Goal: Task Accomplishment & Management: Complete application form

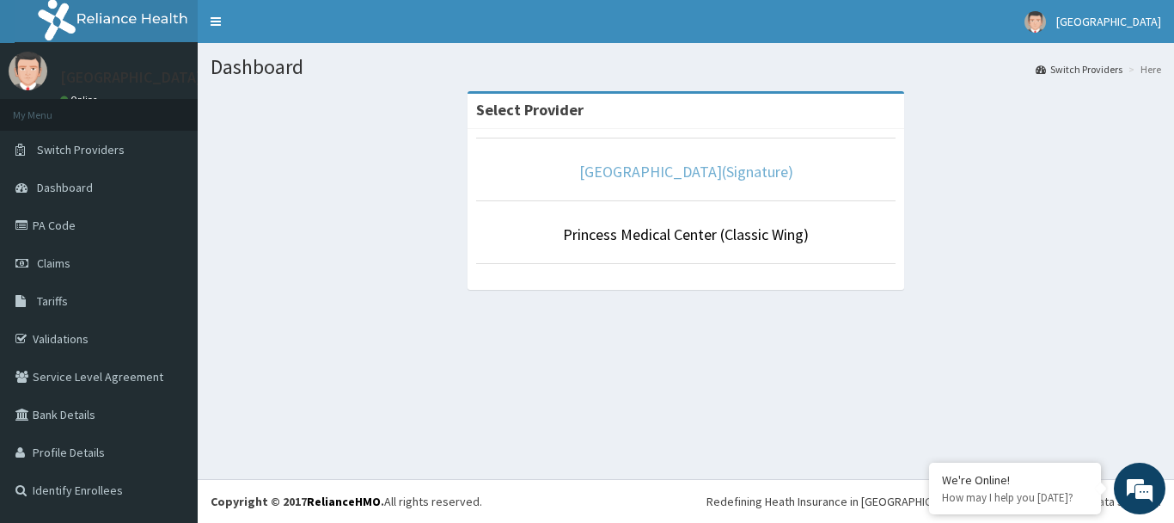
drag, startPoint x: 689, startPoint y: 174, endPoint x: 635, endPoint y: 103, distance: 88.9
click at [688, 173] on link "Princess Medical Center(Signature)" at bounding box center [686, 172] width 214 height 20
click at [656, 167] on link "[GEOGRAPHIC_DATA](Signature)" at bounding box center [686, 172] width 214 height 20
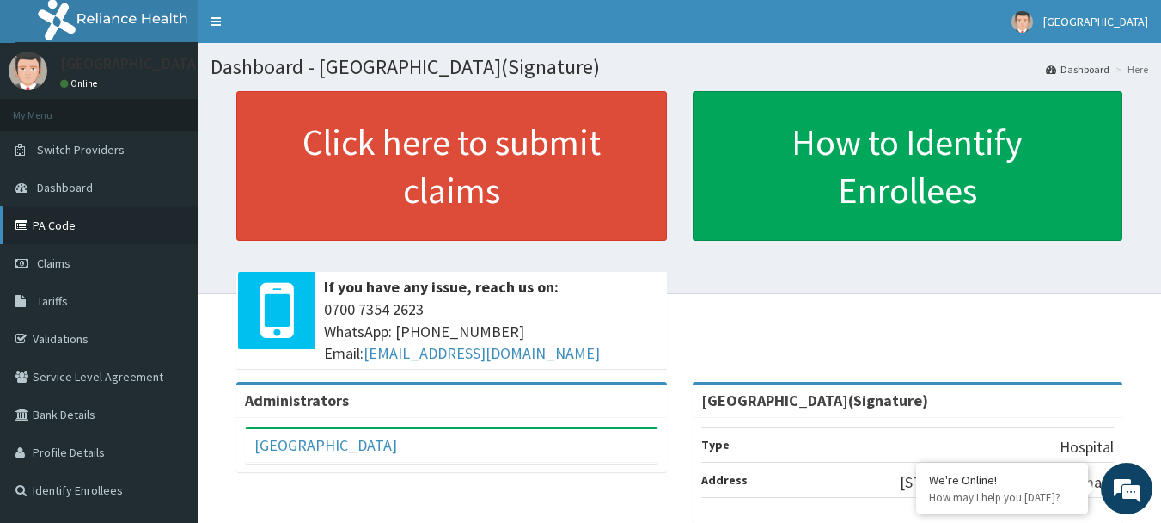
click at [53, 225] on link "PA Code" at bounding box center [99, 225] width 198 height 38
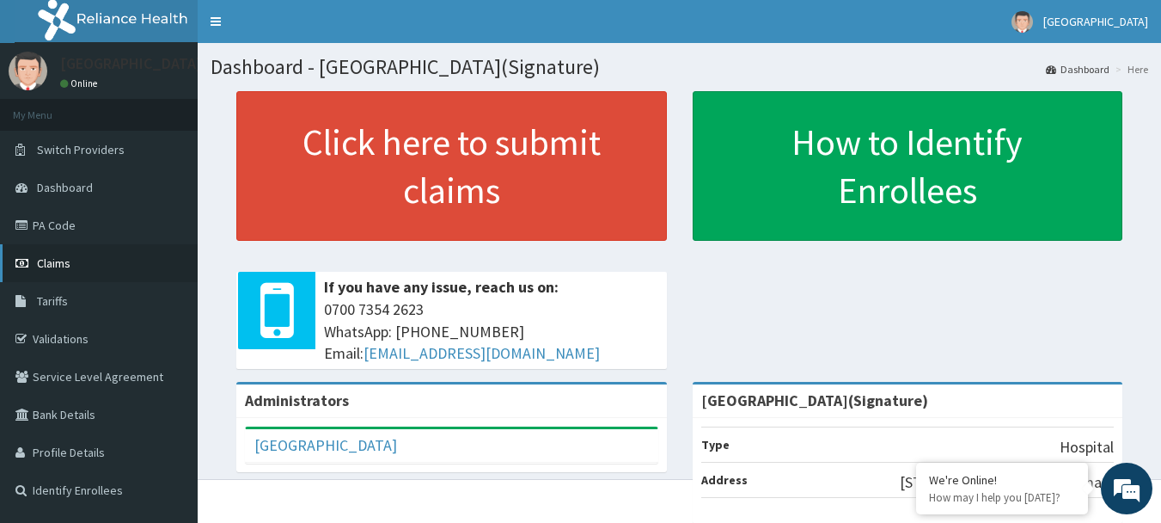
click at [70, 260] on link "Claims" at bounding box center [99, 263] width 198 height 38
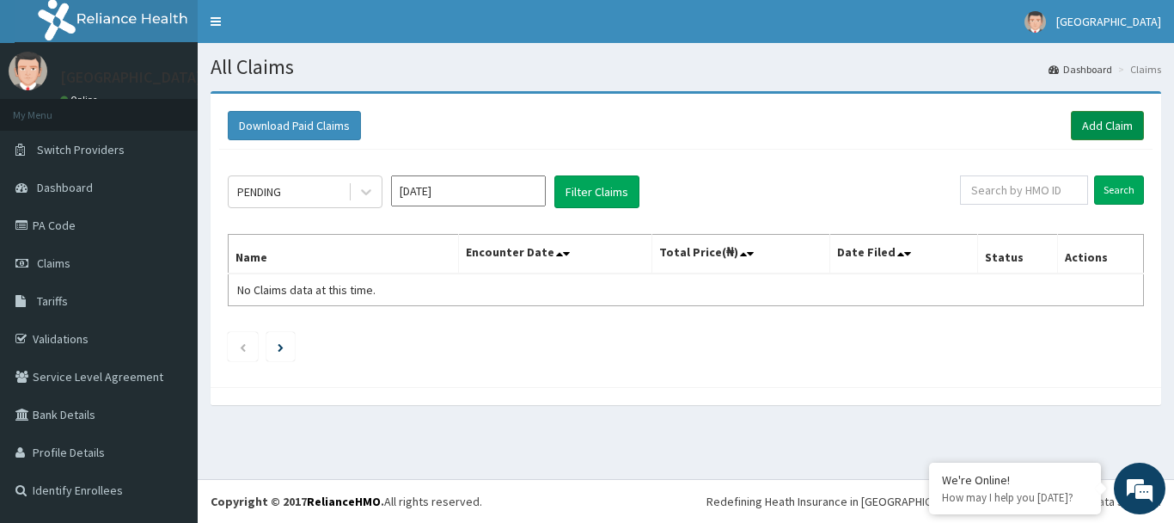
click at [1098, 120] on link "Add Claim" at bounding box center [1107, 125] width 73 height 29
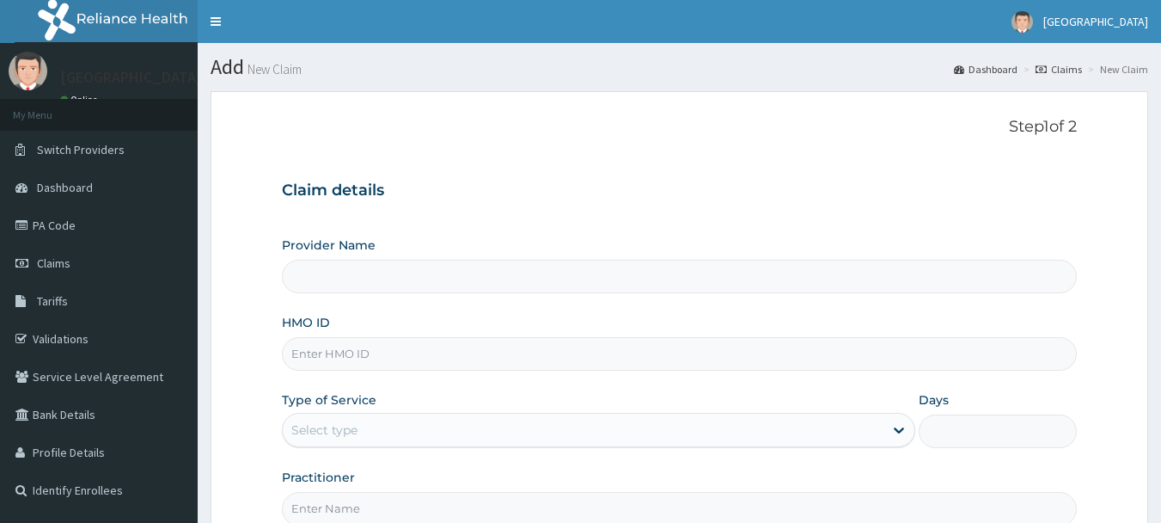
type input "[GEOGRAPHIC_DATA](Signature)"
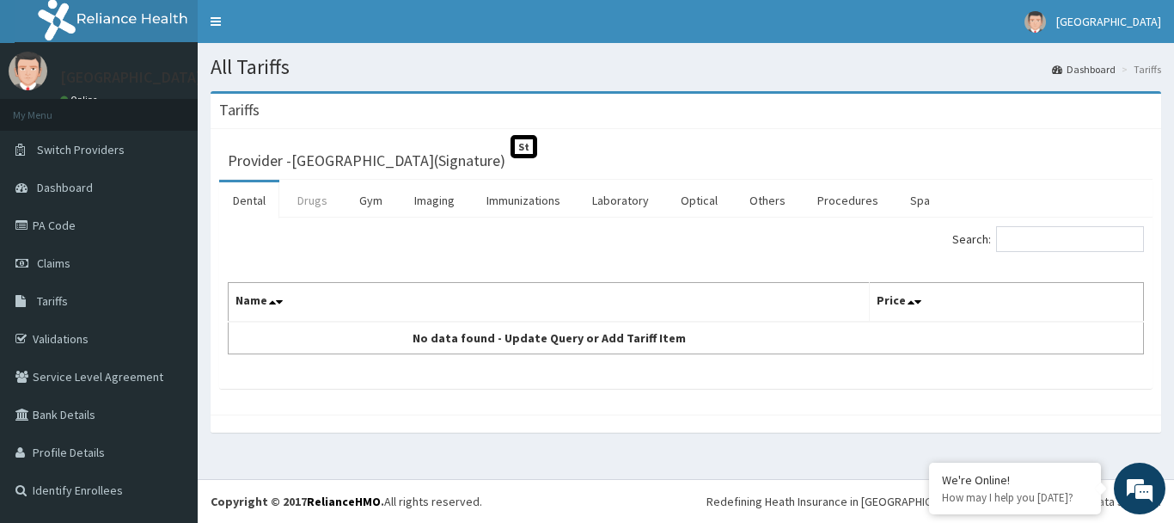
click at [300, 202] on link "Drugs" at bounding box center [313, 200] width 58 height 36
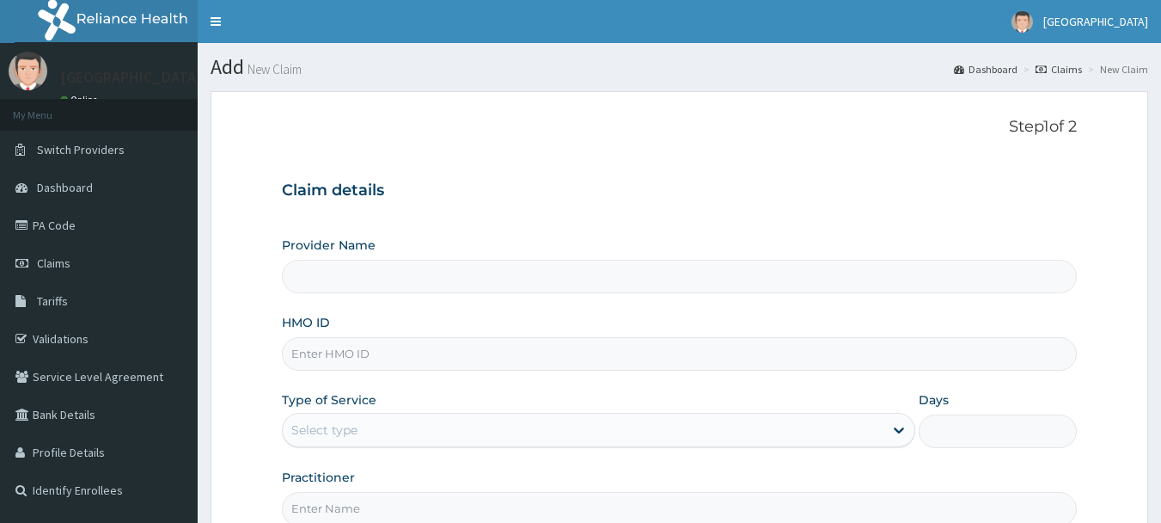
type input "[GEOGRAPHIC_DATA](Signature)"
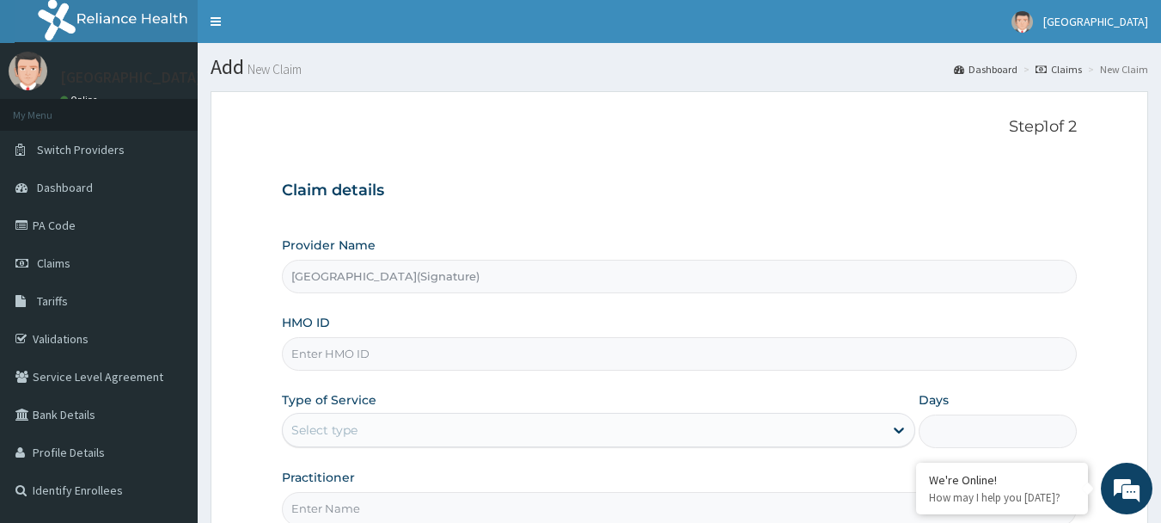
click at [320, 357] on input "HMO ID" at bounding box center [680, 354] width 796 height 34
paste input "EOE/10035/B"
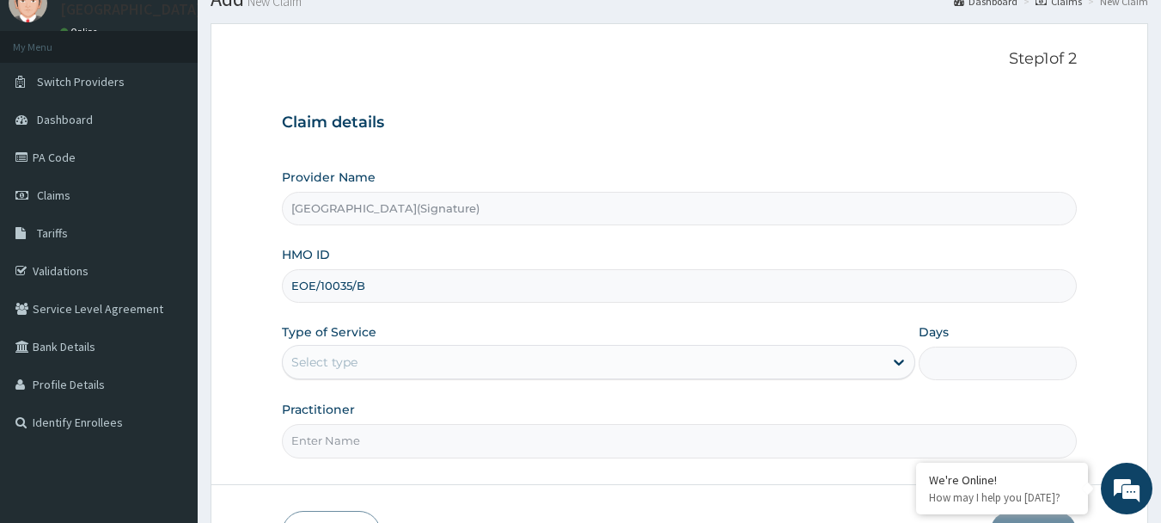
scroll to position [172, 0]
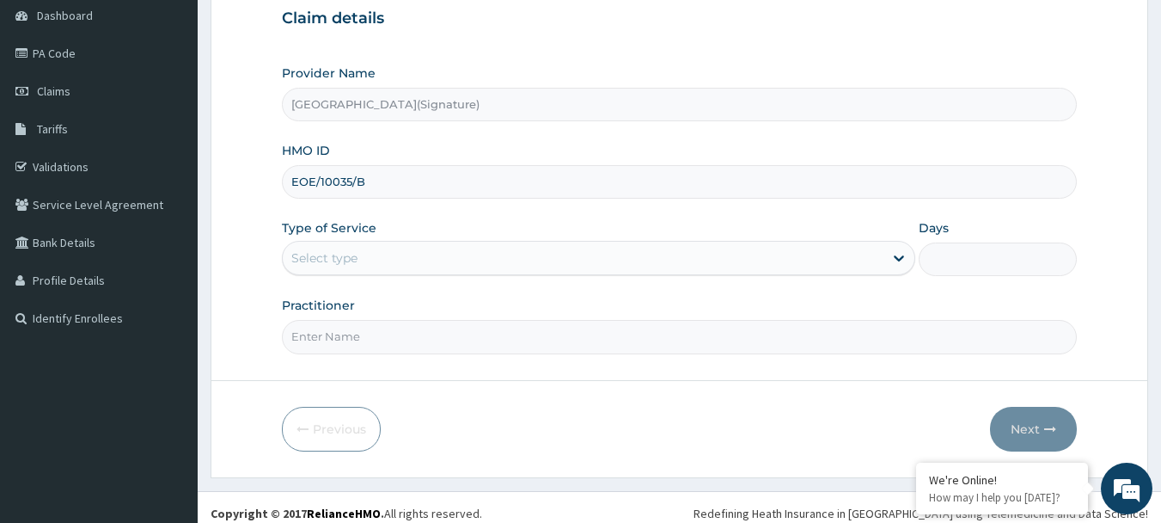
type input "EOE/10035/B"
click at [359, 263] on div "Select type" at bounding box center [583, 258] width 601 height 28
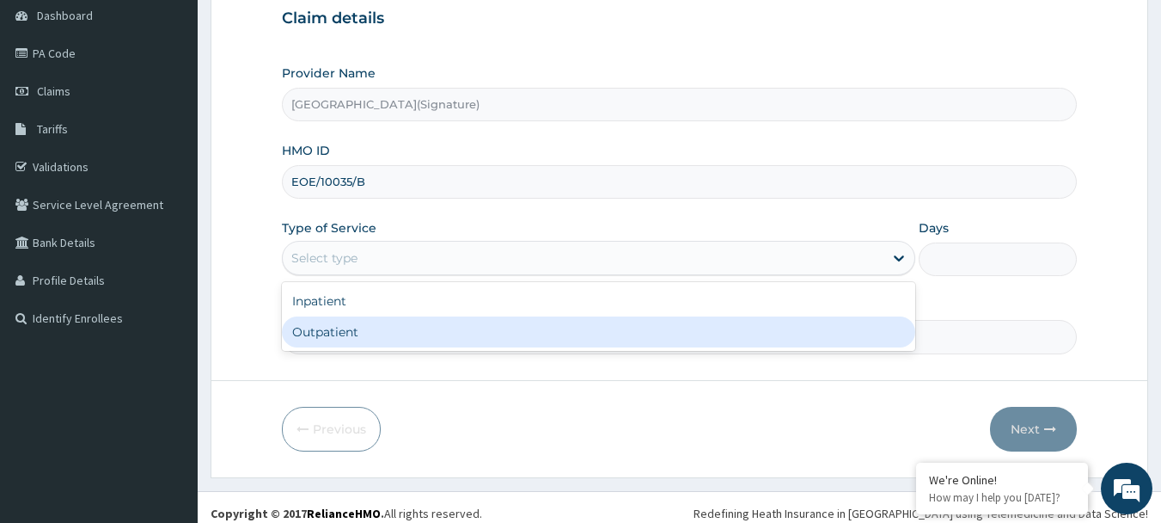
click at [333, 329] on div "Outpatient" at bounding box center [598, 331] width 633 height 31
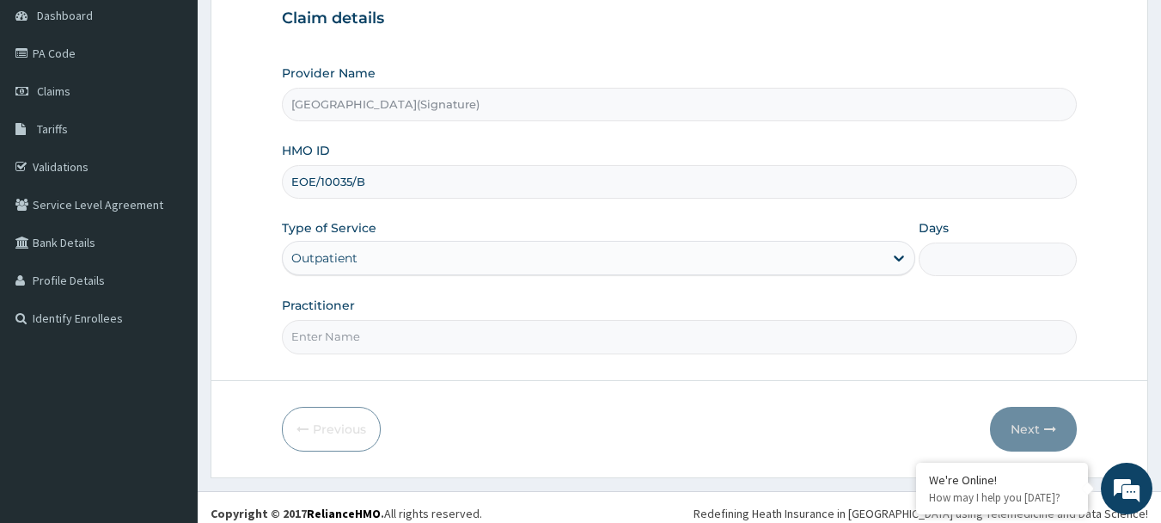
type input "1"
click at [303, 336] on input "Practitioner" at bounding box center [680, 337] width 796 height 34
paste input "Dr. IGONIKON TAMUNOENE"
type input "Dr. IGONIKON TAMUNOENE"
click at [1045, 437] on button "Next" at bounding box center [1033, 429] width 87 height 45
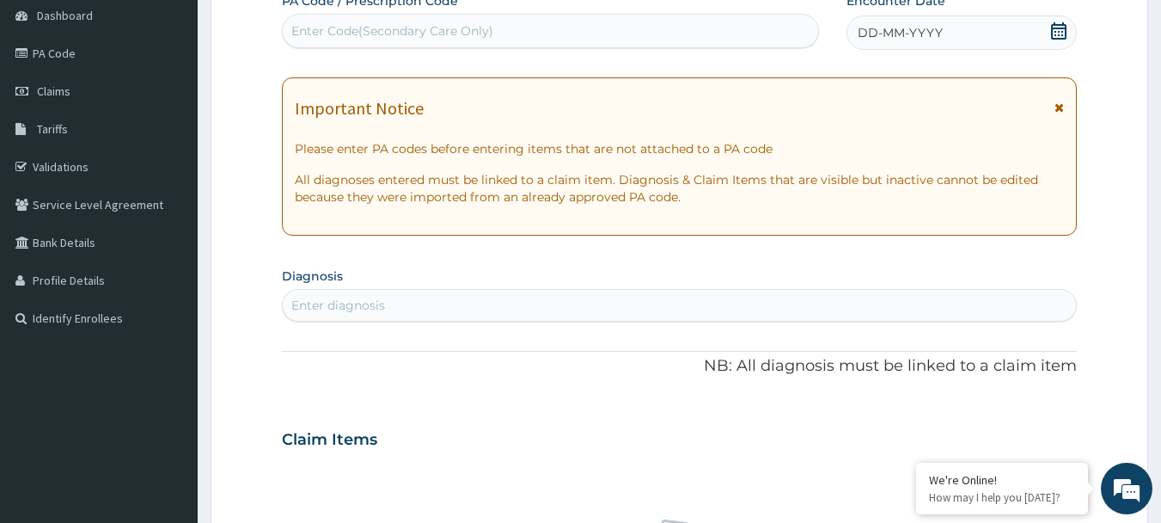
click at [1057, 28] on icon at bounding box center [1058, 30] width 15 height 17
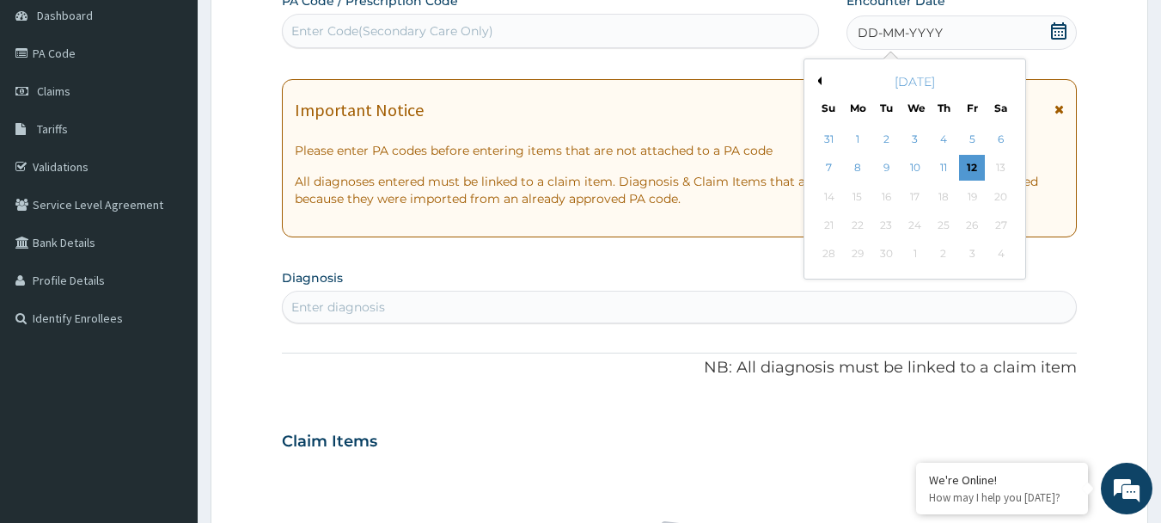
click at [821, 77] on button "Previous Month" at bounding box center [817, 80] width 9 height 9
click at [862, 225] on div "18" at bounding box center [858, 225] width 26 height 26
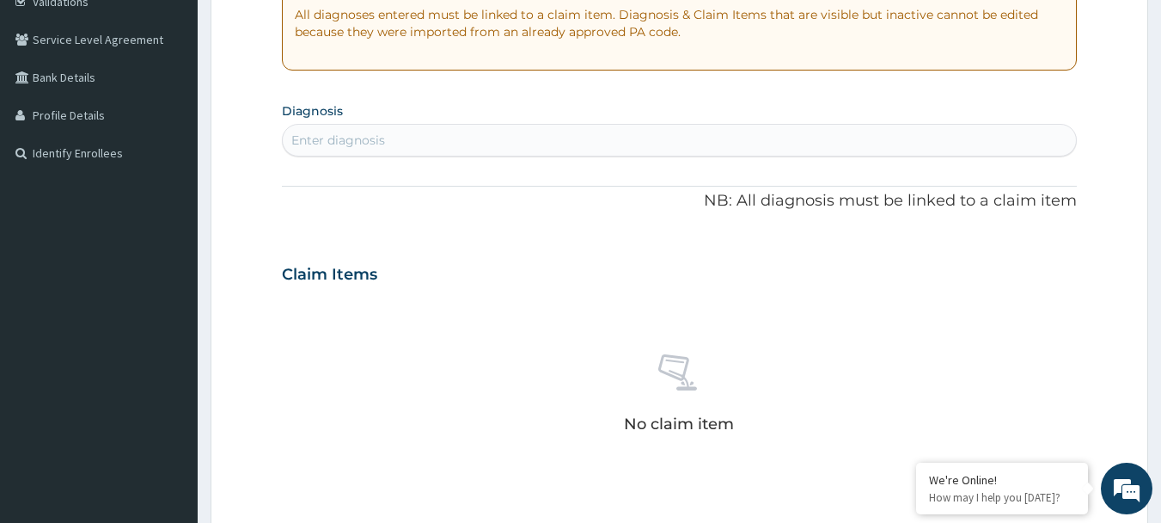
scroll to position [344, 0]
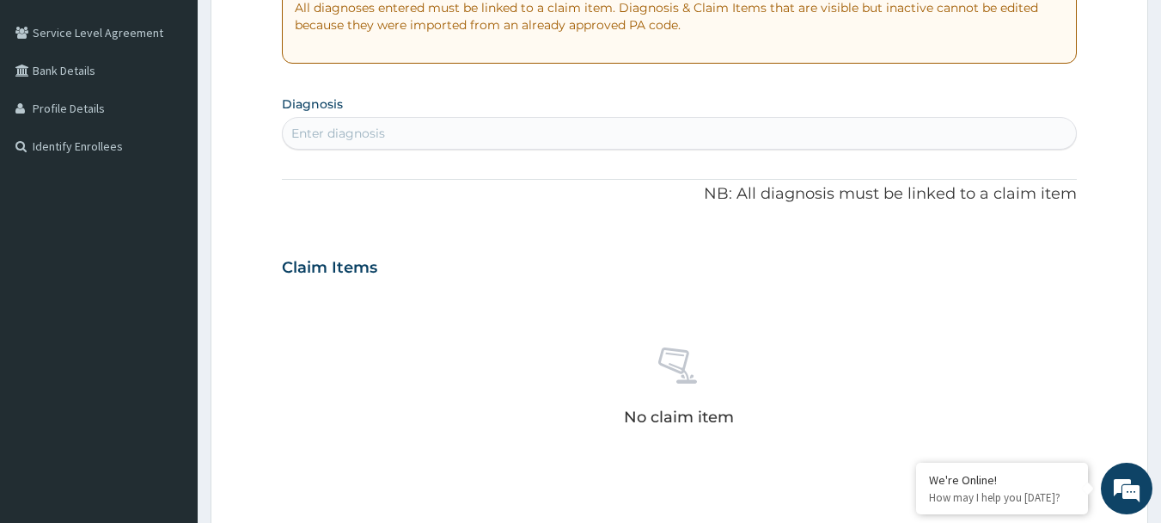
click at [362, 137] on div "Enter diagnosis" at bounding box center [338, 133] width 94 height 17
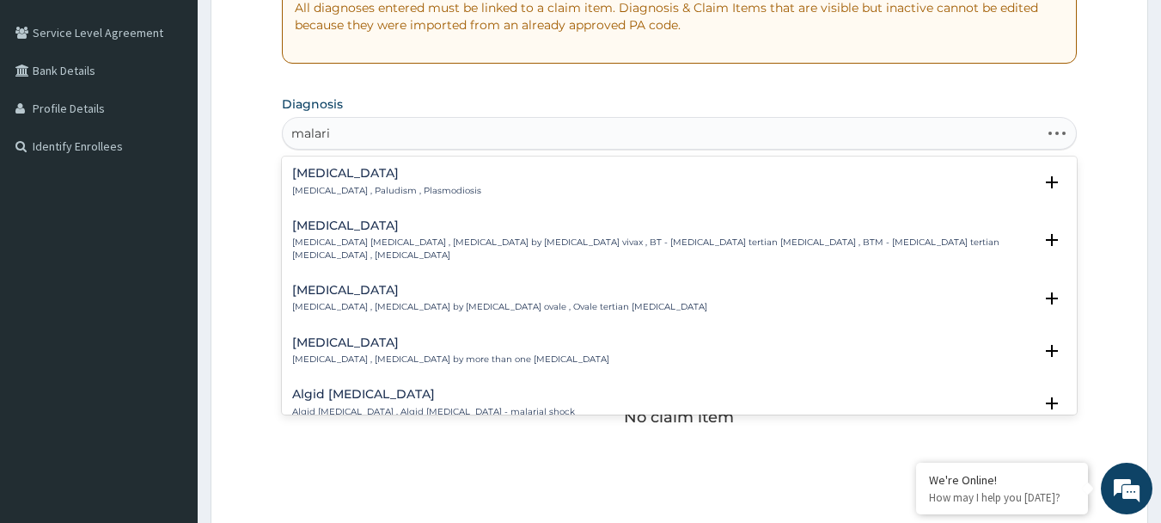
type input "malaria"
click at [332, 181] on div "Malaria Malaria , Paludism , Plasmodiosis" at bounding box center [386, 182] width 189 height 30
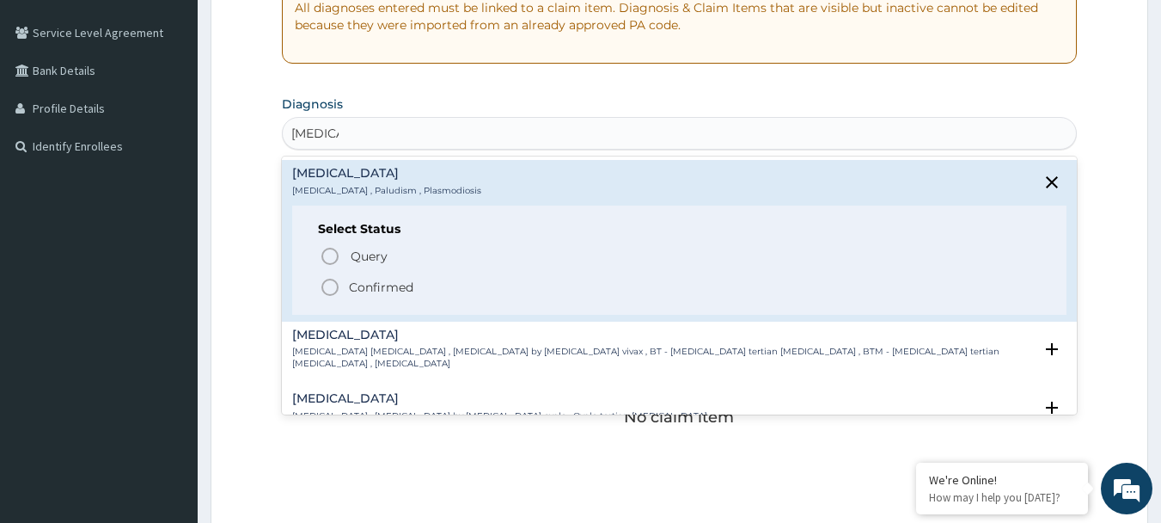
click at [327, 292] on icon "status option filled" at bounding box center [330, 287] width 21 height 21
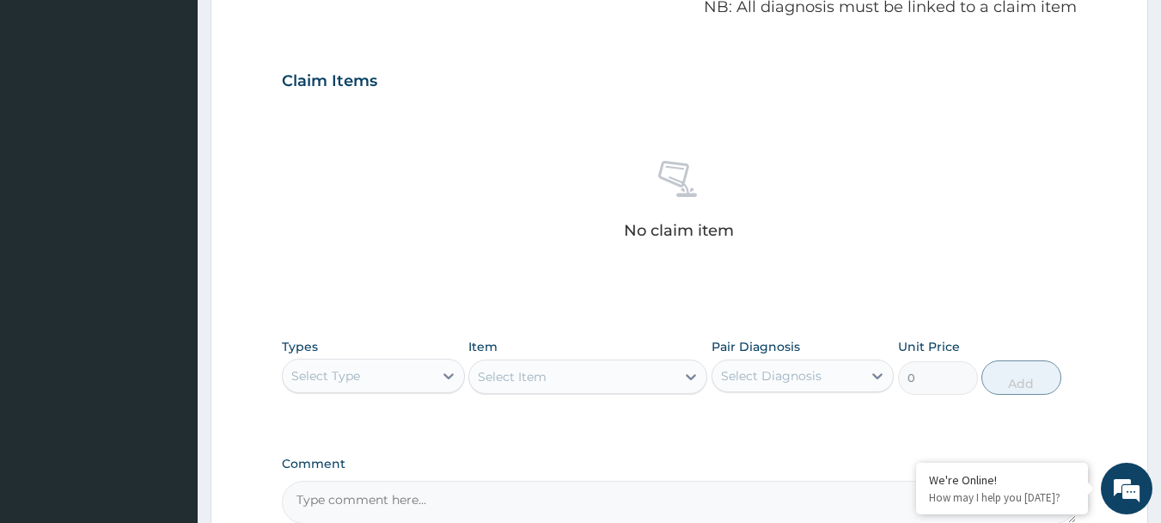
scroll to position [602, 0]
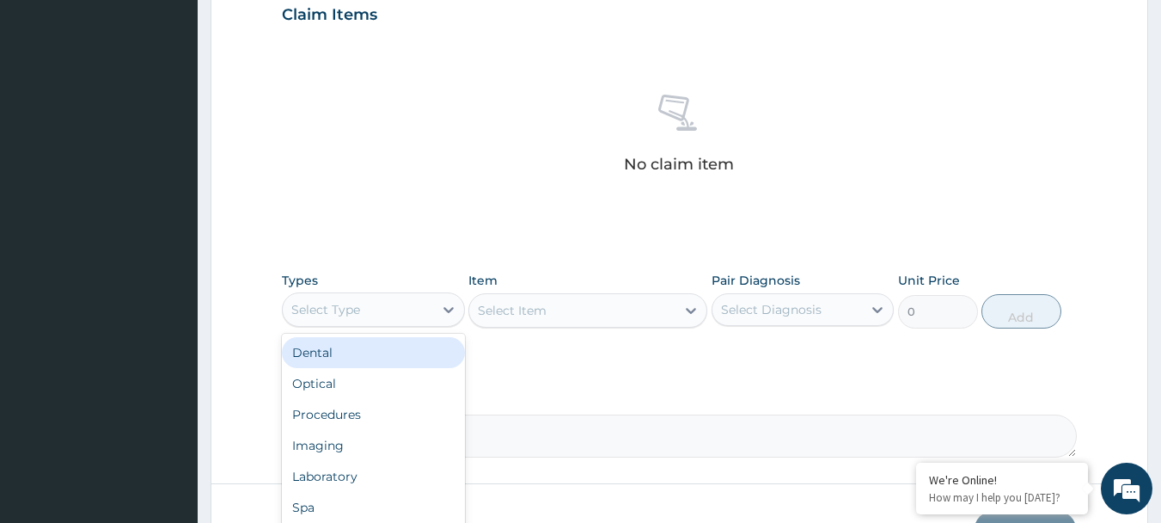
click at [396, 311] on div "Select Type" at bounding box center [358, 310] width 150 height 28
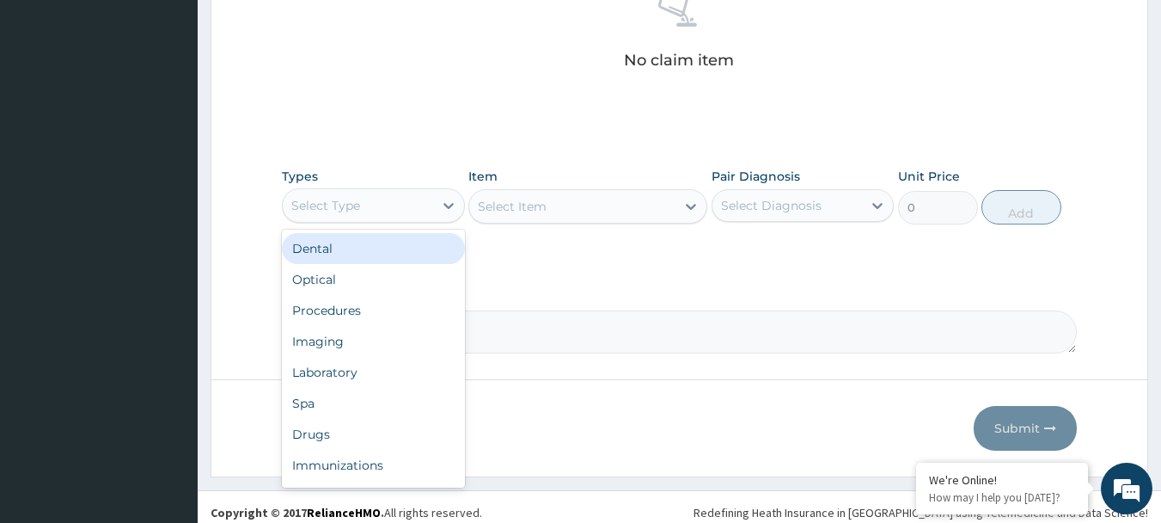
scroll to position [717, 0]
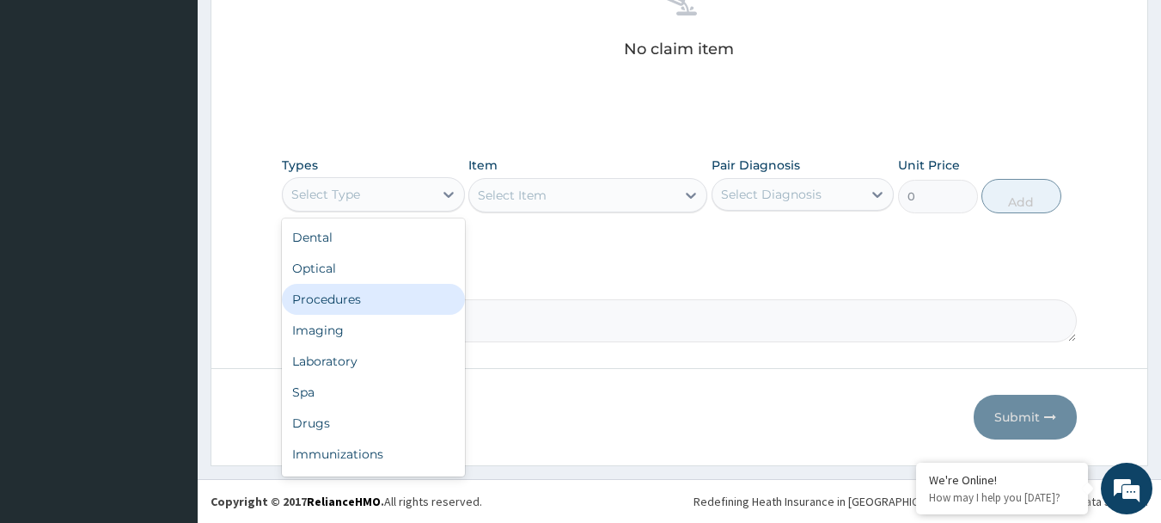
click at [358, 300] on div "Procedures" at bounding box center [373, 299] width 183 height 31
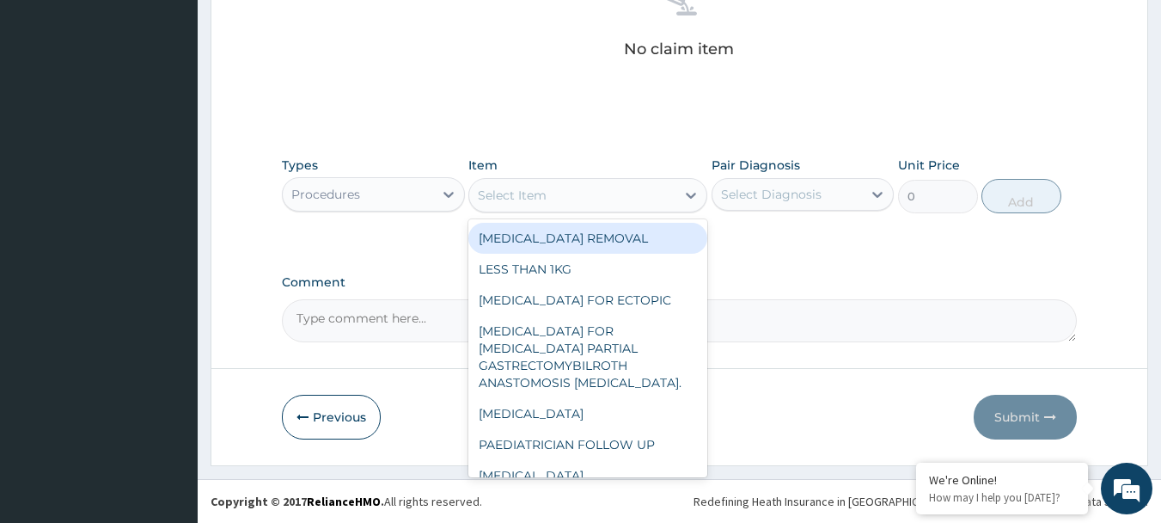
click at [595, 197] on div "Select Item" at bounding box center [572, 195] width 206 height 28
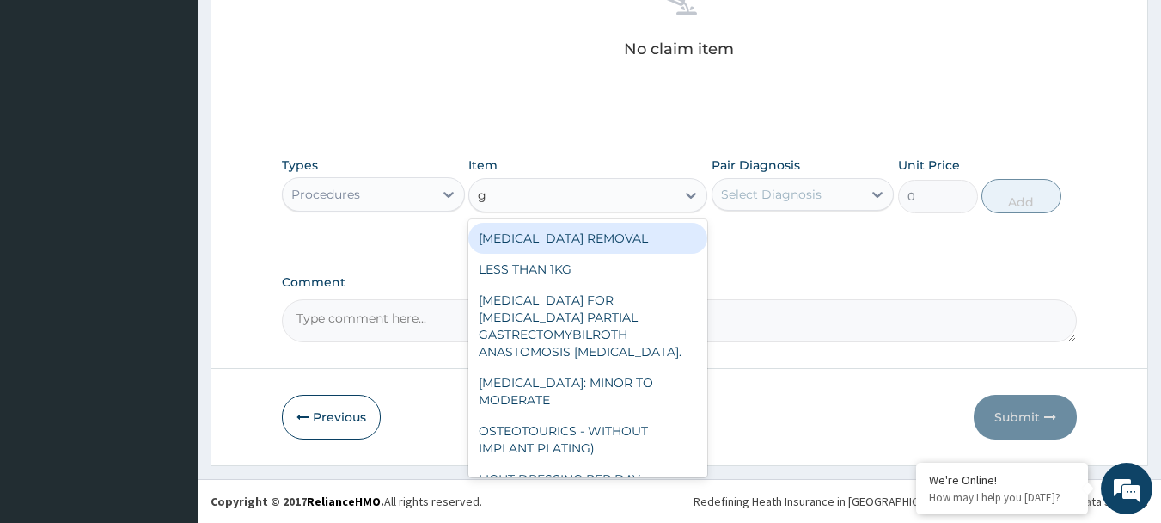
type input "gp"
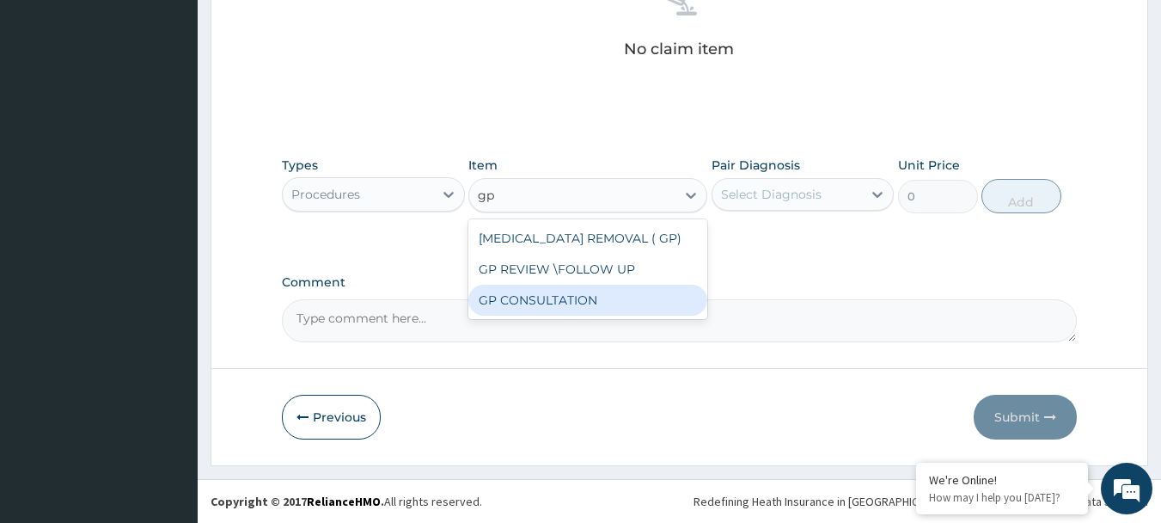
click at [566, 293] on div "GP CONSULTATION" at bounding box center [587, 299] width 239 height 31
type input "4500"
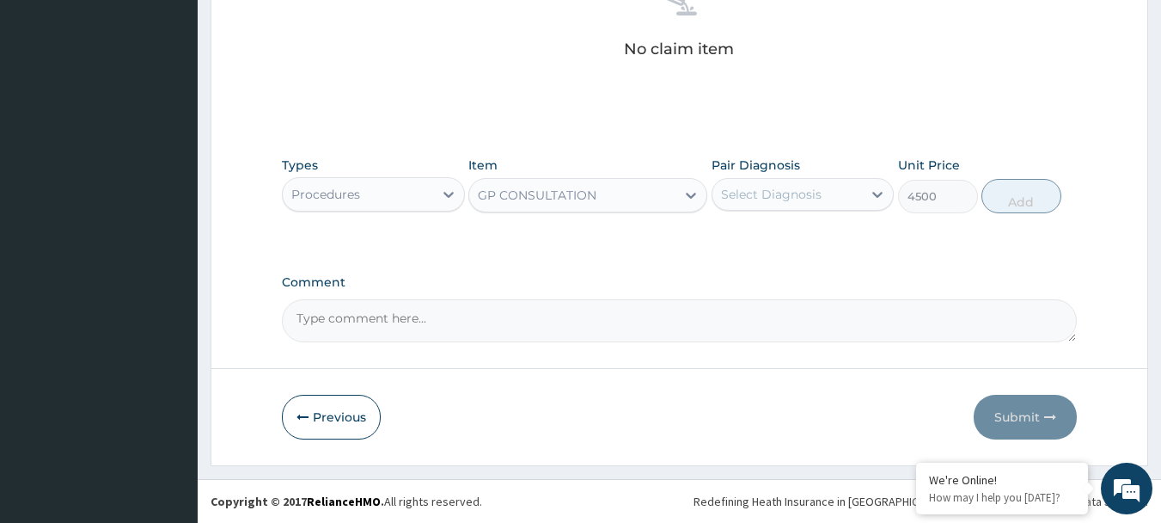
click at [794, 200] on div "Select Diagnosis" at bounding box center [771, 194] width 101 height 17
click at [786, 237] on div "Malaria" at bounding box center [803, 238] width 183 height 35
checkbox input "true"
click at [1011, 199] on button "Add" at bounding box center [1022, 196] width 80 height 34
type input "0"
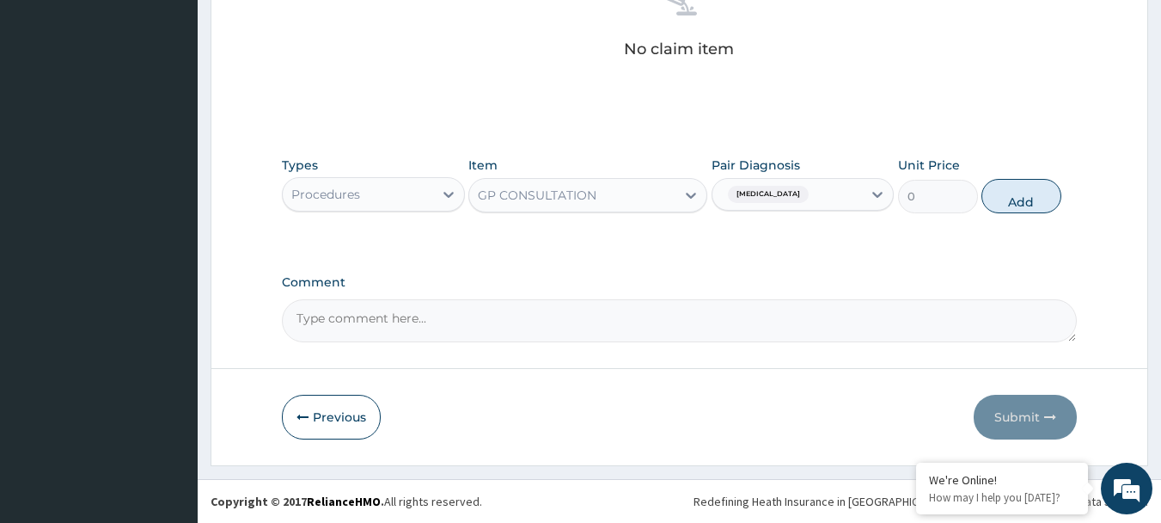
scroll to position [648, 0]
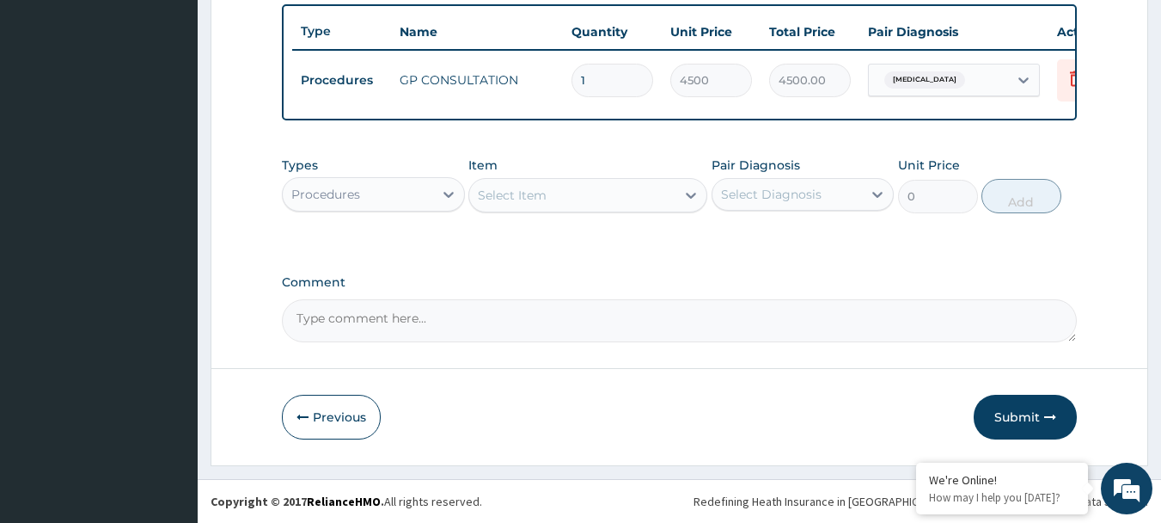
click at [370, 198] on div "Procedures" at bounding box center [358, 194] width 150 height 28
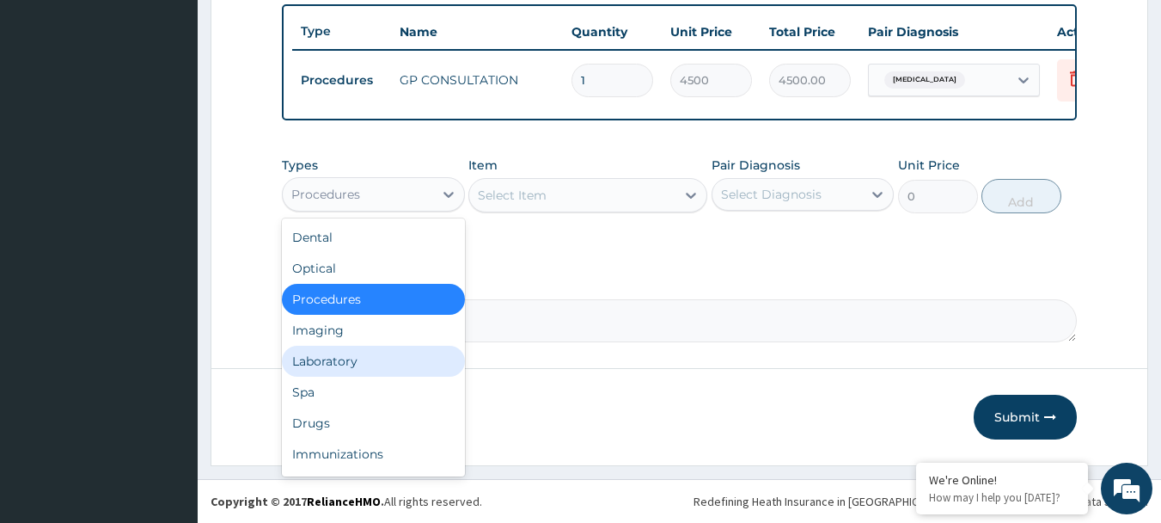
scroll to position [58, 0]
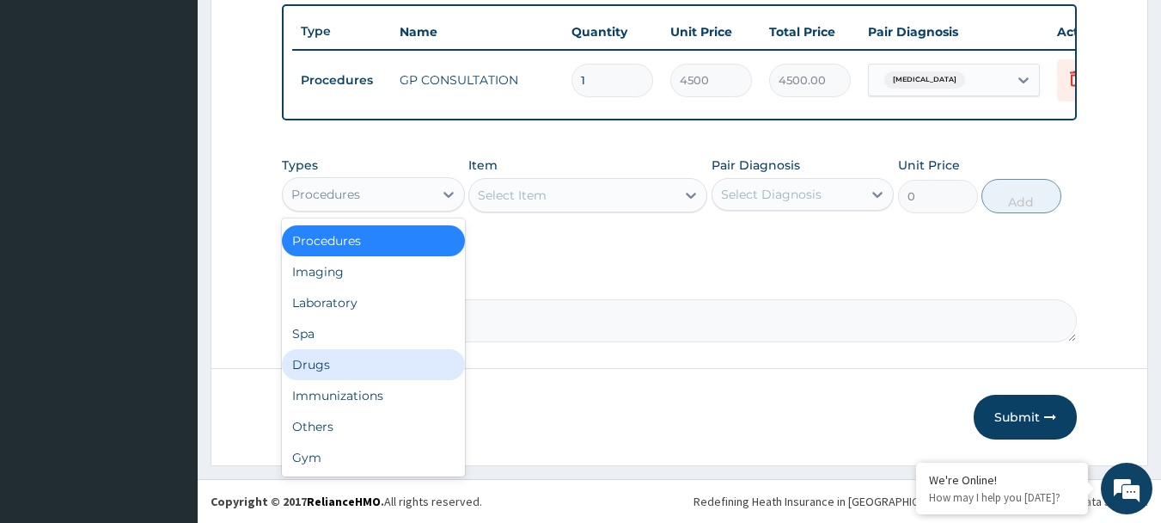
click at [327, 368] on div "Drugs" at bounding box center [373, 364] width 183 height 31
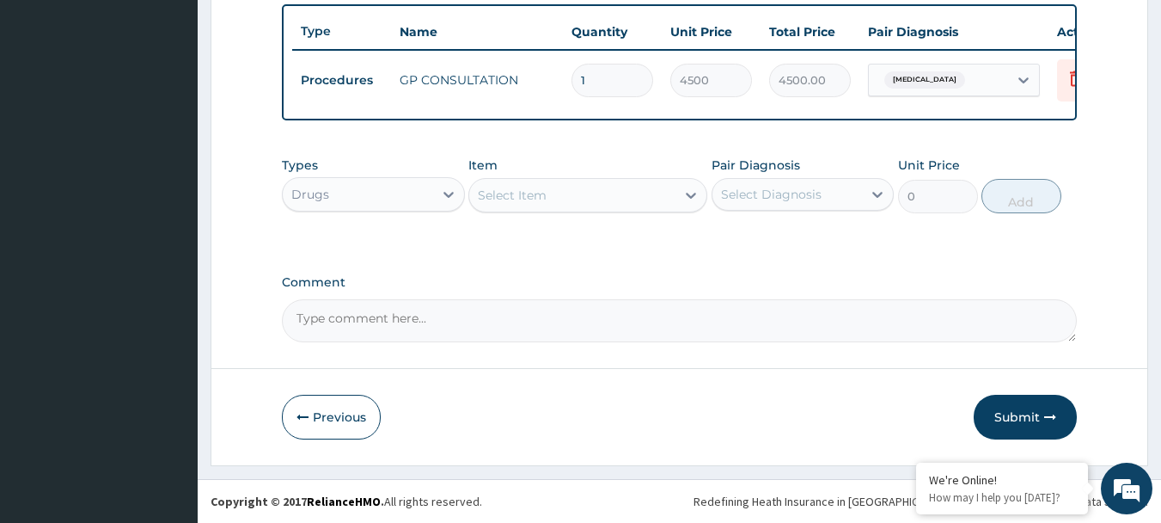
click at [555, 196] on div "Select Item" at bounding box center [572, 195] width 206 height 28
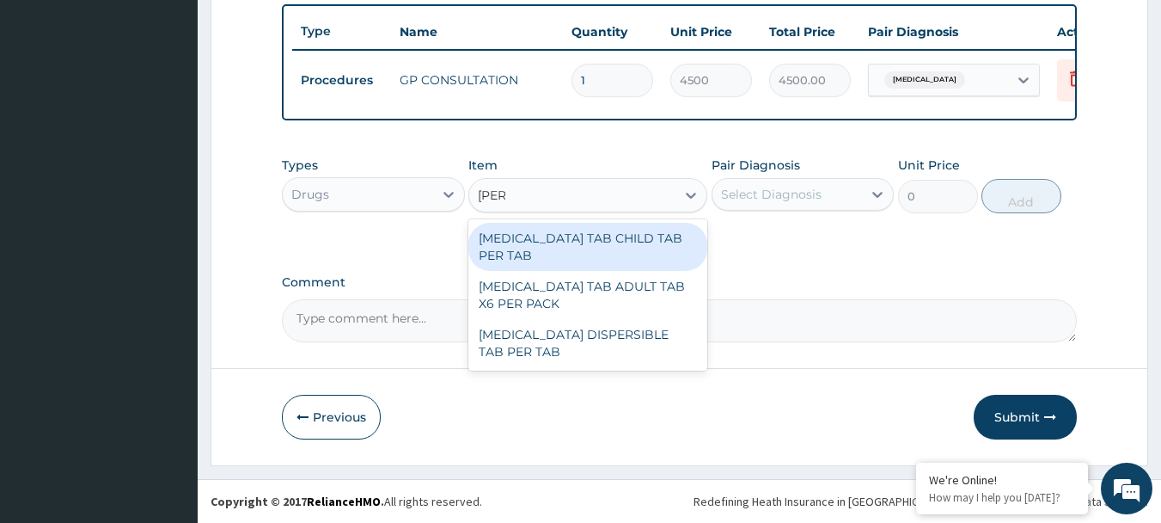
type input "coart"
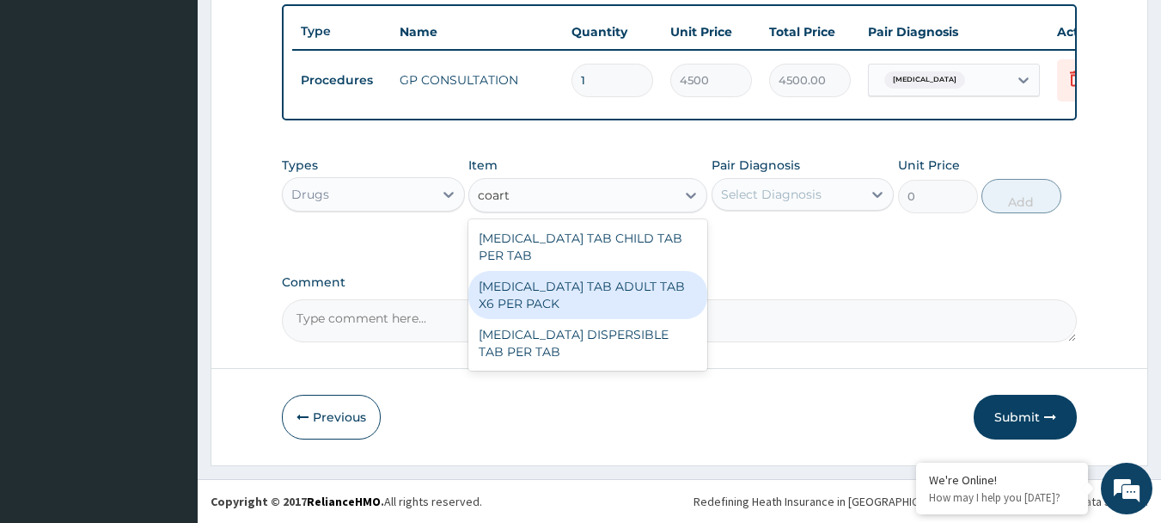
click at [599, 271] on div "COARTEM TAB ADULT TAB X6 PER PACK" at bounding box center [587, 295] width 239 height 48
type input "11700"
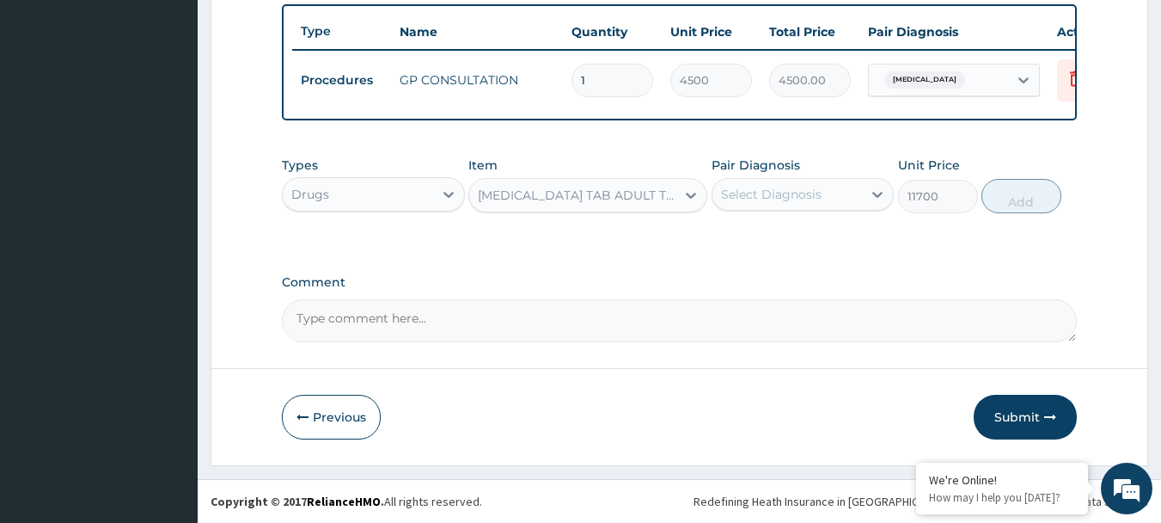
click at [792, 198] on div "Select Diagnosis" at bounding box center [771, 194] width 101 height 17
click at [772, 247] on div "Malaria" at bounding box center [803, 238] width 183 height 35
checkbox input "true"
click at [1017, 194] on button "Add" at bounding box center [1022, 196] width 80 height 34
type input "0"
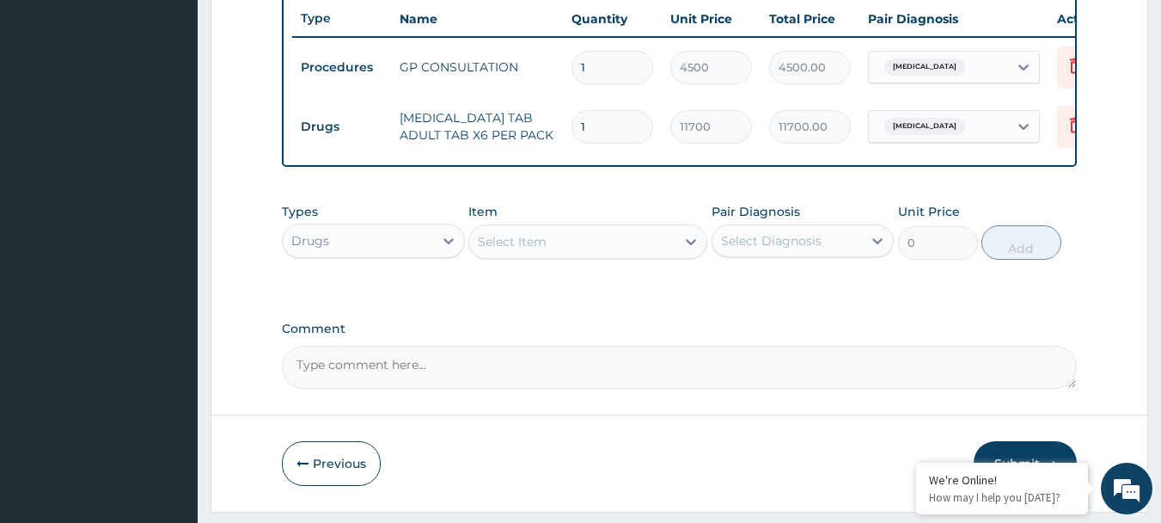
click at [529, 249] on div "Select Item" at bounding box center [512, 241] width 69 height 17
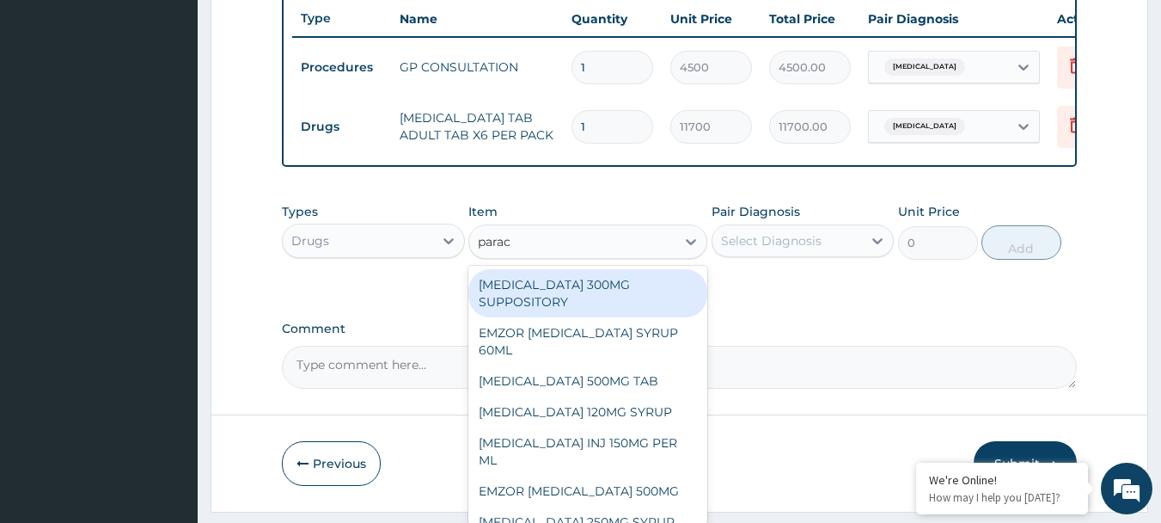
type input "parace"
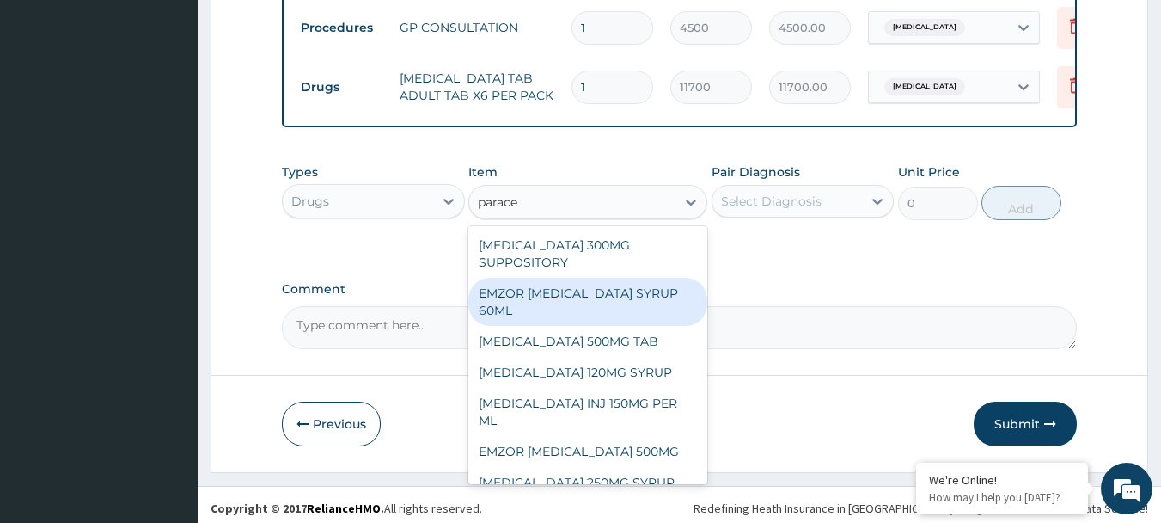
scroll to position [707, 0]
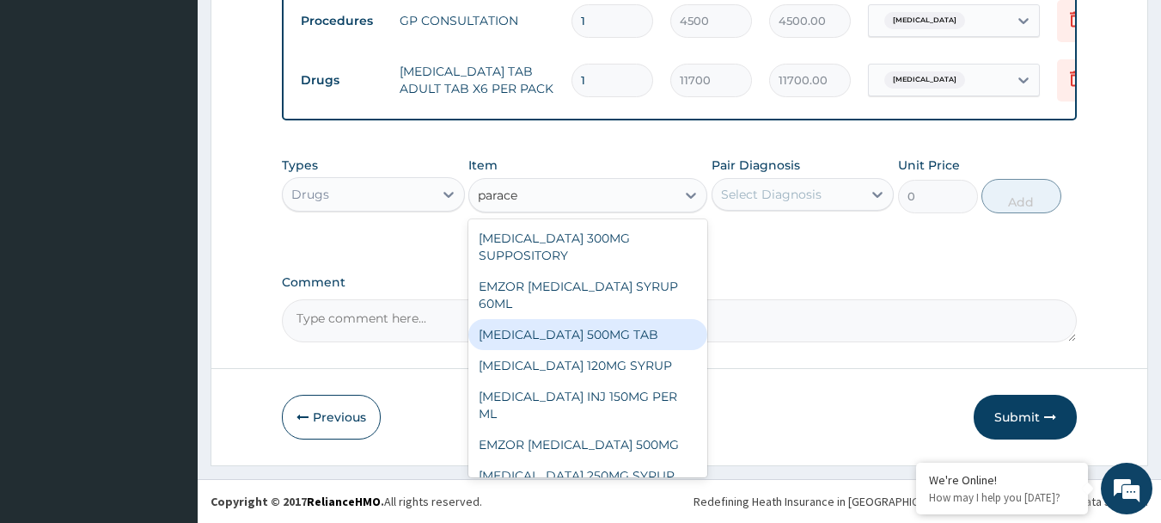
click at [564, 335] on div "PARACETAMOL 500MG TAB" at bounding box center [587, 334] width 239 height 31
type input "60"
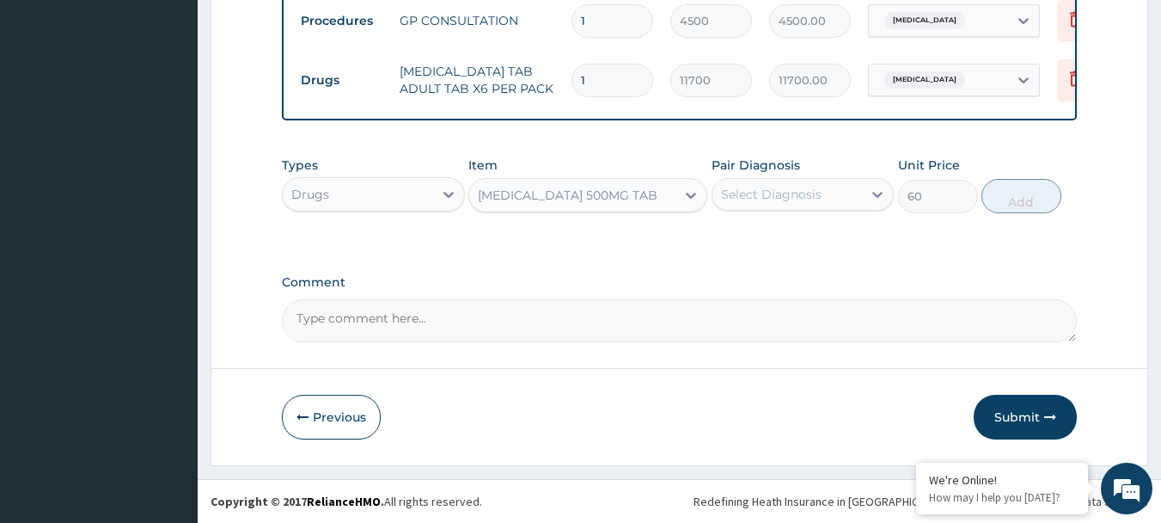
click at [757, 191] on div "Select Diagnosis" at bounding box center [771, 194] width 101 height 17
click at [744, 243] on label "Malaria" at bounding box center [793, 236] width 107 height 17
checkbox input "true"
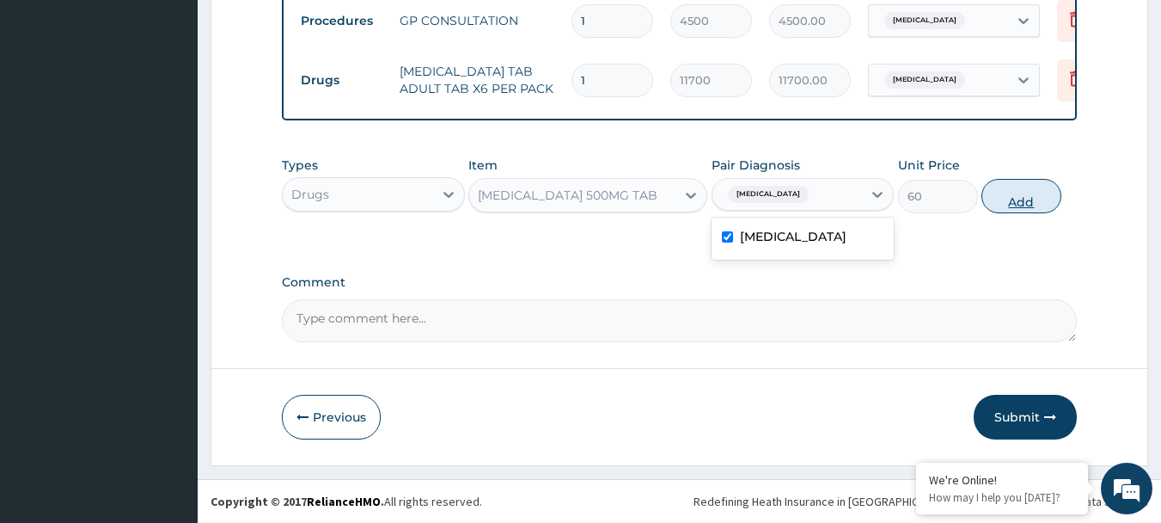
click at [1025, 201] on button "Add" at bounding box center [1022, 196] width 80 height 34
type input "0"
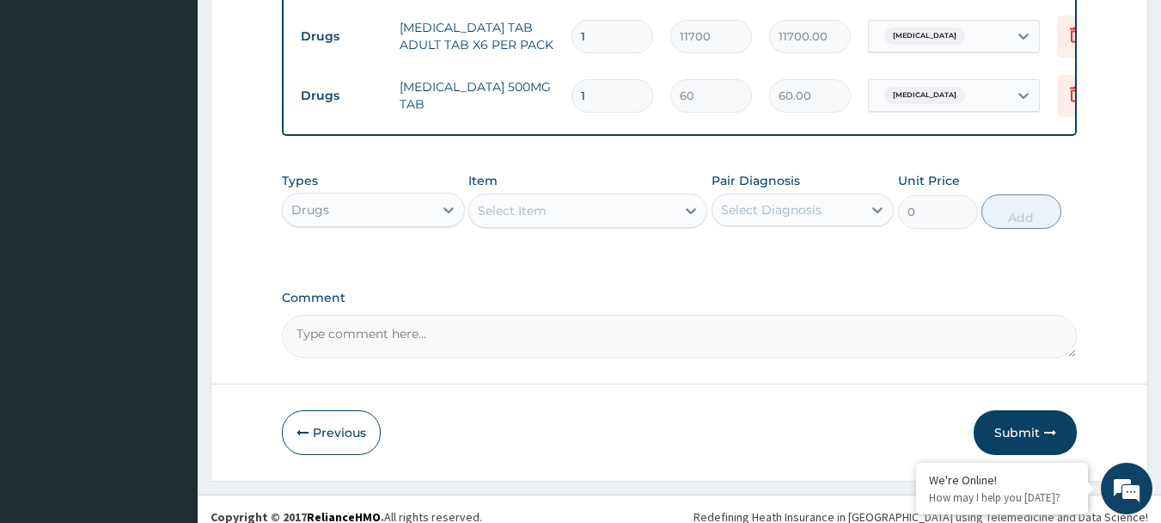
scroll to position [767, 0]
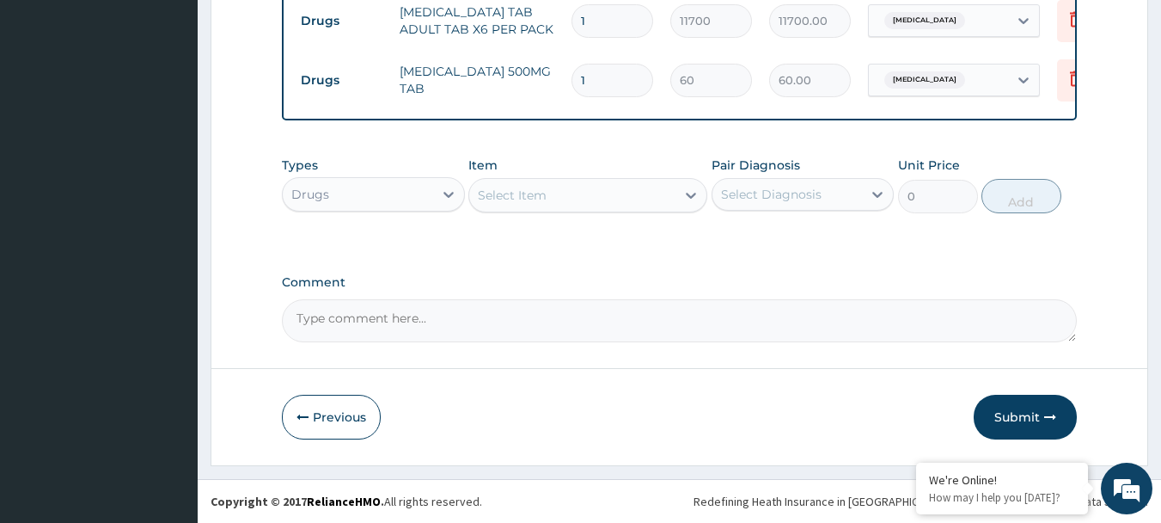
type input "18"
type input "1080.00"
type input "18"
click at [847, 154] on div "Types Drugs Item Select Item Pair Diagnosis Select Diagnosis Unit Price 0 Add" at bounding box center [680, 185] width 796 height 74
click at [1011, 419] on button "Submit" at bounding box center [1025, 416] width 103 height 45
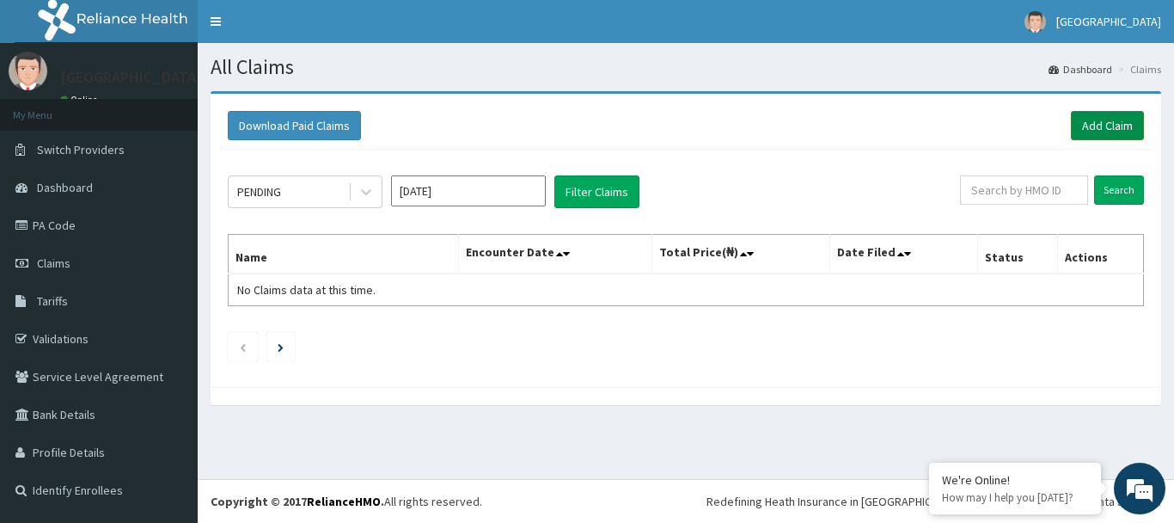
click at [1091, 119] on link "Add Claim" at bounding box center [1107, 125] width 73 height 29
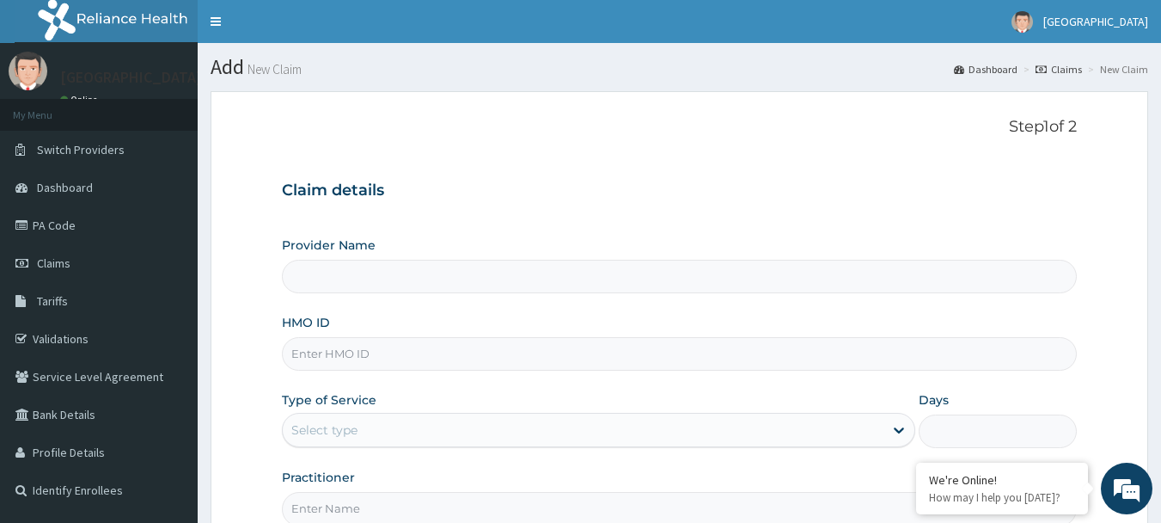
type input "[GEOGRAPHIC_DATA](Signature)"
click at [363, 358] on input "HMO ID" at bounding box center [680, 354] width 796 height 34
paste input "FAB/10637/A"
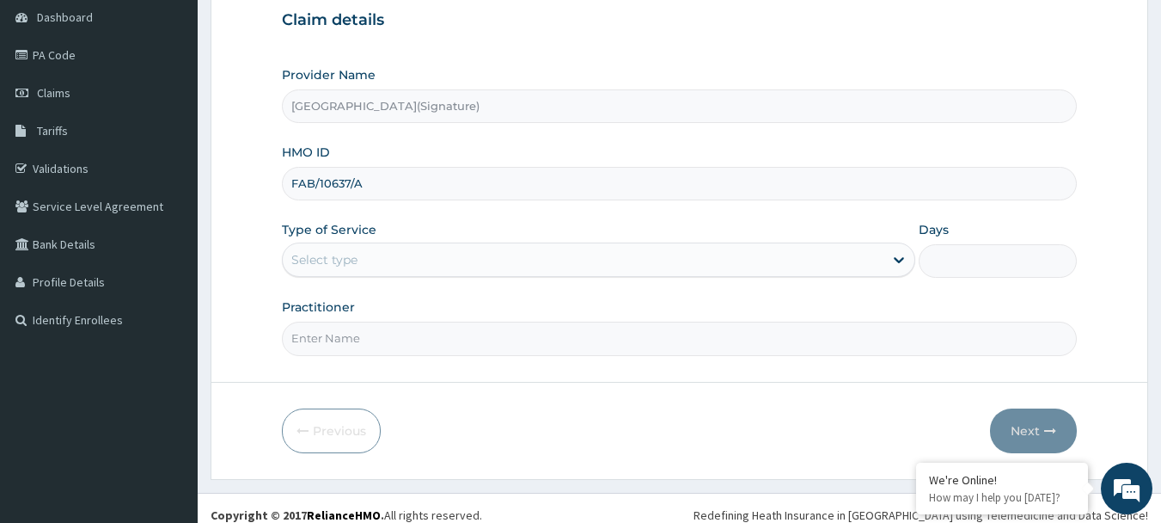
scroll to position [172, 0]
type input "FAB/10637/A"
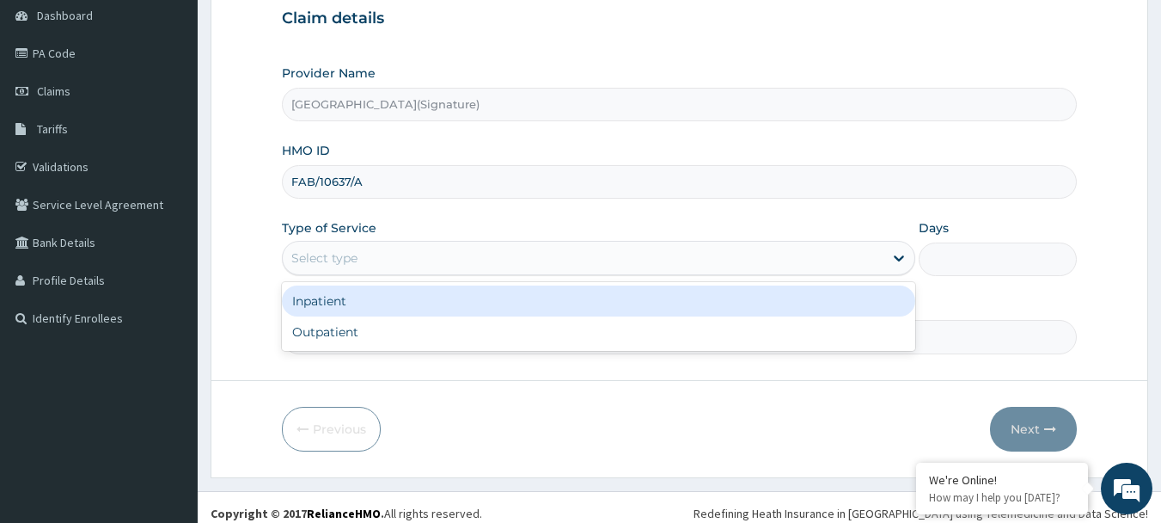
click at [360, 247] on div "Select type" at bounding box center [583, 258] width 601 height 28
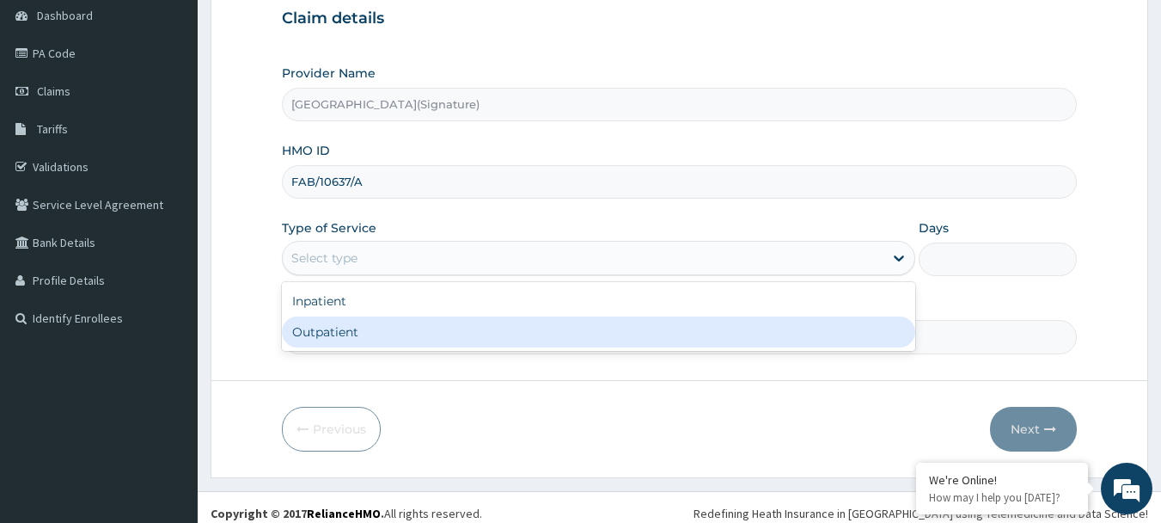
click at [344, 335] on div "Outpatient" at bounding box center [598, 331] width 633 height 31
type input "1"
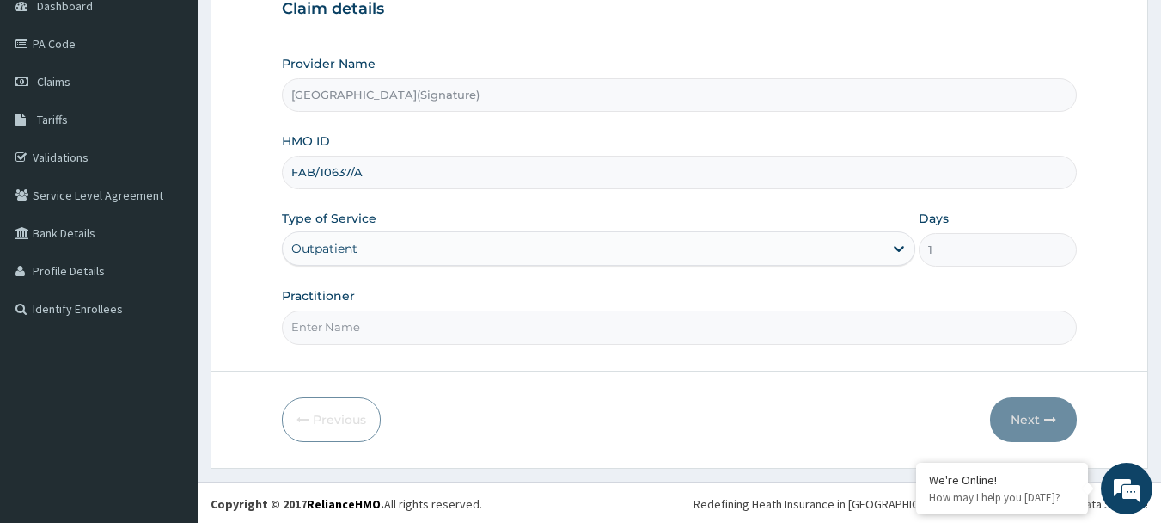
scroll to position [184, 0]
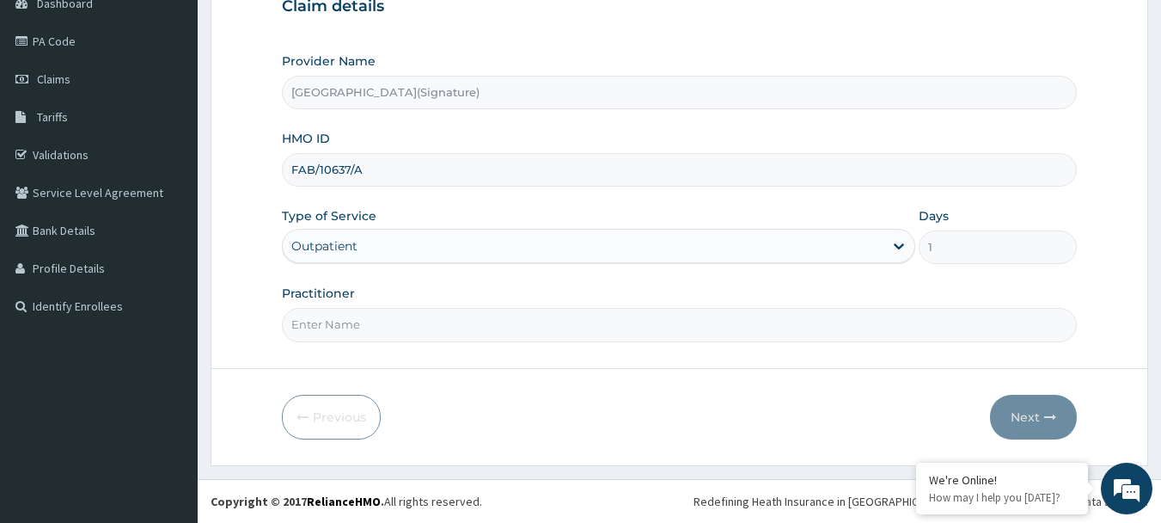
click at [309, 331] on input "Practitioner" at bounding box center [680, 325] width 796 height 34
paste input "Dr. [PERSON_NAME]"
type input "Dr. [PERSON_NAME]"
click at [1026, 419] on button "Next" at bounding box center [1033, 416] width 87 height 45
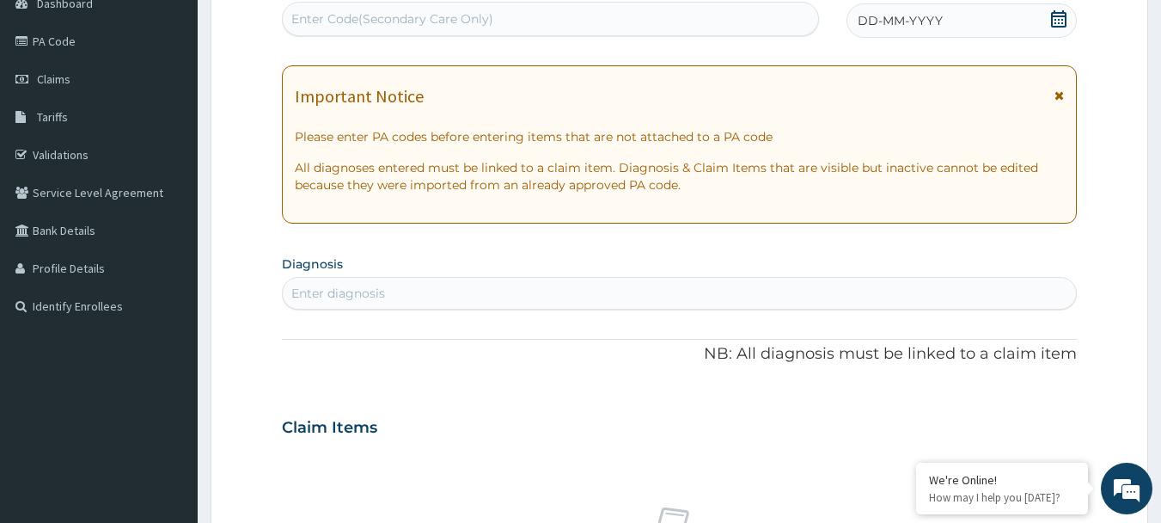
click at [1058, 18] on icon at bounding box center [1058, 18] width 17 height 17
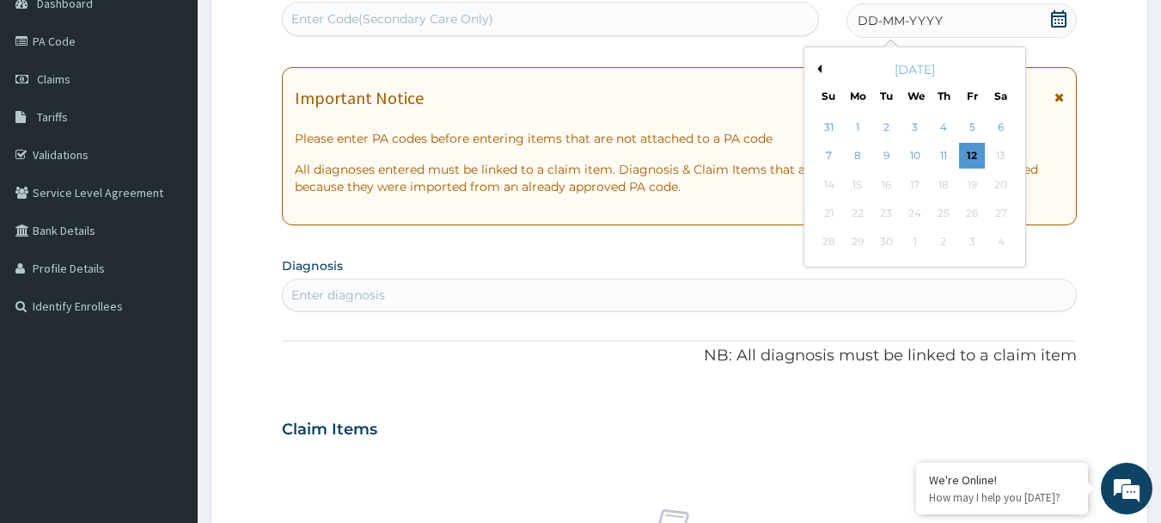
click at [821, 70] on button "Previous Month" at bounding box center [817, 68] width 9 height 9
click at [855, 216] on div "18" at bounding box center [858, 213] width 26 height 26
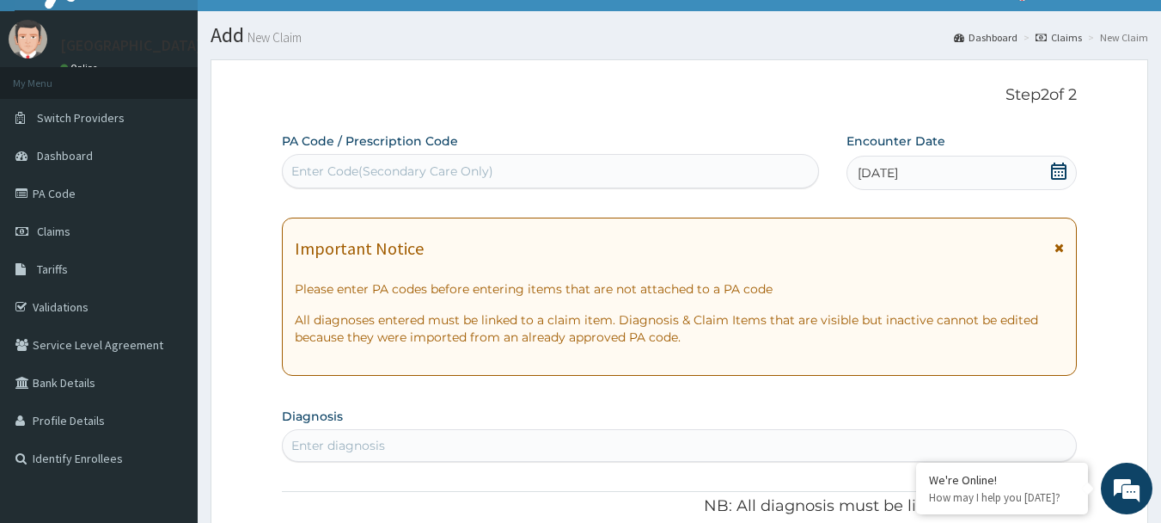
scroll to position [12, 0]
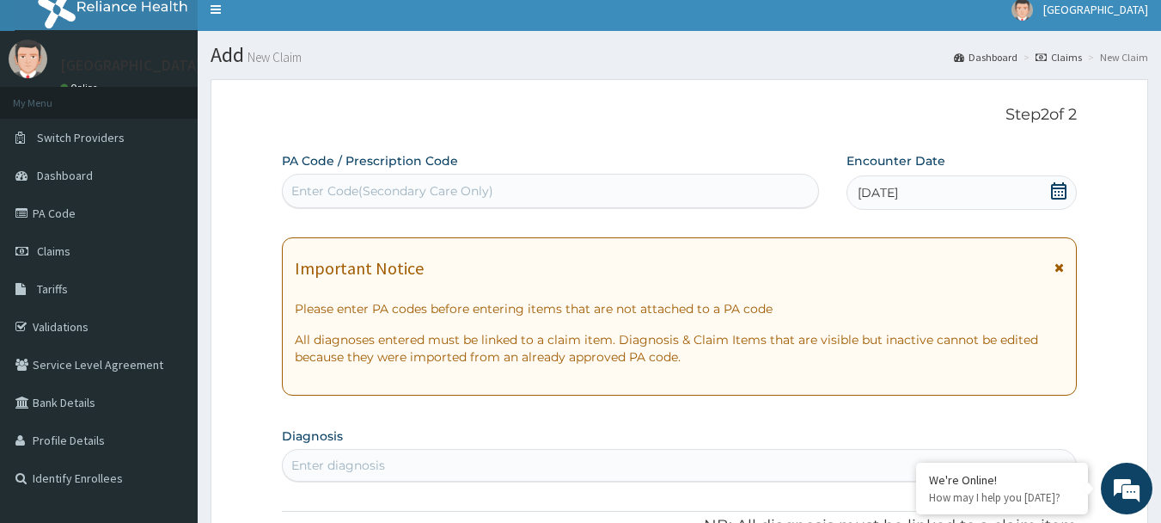
click at [346, 191] on div "Enter Code(Secondary Care Only)" at bounding box center [392, 190] width 202 height 17
paste input "PA/C2C556"
type input "PA/C2C556"
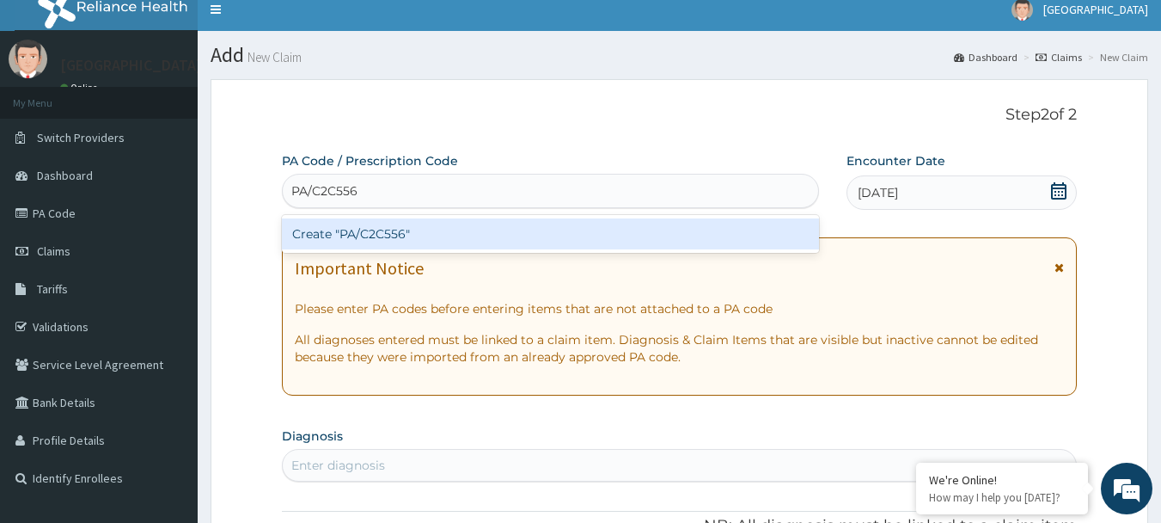
click at [386, 238] on div "Create "PA/C2C556"" at bounding box center [551, 233] width 538 height 31
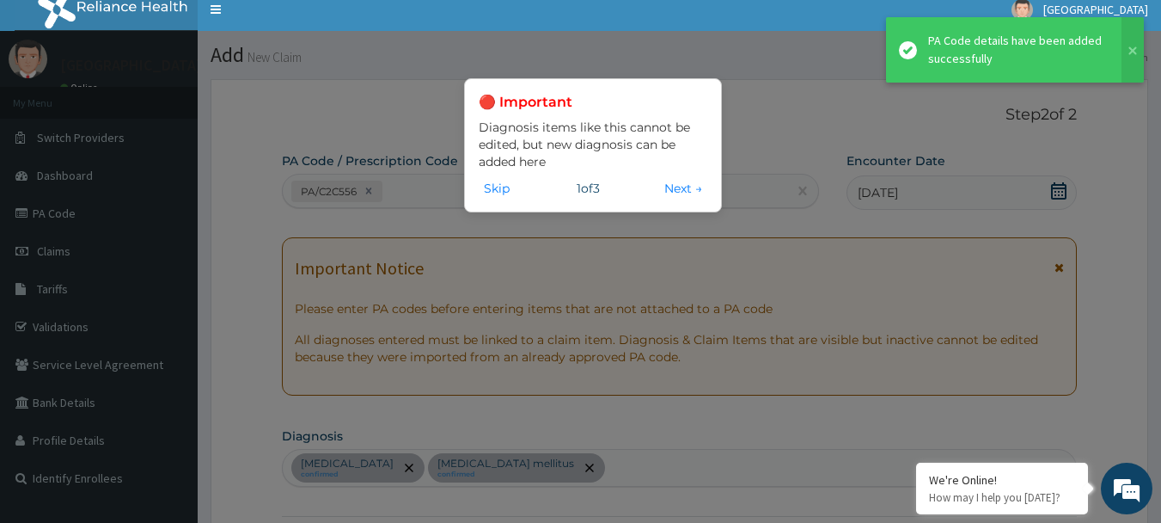
scroll to position [572, 0]
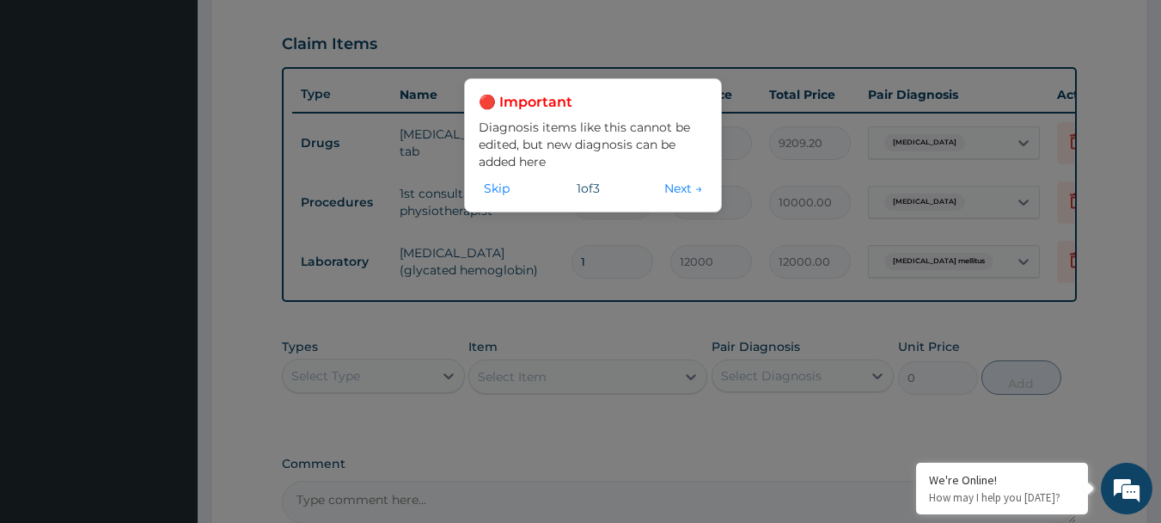
drag, startPoint x: 485, startPoint y: 187, endPoint x: 602, endPoint y: 217, distance: 121.5
click at [486, 186] on button "Skip" at bounding box center [497, 188] width 36 height 19
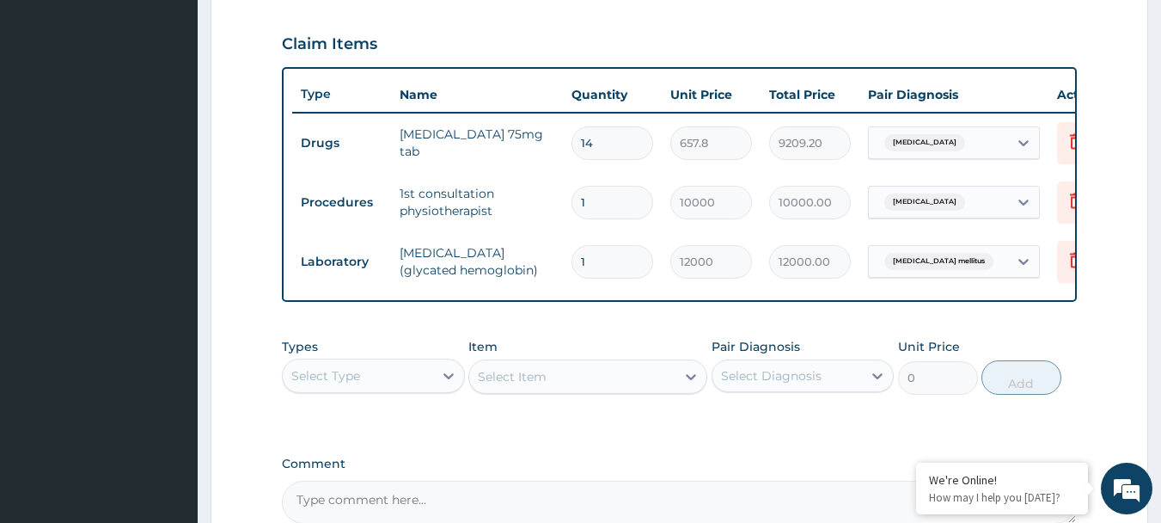
click at [363, 386] on div "Select Type" at bounding box center [358, 376] width 150 height 28
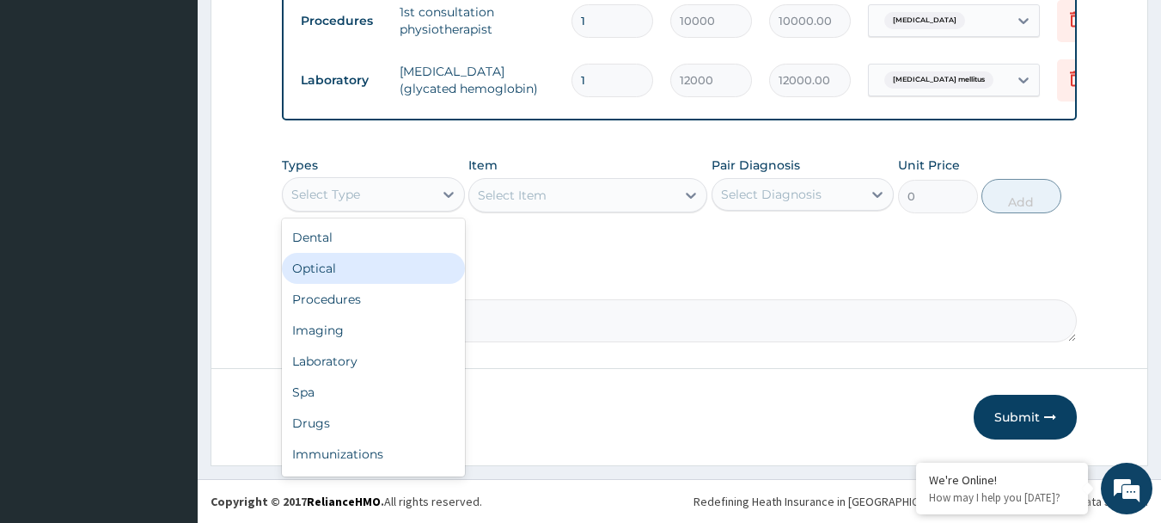
scroll to position [767, 0]
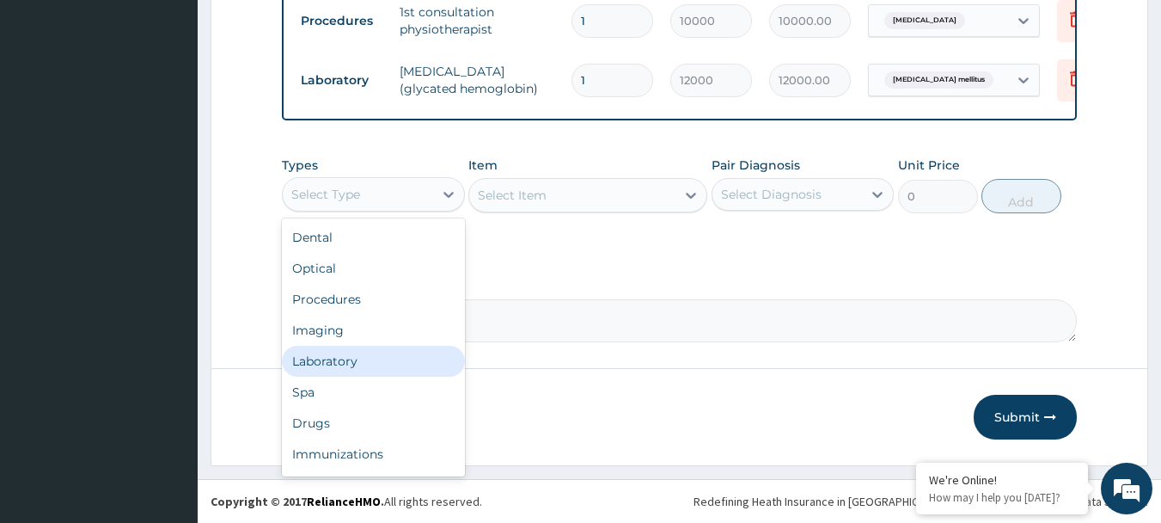
click at [324, 357] on div "Laboratory" at bounding box center [373, 361] width 183 height 31
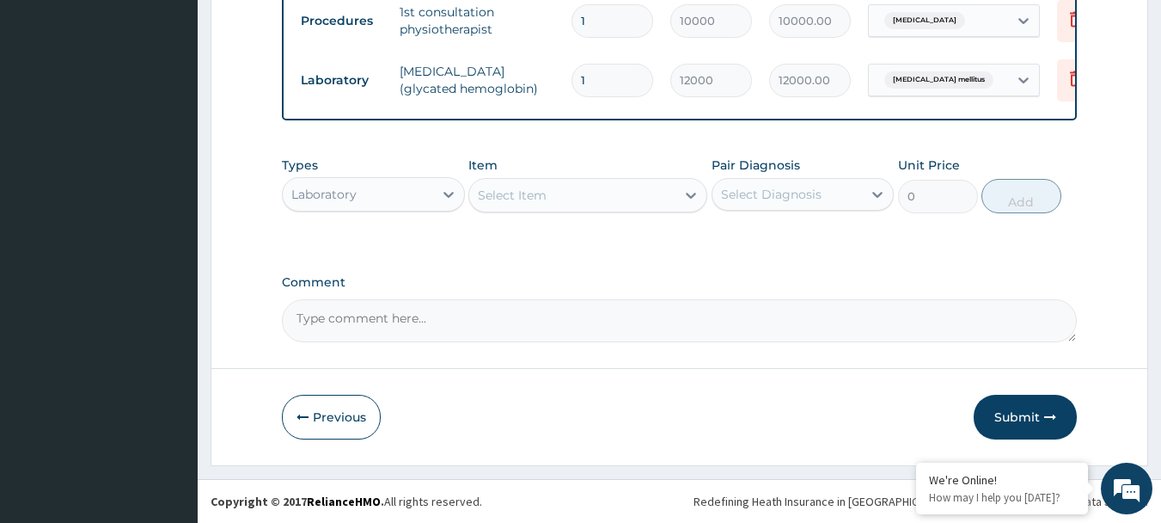
click at [630, 210] on div "Select Item" at bounding box center [587, 195] width 239 height 34
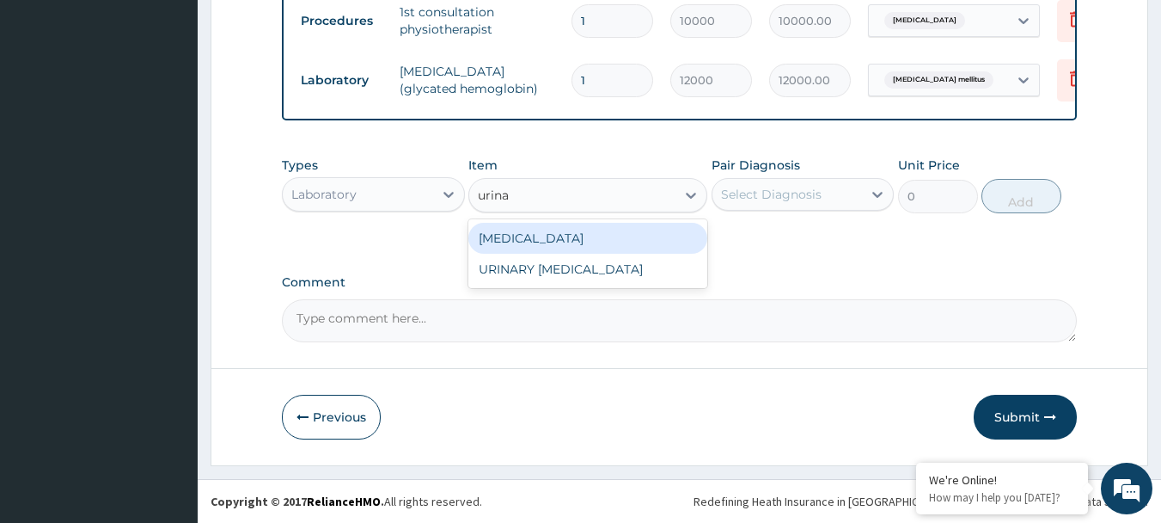
type input "urinal"
click at [578, 240] on div "[MEDICAL_DATA]" at bounding box center [587, 238] width 239 height 31
type input "2850"
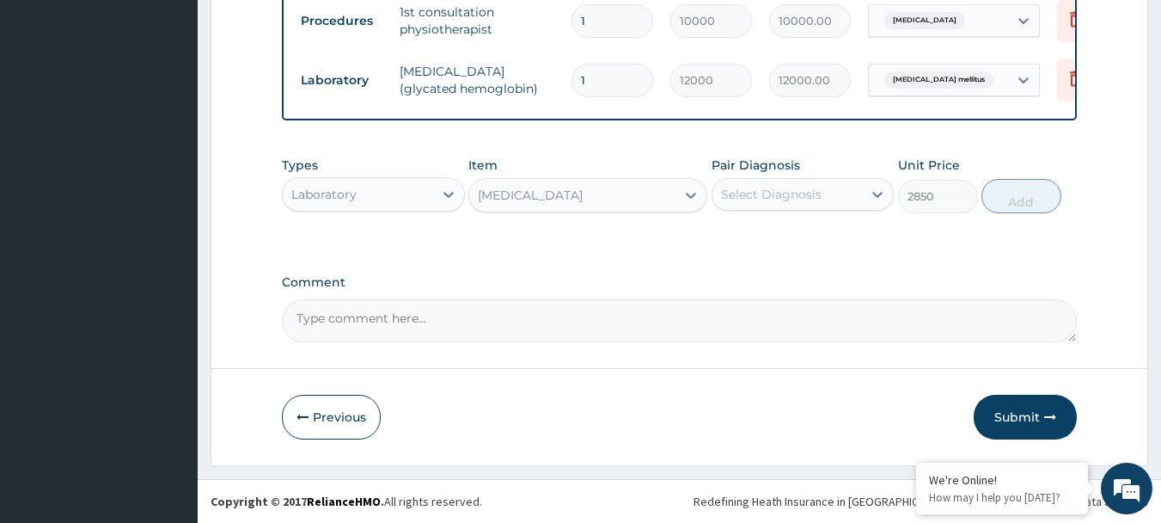
click at [761, 188] on div "Select Diagnosis" at bounding box center [771, 194] width 101 height 17
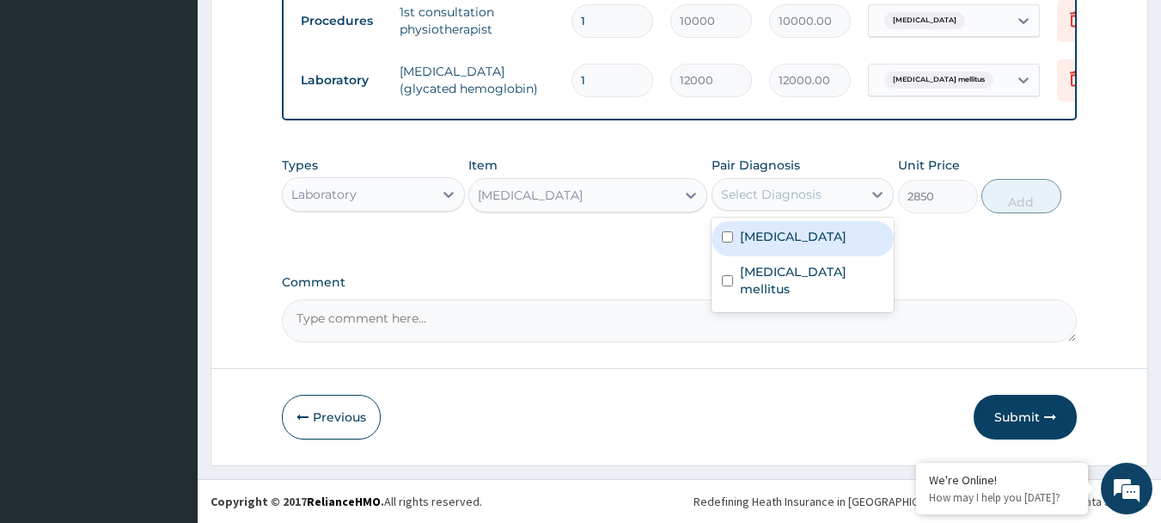
click at [762, 242] on label "[MEDICAL_DATA]" at bounding box center [793, 236] width 107 height 17
checkbox input "true"
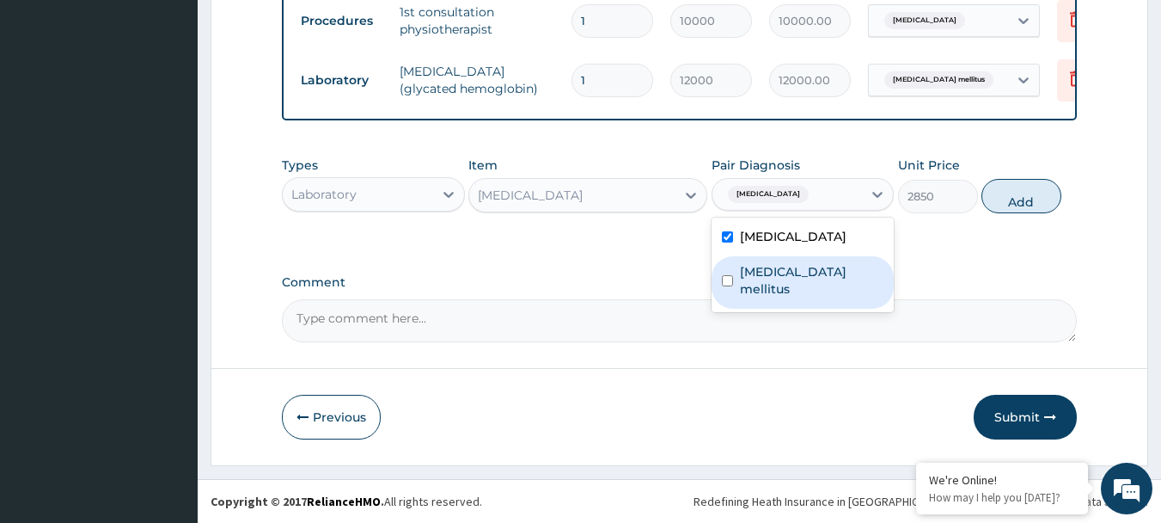
click at [746, 275] on label "[MEDICAL_DATA] mellitus" at bounding box center [812, 280] width 144 height 34
checkbox input "true"
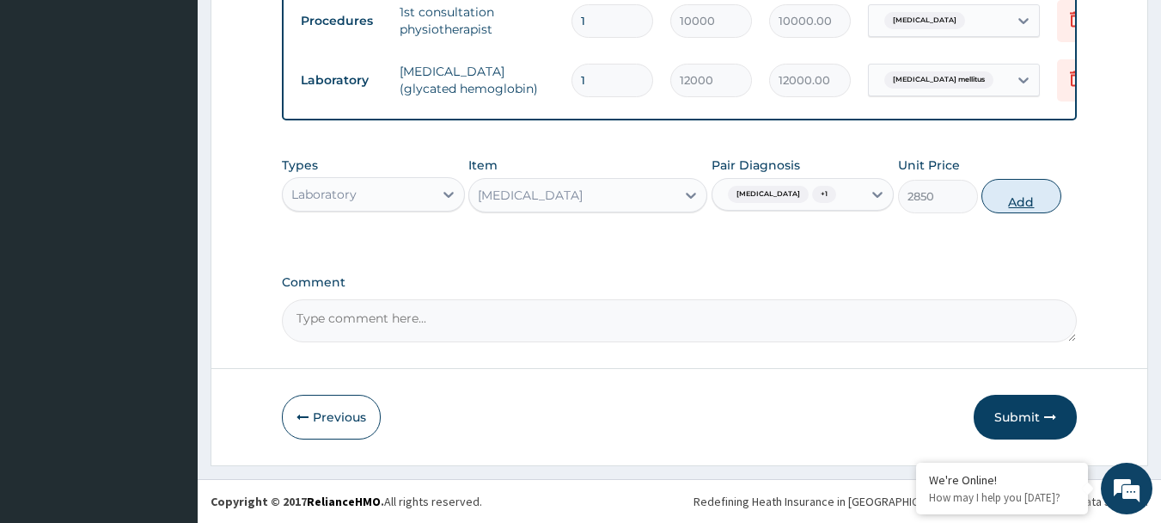
click at [1032, 201] on button "Add" at bounding box center [1022, 196] width 80 height 34
type input "0"
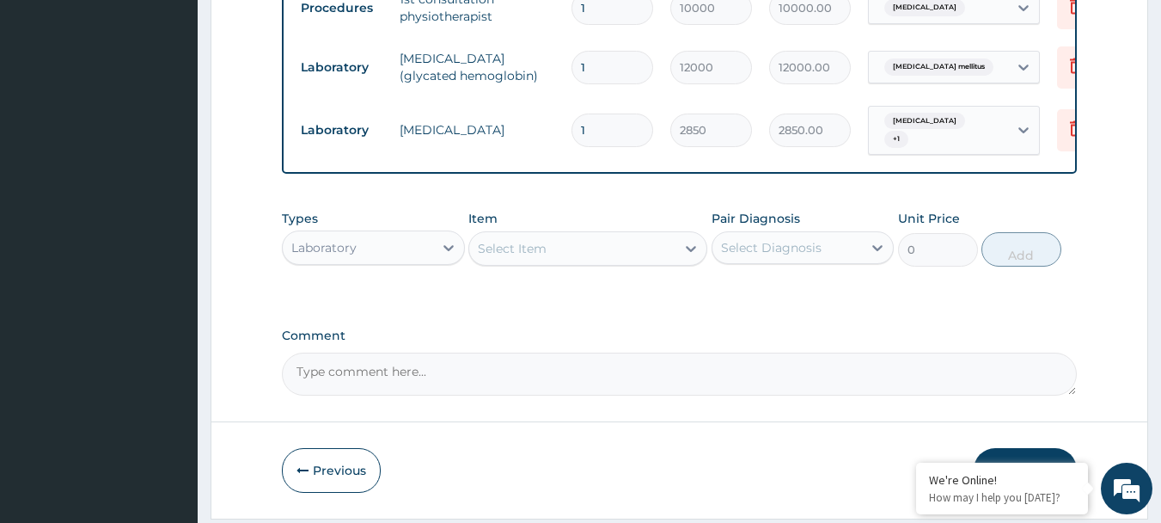
scroll to position [826, 0]
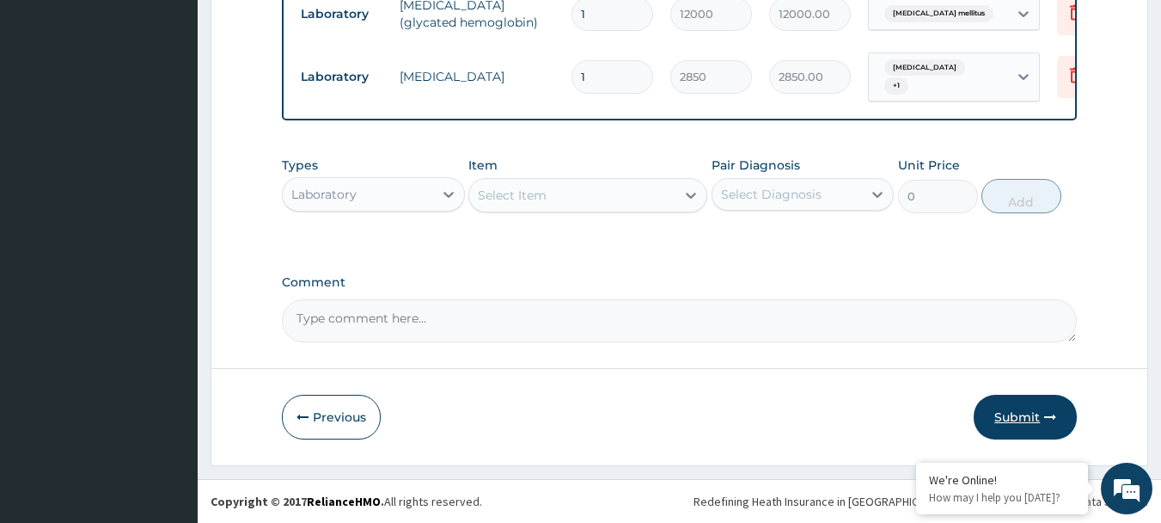
click at [1012, 423] on button "Submit" at bounding box center [1025, 416] width 103 height 45
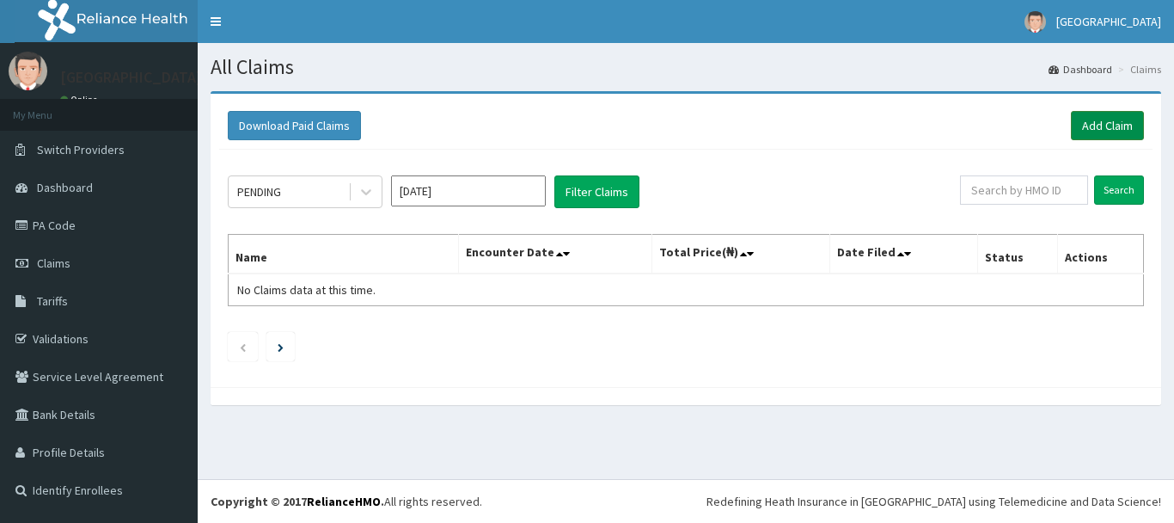
click at [1103, 125] on link "Add Claim" at bounding box center [1107, 125] width 73 height 29
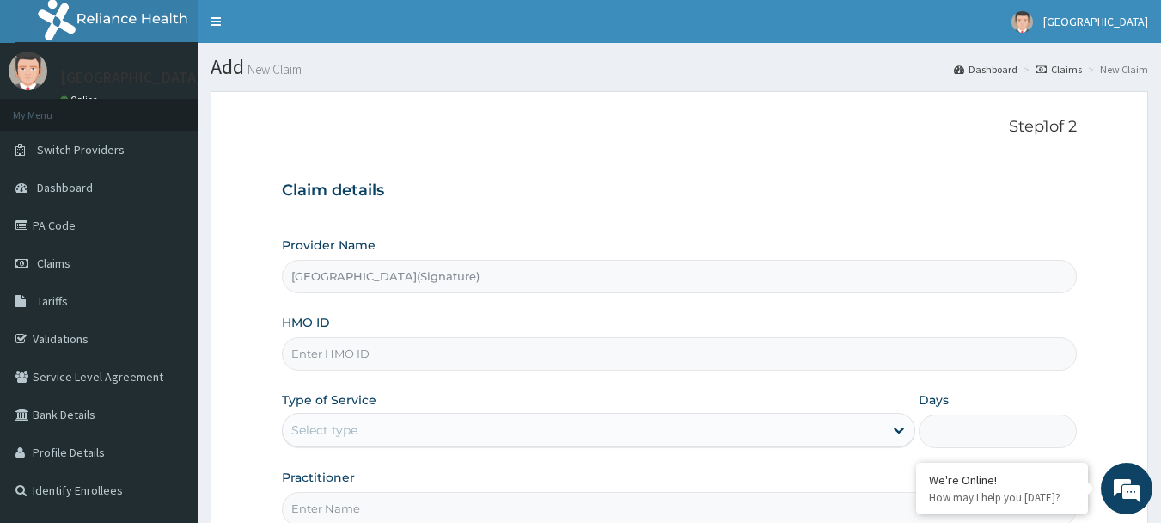
click at [312, 352] on input "HMO ID" at bounding box center [680, 354] width 796 height 34
paste input "ADN/10024/B"
type input "ADN/10024/B"
click at [333, 431] on div "Select type" at bounding box center [324, 429] width 66 height 17
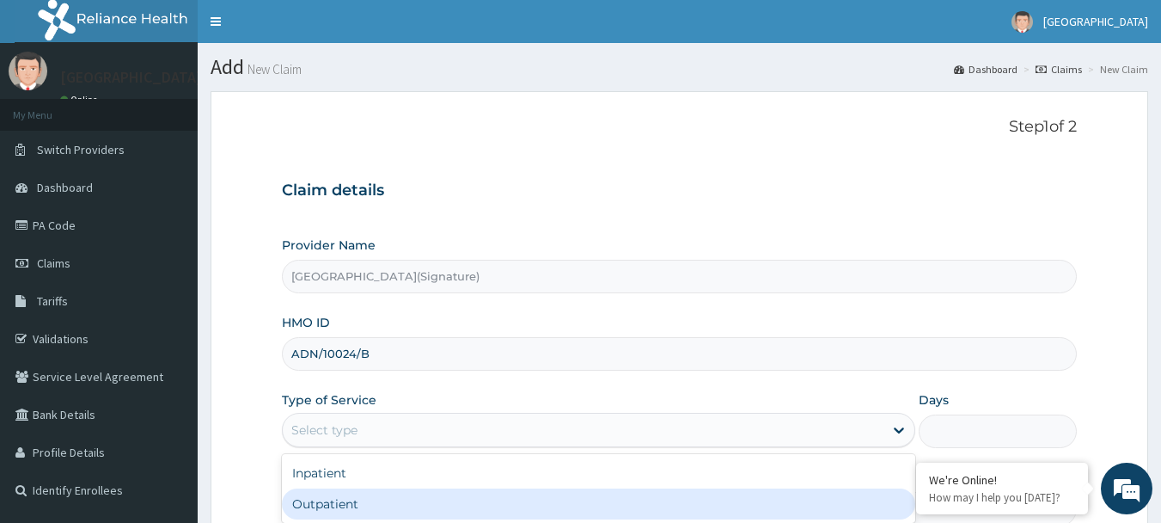
drag, startPoint x: 313, startPoint y: 499, endPoint x: 332, endPoint y: 445, distance: 57.4
click at [312, 499] on div "Outpatient" at bounding box center [598, 503] width 633 height 31
type input "1"
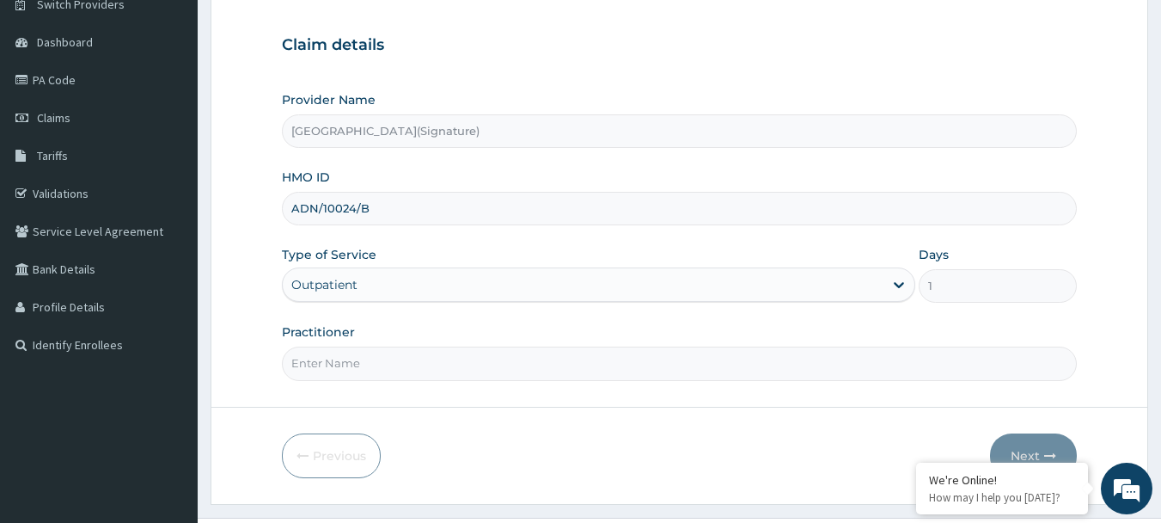
scroll to position [184, 0]
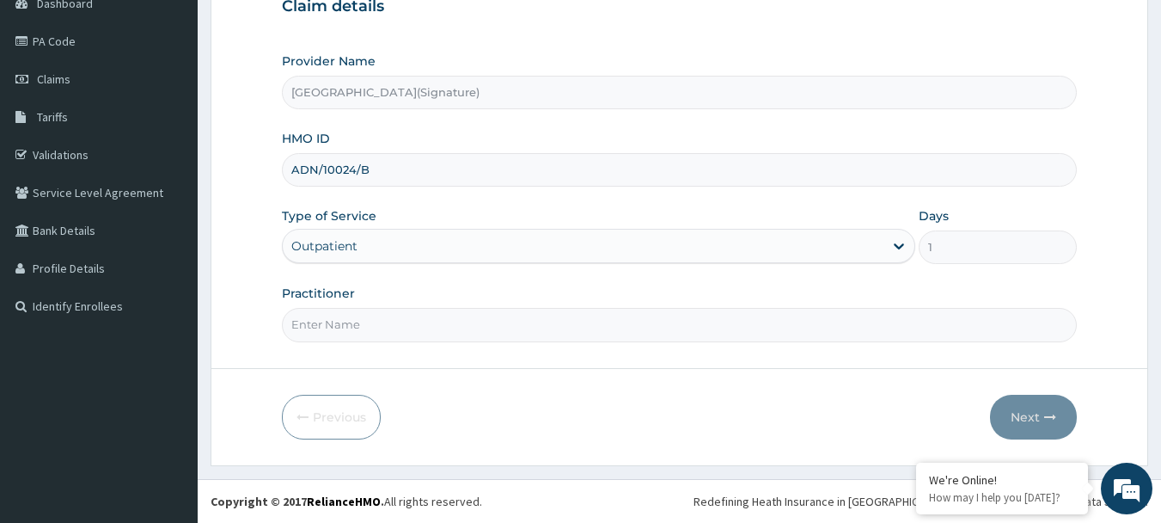
click at [333, 330] on input "Practitioner" at bounding box center [680, 325] width 796 height 34
type input "o"
type input "d"
type input "DR AMEH.L"
click at [1035, 419] on button "Next" at bounding box center [1033, 416] width 87 height 45
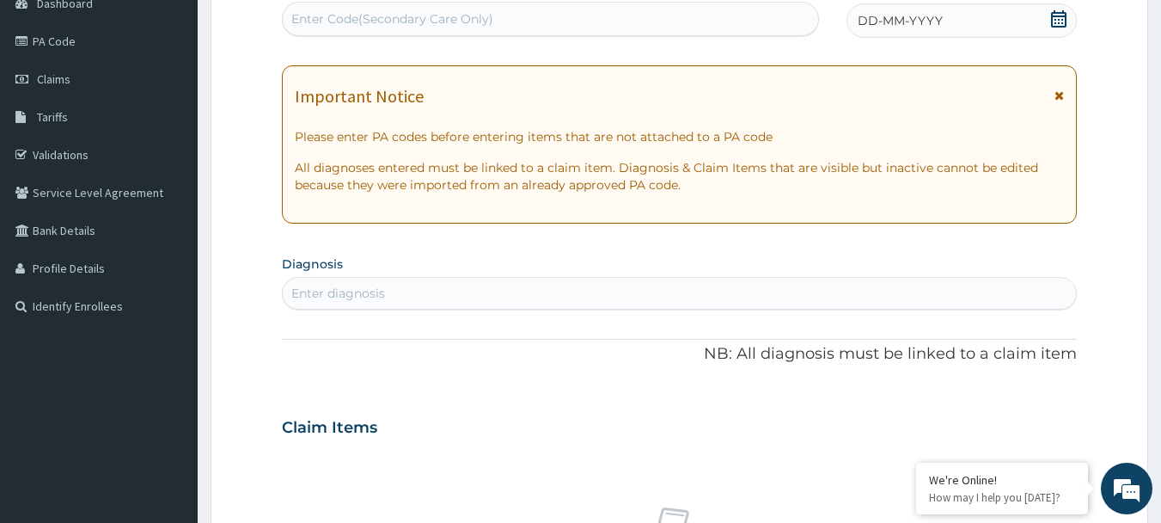
click at [1059, 20] on icon at bounding box center [1058, 18] width 15 height 17
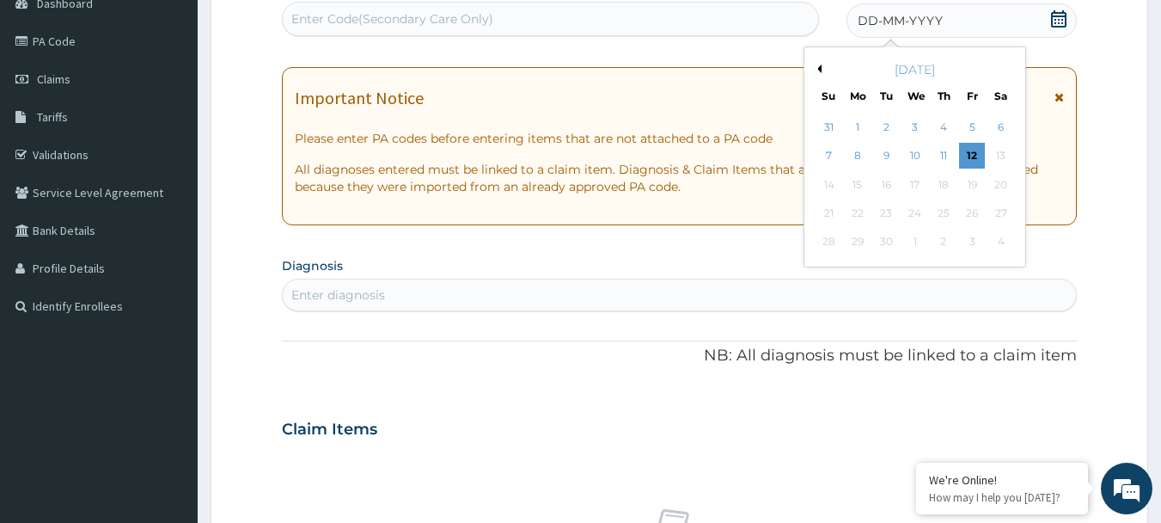
click at [817, 66] on button "Previous Month" at bounding box center [817, 68] width 9 height 9
click at [888, 211] on div "19" at bounding box center [887, 213] width 26 height 26
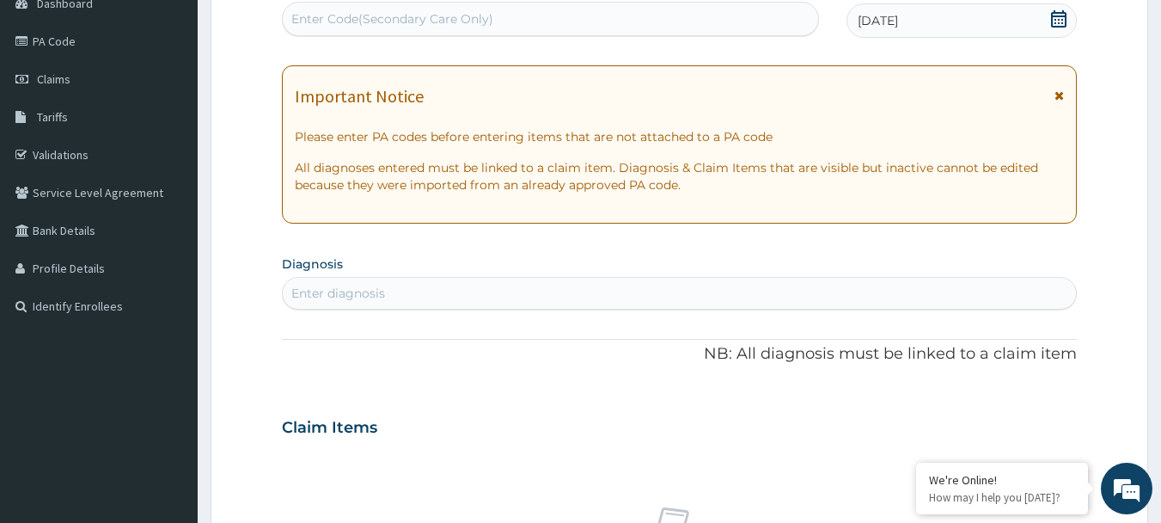
click at [390, 284] on div "Enter diagnosis" at bounding box center [680, 293] width 794 height 28
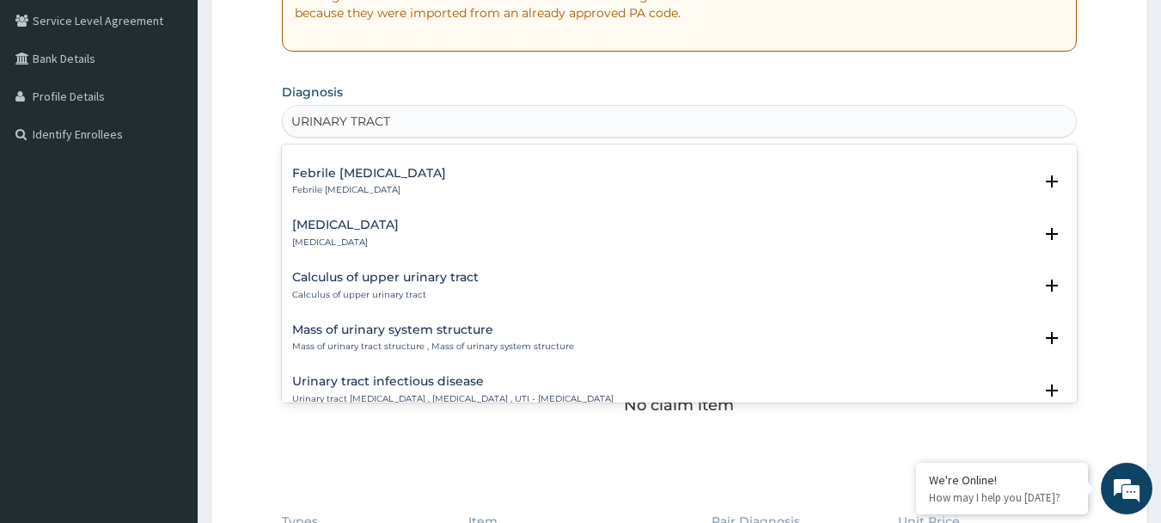
scroll to position [1117, 0]
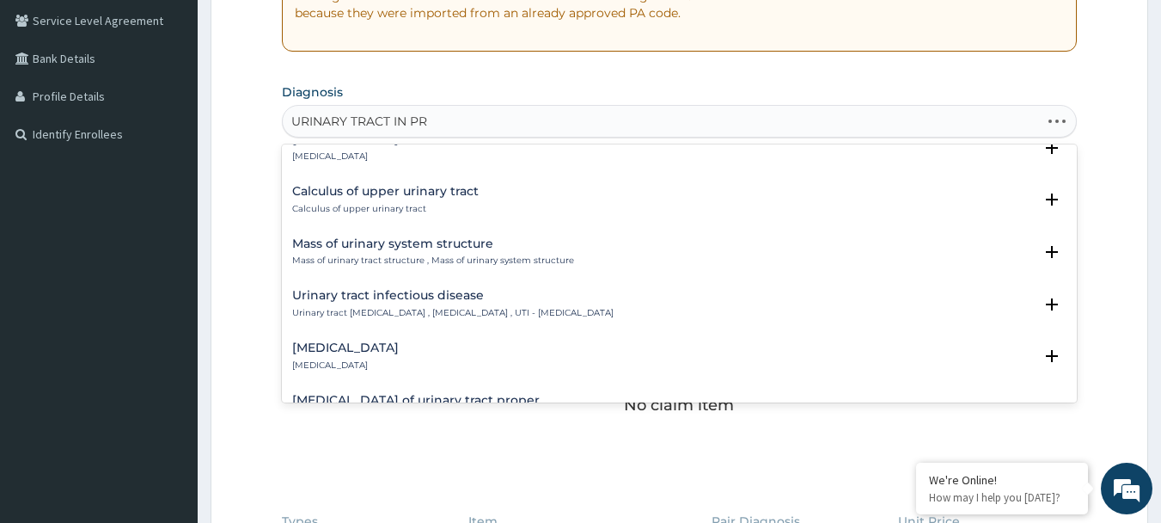
type input "URINARY TRACT IN PRE"
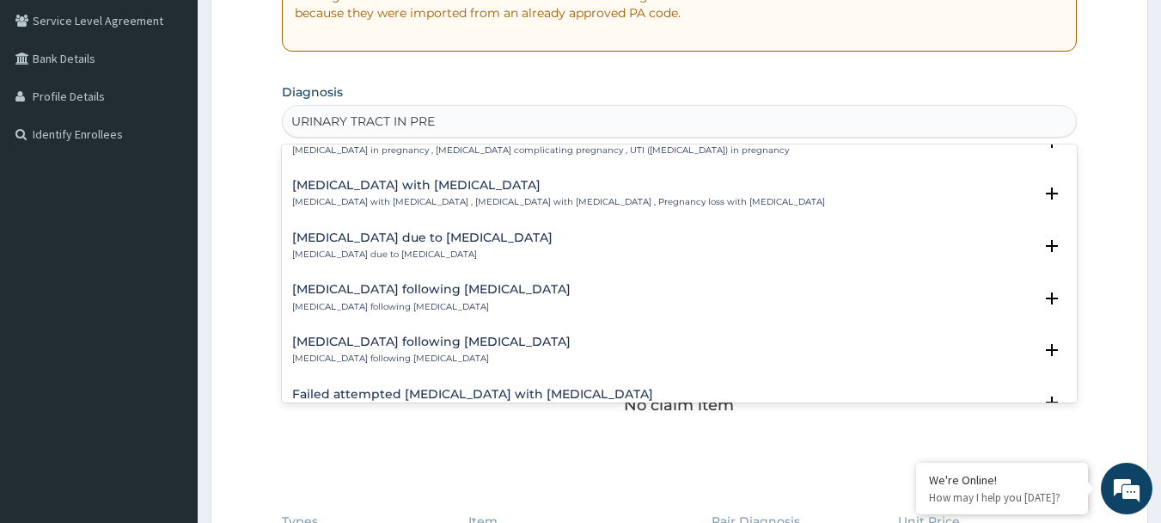
scroll to position [0, 0]
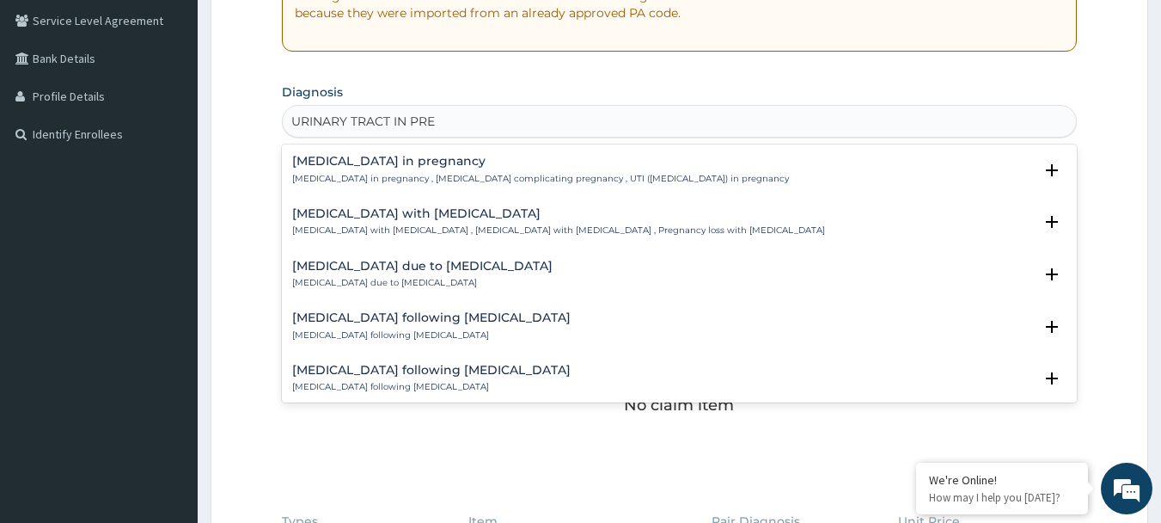
click at [416, 162] on h4 "Urinary tract infection in pregnancy" at bounding box center [540, 161] width 497 height 13
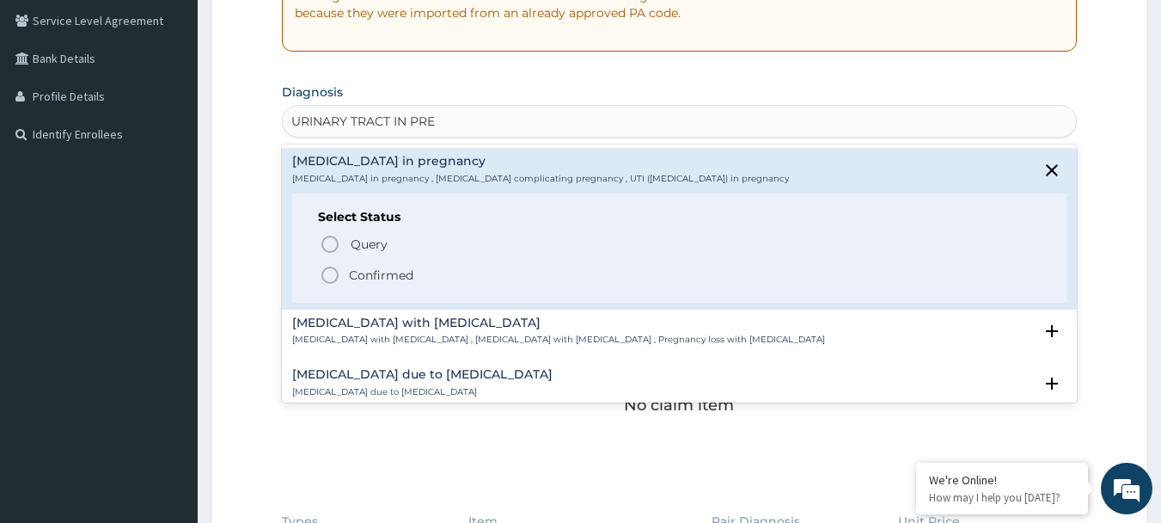
click at [326, 278] on icon "status option filled" at bounding box center [330, 275] width 21 height 21
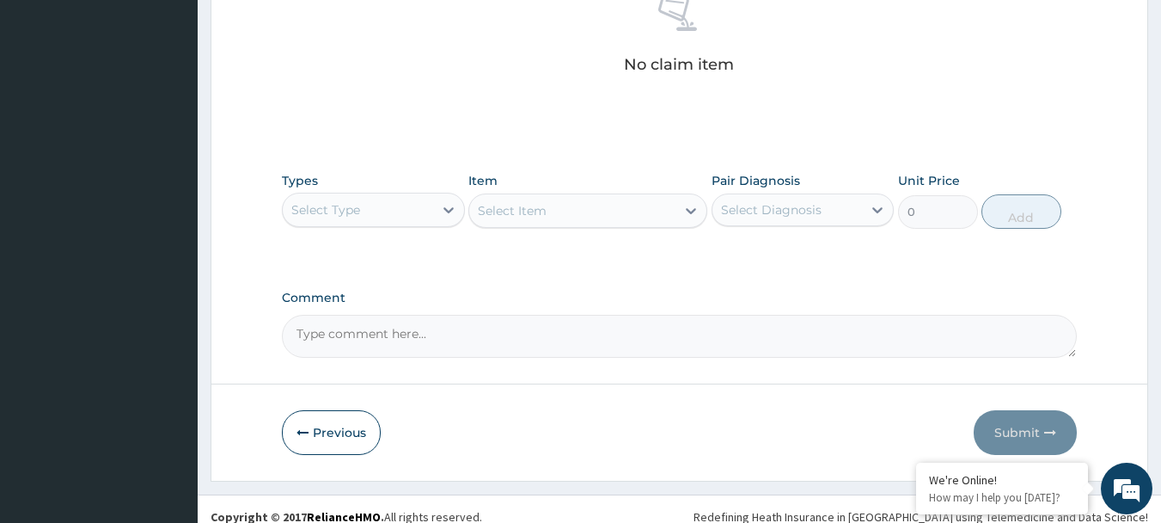
scroll to position [717, 0]
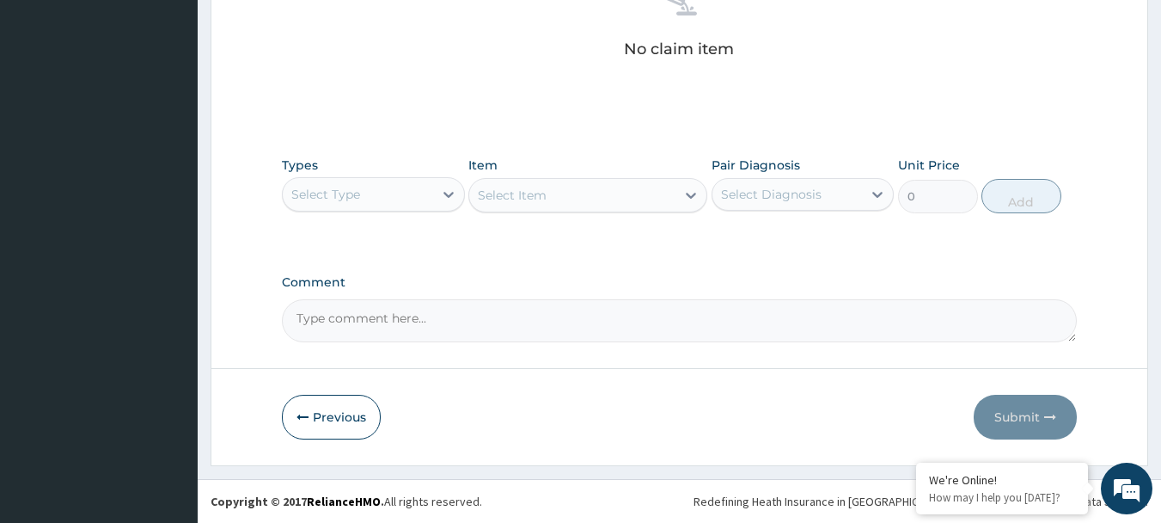
click at [378, 195] on div "Select Type" at bounding box center [358, 194] width 150 height 28
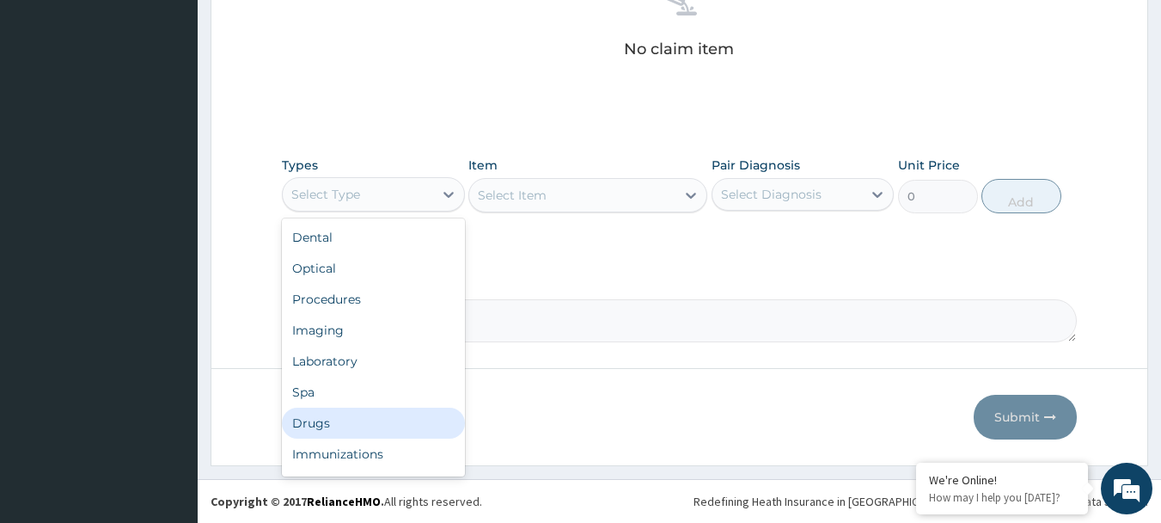
scroll to position [58, 0]
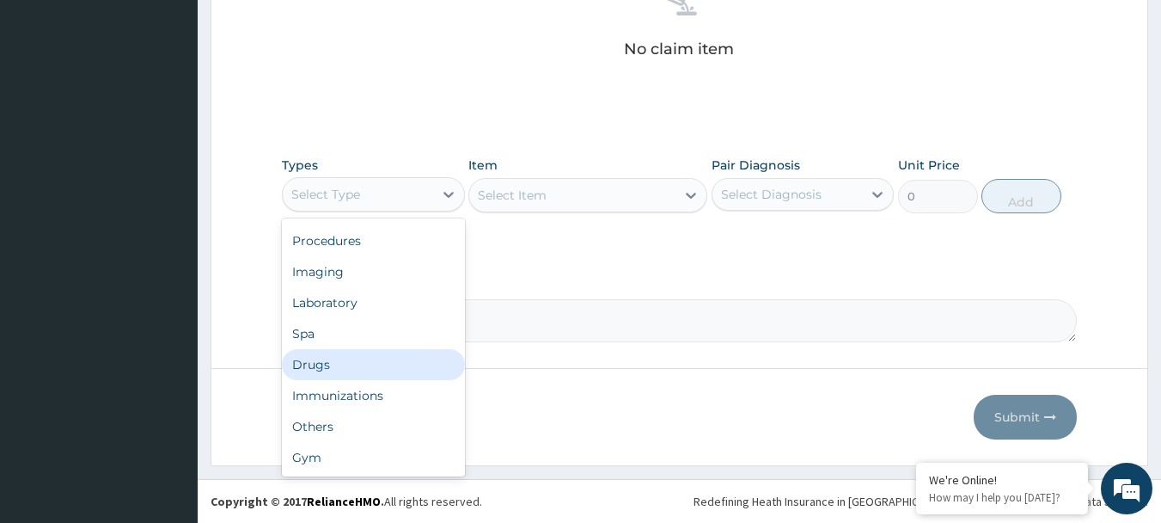
click at [315, 370] on div "Drugs" at bounding box center [373, 364] width 183 height 31
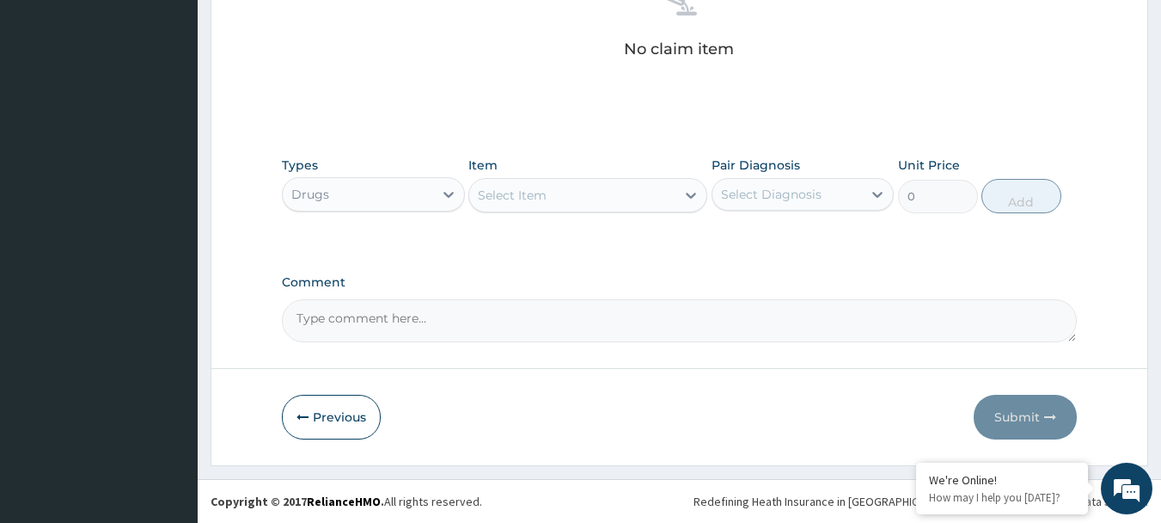
click at [593, 201] on div "Select Item" at bounding box center [572, 195] width 206 height 28
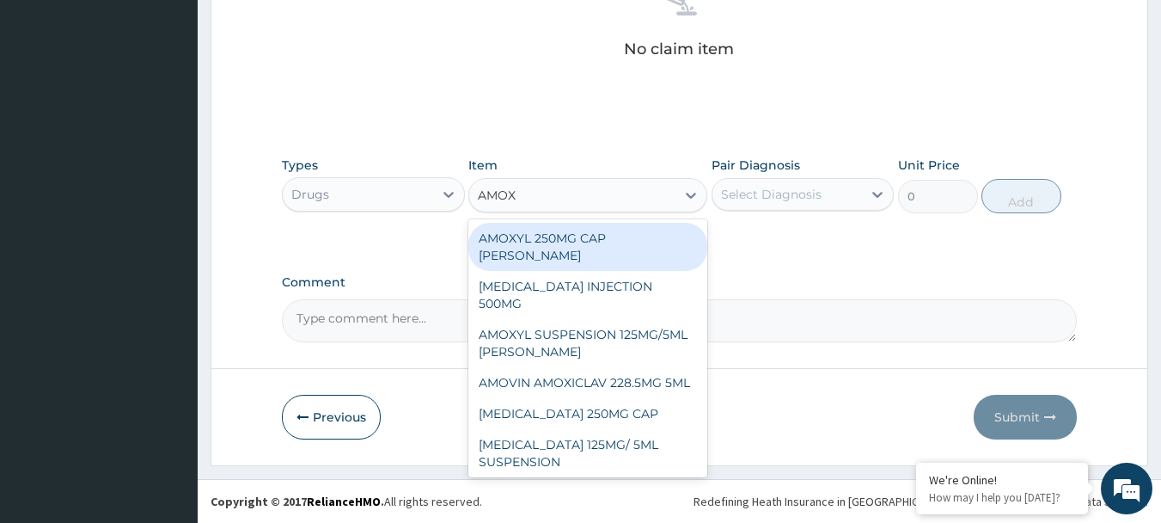
type input "AMOXY"
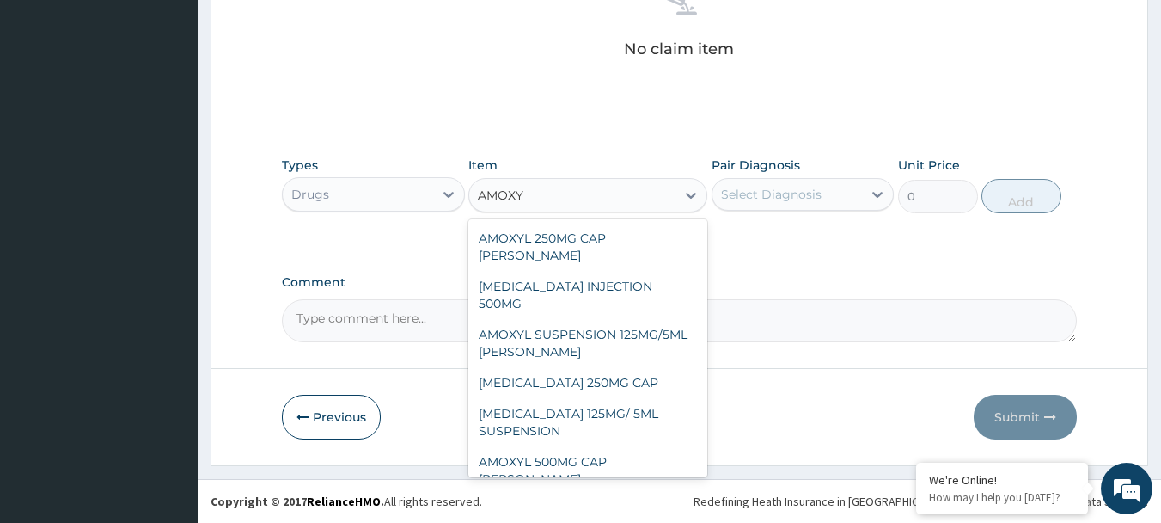
click at [529, 494] on div "AMOXYCILLIN 500MG CAP" at bounding box center [587, 509] width 239 height 31
type input "191.73375"
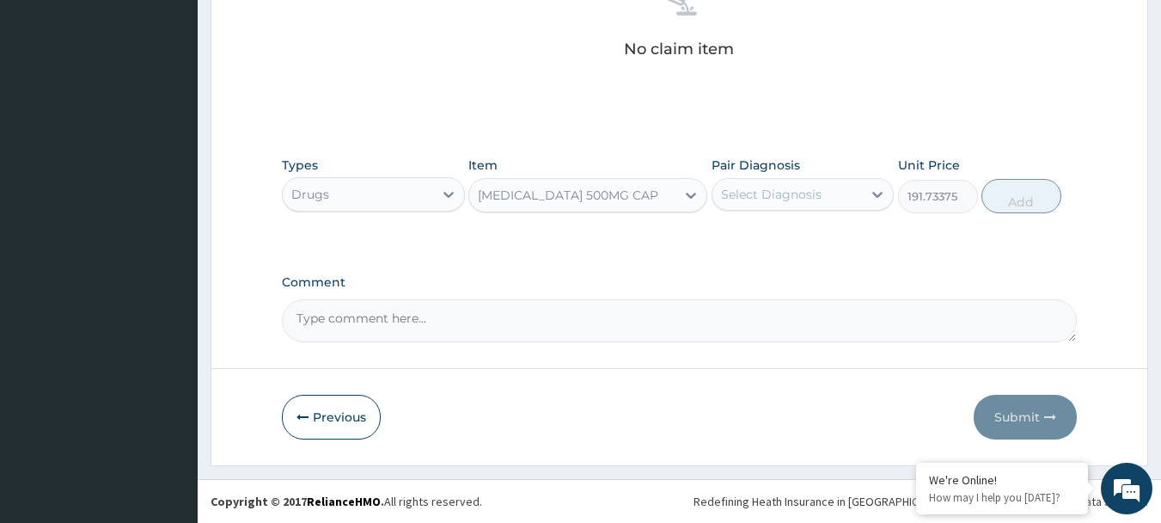
click at [768, 193] on div "Select Diagnosis" at bounding box center [771, 194] width 101 height 17
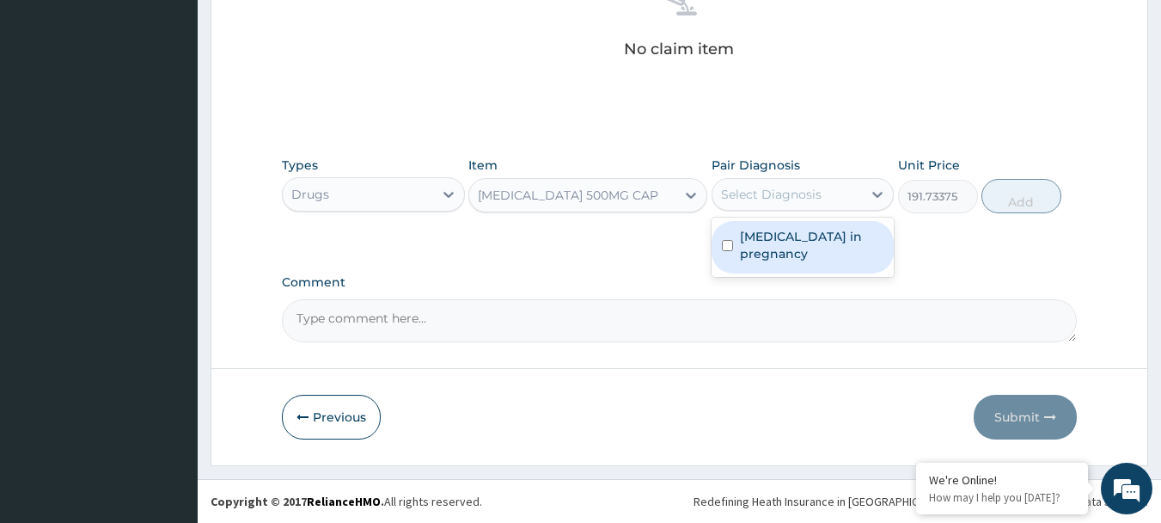
click at [731, 249] on input "checkbox" at bounding box center [727, 245] width 11 height 11
checkbox input "true"
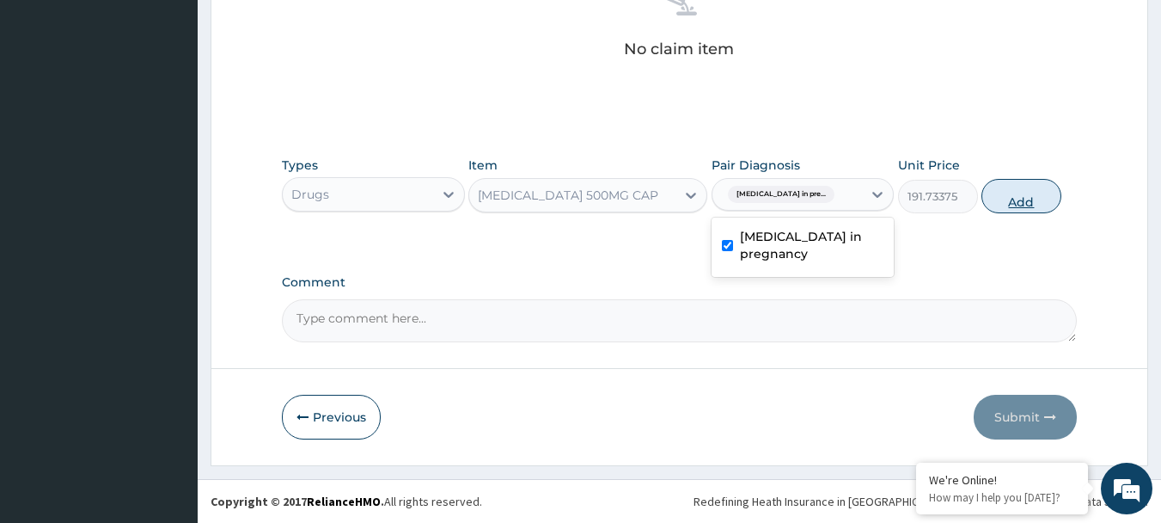
click at [1015, 188] on button "Add" at bounding box center [1022, 196] width 80 height 34
type input "0"
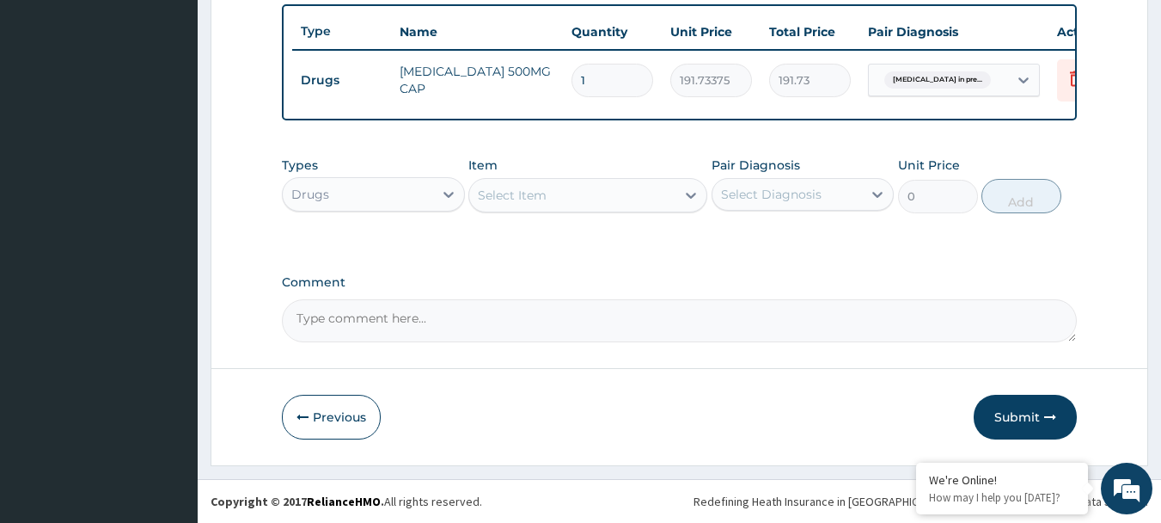
scroll to position [648, 0]
type input "0.00"
type input "2"
type input "383.47"
type input "21"
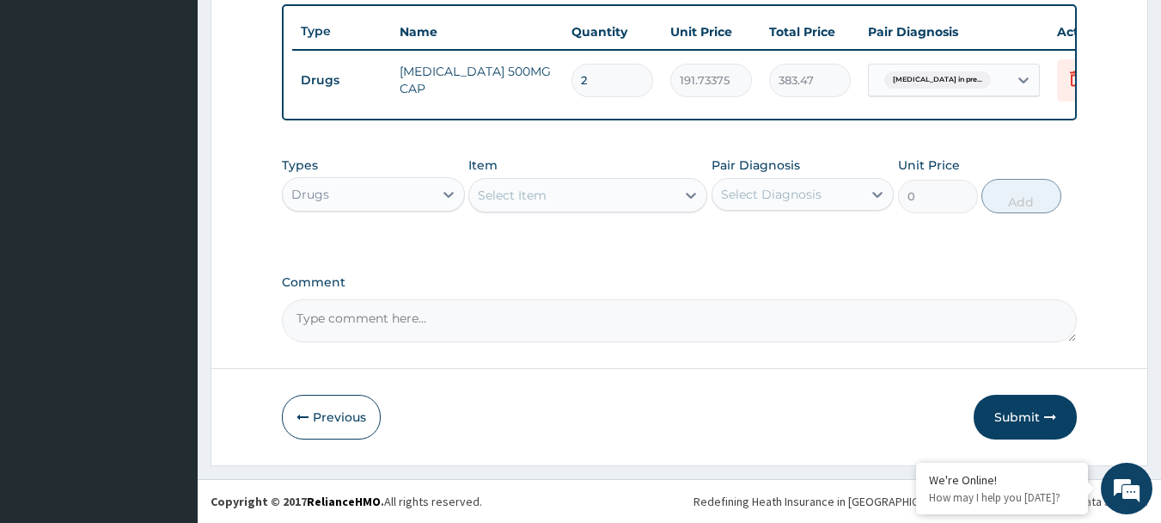
type input "4026.41"
type input "21"
click at [1019, 421] on button "Submit" at bounding box center [1025, 416] width 103 height 45
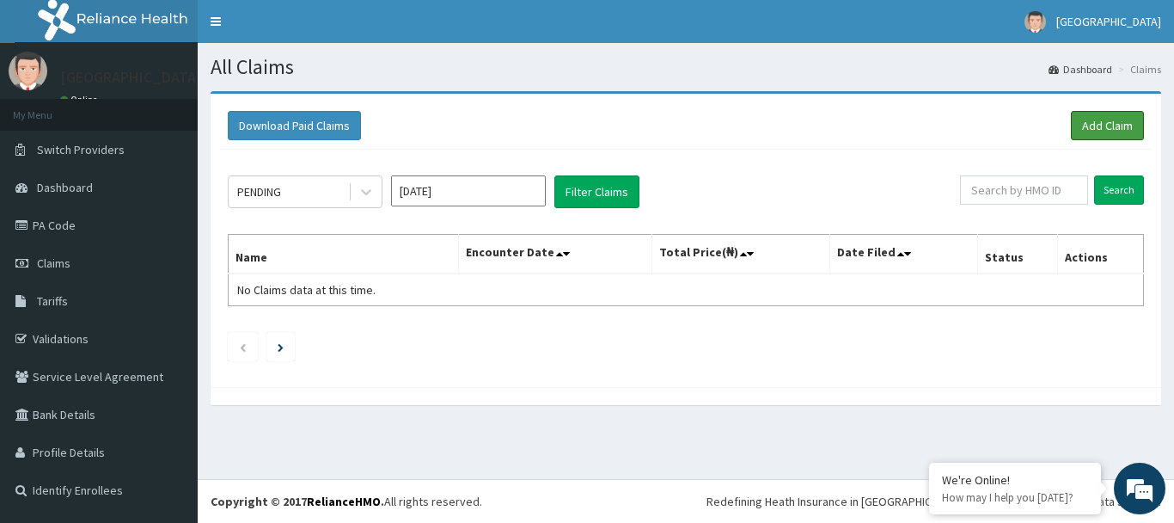
drag, startPoint x: 1101, startPoint y: 127, endPoint x: 916, endPoint y: 91, distance: 188.3
click at [1101, 127] on link "Add Claim" at bounding box center [1107, 125] width 73 height 29
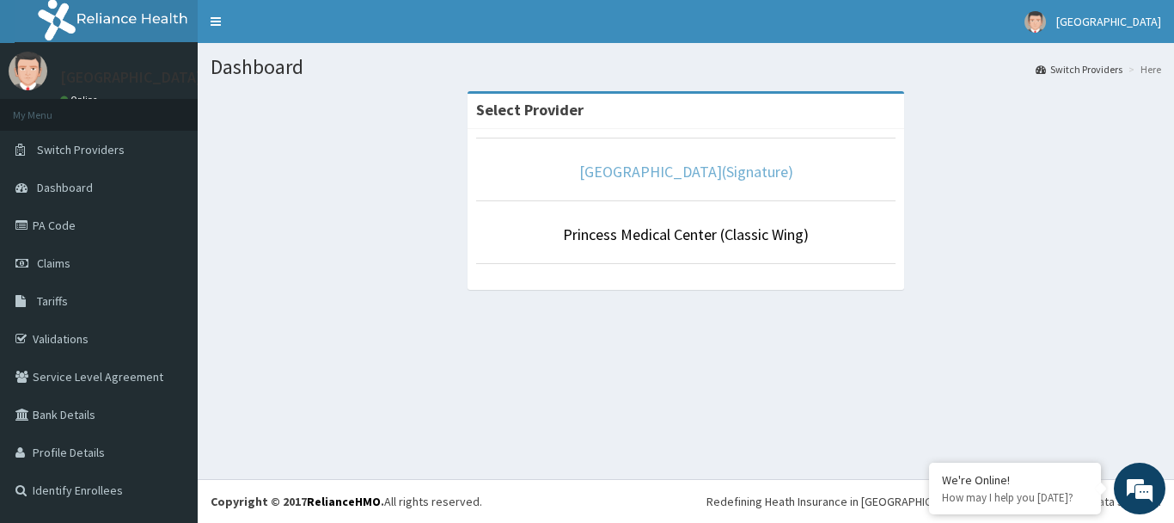
click at [642, 177] on link "[GEOGRAPHIC_DATA](Signature)" at bounding box center [686, 172] width 214 height 20
click at [705, 174] on link "[GEOGRAPHIC_DATA](Signature)" at bounding box center [686, 172] width 214 height 20
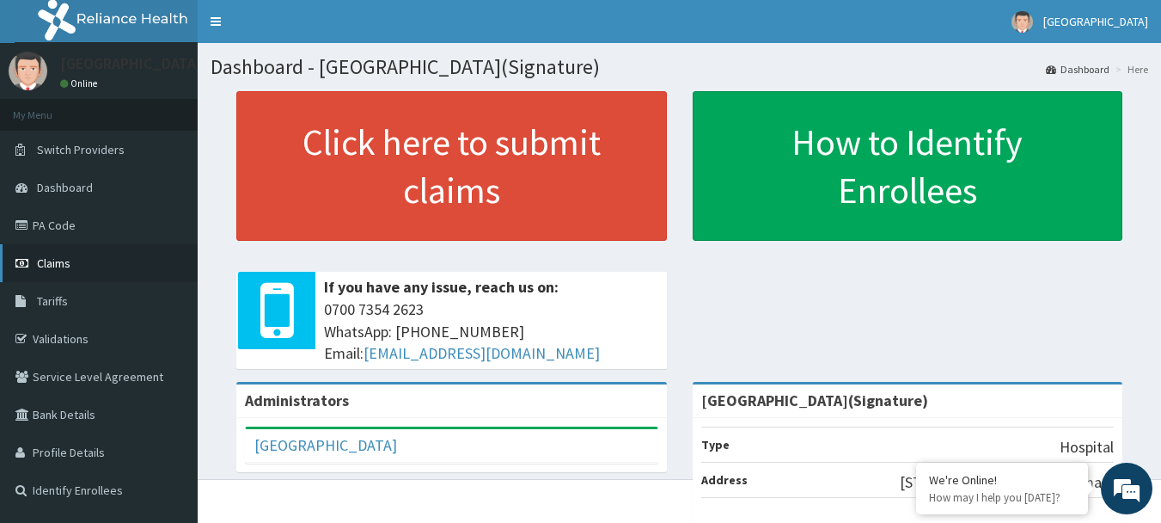
click at [64, 262] on span "Claims" at bounding box center [54, 262] width 34 height 15
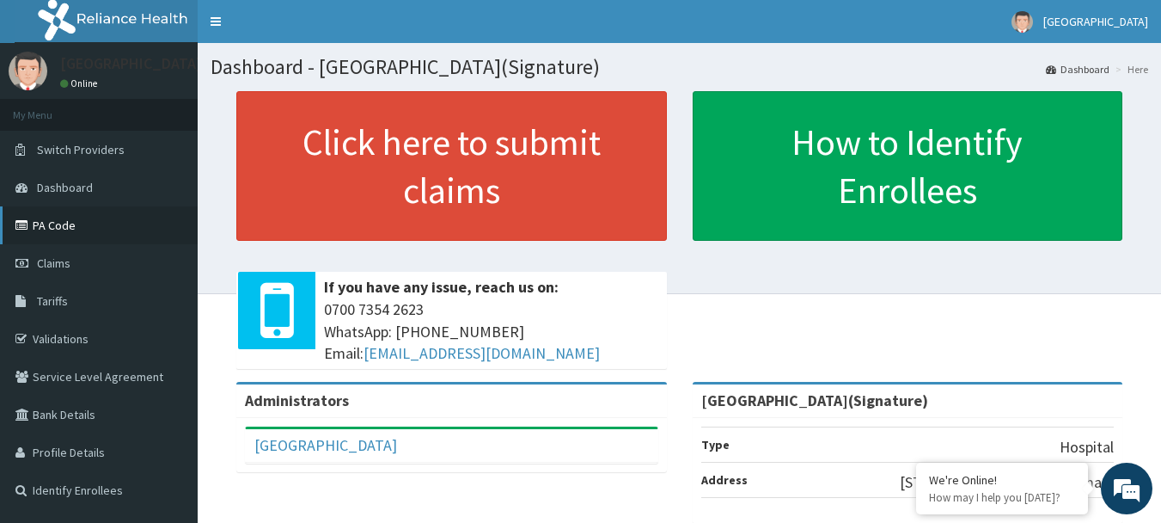
click at [62, 217] on link "PA Code" at bounding box center [99, 225] width 198 height 38
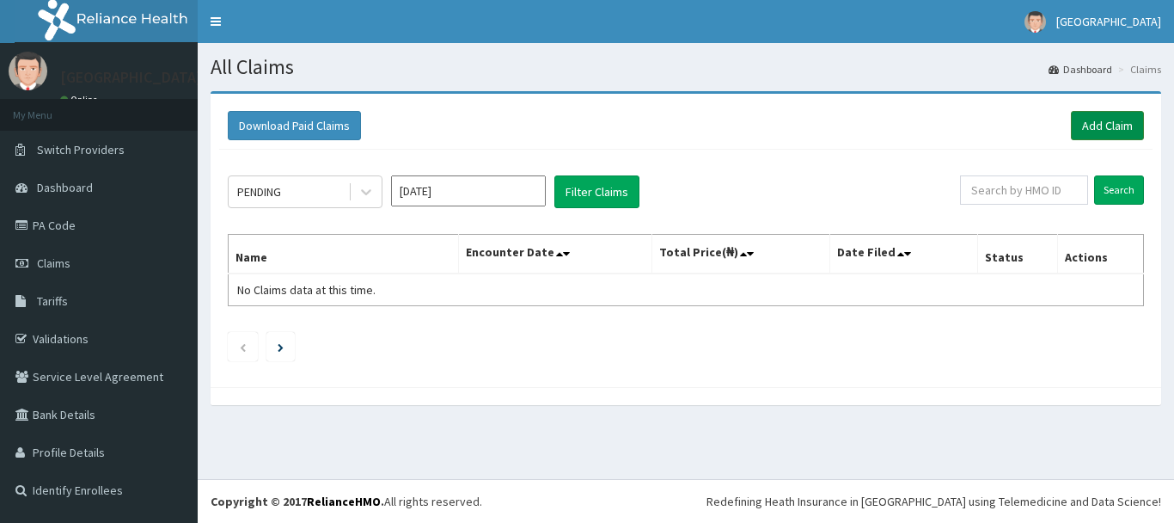
click at [1111, 127] on link "Add Claim" at bounding box center [1107, 125] width 73 height 29
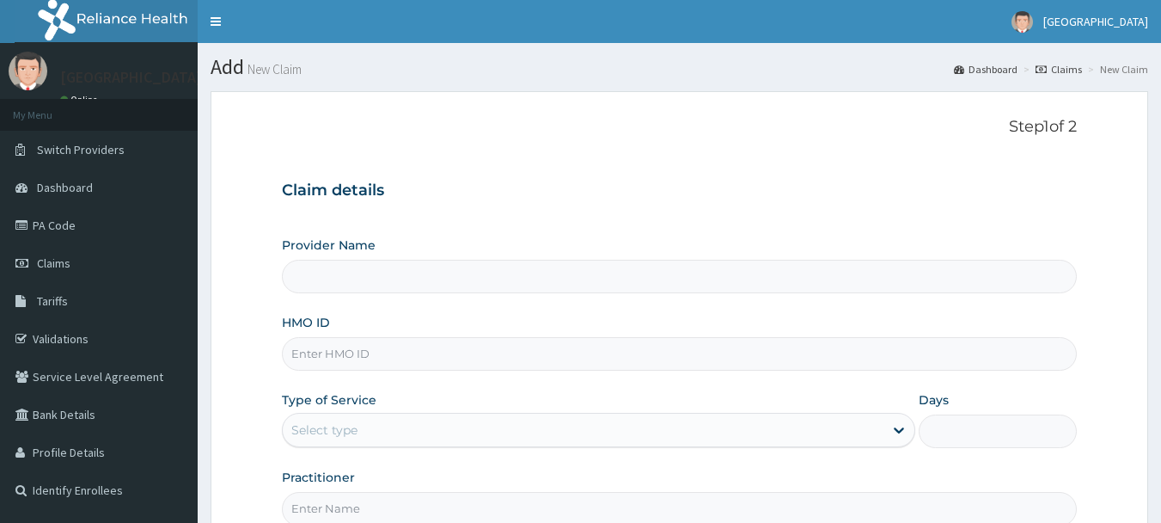
type input "[GEOGRAPHIC_DATA](Signature)"
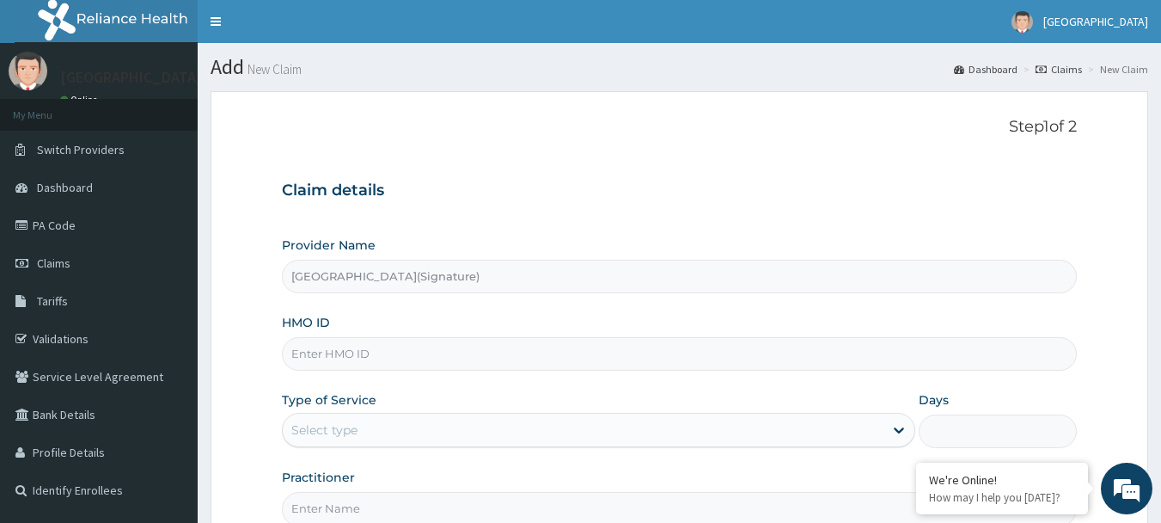
click at [335, 358] on input "HMO ID" at bounding box center [680, 354] width 796 height 34
paste input "SPR/10005/A"
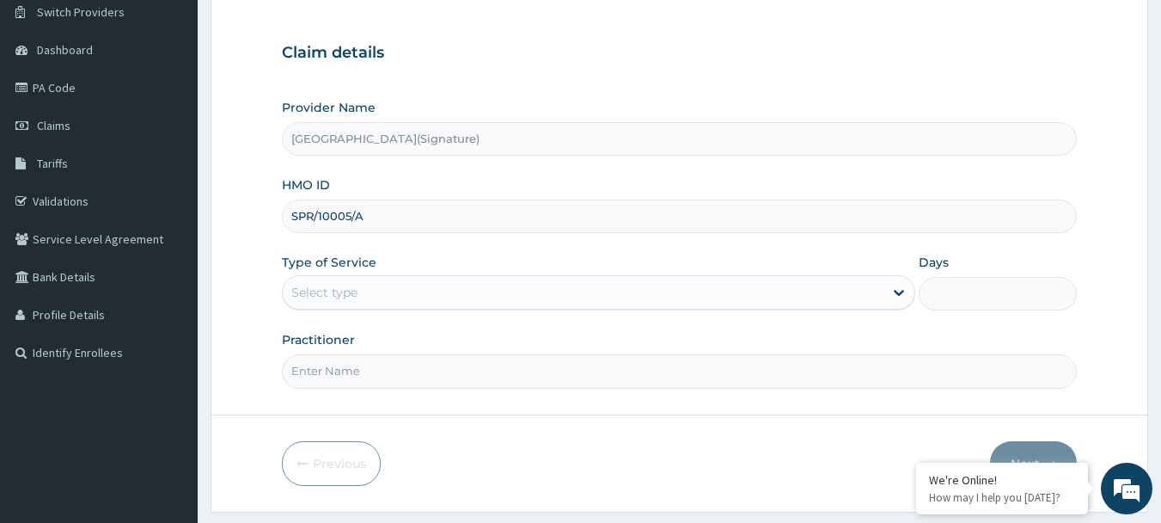
scroll to position [172, 0]
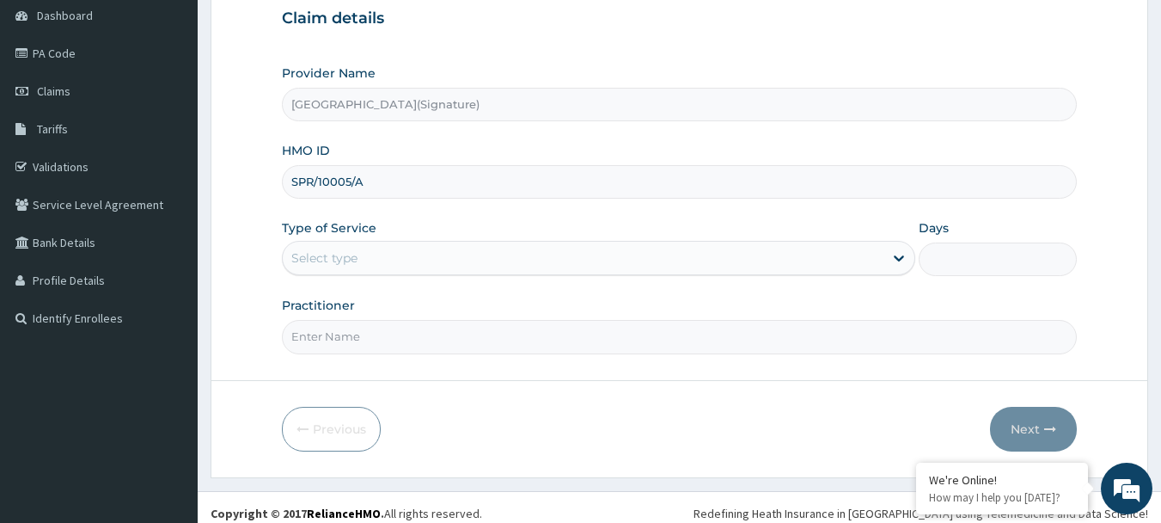
type input "SPR/10005/A"
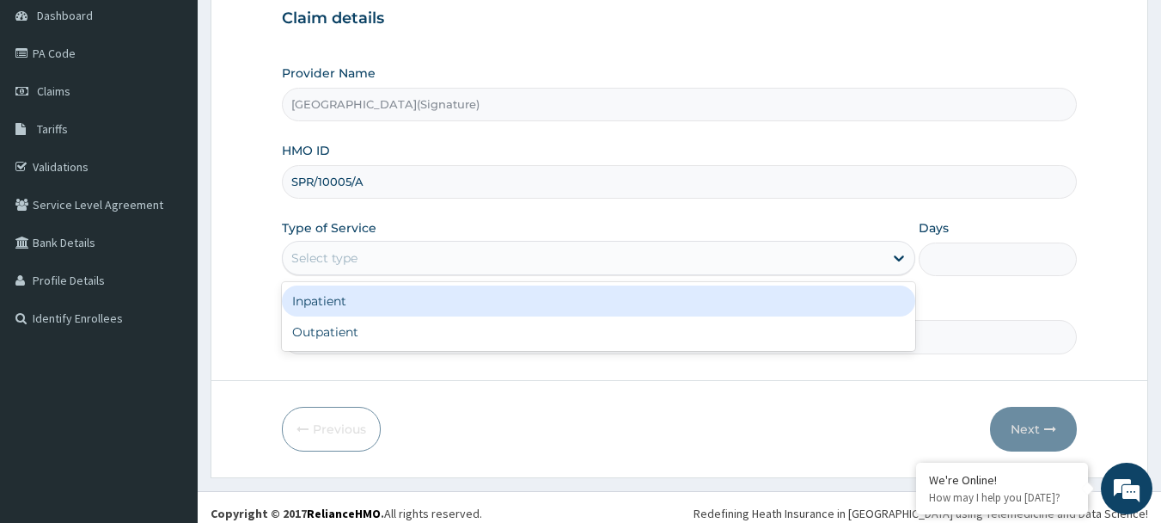
click at [337, 255] on div "Select type" at bounding box center [324, 257] width 66 height 17
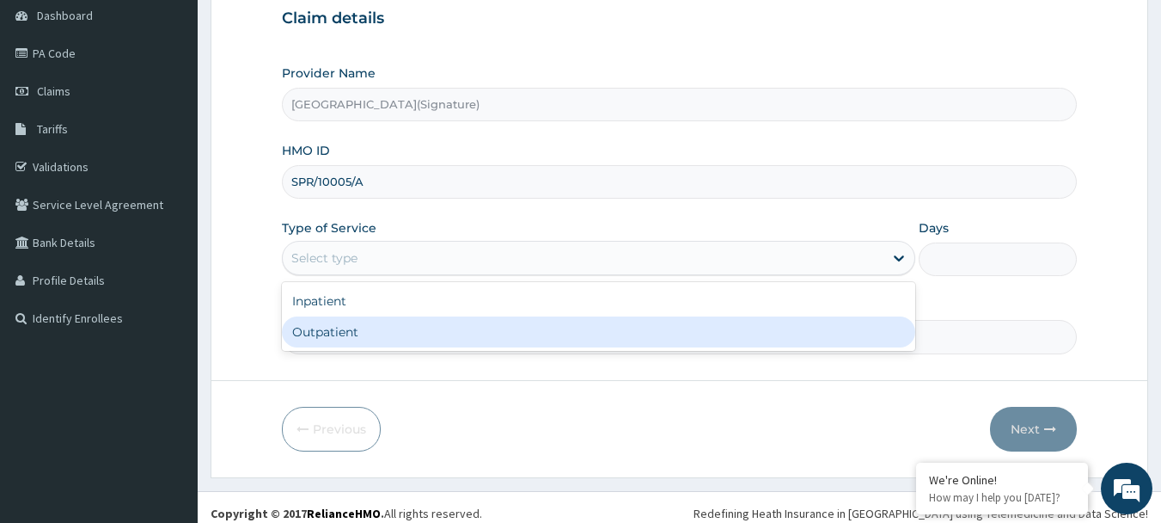
click at [360, 329] on div "Outpatient" at bounding box center [598, 331] width 633 height 31
type input "1"
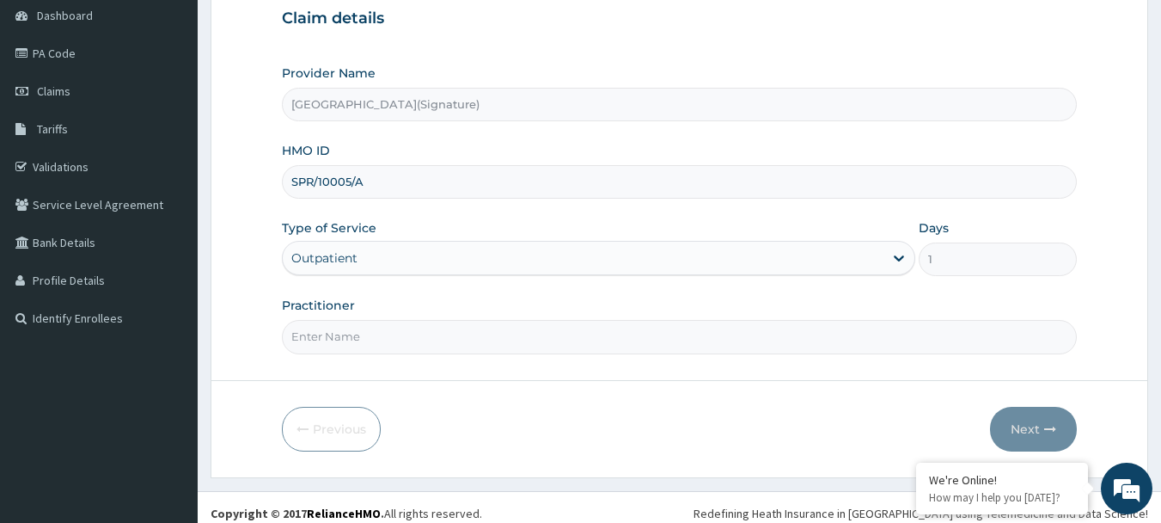
click at [388, 338] on input "Practitioner" at bounding box center [680, 337] width 796 height 34
click at [304, 338] on input "Practitioner" at bounding box center [680, 337] width 796 height 34
paste input "Dr. CHIORLU JOHN"
type input "Dr. CHIORLU JOHN"
click at [1038, 426] on button "Next" at bounding box center [1033, 429] width 87 height 45
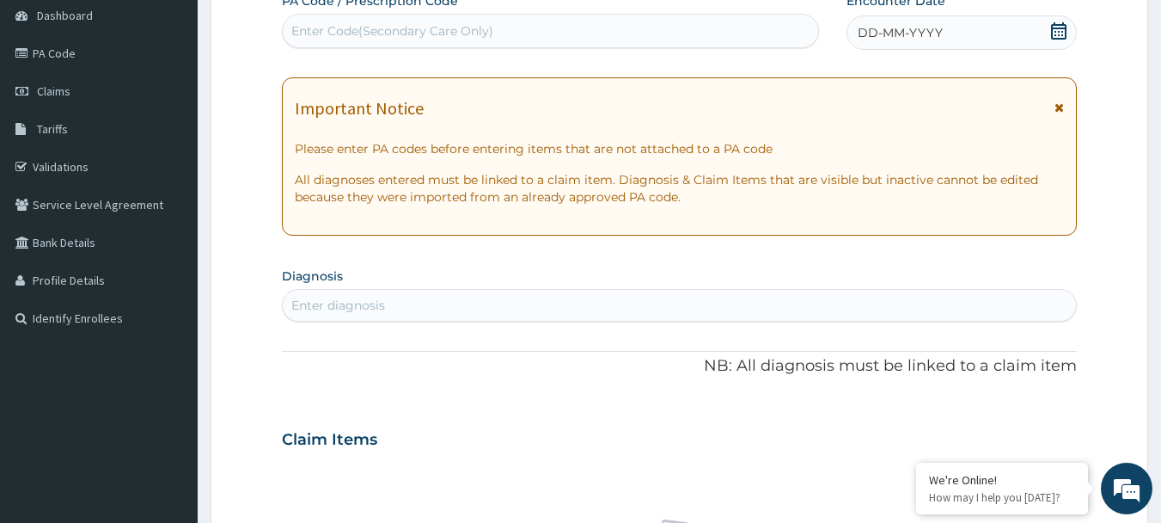
drag, startPoint x: 1057, startPoint y: 30, endPoint x: 1030, endPoint y: 49, distance: 33.4
click at [1056, 30] on icon at bounding box center [1058, 30] width 17 height 17
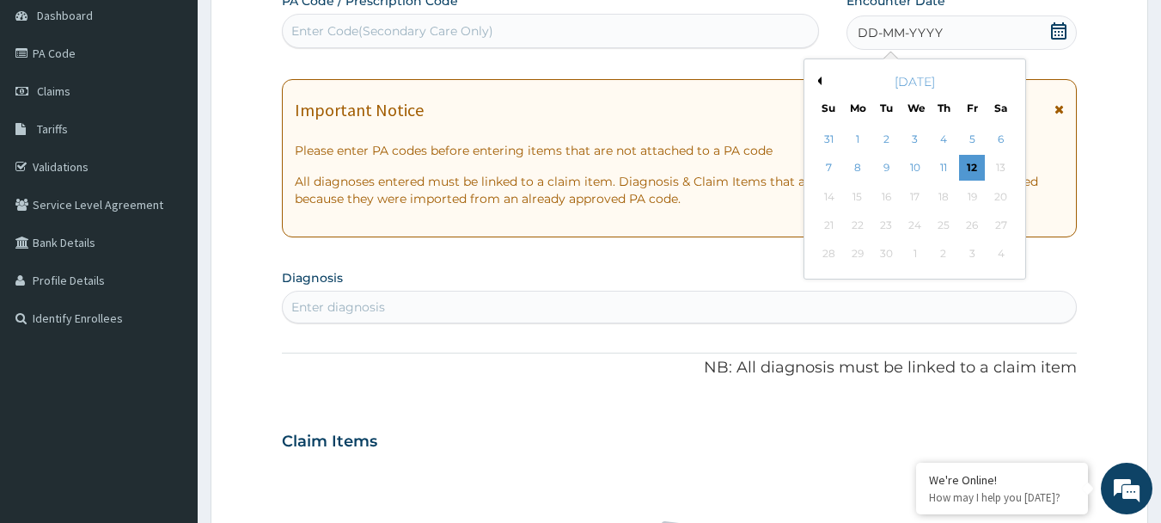
click at [817, 81] on button "Previous Month" at bounding box center [817, 80] width 9 height 9
click at [889, 226] on div "19" at bounding box center [887, 225] width 26 height 26
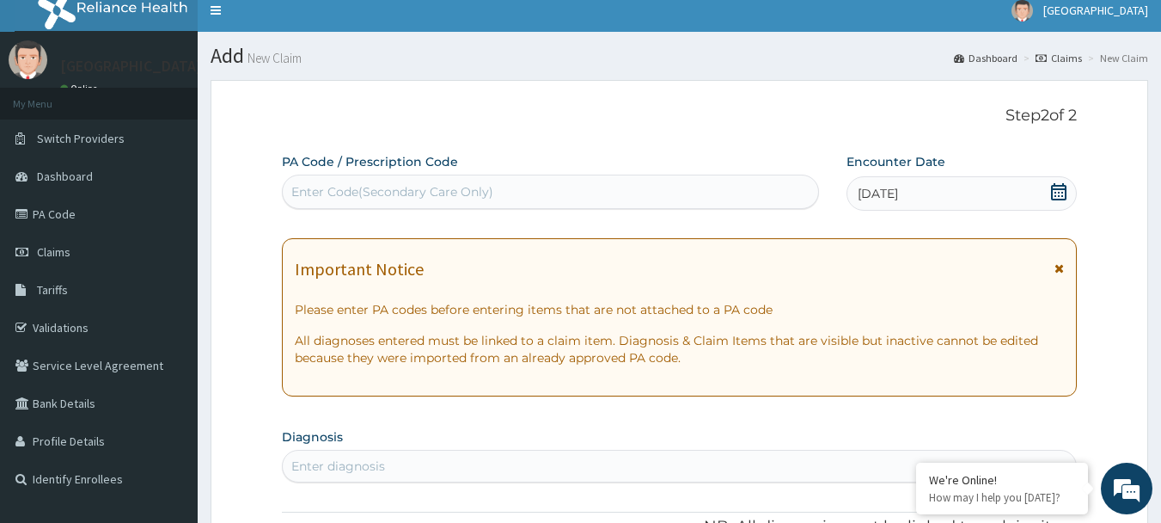
scroll to position [0, 0]
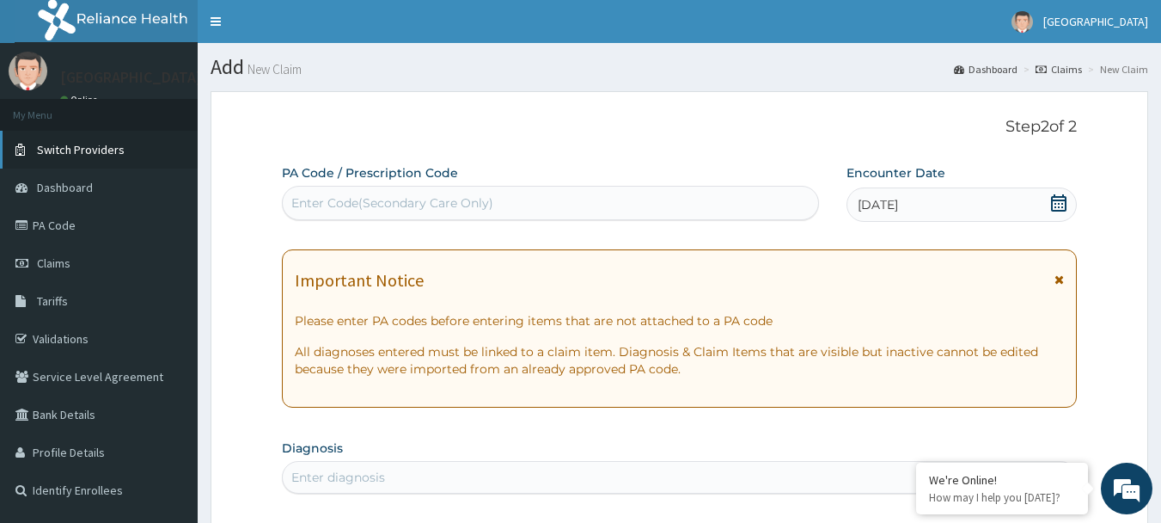
click at [104, 143] on span "Switch Providers" at bounding box center [81, 149] width 88 height 15
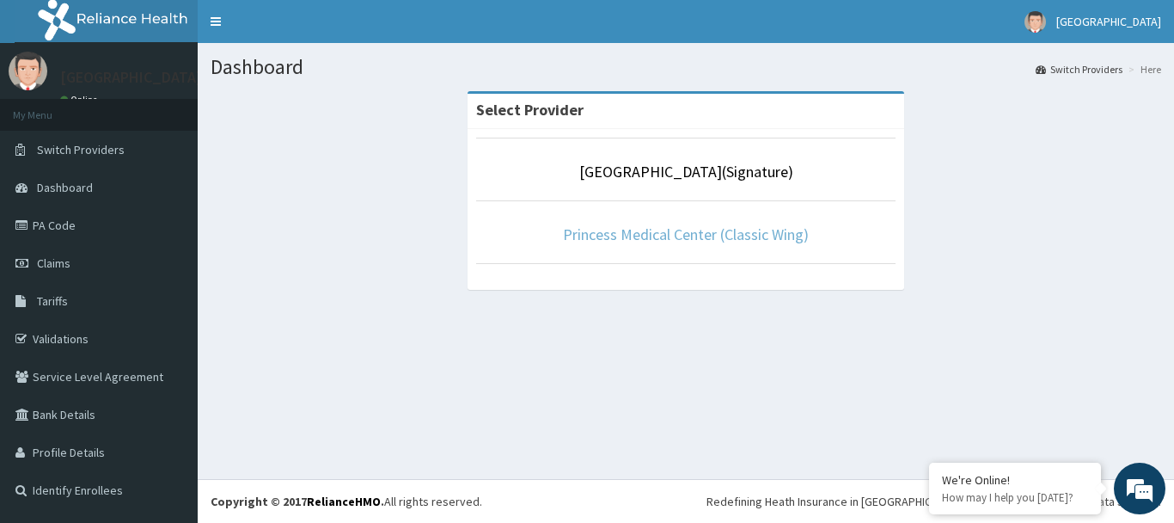
click at [676, 231] on link "Princess Medical Center (Classic Wing)" at bounding box center [686, 234] width 246 height 20
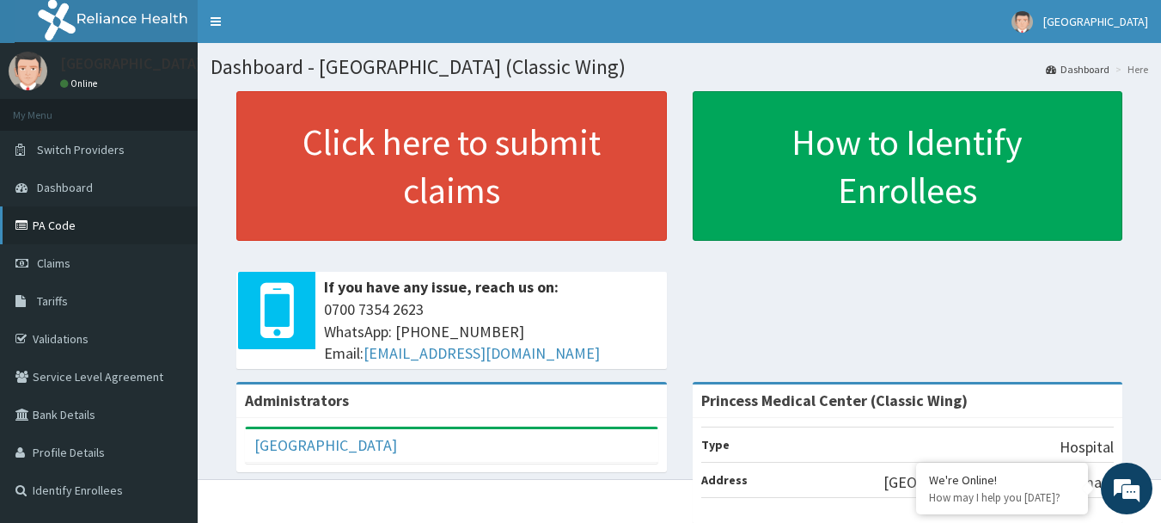
click at [59, 225] on link "PA Code" at bounding box center [99, 225] width 198 height 38
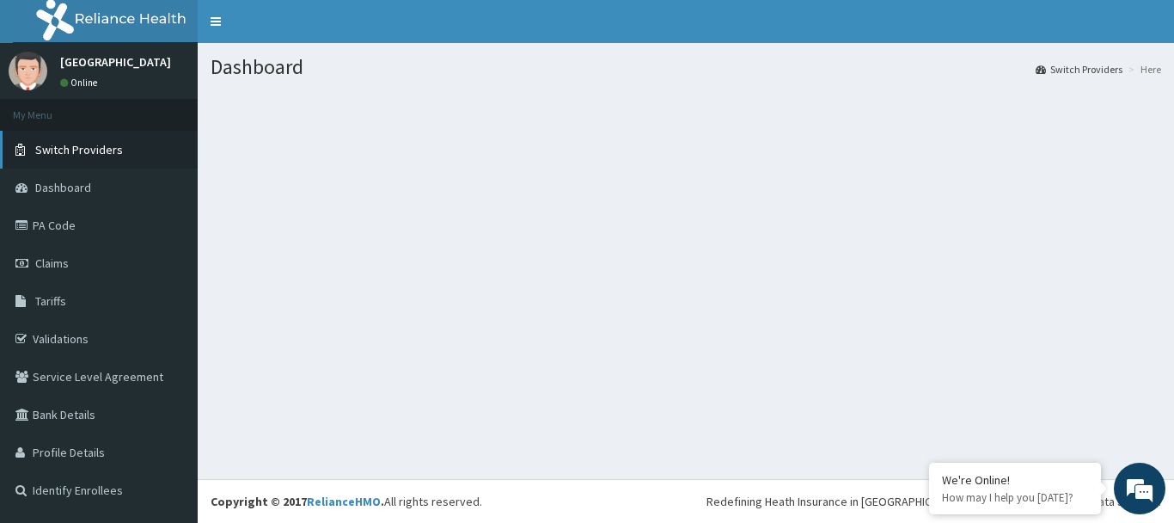
click at [77, 147] on span "Switch Providers" at bounding box center [79, 149] width 88 height 15
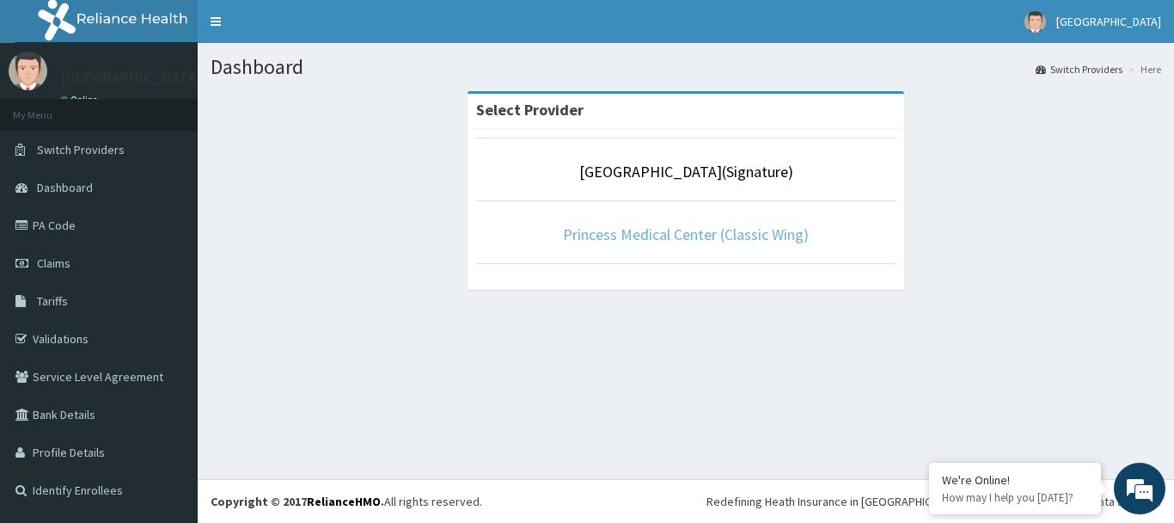
click at [689, 236] on link "Princess Medical Center (Classic Wing)" at bounding box center [686, 234] width 246 height 20
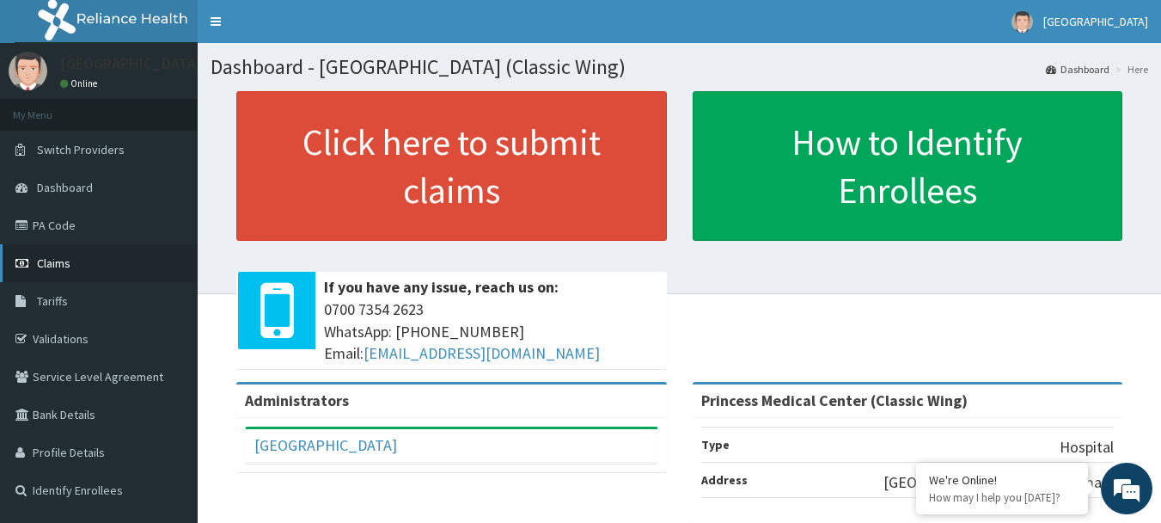
click at [59, 270] on span "Claims" at bounding box center [54, 262] width 34 height 15
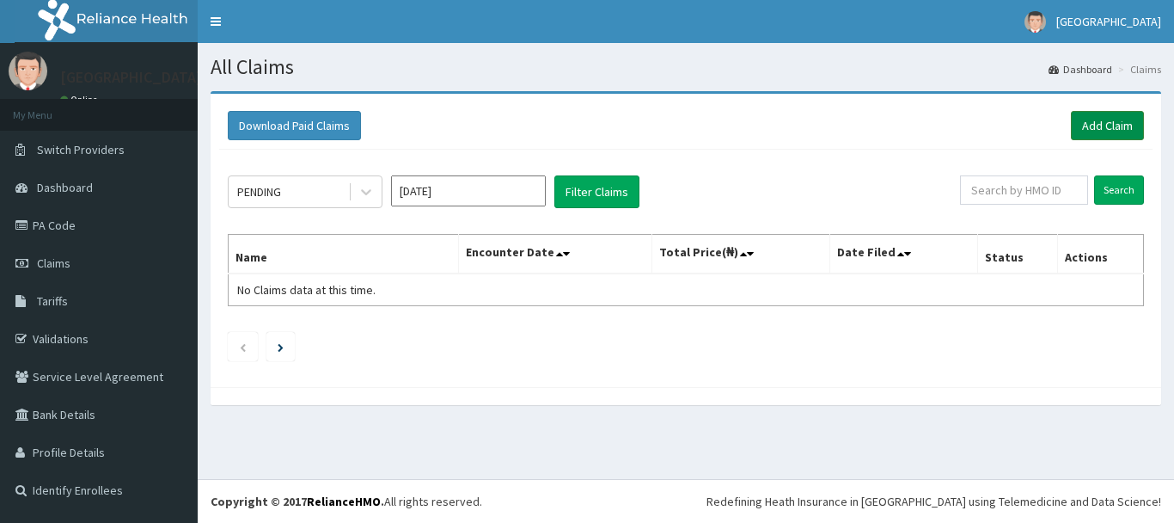
click at [1099, 122] on link "Add Claim" at bounding box center [1107, 125] width 73 height 29
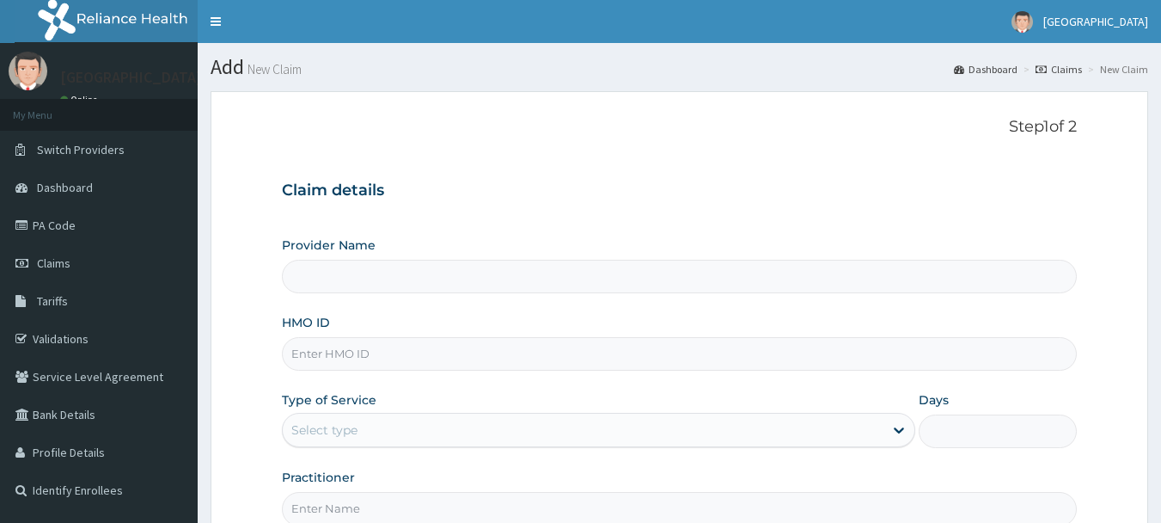
type input "Princess Medical Center (Classic Wing)"
click at [354, 352] on input "HMO ID" at bounding box center [680, 354] width 796 height 34
paste input "SPR/10005/A"
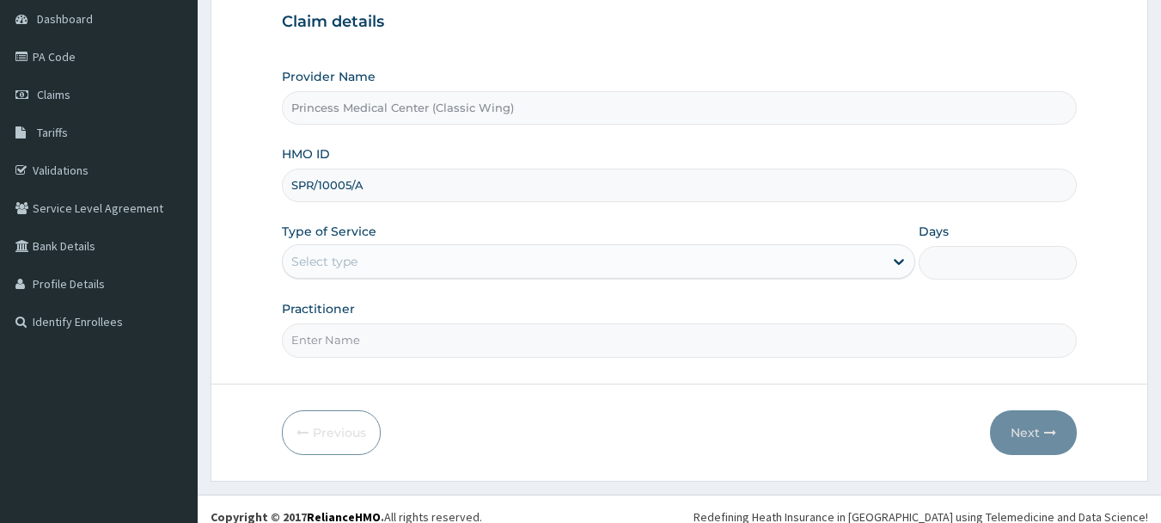
scroll to position [184, 0]
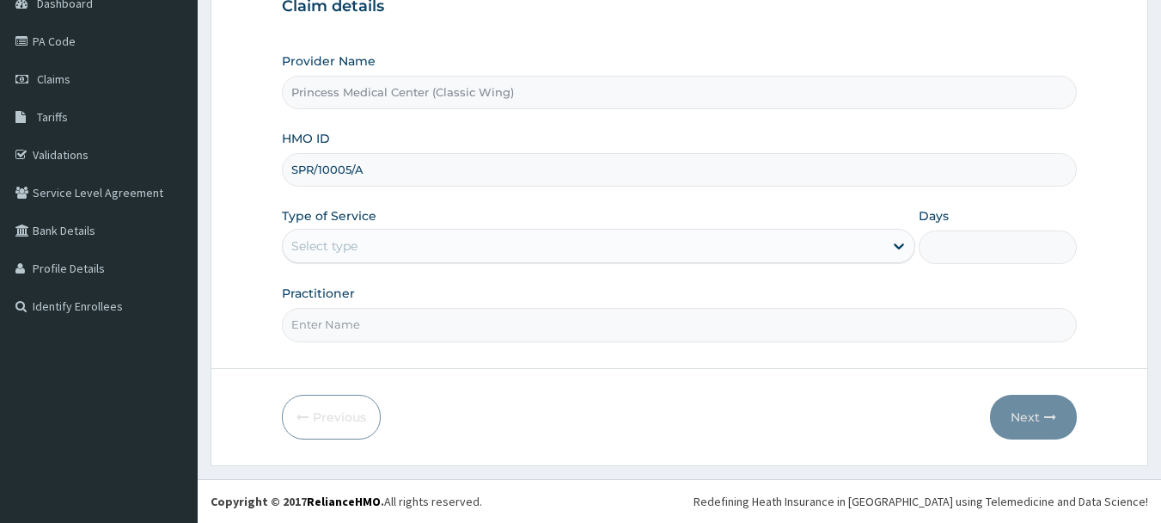
type input "SPR/10005/A"
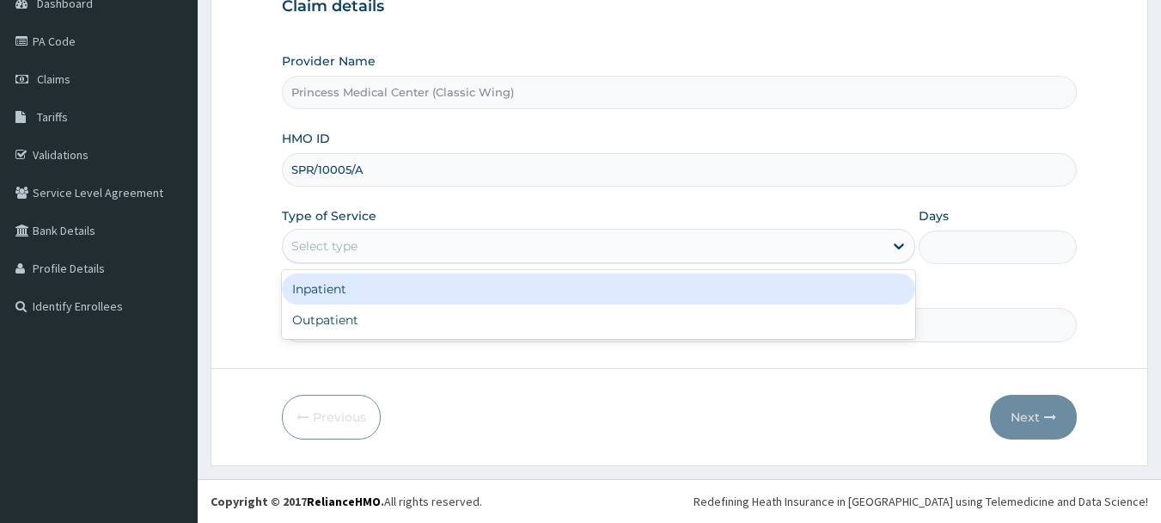
click at [368, 246] on div "Select type" at bounding box center [583, 246] width 601 height 28
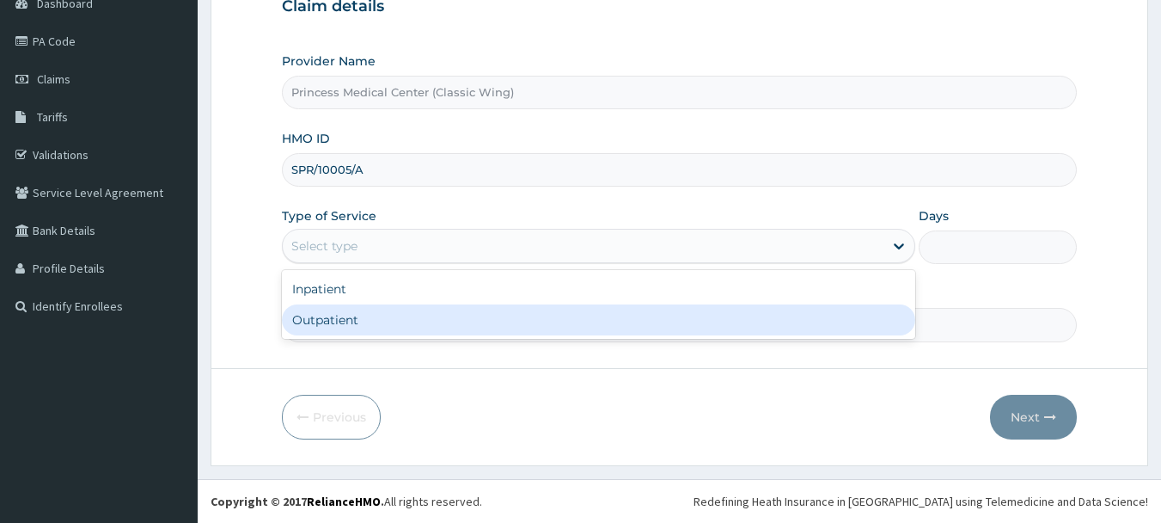
click at [334, 323] on div "Outpatient" at bounding box center [598, 319] width 633 height 31
type input "1"
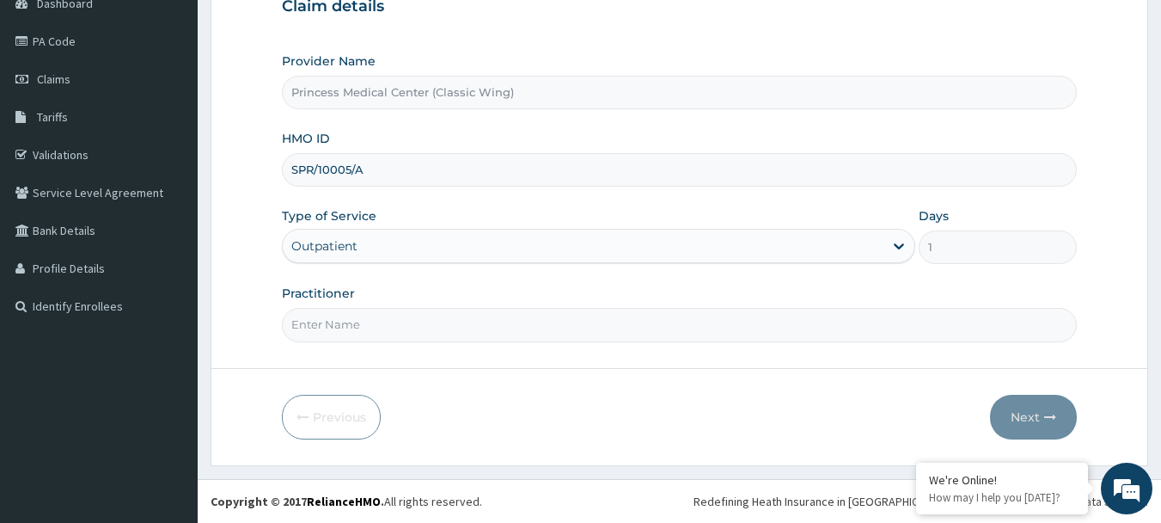
click at [350, 325] on input "Practitioner" at bounding box center [680, 325] width 796 height 34
paste input "Dr. CHIORLU JOHN"
type input "Dr. CHIORLU JOHN"
click at [1032, 413] on button "Next" at bounding box center [1033, 416] width 87 height 45
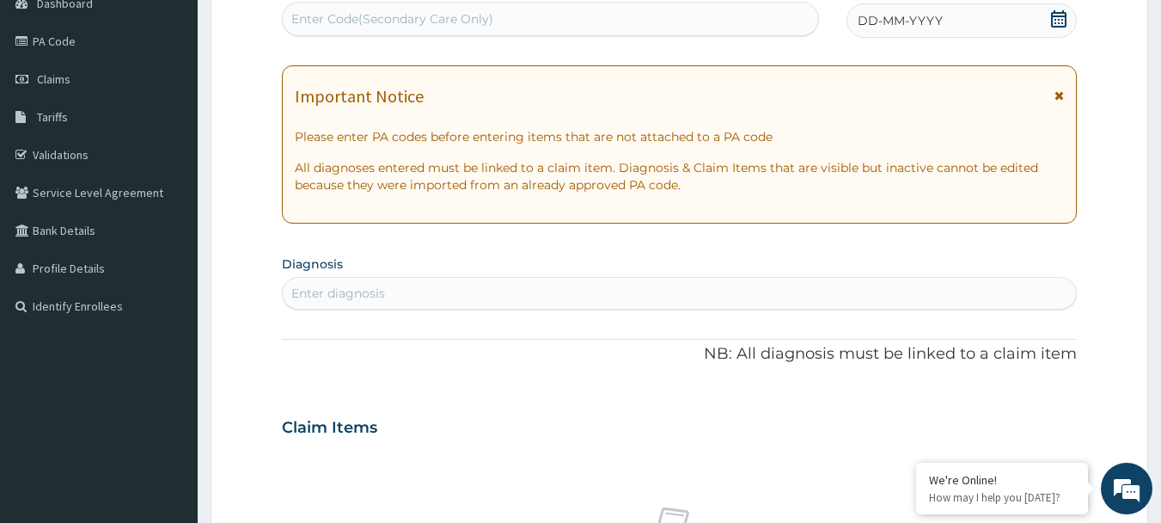
scroll to position [0, 0]
click at [1056, 16] on icon at bounding box center [1058, 18] width 15 height 17
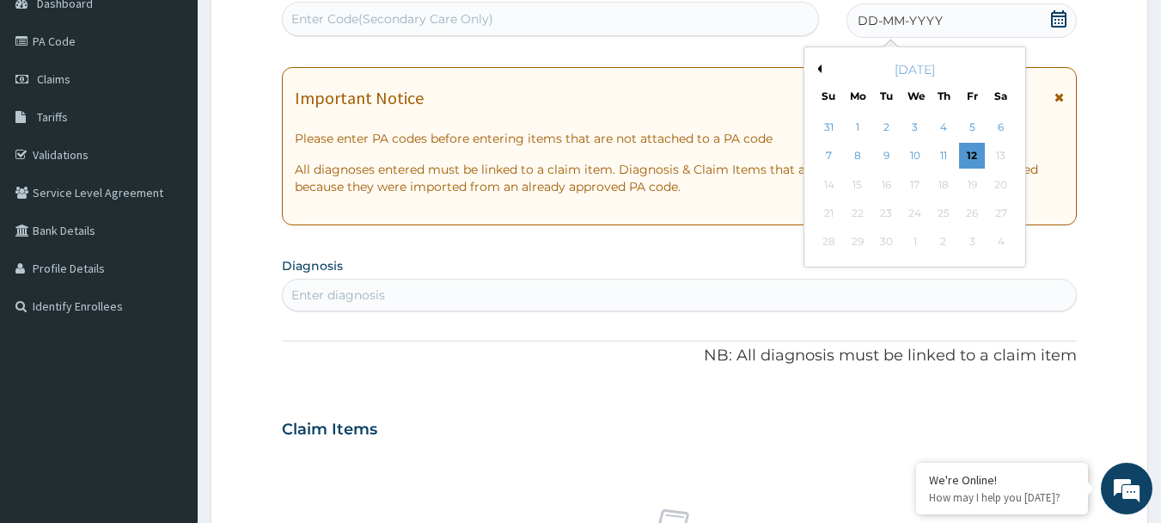
click at [819, 67] on button "Previous Month" at bounding box center [817, 68] width 9 height 9
click at [887, 217] on div "19" at bounding box center [887, 213] width 26 height 26
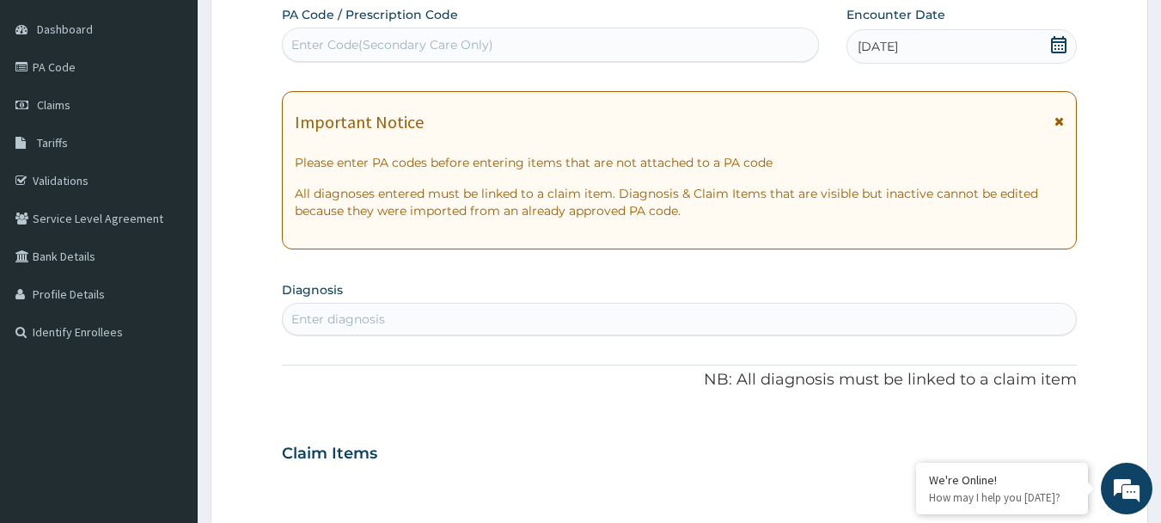
scroll to position [184, 0]
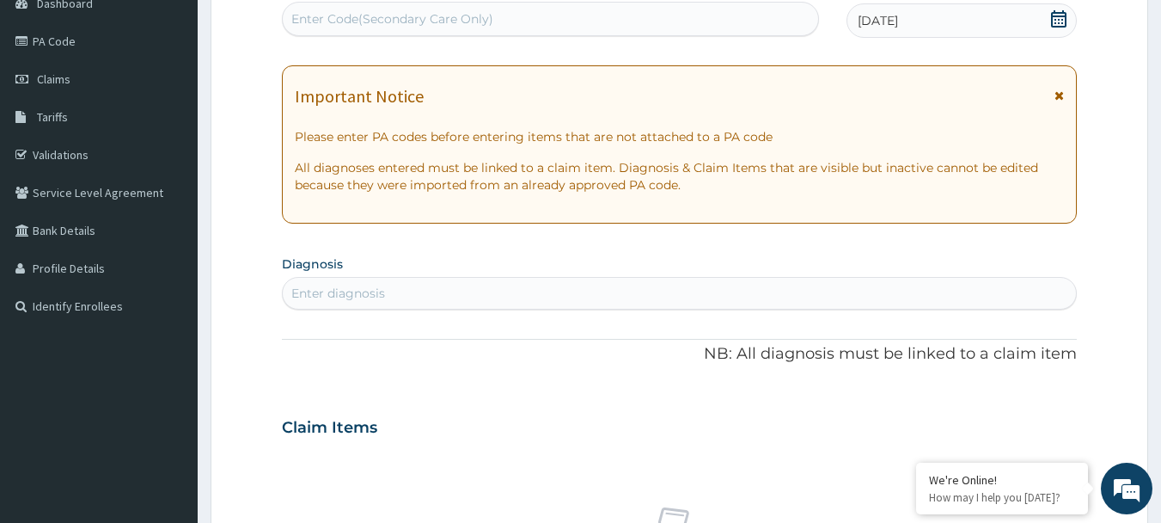
click at [381, 26] on div "Enter Code(Secondary Care Only)" at bounding box center [392, 18] width 202 height 17
paste input "PA/068319"
type input "PA/068319"
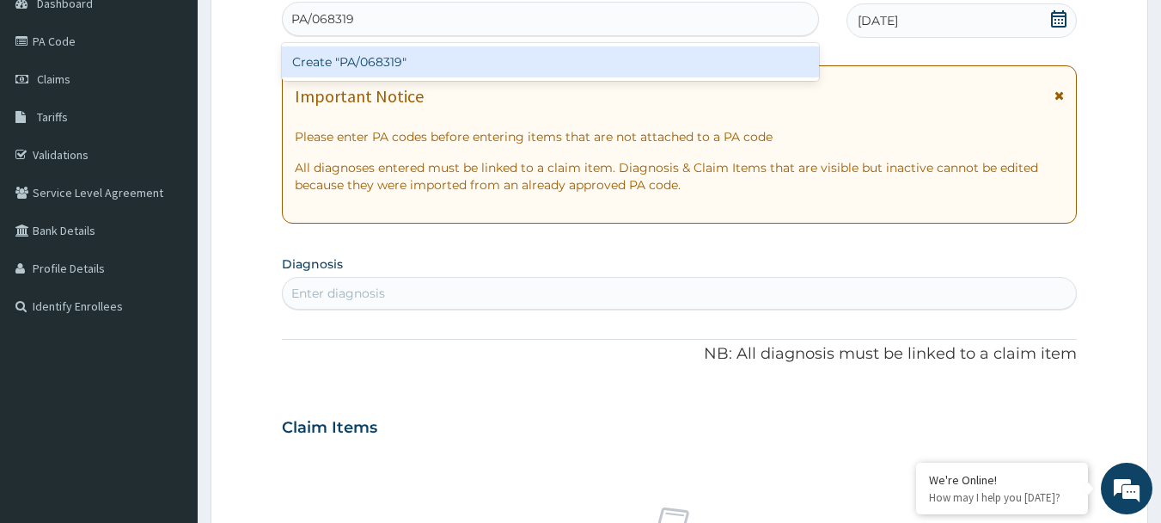
click at [379, 64] on div "Create "PA/068319"" at bounding box center [551, 61] width 538 height 31
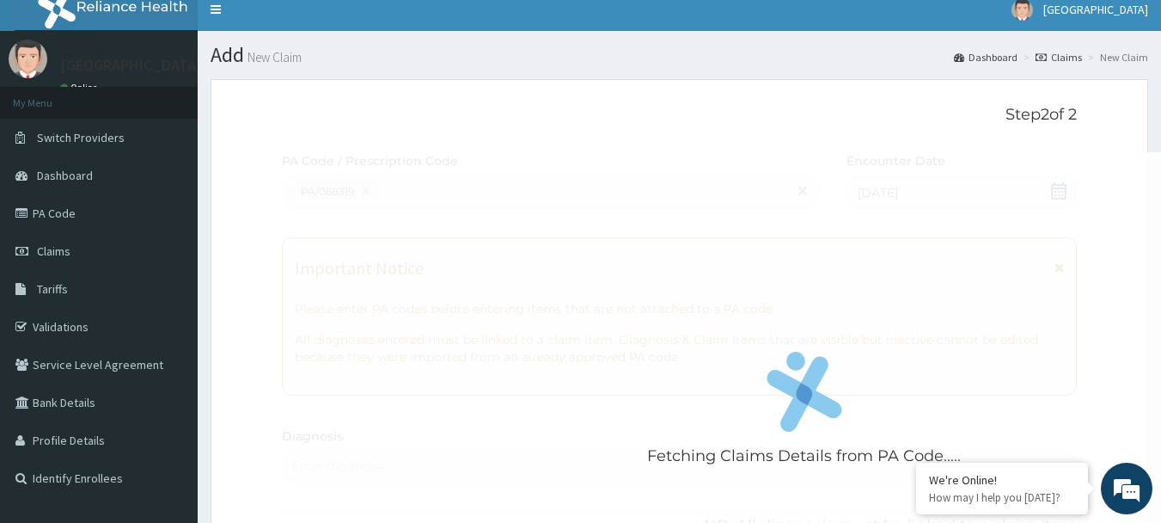
scroll to position [98, 0]
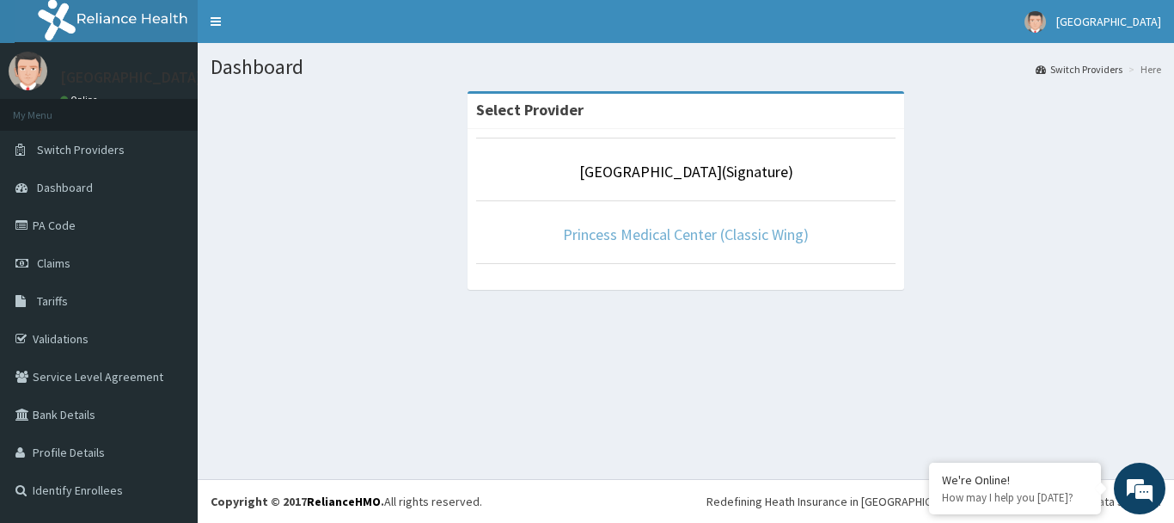
click at [660, 235] on link "Princess Medical Center (Classic Wing)" at bounding box center [686, 234] width 246 height 20
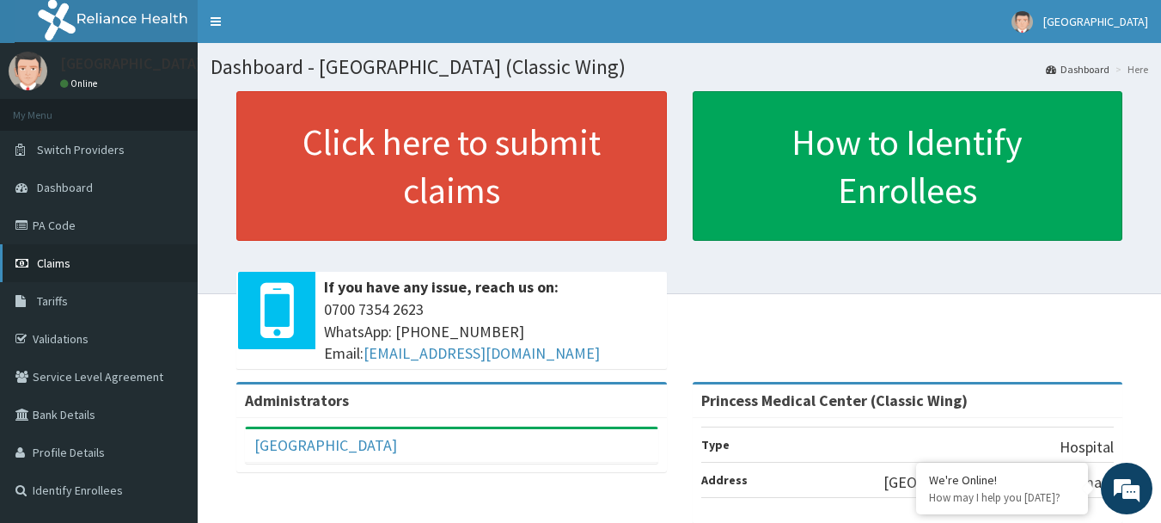
click at [58, 258] on span "Claims" at bounding box center [54, 262] width 34 height 15
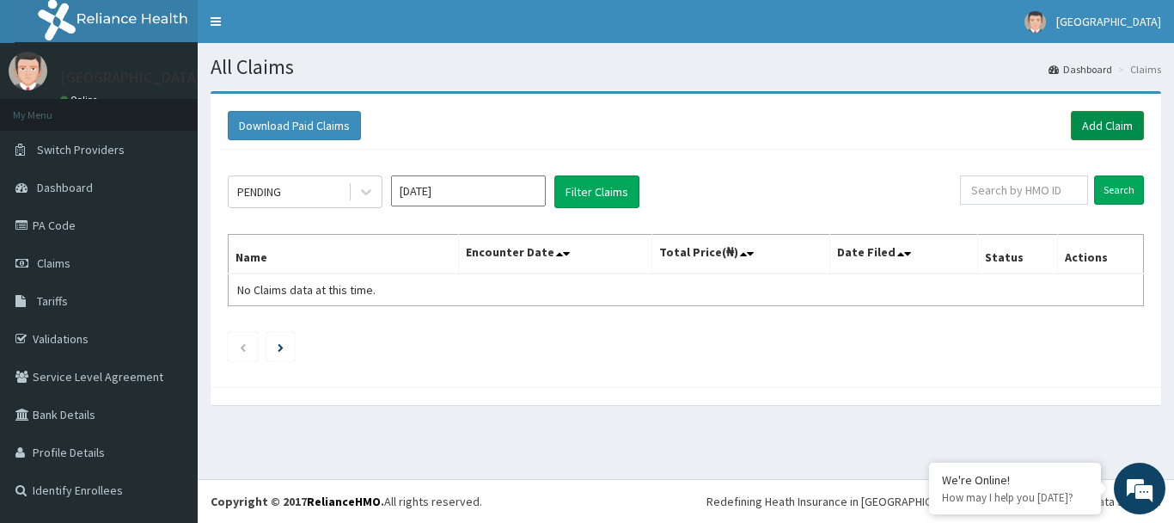
click at [1104, 124] on link "Add Claim" at bounding box center [1107, 125] width 73 height 29
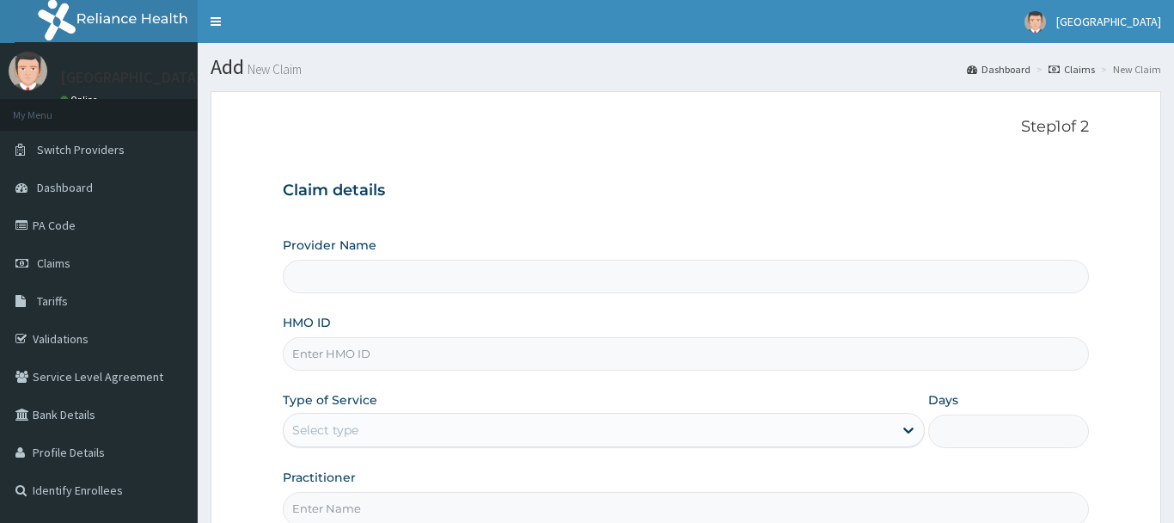
type input "Princess Medical Center (Classic Wing)"
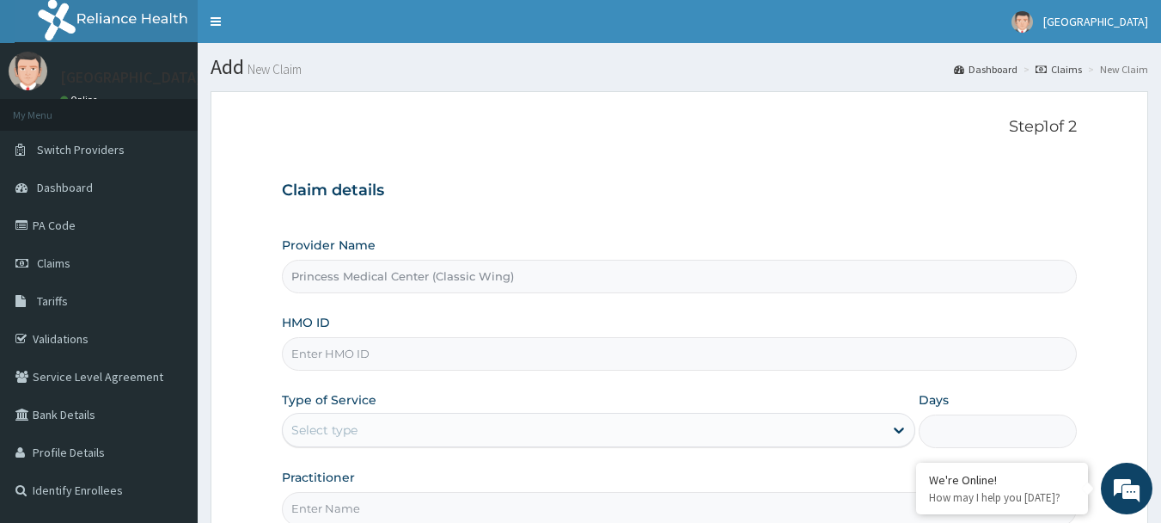
click at [358, 352] on input "HMO ID" at bounding box center [680, 354] width 796 height 34
paste input "SPR/10005/A"
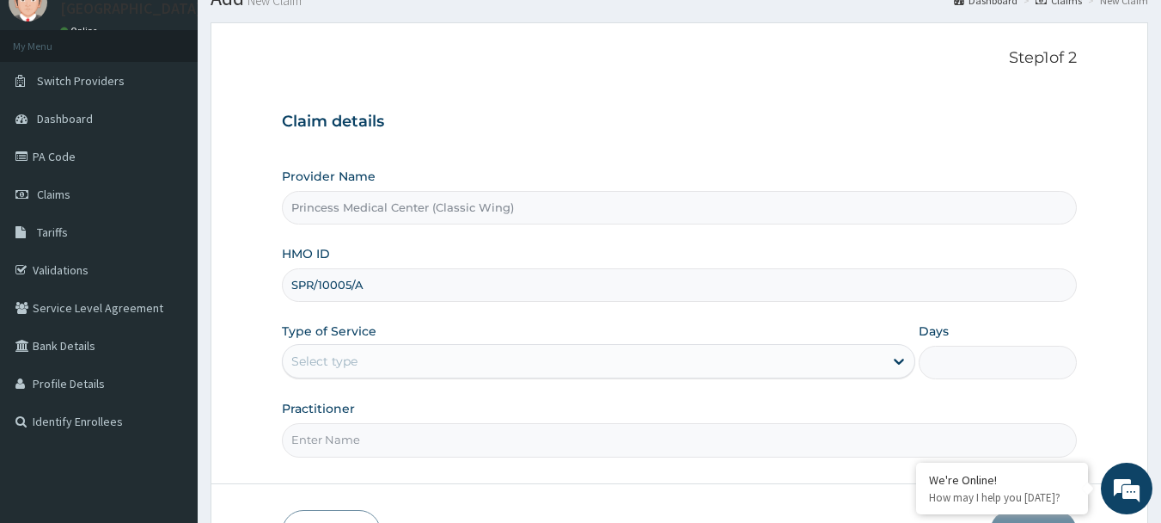
scroll to position [172, 0]
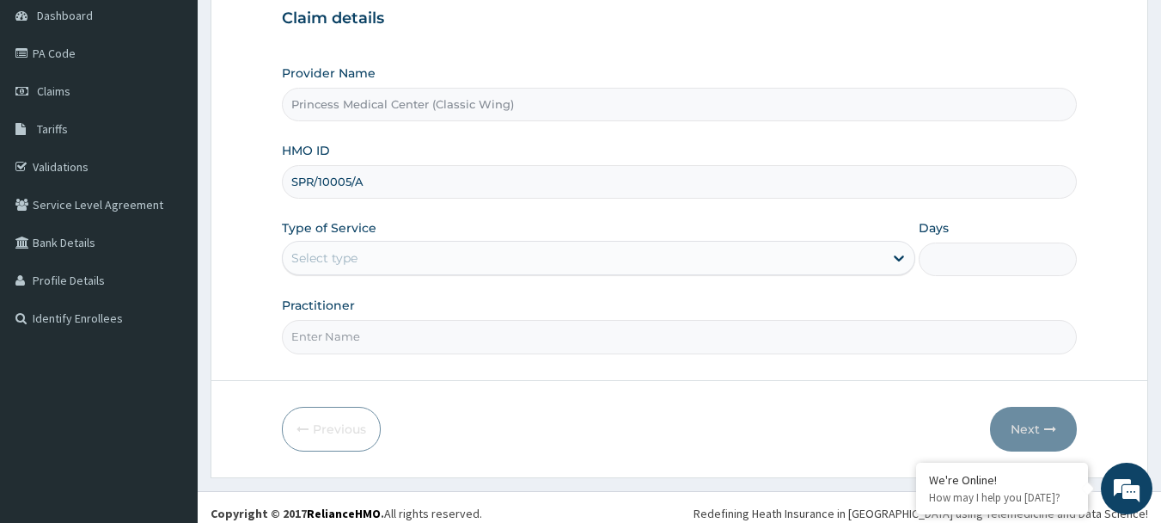
type input "SPR/10005/A"
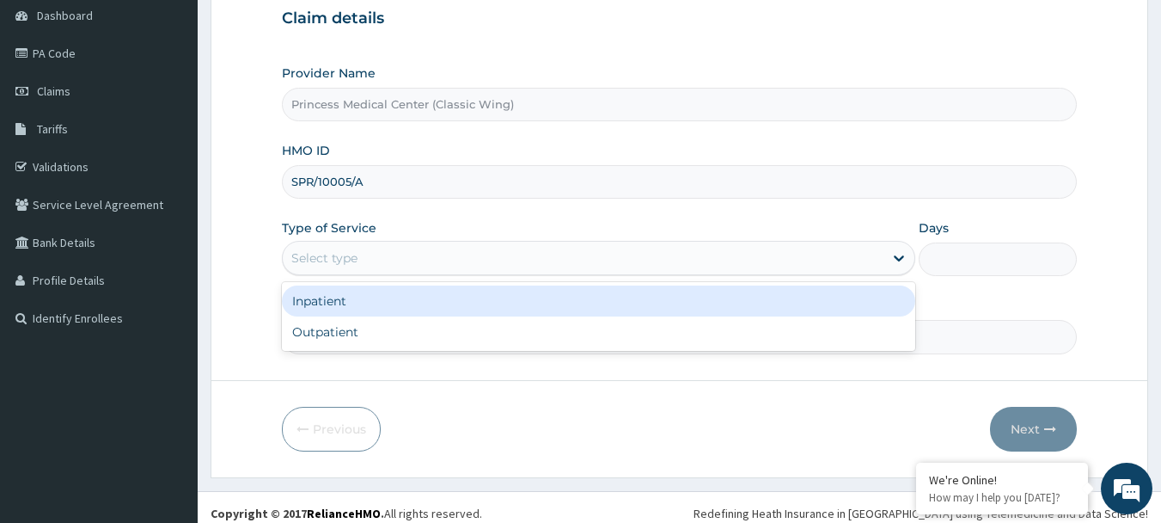
click at [358, 264] on div "Select type" at bounding box center [583, 258] width 601 height 28
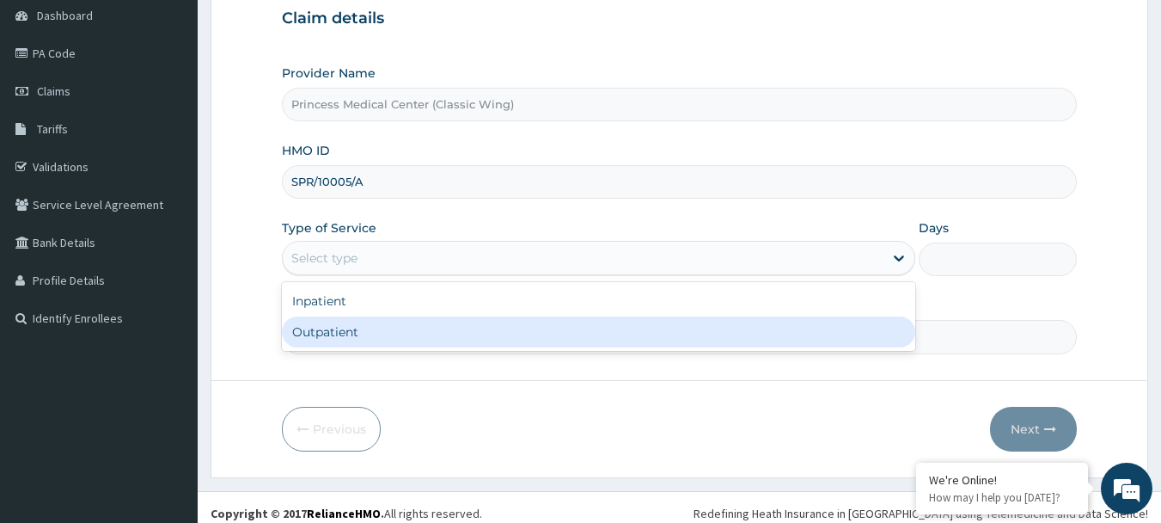
click at [370, 329] on div "Outpatient" at bounding box center [598, 331] width 633 height 31
type input "1"
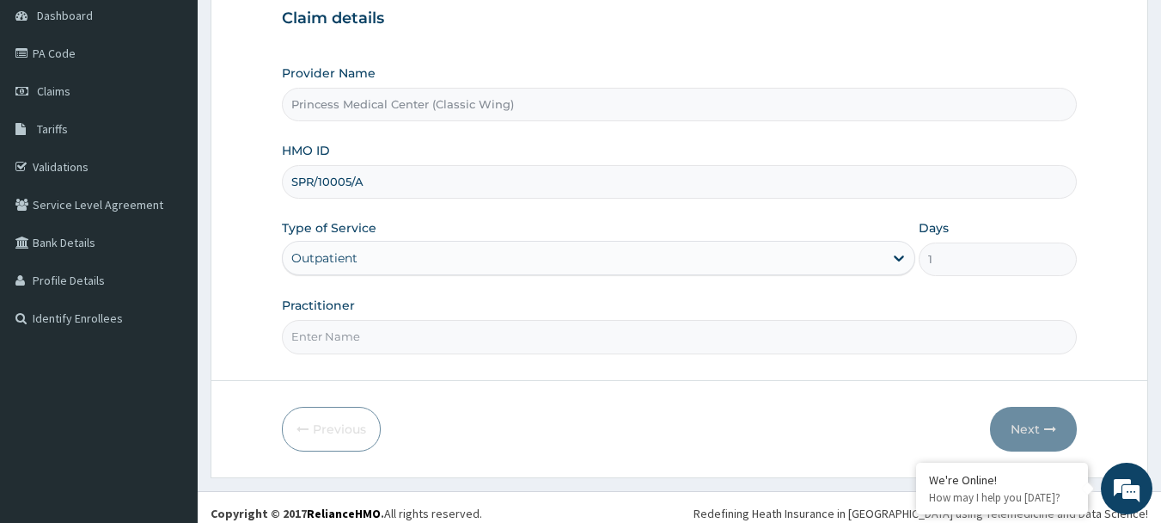
scroll to position [0, 0]
click at [370, 334] on input "Practitioner" at bounding box center [680, 337] width 796 height 34
paste input "Dr. CHIORLU JOHN"
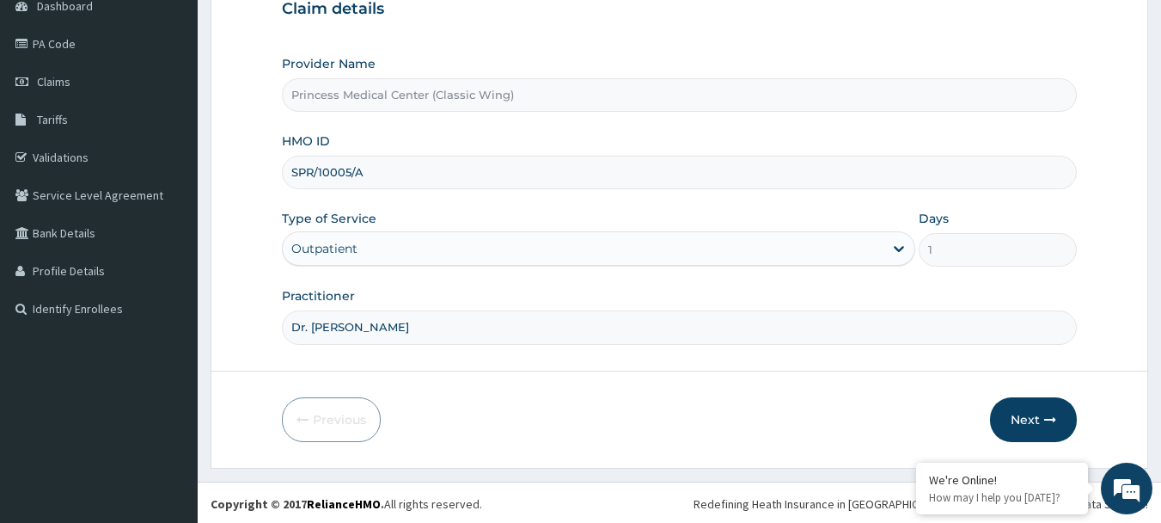
scroll to position [184, 0]
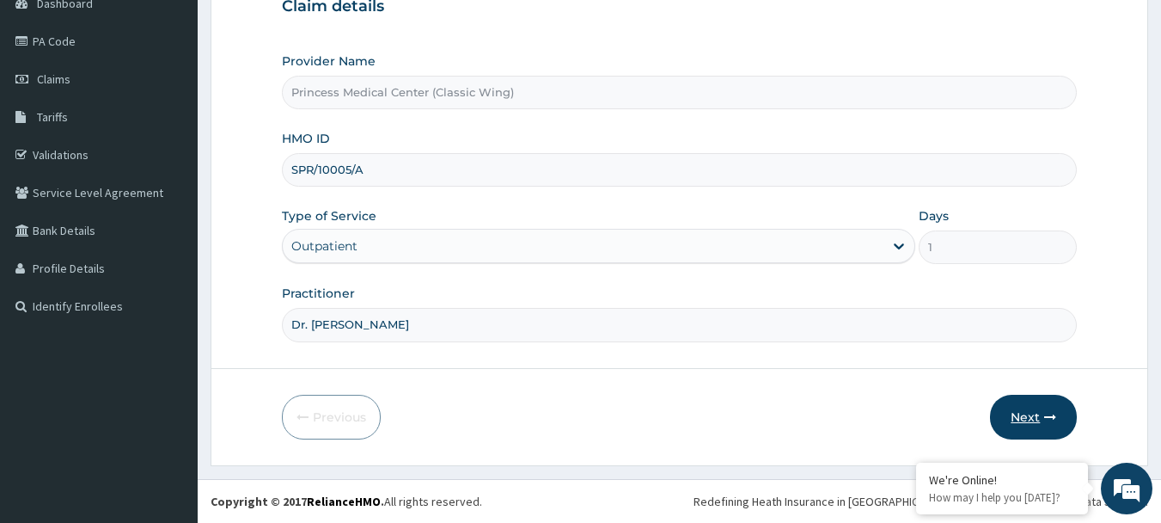
type input "Dr. CHIORLU JOHN"
click at [1037, 415] on button "Next" at bounding box center [1033, 416] width 87 height 45
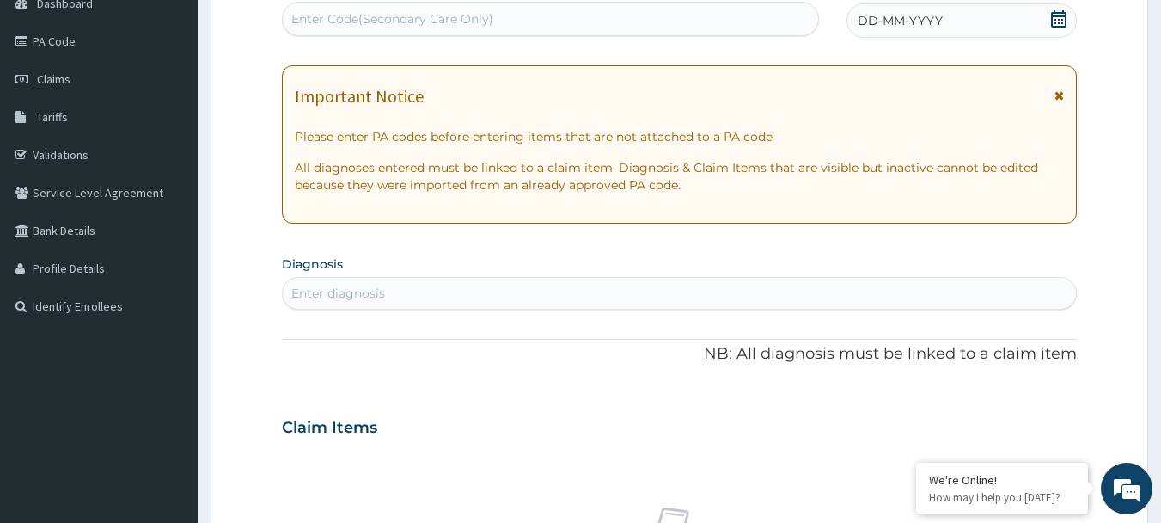
click at [1056, 21] on icon at bounding box center [1058, 18] width 17 height 17
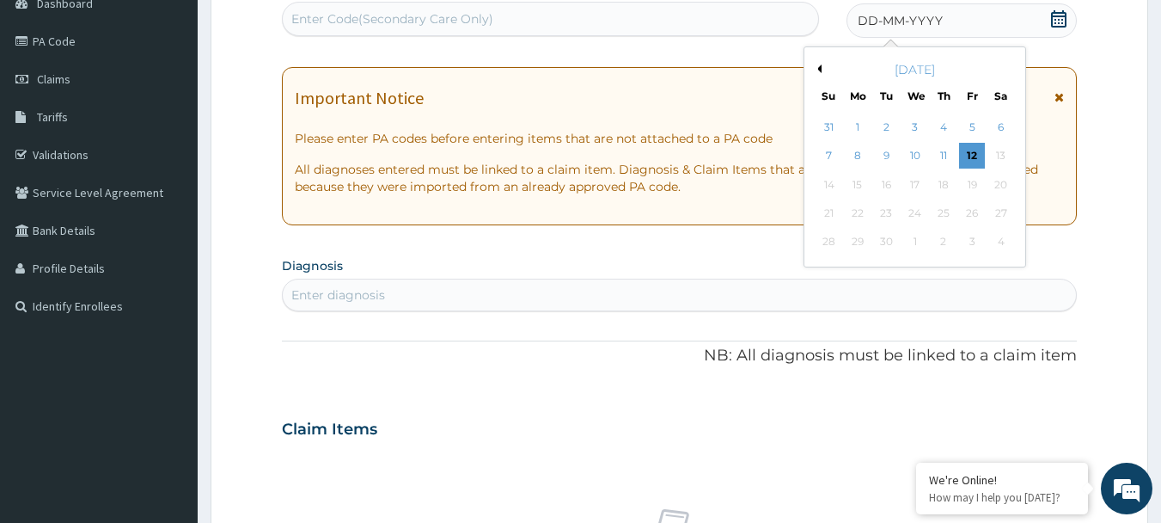
click at [821, 65] on button "Previous Month" at bounding box center [817, 68] width 9 height 9
click at [881, 212] on div "19" at bounding box center [887, 213] width 26 height 26
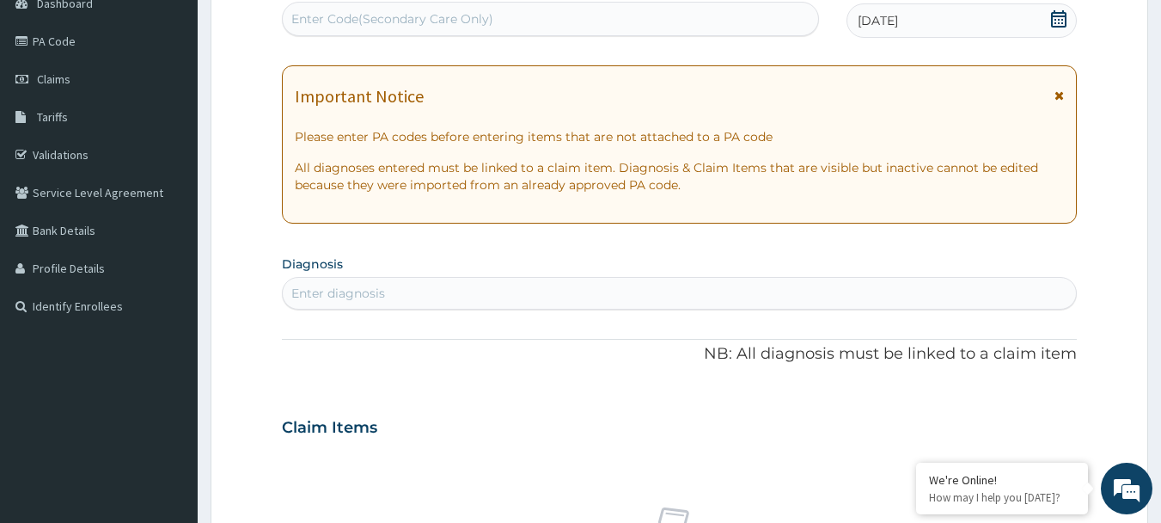
click at [379, 27] on div "Enter Code(Secondary Care Only)" at bounding box center [392, 18] width 202 height 17
paste input "PA/068319"
type input "PA/068319"
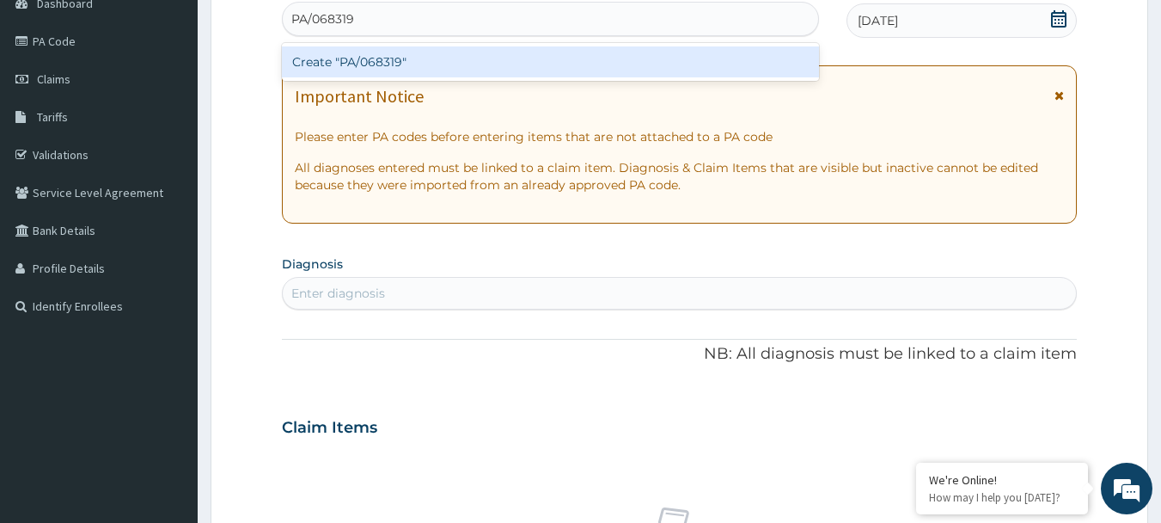
click at [361, 61] on div "Create "PA/068319"" at bounding box center [551, 61] width 538 height 31
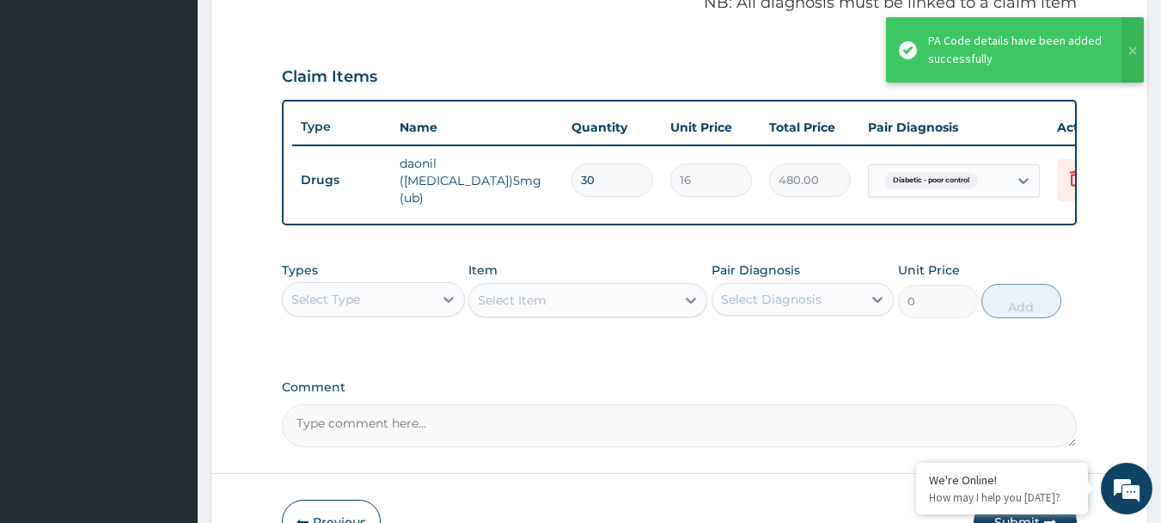
scroll to position [554, 0]
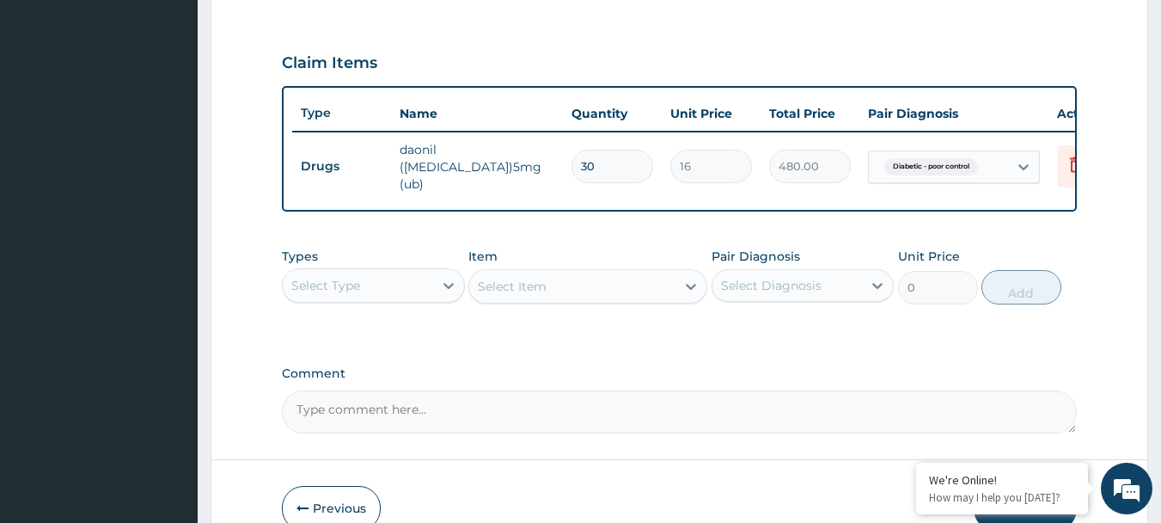
click at [350, 283] on div "Select Type" at bounding box center [325, 285] width 69 height 17
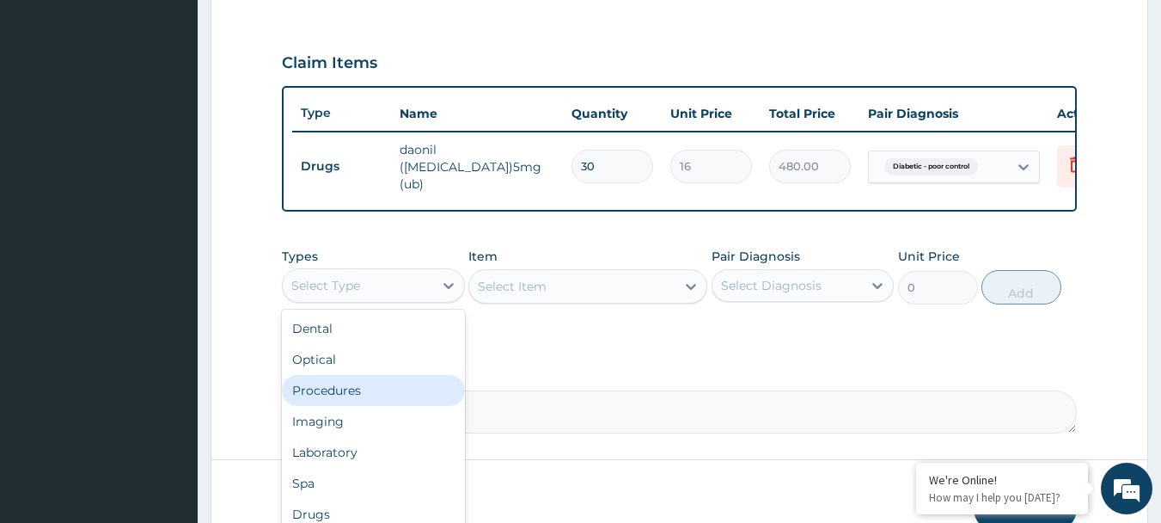
click at [354, 389] on div "Procedures" at bounding box center [373, 390] width 183 height 31
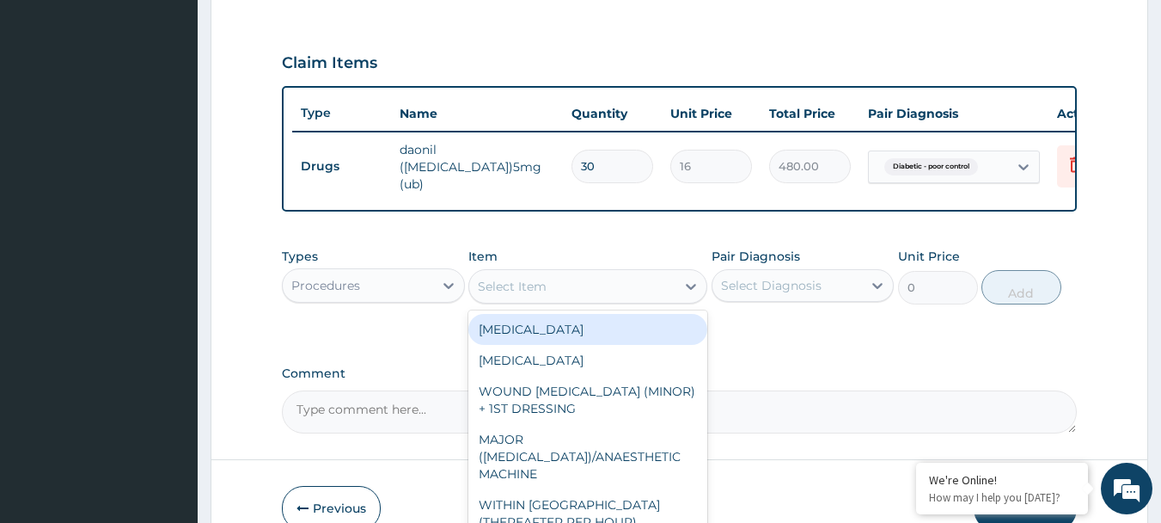
click at [566, 289] on div "Select Item" at bounding box center [572, 286] width 206 height 28
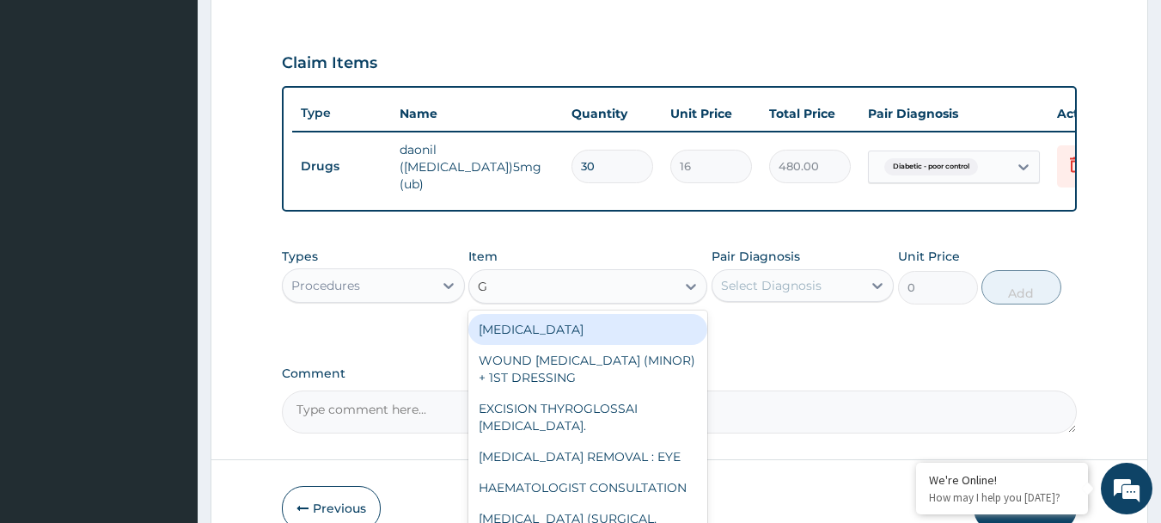
type input "GP"
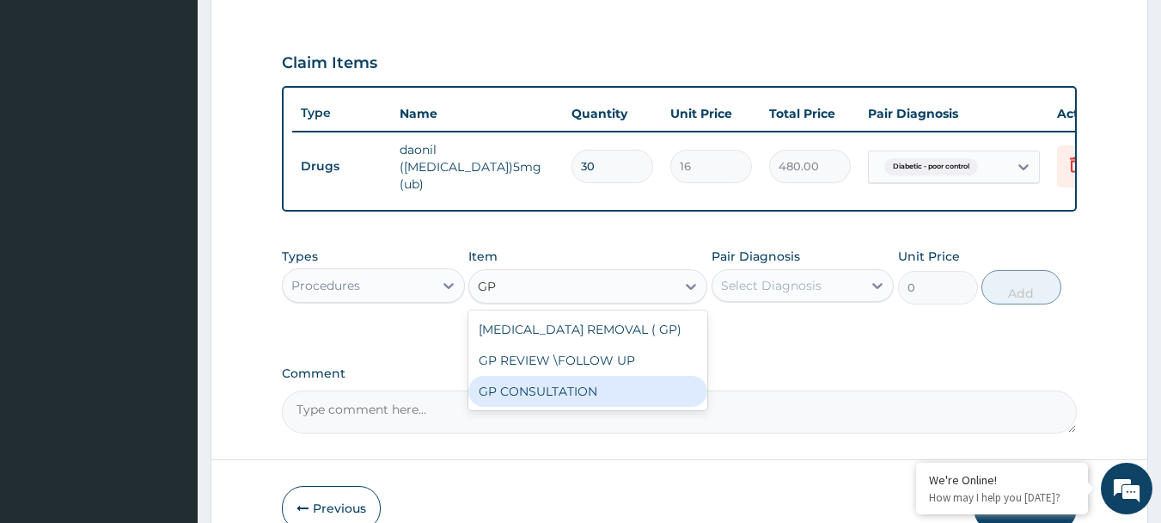
drag, startPoint x: 541, startPoint y: 395, endPoint x: 670, endPoint y: 259, distance: 187.9
click at [541, 394] on div "GP CONSULTATION" at bounding box center [587, 391] width 239 height 31
type input "4500"
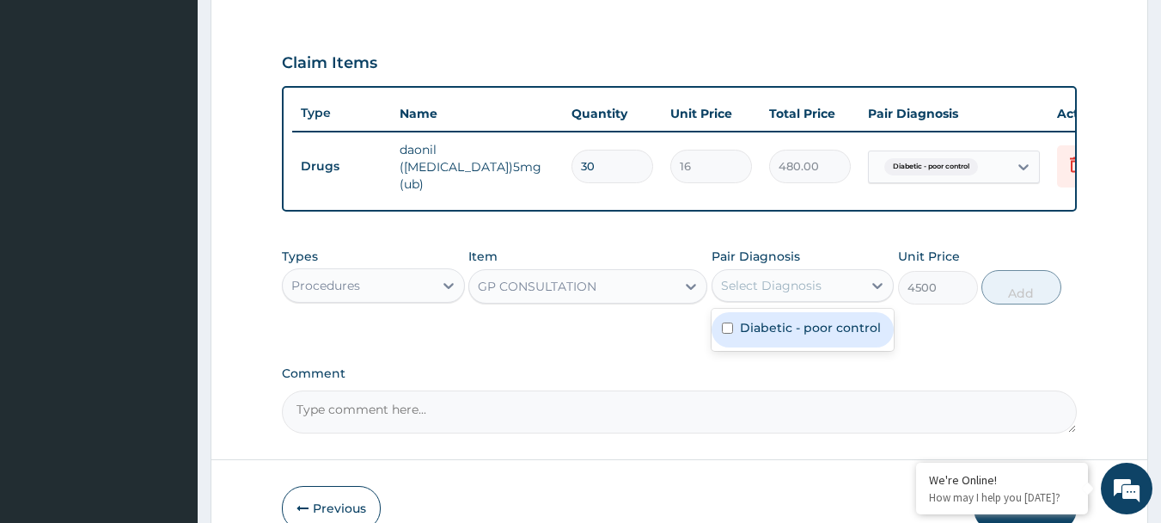
click at [798, 294] on div "Select Diagnosis" at bounding box center [771, 285] width 101 height 17
click at [781, 347] on div "Diabetic - poor control" at bounding box center [803, 329] width 183 height 35
checkbox input "true"
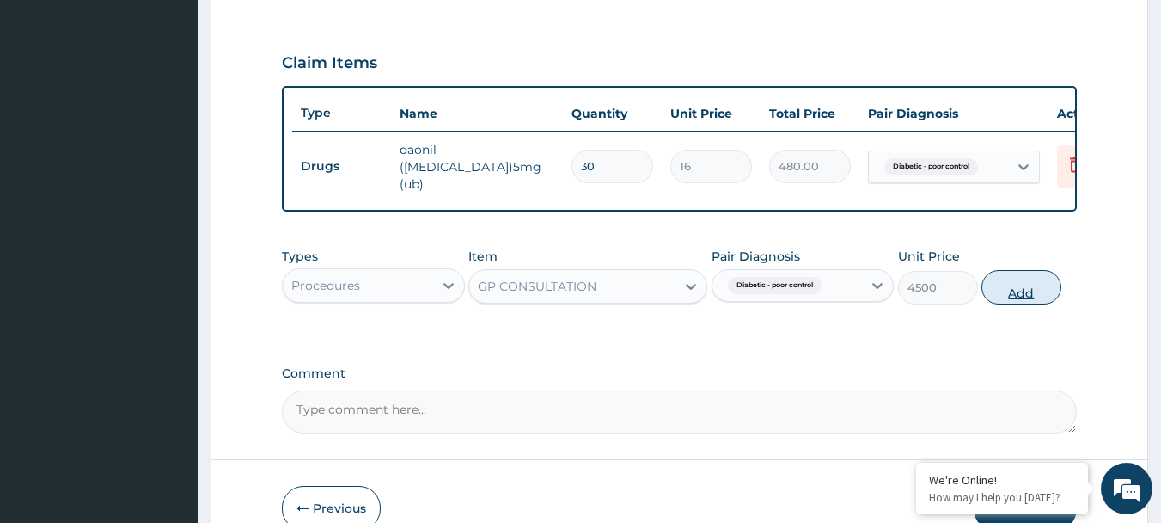
click at [1018, 297] on button "Add" at bounding box center [1022, 287] width 80 height 34
type input "0"
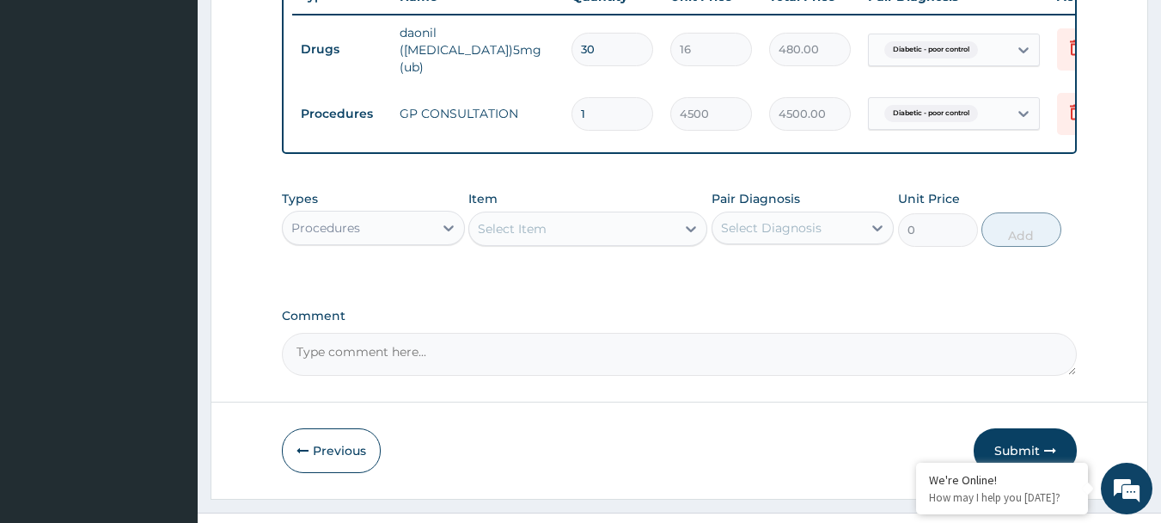
scroll to position [707, 0]
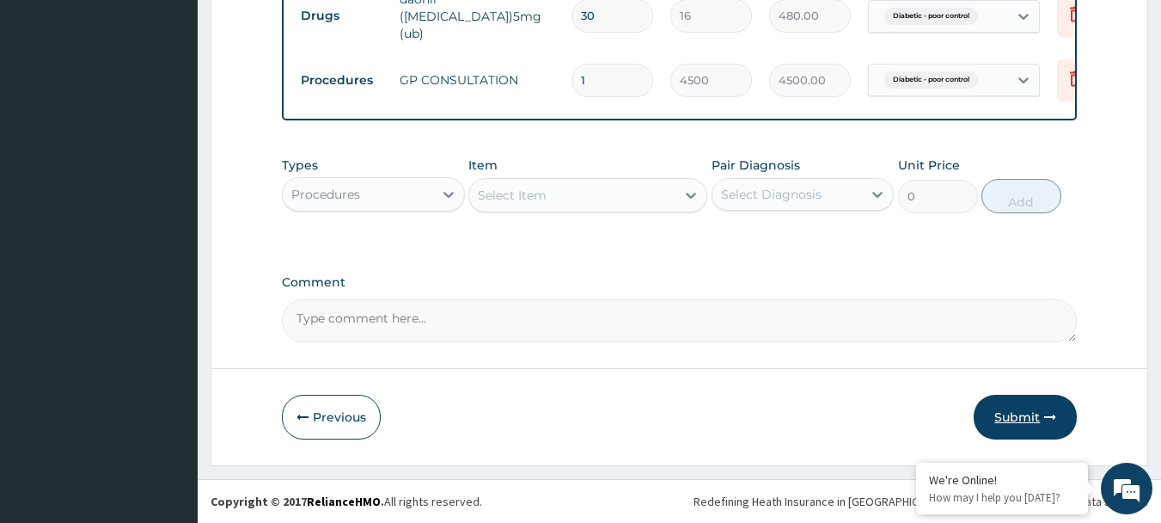
click at [1029, 410] on button "Submit" at bounding box center [1025, 416] width 103 height 45
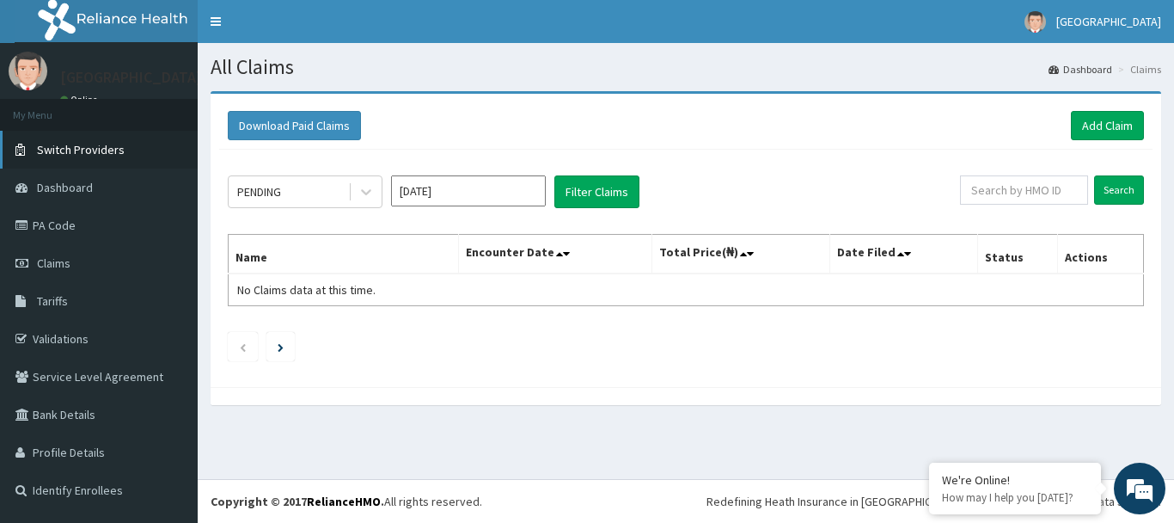
click at [83, 144] on span "Switch Providers" at bounding box center [81, 149] width 88 height 15
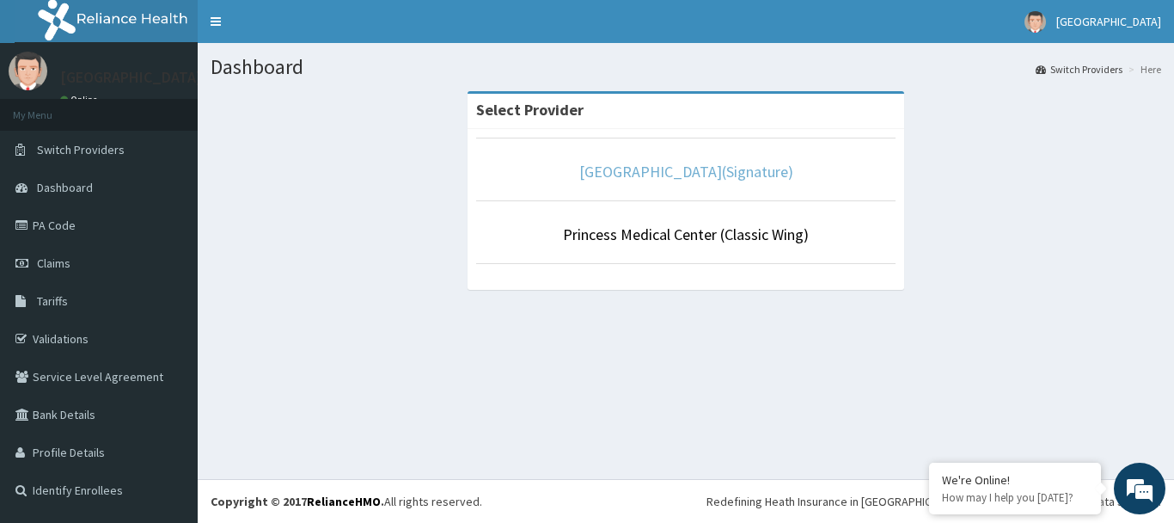
click at [601, 176] on link "[GEOGRAPHIC_DATA](Signature)" at bounding box center [686, 172] width 214 height 20
click at [694, 173] on link "[GEOGRAPHIC_DATA](Signature)" at bounding box center [686, 172] width 214 height 20
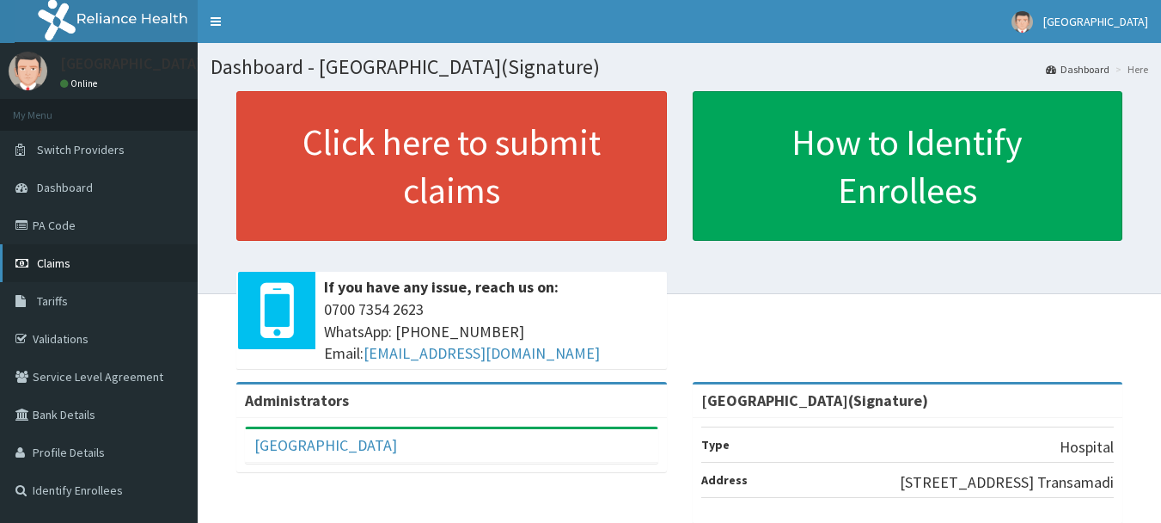
click at [46, 264] on span "Claims" at bounding box center [54, 262] width 34 height 15
click at [59, 225] on link "PA Code" at bounding box center [99, 225] width 198 height 38
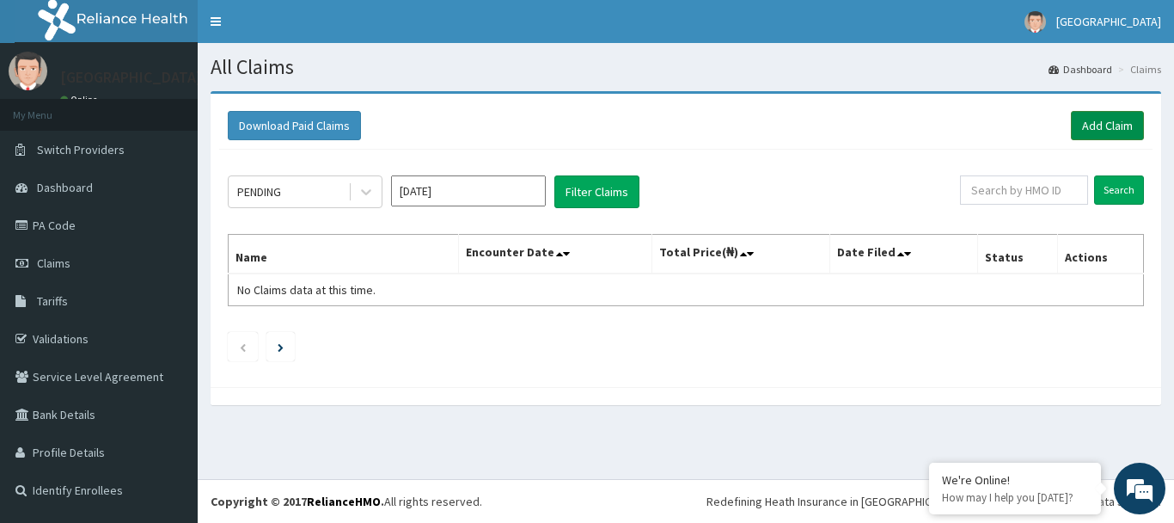
click at [1093, 119] on link "Add Claim" at bounding box center [1107, 125] width 73 height 29
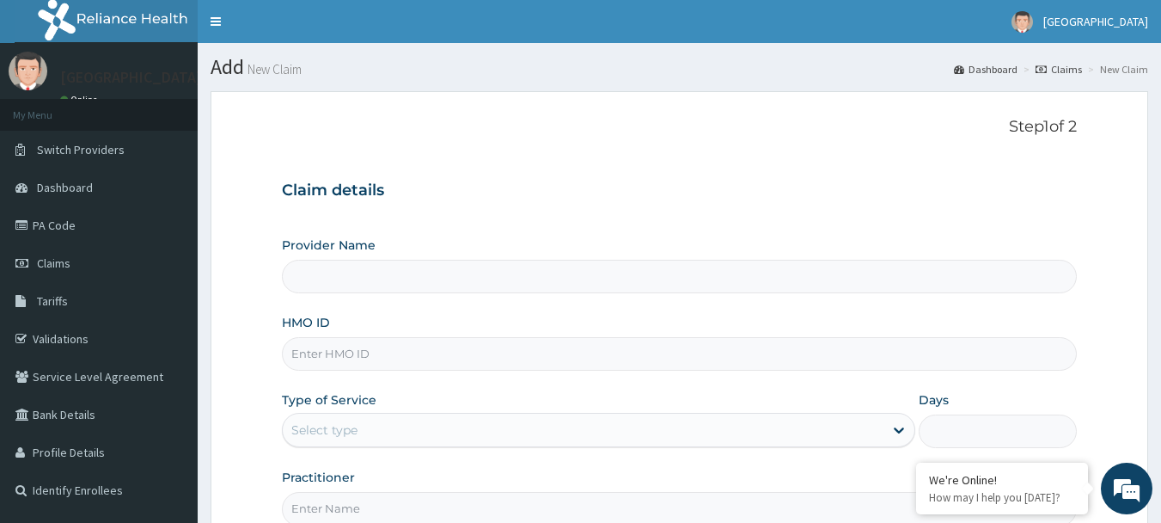
type input "[GEOGRAPHIC_DATA](Signature)"
click at [346, 358] on input "HMO ID" at bounding box center [680, 354] width 796 height 34
paste input "ERM/10314/C"
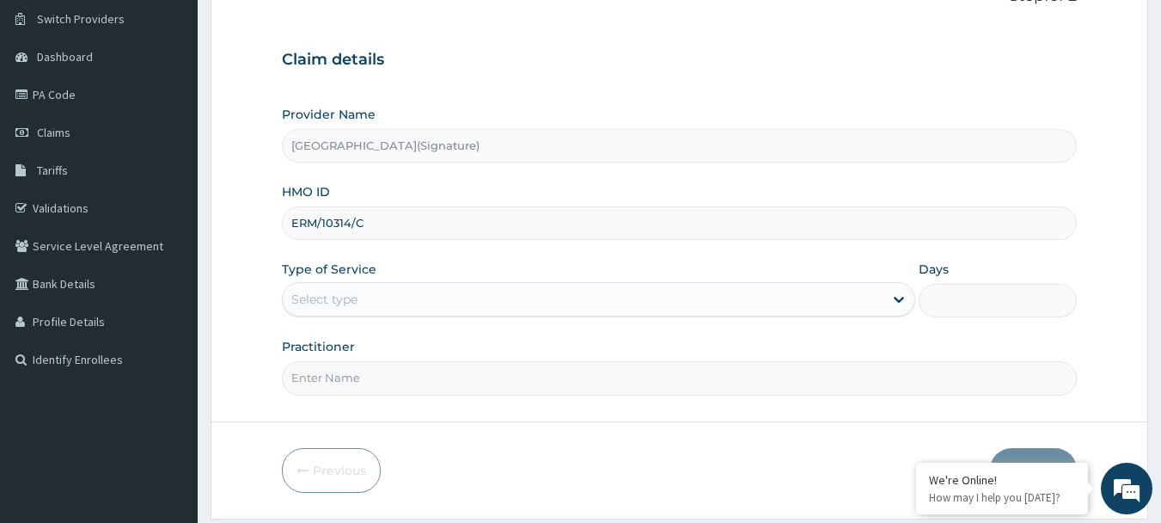
scroll to position [172, 0]
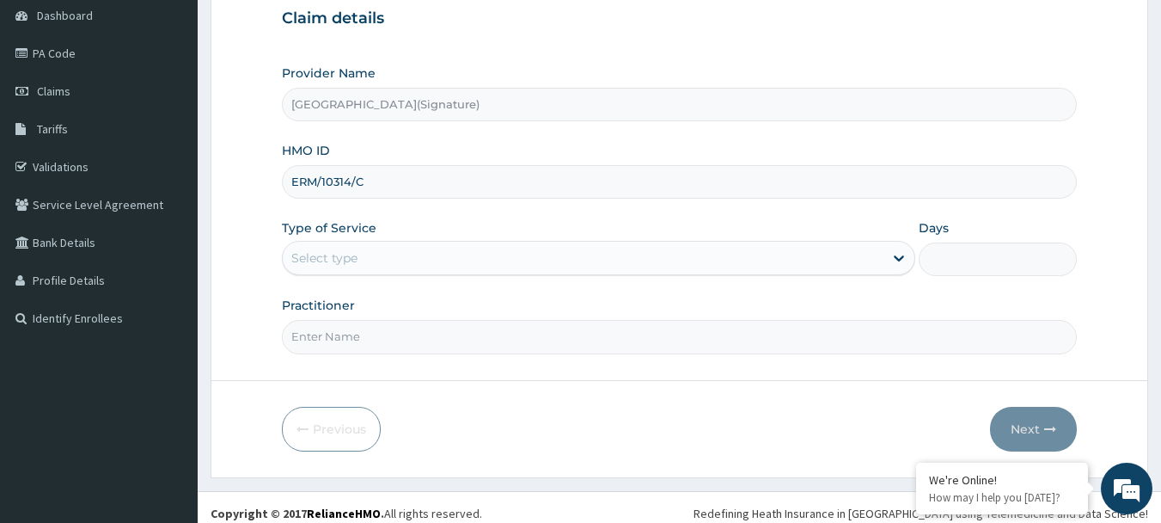
type input "ERM/10314/C"
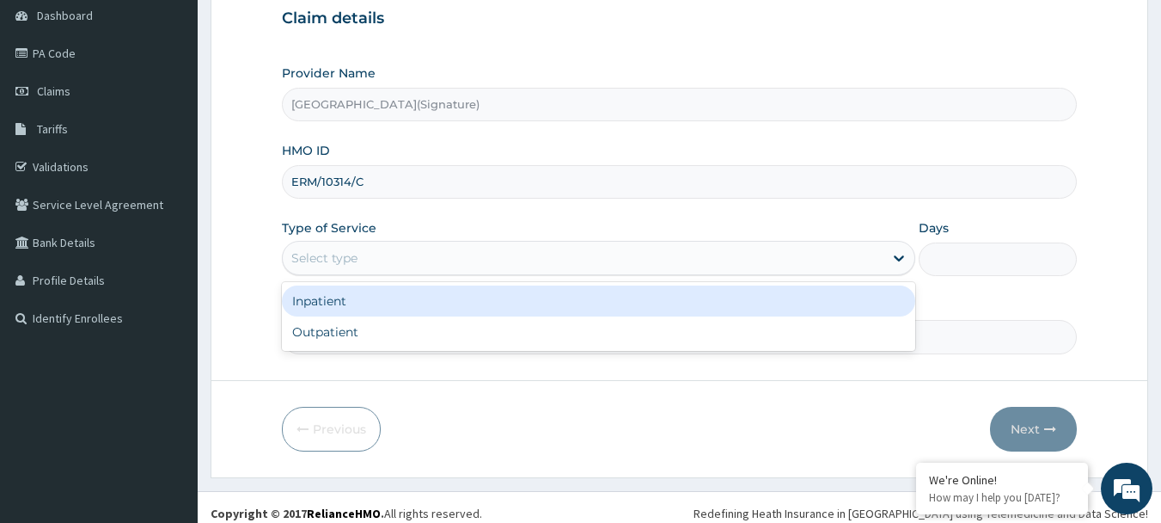
click at [376, 255] on div "Select type" at bounding box center [583, 258] width 601 height 28
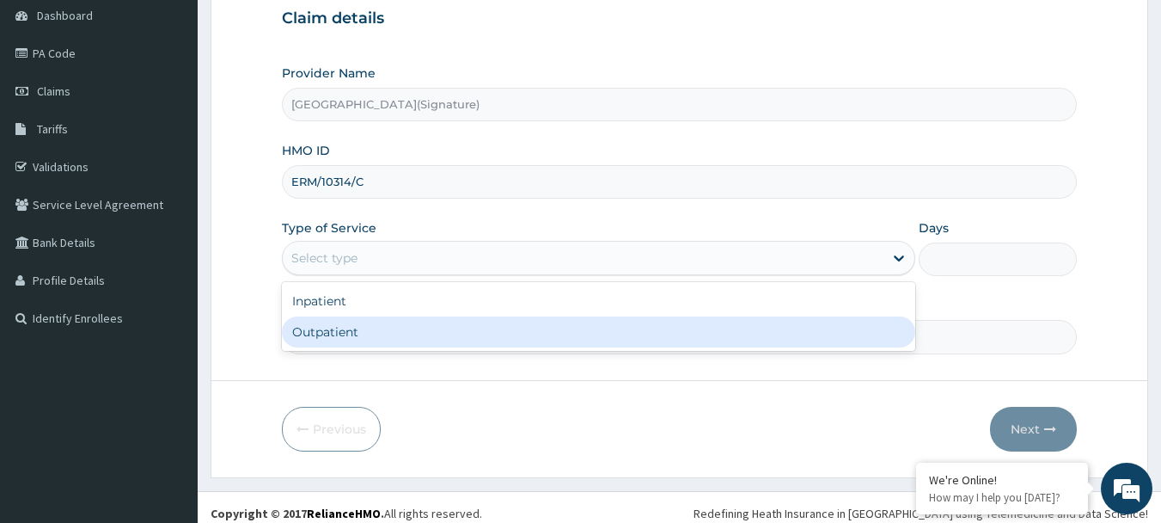
click at [333, 333] on div "Outpatient" at bounding box center [598, 331] width 633 height 31
type input "1"
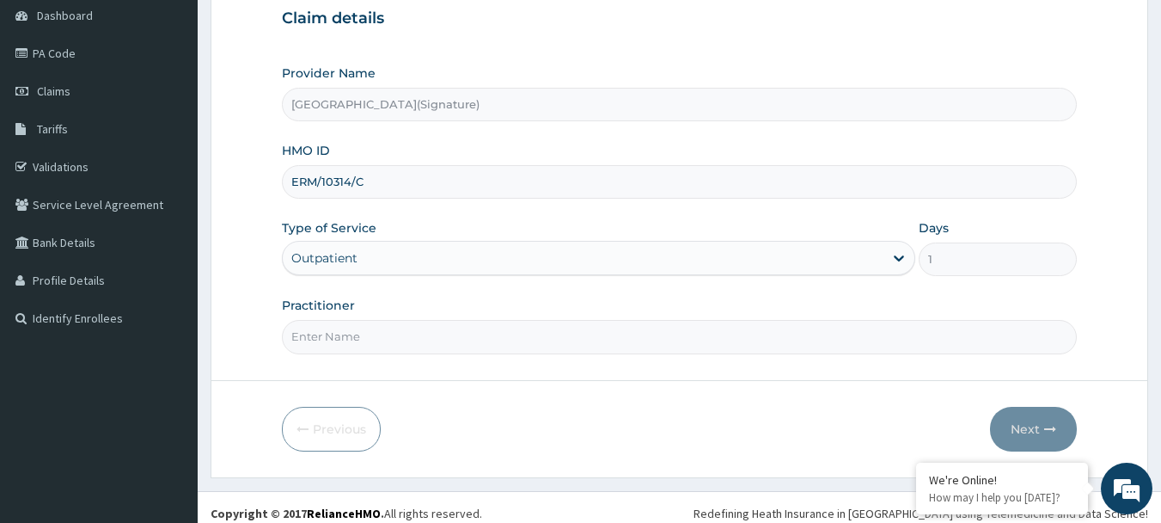
drag, startPoint x: 340, startPoint y: 330, endPoint x: 332, endPoint y: 342, distance: 14.8
click at [333, 339] on input "Practitioner" at bounding box center [680, 337] width 796 height 34
paste input "Dr. IGONIKON TAMUNOENE"
type input "Dr. IGONIKON TAMUNOENE"
click at [1028, 429] on button "Next" at bounding box center [1033, 429] width 87 height 45
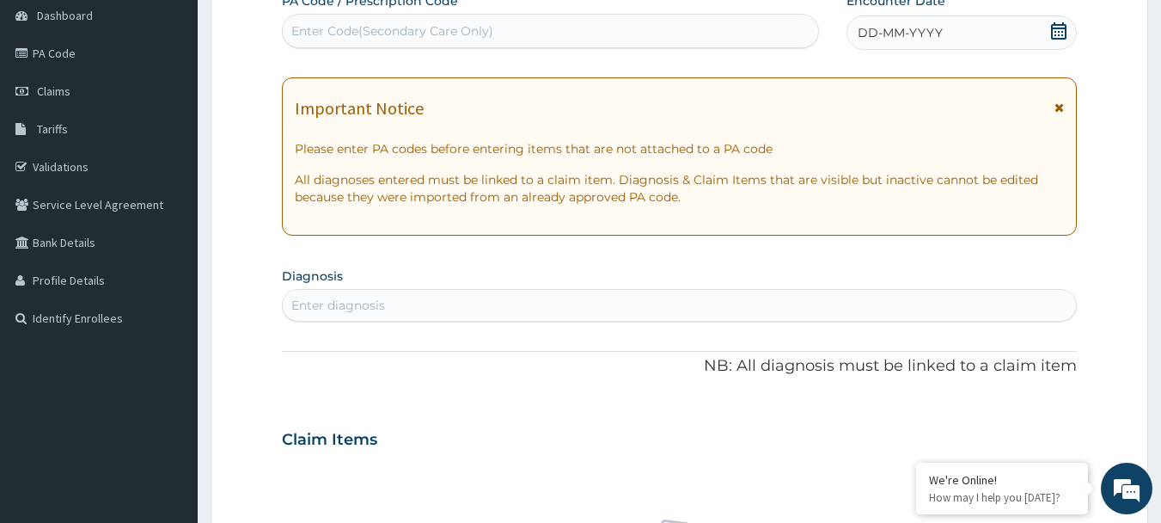
click at [1060, 31] on icon at bounding box center [1058, 30] width 15 height 17
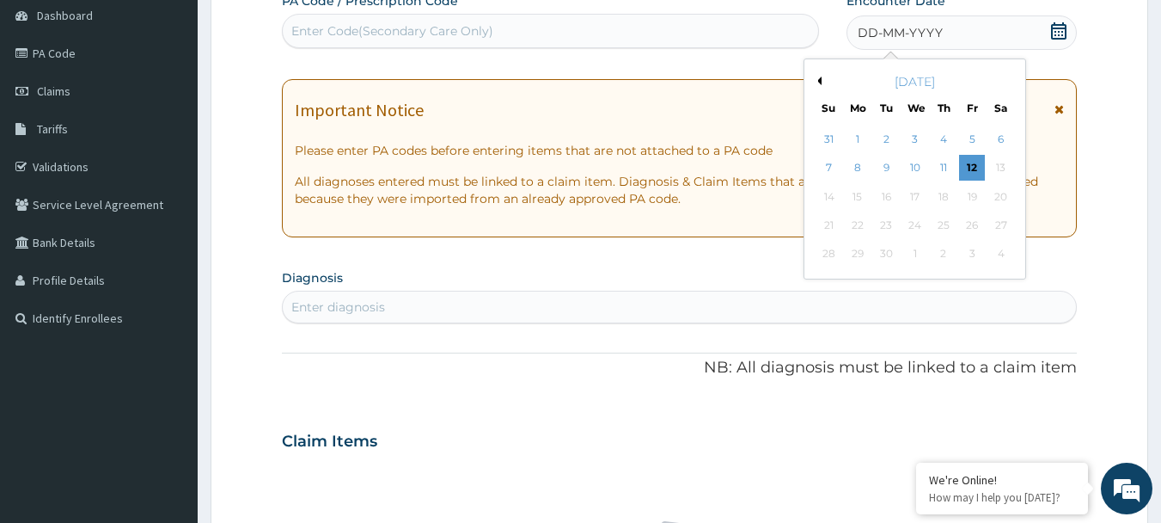
click at [819, 78] on button "Previous Month" at bounding box center [817, 80] width 9 height 9
click at [886, 223] on div "19" at bounding box center [887, 225] width 26 height 26
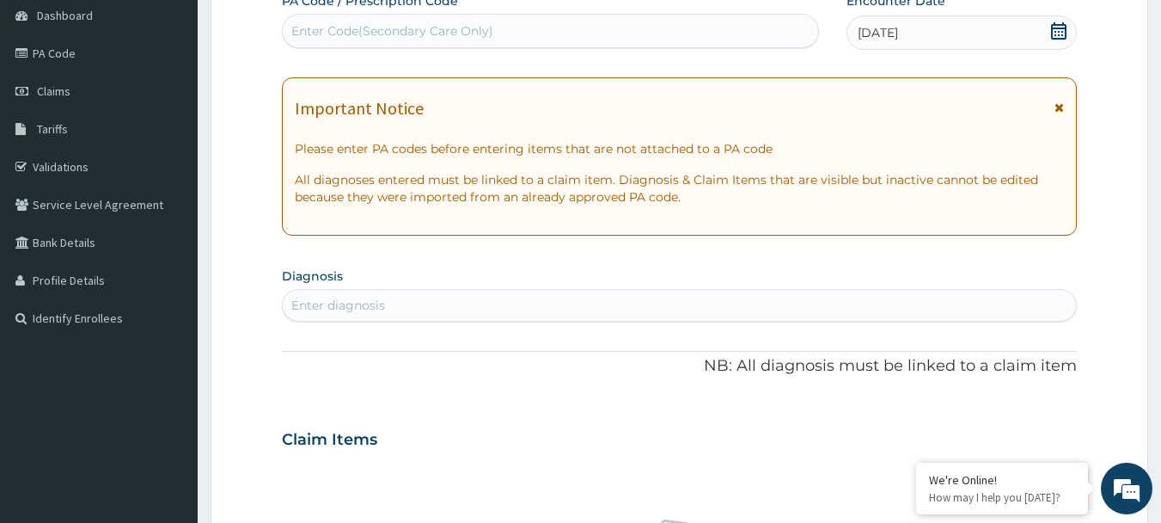
click at [353, 303] on div "Enter diagnosis" at bounding box center [338, 305] width 94 height 17
type input "MALARIA"
click at [342, 309] on div "Enter diagnosis" at bounding box center [338, 305] width 94 height 17
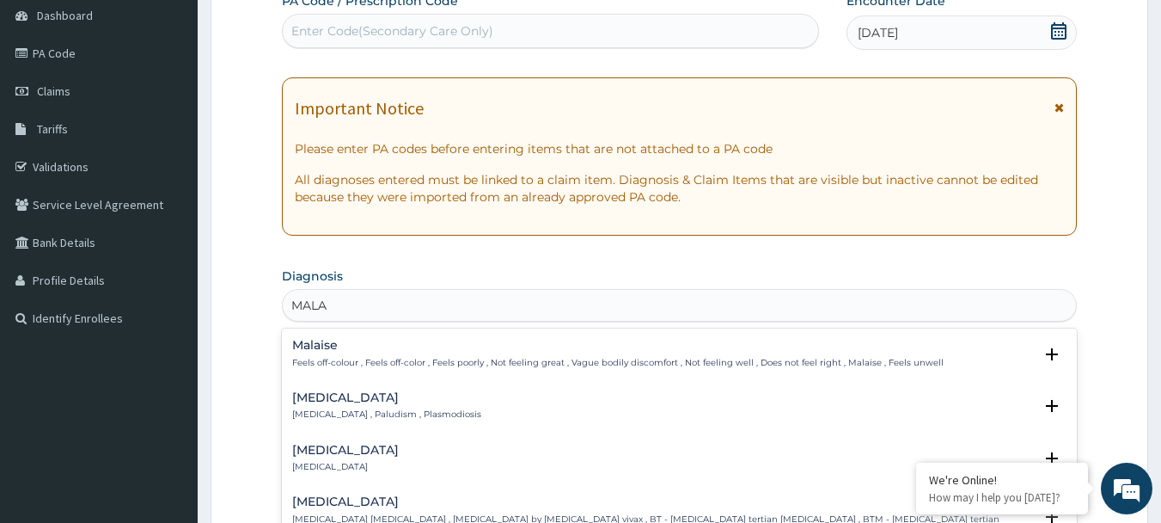
type input "MALAR"
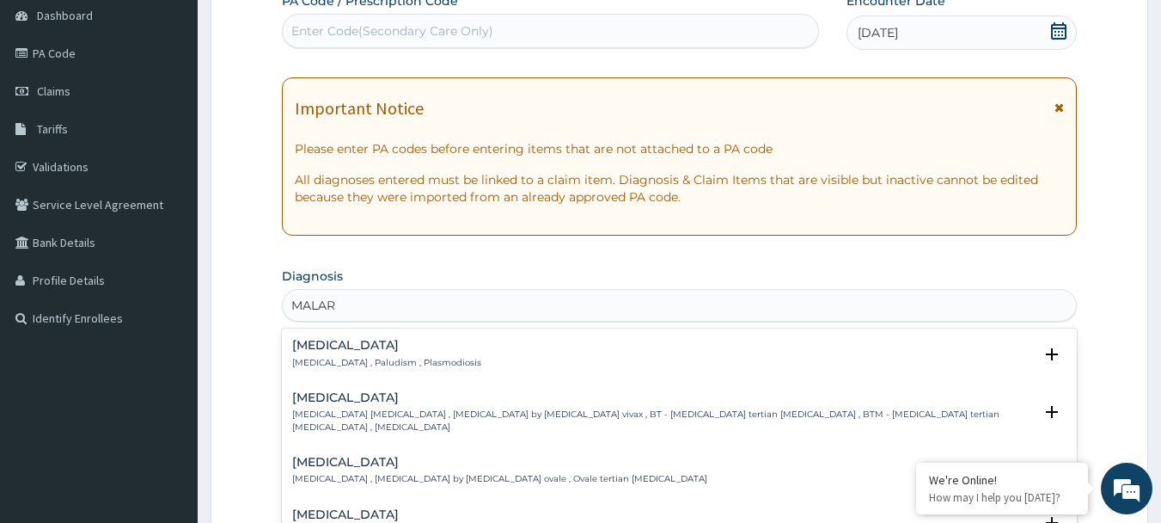
click at [350, 351] on h4 "Malaria" at bounding box center [386, 345] width 189 height 13
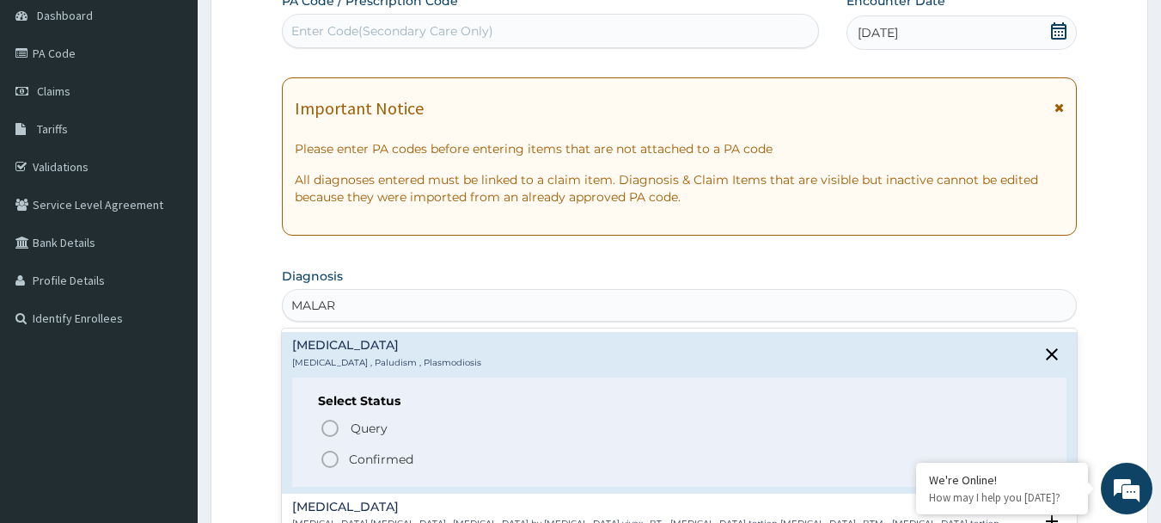
click at [330, 459] on icon "status option filled" at bounding box center [330, 459] width 21 height 21
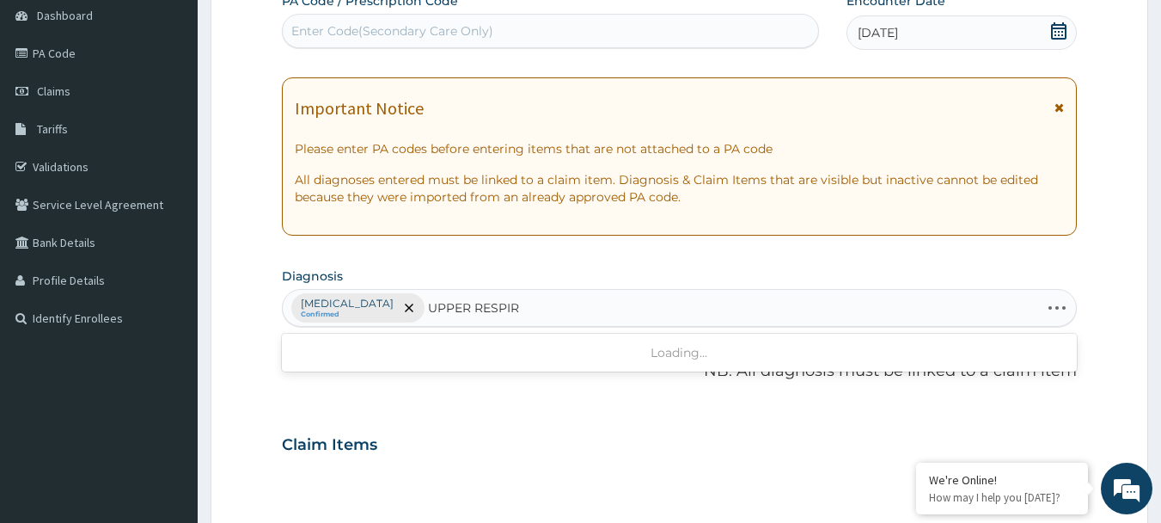
type input "UPPER RESPIRA"
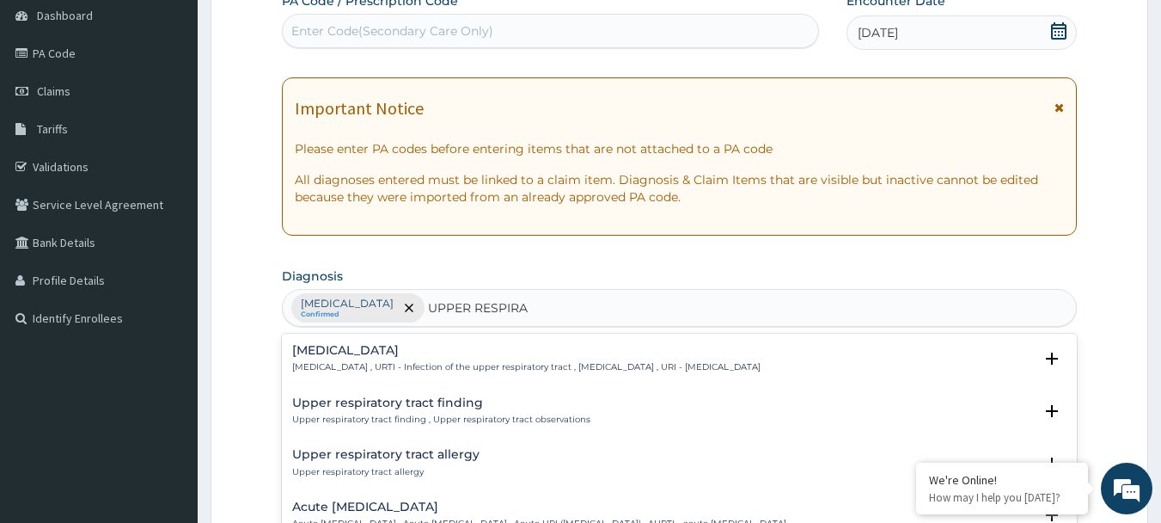
click at [390, 363] on p "Upper respiratory infection , URTI - Infection of the upper respiratory tract ,…" at bounding box center [526, 367] width 468 height 12
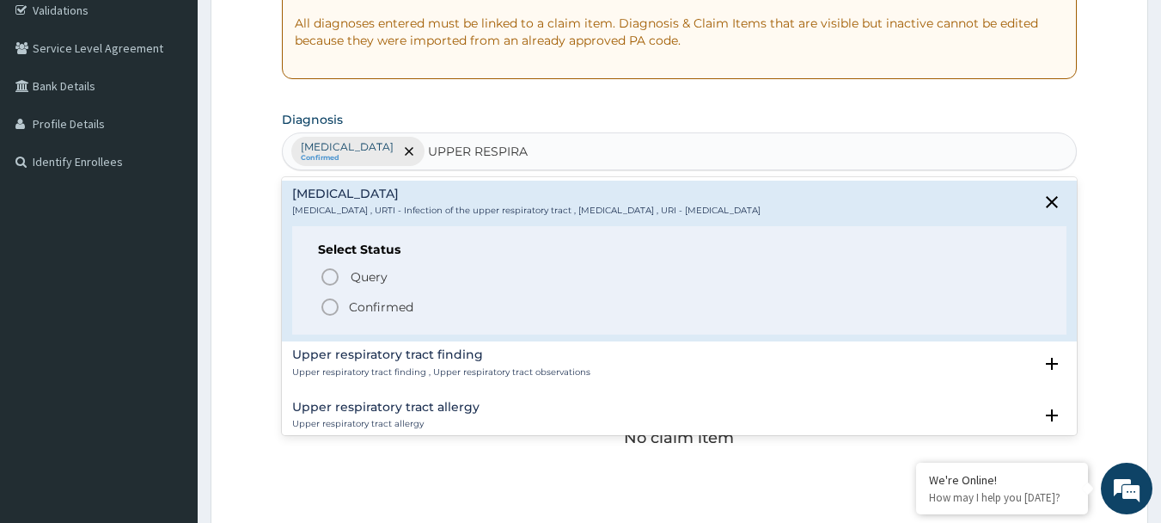
scroll to position [344, 0]
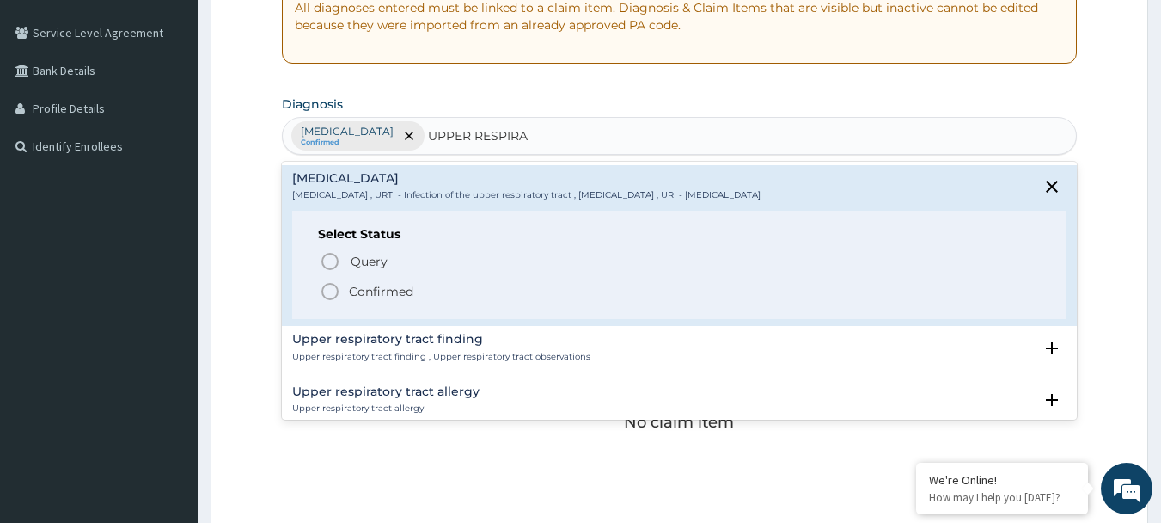
click at [332, 292] on icon "status option filled" at bounding box center [330, 291] width 21 height 21
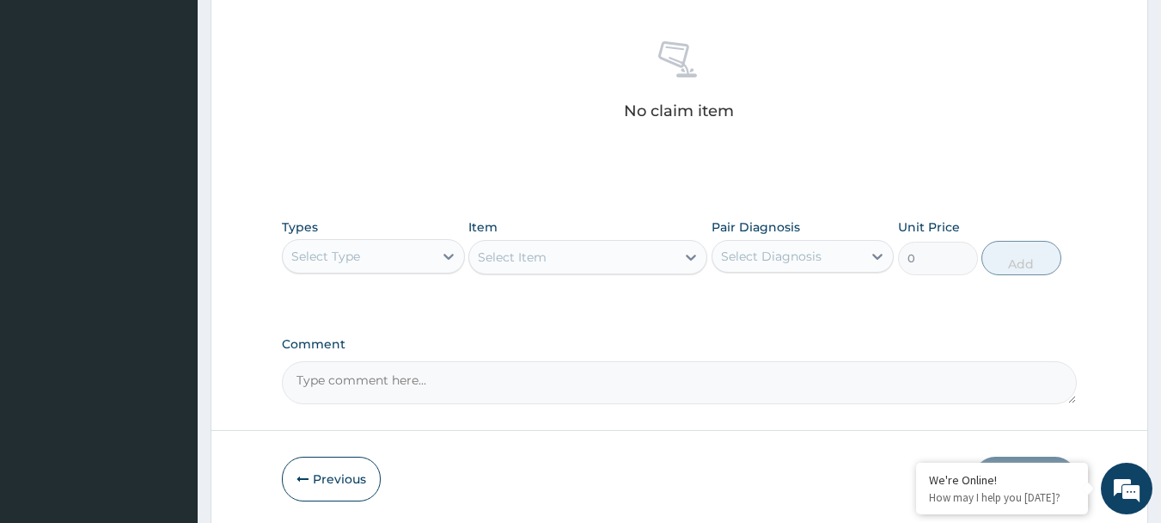
scroll to position [717, 0]
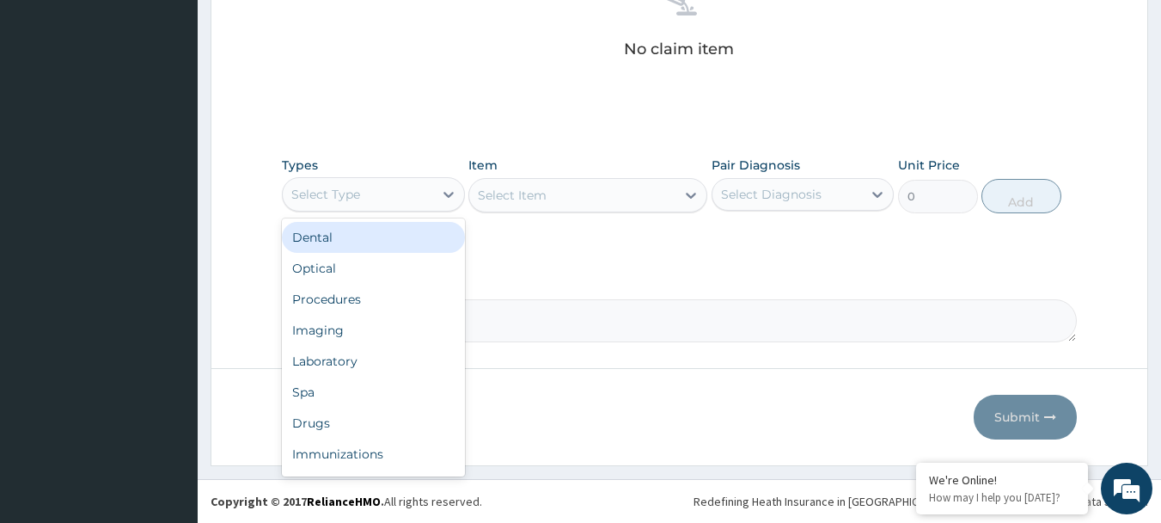
click at [364, 187] on div "Select Type" at bounding box center [358, 194] width 150 height 28
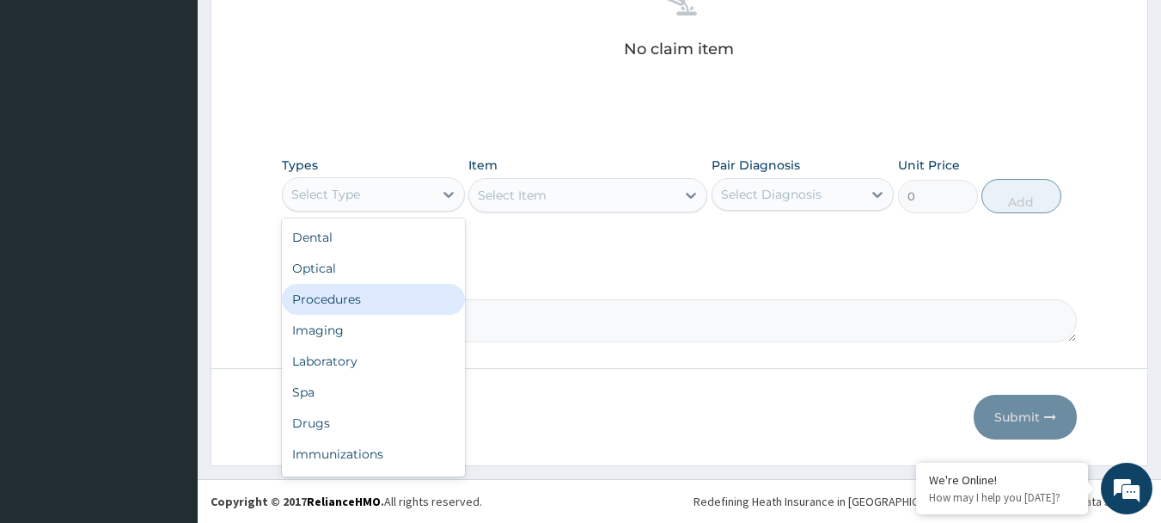
click at [343, 304] on div "Procedures" at bounding box center [373, 299] width 183 height 31
click at [354, 195] on div "Procedures" at bounding box center [325, 194] width 69 height 17
click at [356, 297] on div "Procedures" at bounding box center [373, 299] width 183 height 31
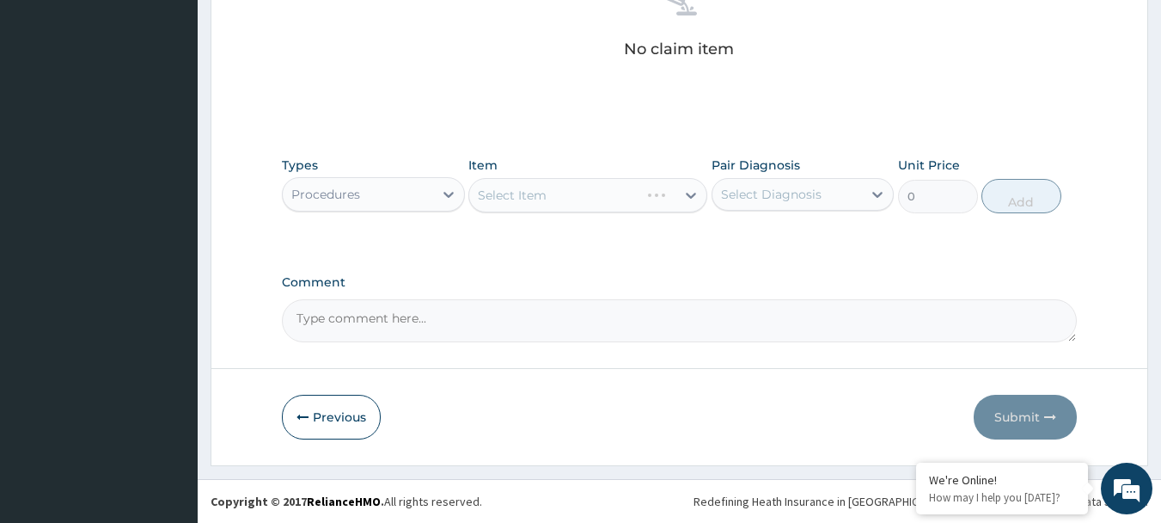
click at [607, 193] on div "Select Item" at bounding box center [587, 195] width 239 height 34
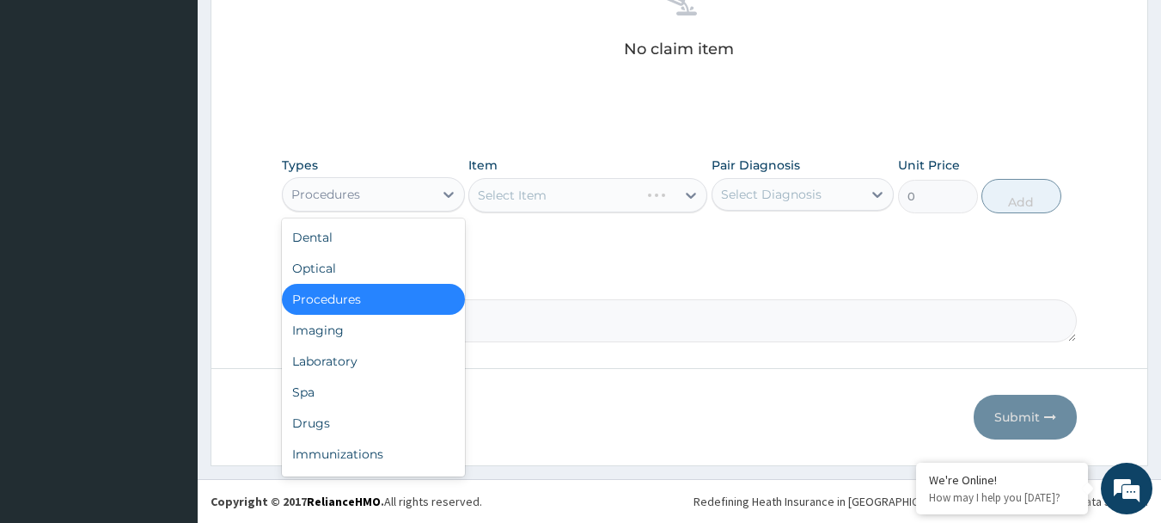
click at [364, 198] on div "Procedures" at bounding box center [358, 194] width 150 height 28
click at [321, 425] on div "Drugs" at bounding box center [373, 422] width 183 height 31
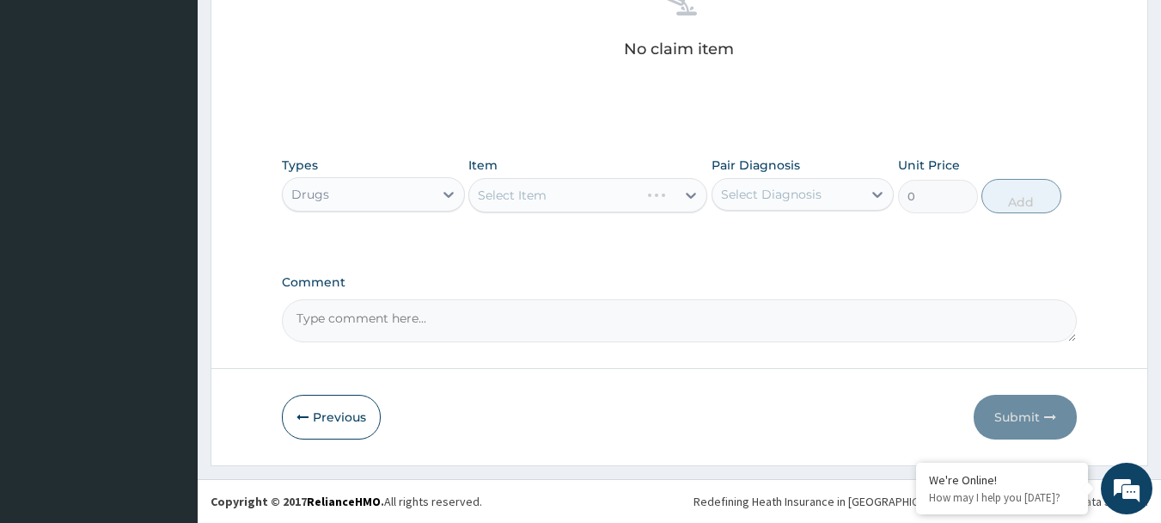
click at [590, 196] on div "Select Item" at bounding box center [587, 195] width 239 height 34
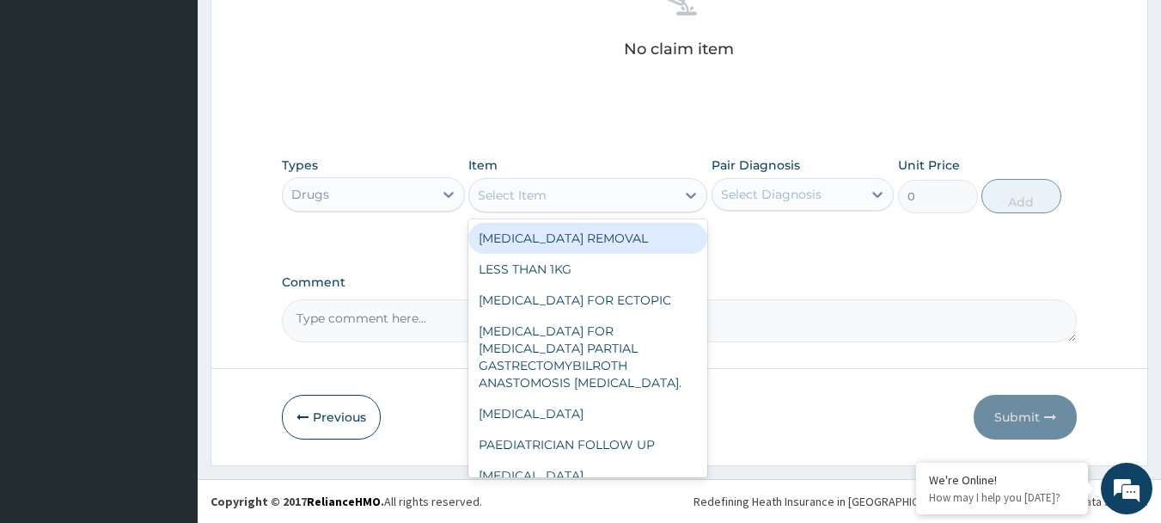
click at [535, 202] on div "Select Item" at bounding box center [512, 195] width 69 height 17
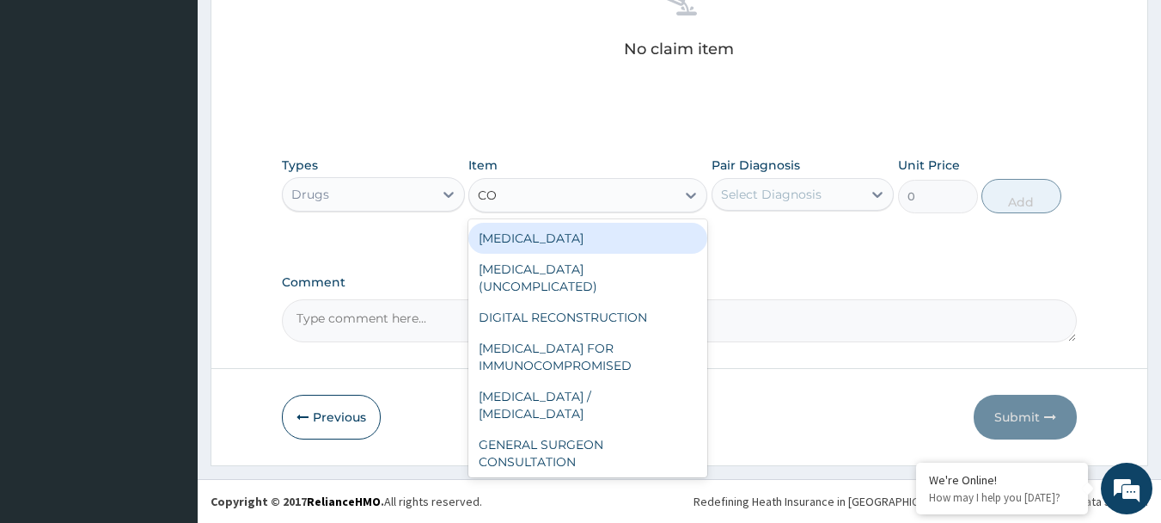
type input "C"
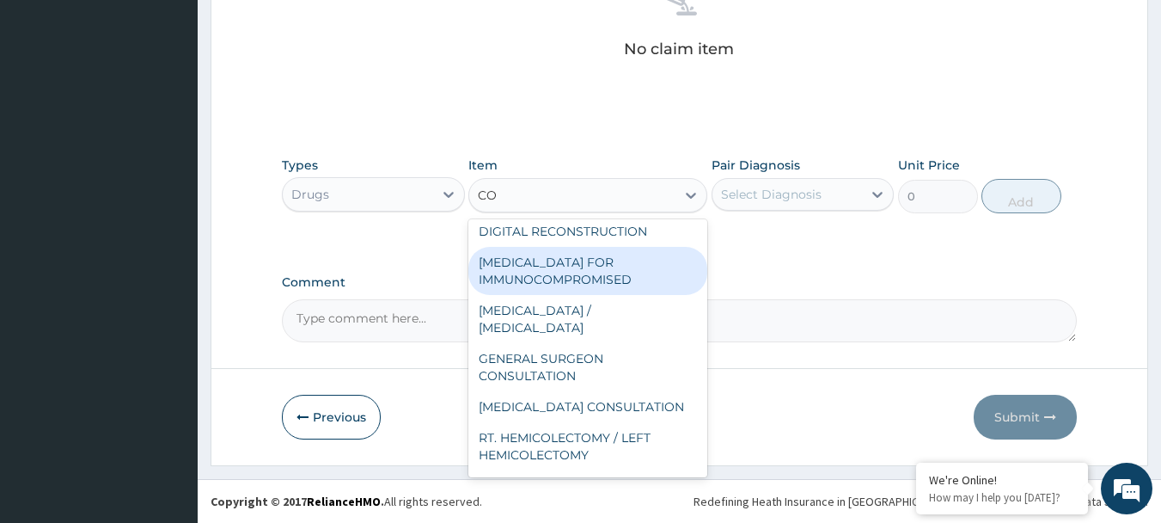
scroll to position [0, 0]
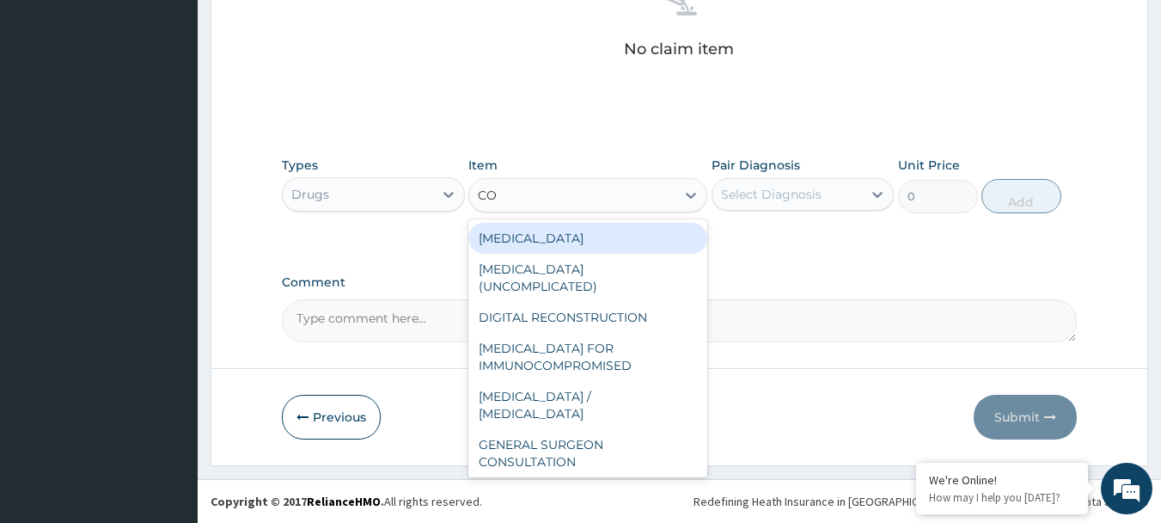
type input "CO"
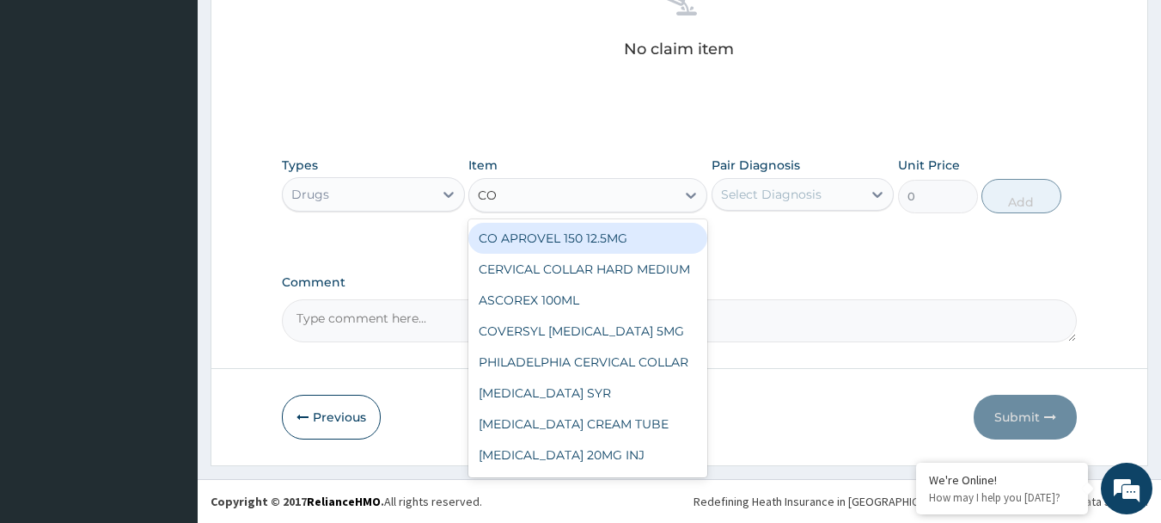
type input "COA"
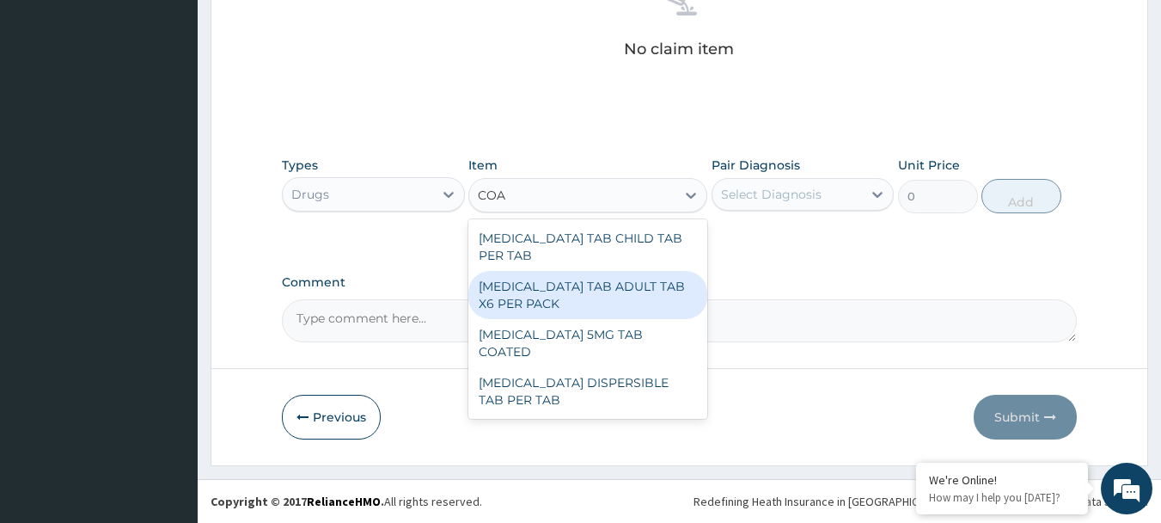
click at [623, 271] on div "COARTEM TAB ADULT TAB X6 PER PACK" at bounding box center [587, 295] width 239 height 48
type input "11700"
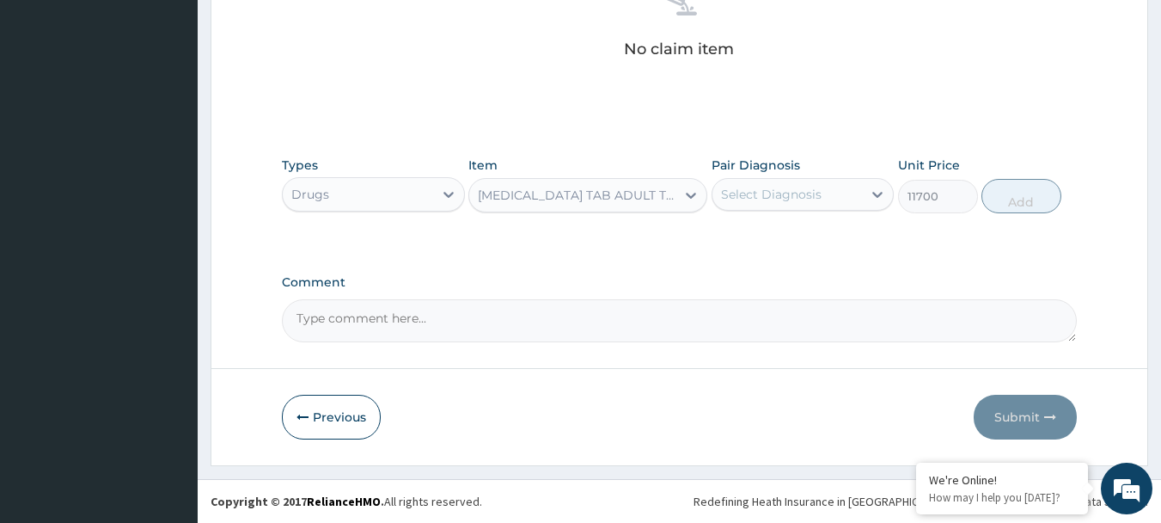
click at [801, 190] on div "Select Diagnosis" at bounding box center [771, 194] width 101 height 17
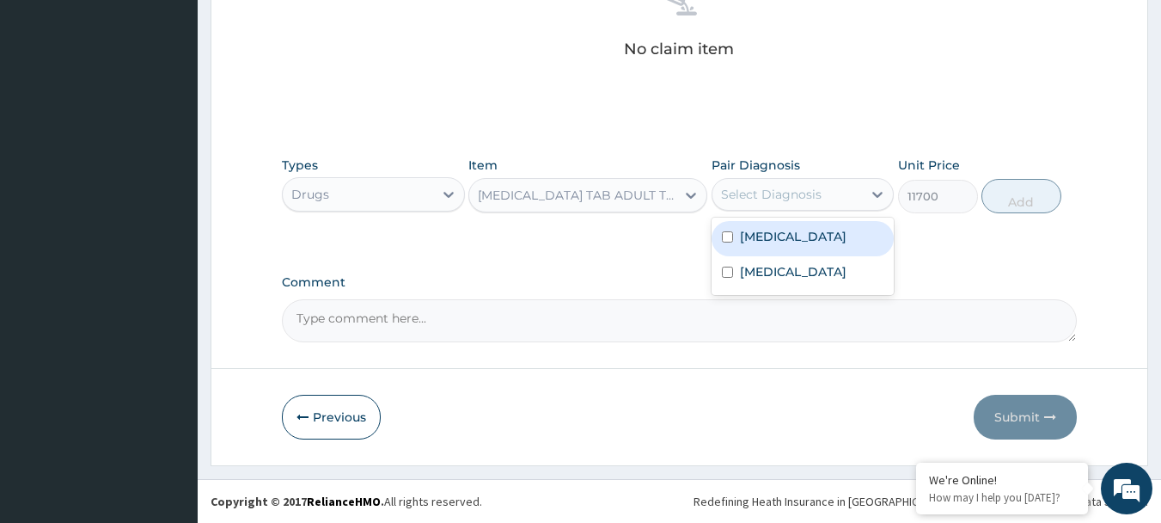
click at [732, 237] on input "checkbox" at bounding box center [727, 236] width 11 height 11
checkbox input "true"
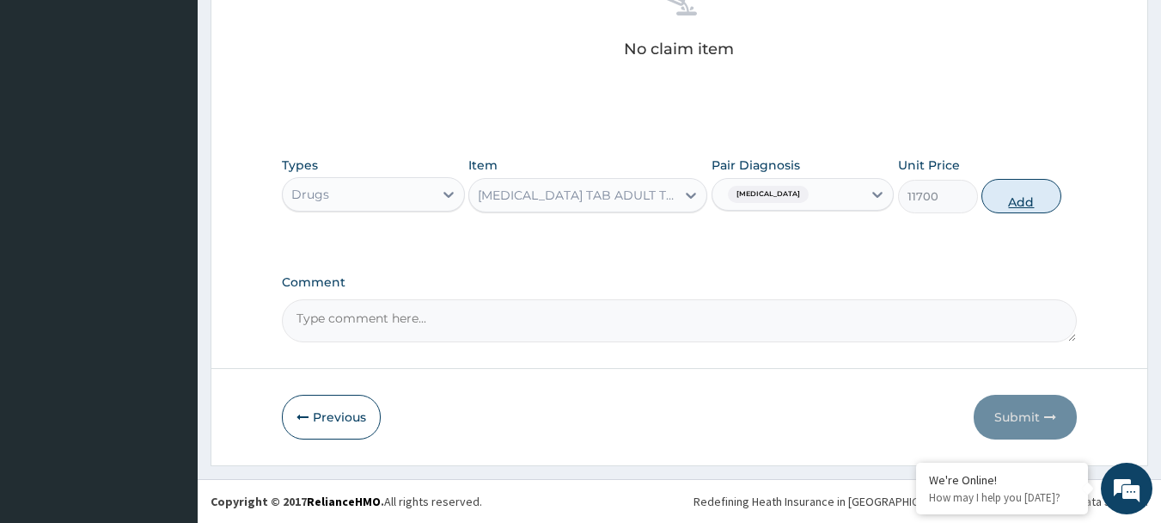
click at [1011, 195] on button "Add" at bounding box center [1022, 196] width 80 height 34
type input "0"
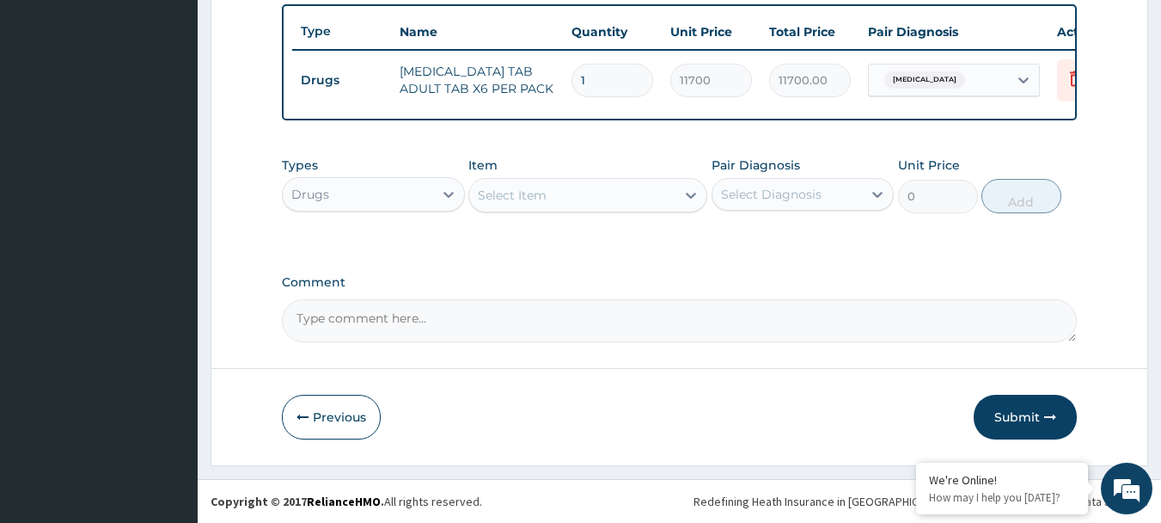
click at [577, 199] on div "Select Item" at bounding box center [572, 195] width 206 height 28
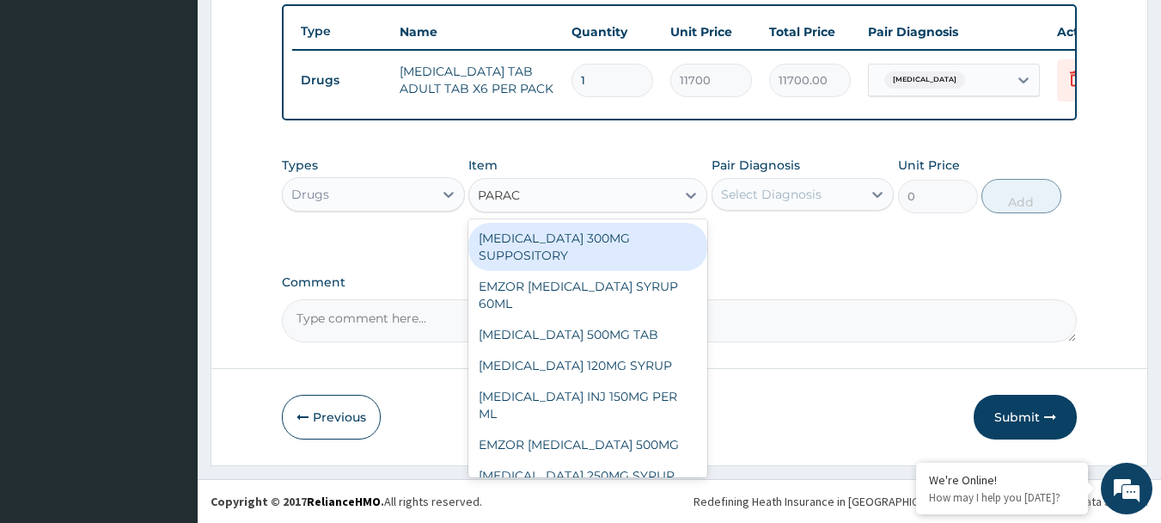
type input "PARACE"
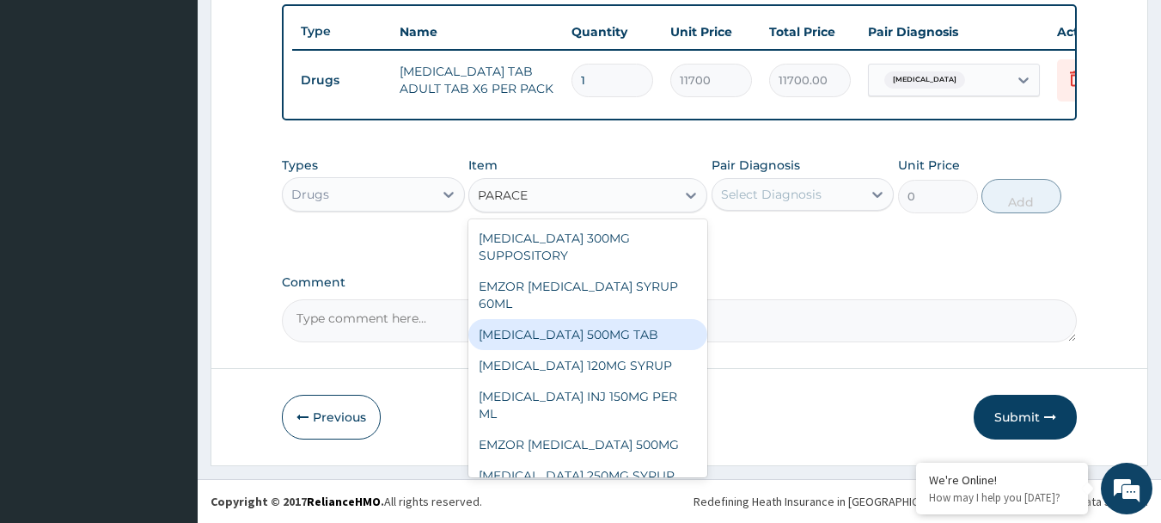
click at [586, 340] on div "PARACETAMOL 500MG TAB" at bounding box center [587, 334] width 239 height 31
type input "60"
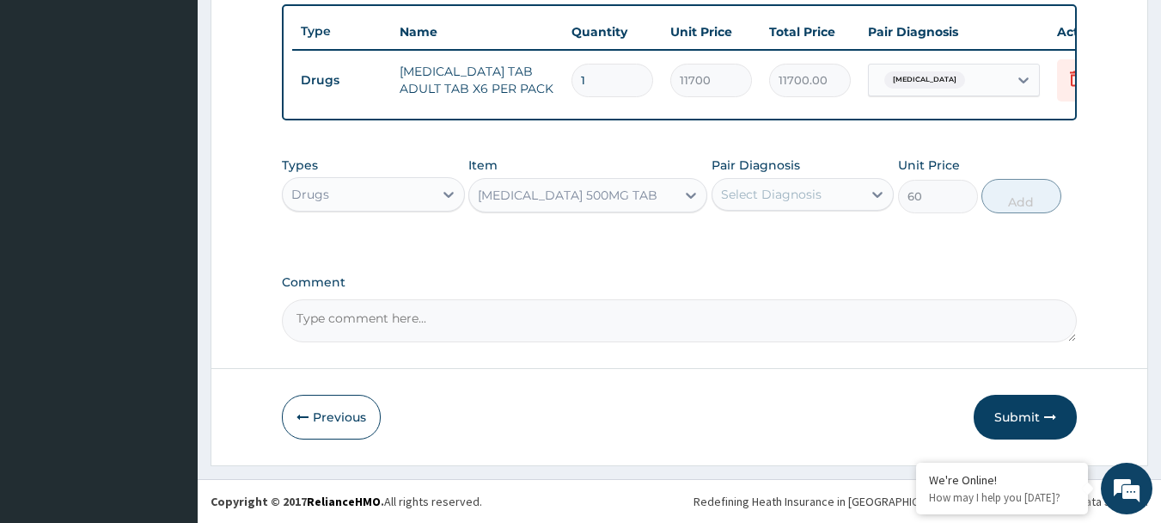
click at [743, 195] on div "Select Diagnosis" at bounding box center [771, 194] width 101 height 17
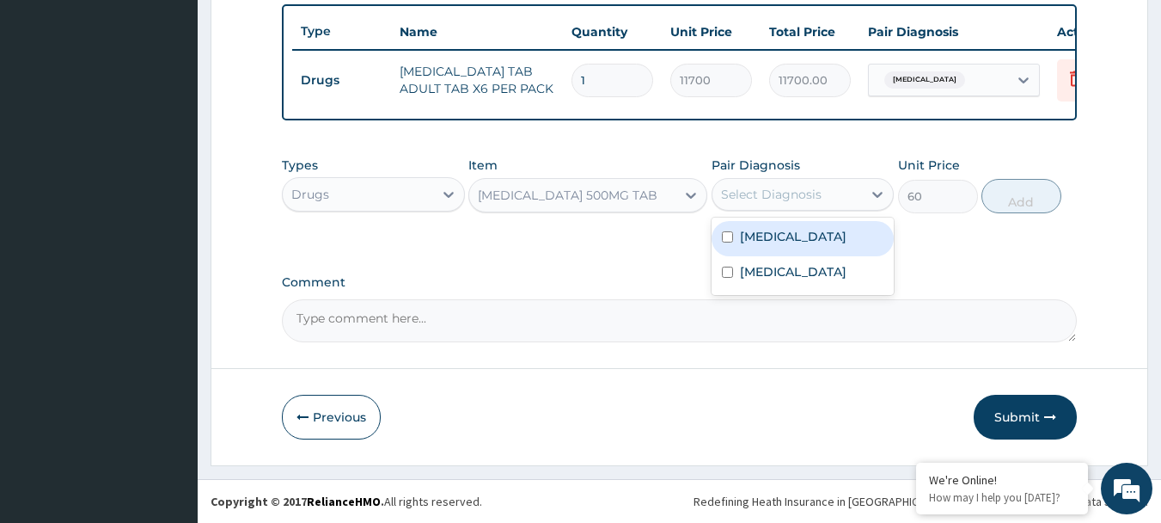
click at [734, 241] on div "Malaria" at bounding box center [803, 238] width 183 height 35
checkbox input "true"
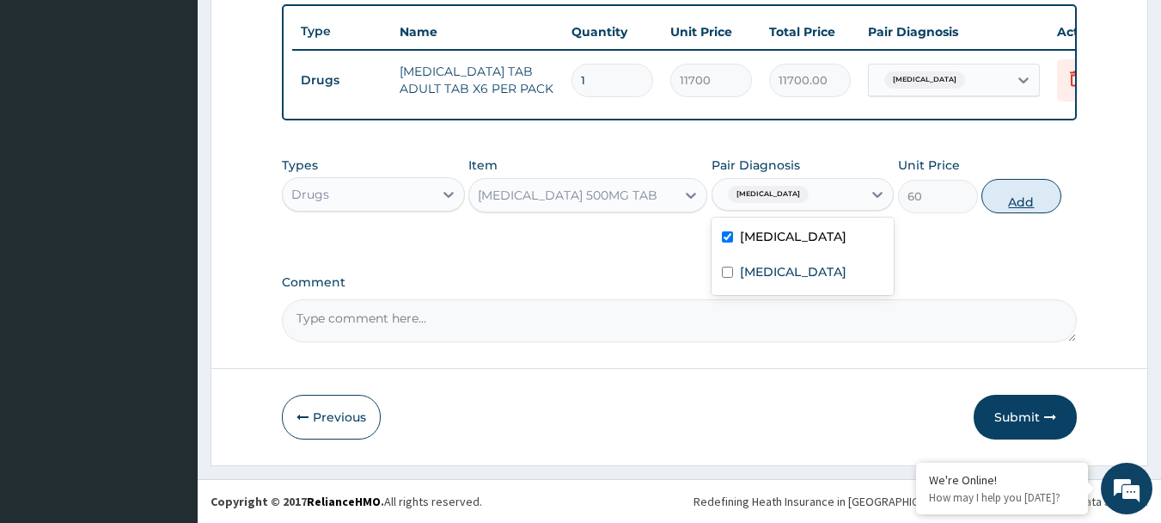
click at [1027, 197] on button "Add" at bounding box center [1022, 196] width 80 height 34
type input "0"
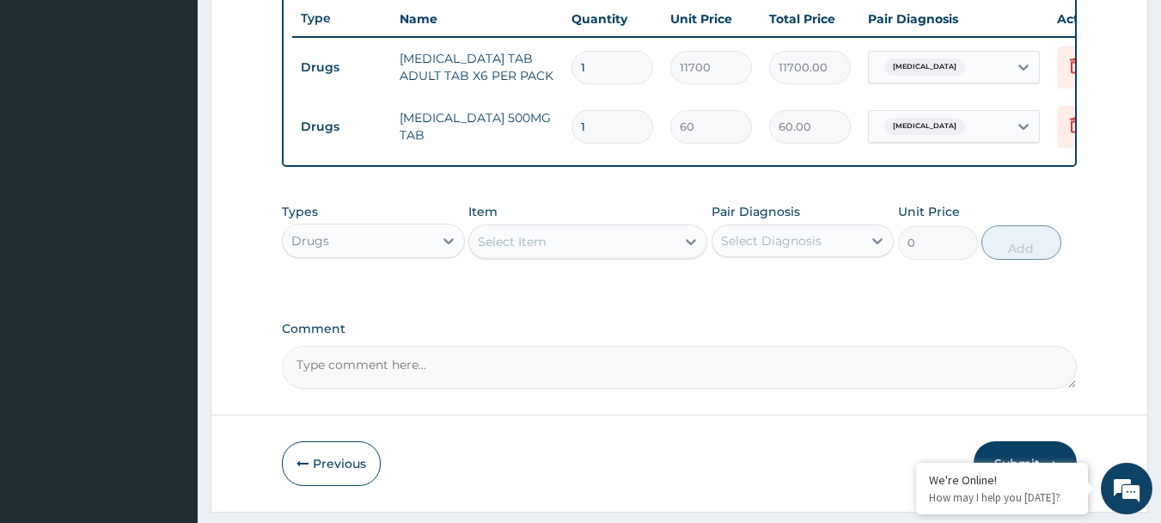
type input "18"
type input "1080.00"
type input "18"
click at [543, 250] on div "Select Item" at bounding box center [512, 241] width 69 height 17
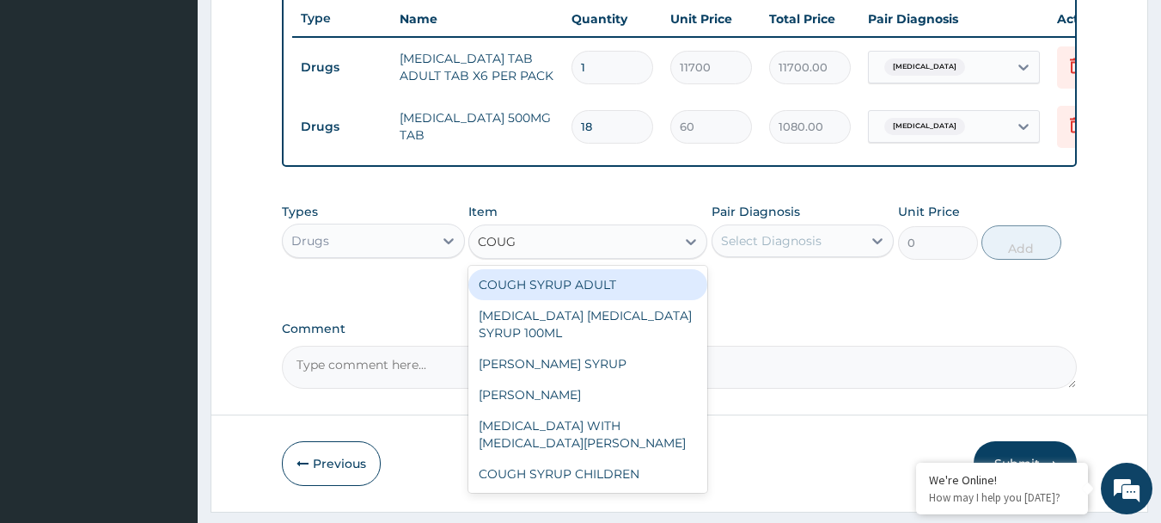
type input "COUGH"
click at [561, 300] on div "COUGH SYRUP ADULT" at bounding box center [587, 284] width 239 height 31
type input "1148.272125"
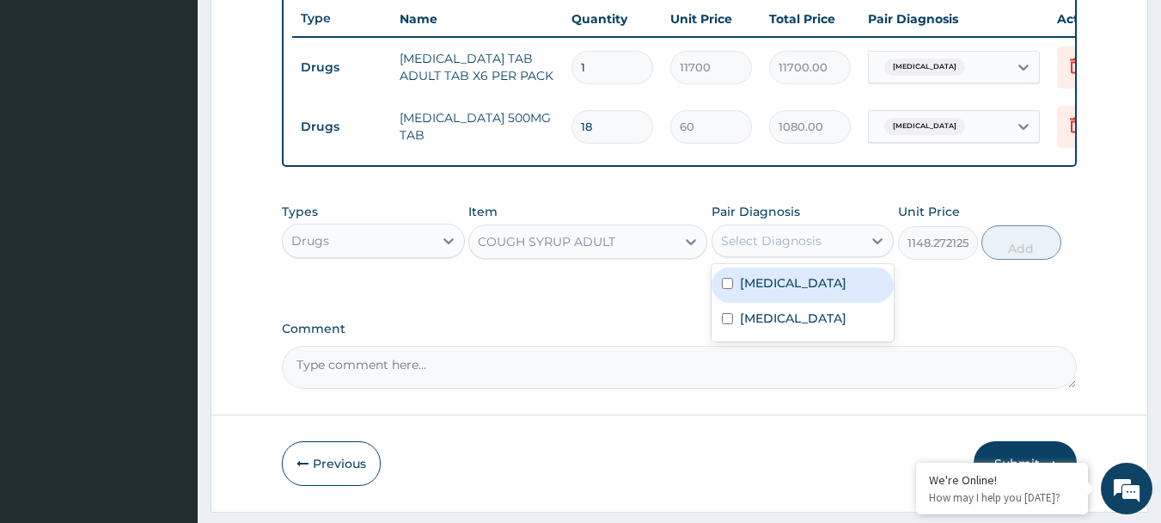
click at [760, 249] on div "Select Diagnosis" at bounding box center [771, 240] width 101 height 17
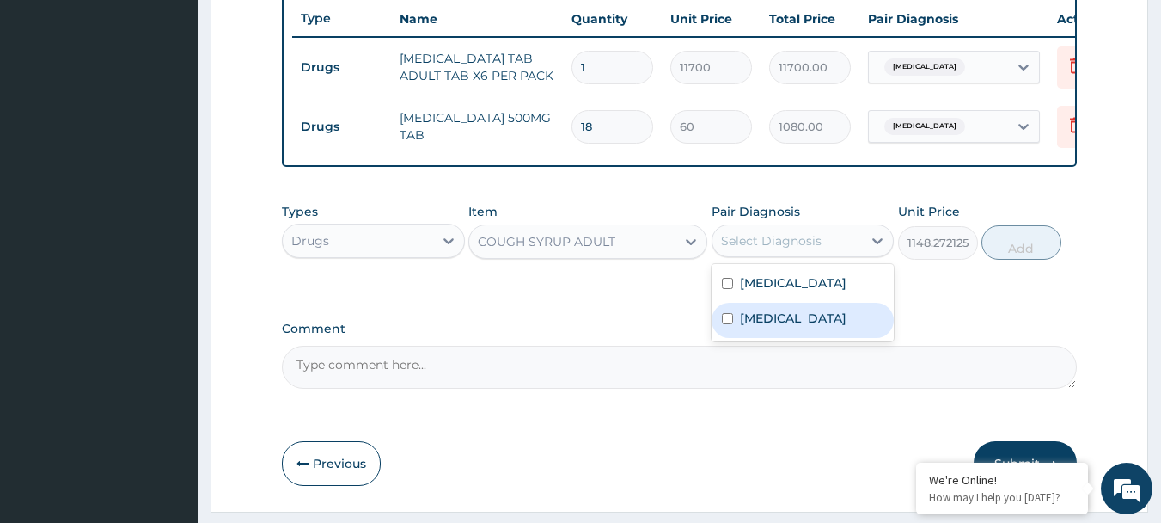
click at [755, 327] on label "Upper respiratory infection" at bounding box center [793, 317] width 107 height 17
checkbox input "true"
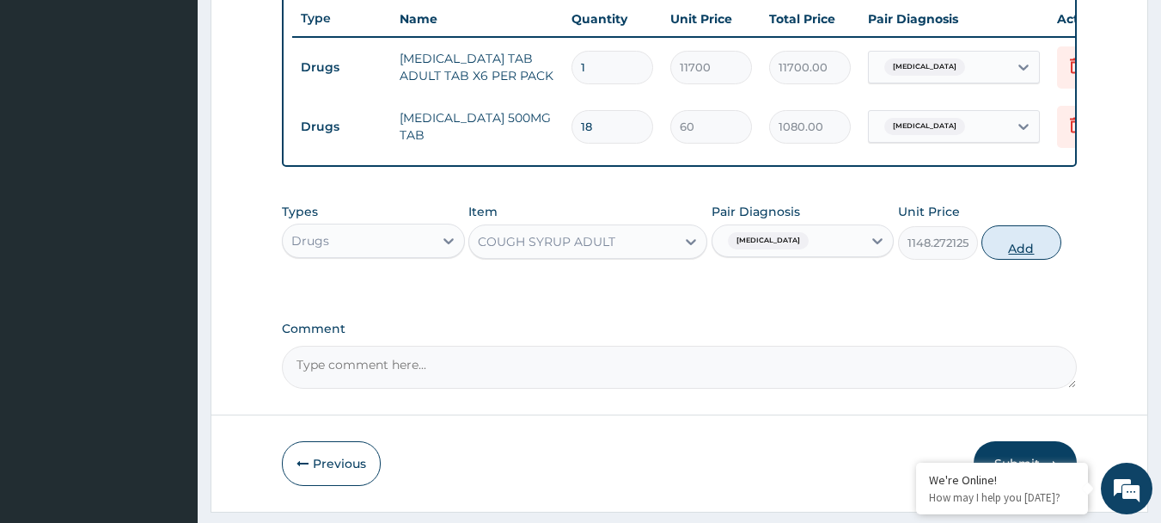
click at [1028, 255] on button "Add" at bounding box center [1022, 242] width 80 height 34
type input "0"
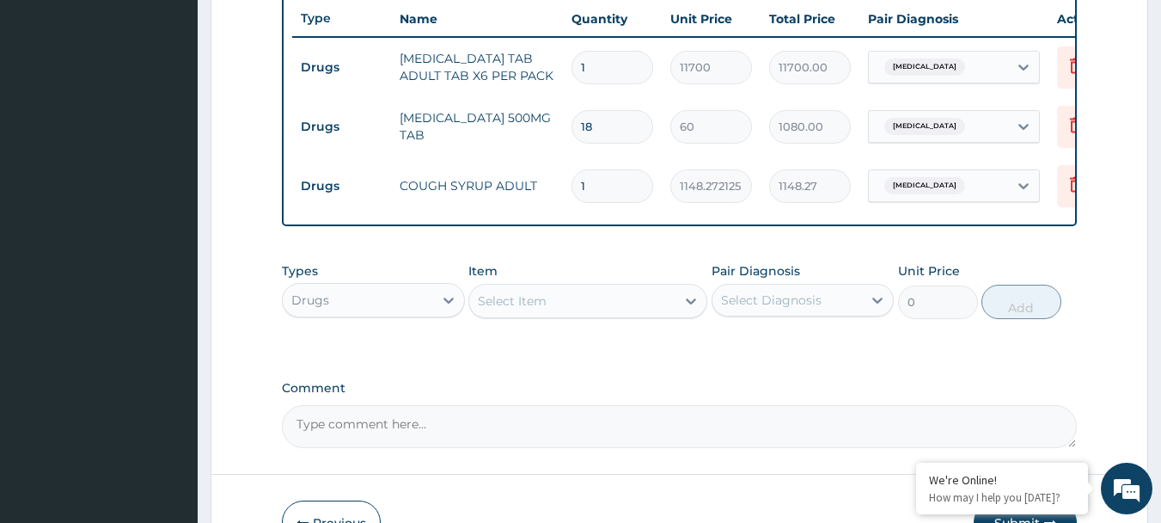
click at [388, 314] on div "Drugs" at bounding box center [358, 300] width 150 height 28
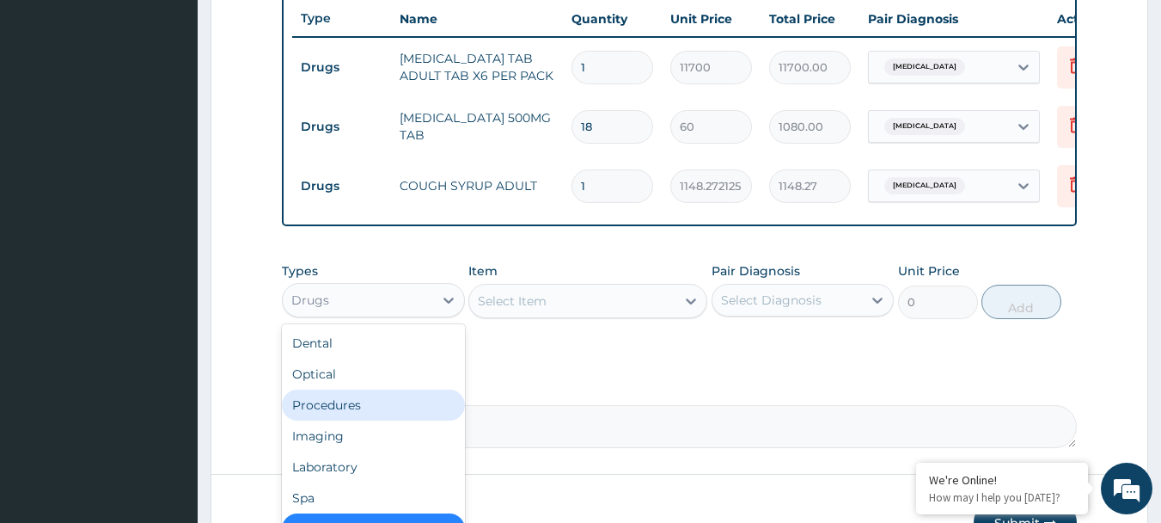
drag, startPoint x: 370, startPoint y: 421, endPoint x: 376, endPoint y: 411, distance: 12.4
click at [371, 419] on div "Procedures" at bounding box center [373, 404] width 183 height 31
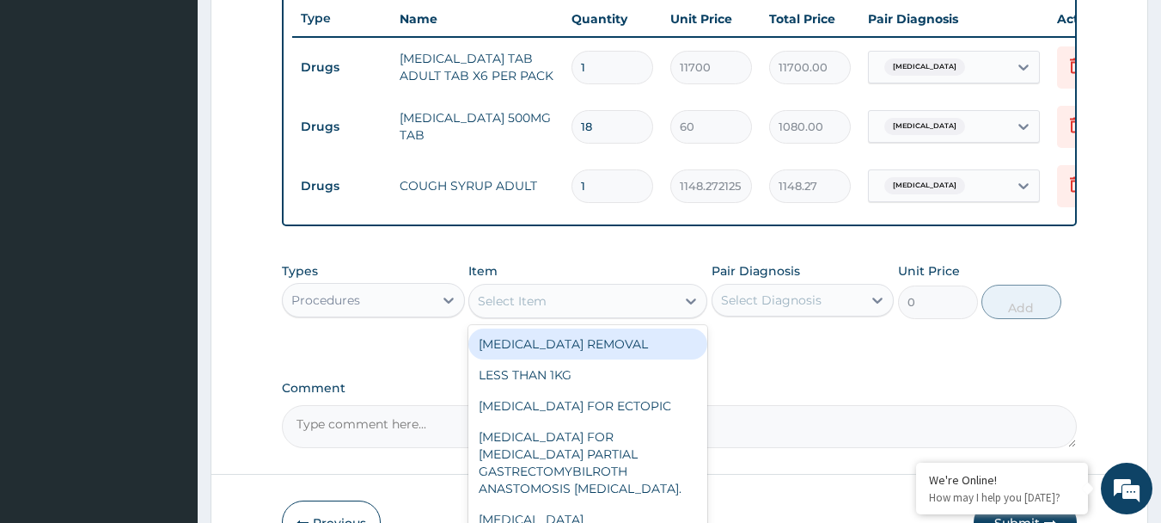
click at [579, 310] on div "Select Item" at bounding box center [572, 301] width 206 height 28
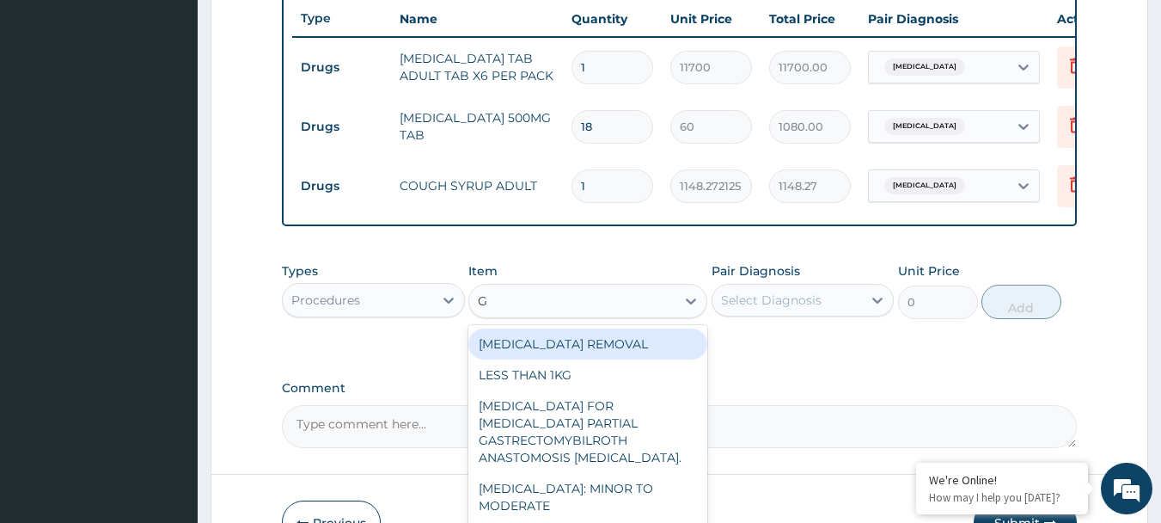
type input "GP"
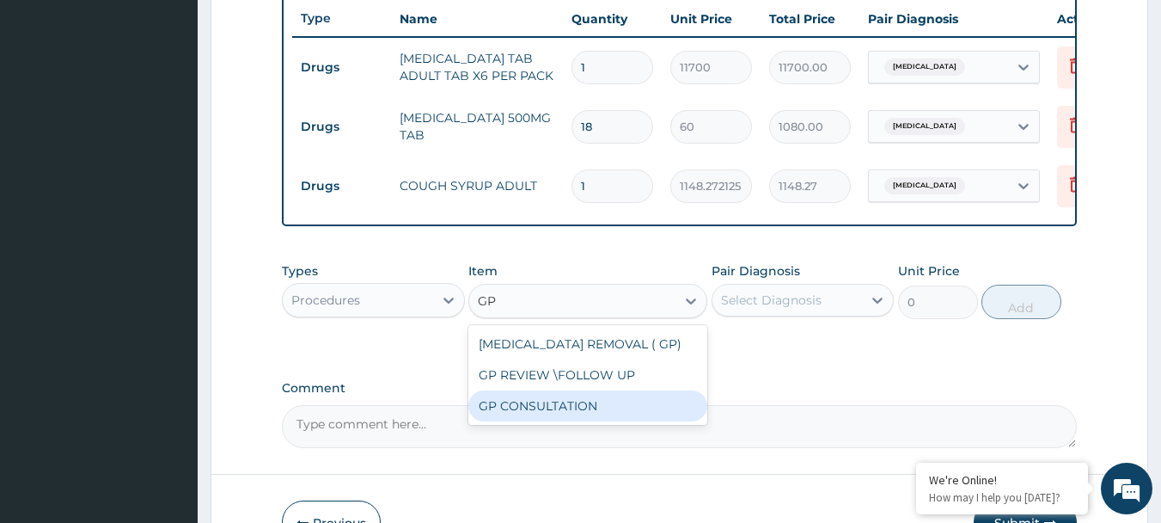
click at [567, 412] on div "GP CONSULTATION" at bounding box center [587, 405] width 239 height 31
type input "4500"
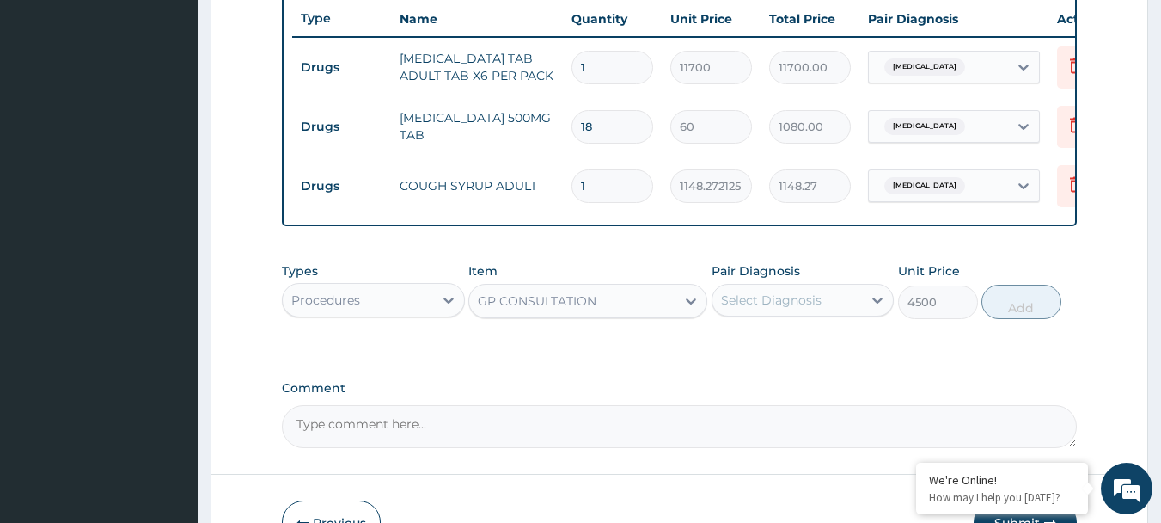
click at [755, 309] on div "Select Diagnosis" at bounding box center [771, 299] width 101 height 17
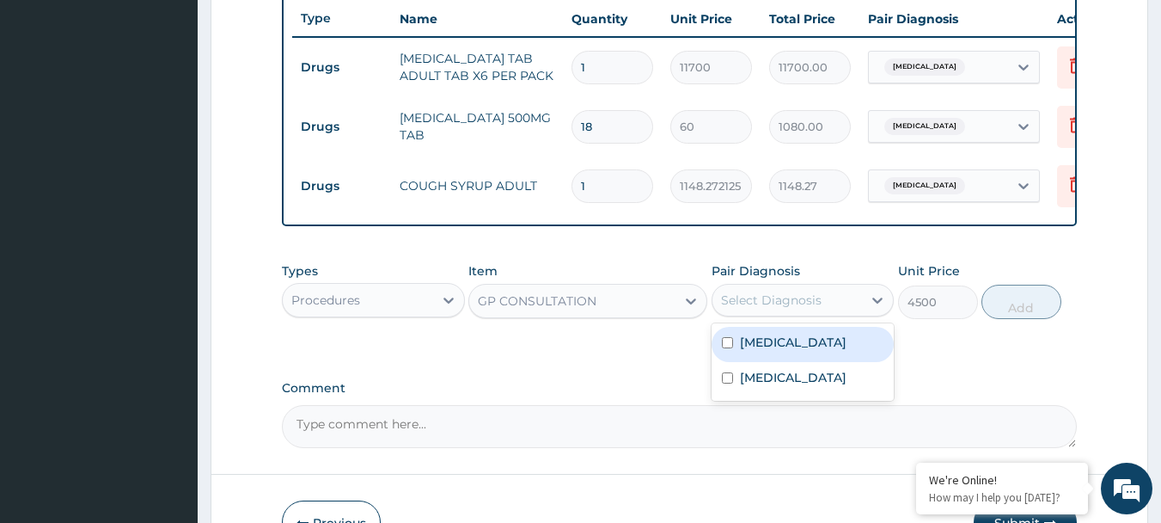
drag, startPoint x: 736, startPoint y: 350, endPoint x: 736, endPoint y: 366, distance: 16.3
click at [736, 351] on div "Malaria" at bounding box center [803, 344] width 183 height 35
checkbox input "true"
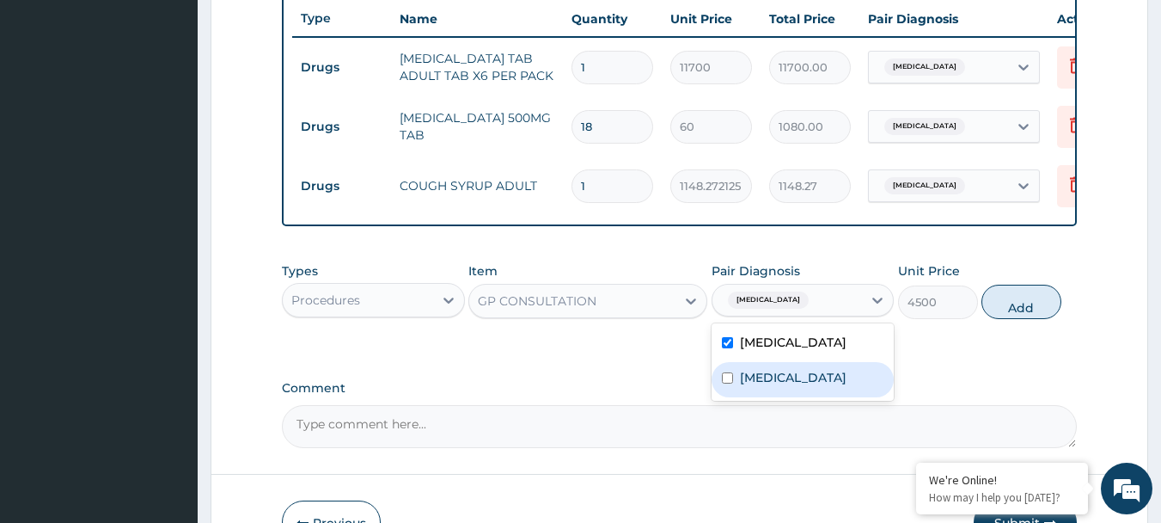
click at [764, 386] on label "Upper respiratory infection" at bounding box center [793, 377] width 107 height 17
checkbox input "true"
click at [1010, 314] on button "Add" at bounding box center [1022, 301] width 80 height 34
type input "0"
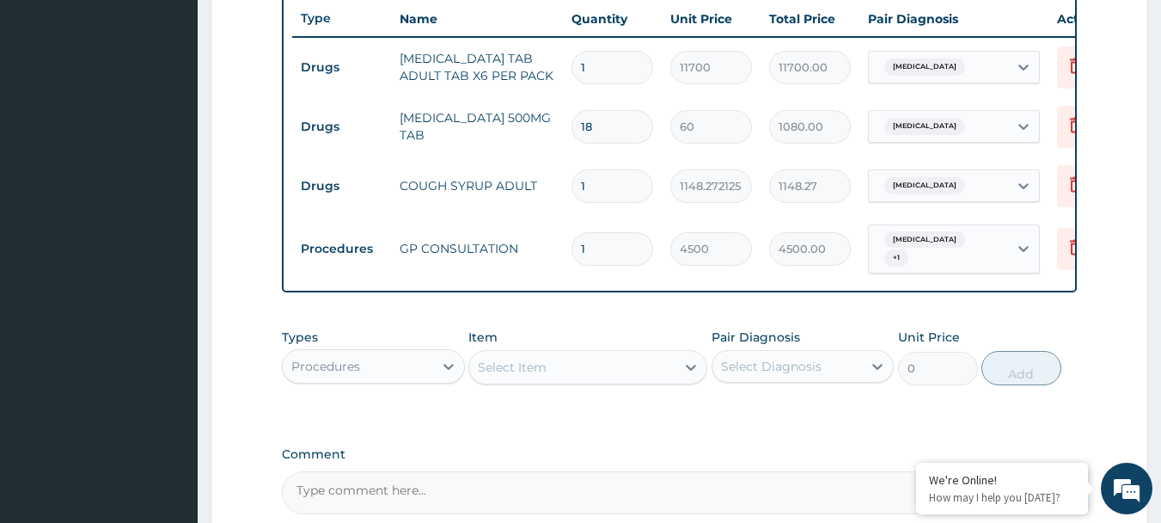
click at [399, 372] on div "Procedures" at bounding box center [358, 366] width 150 height 28
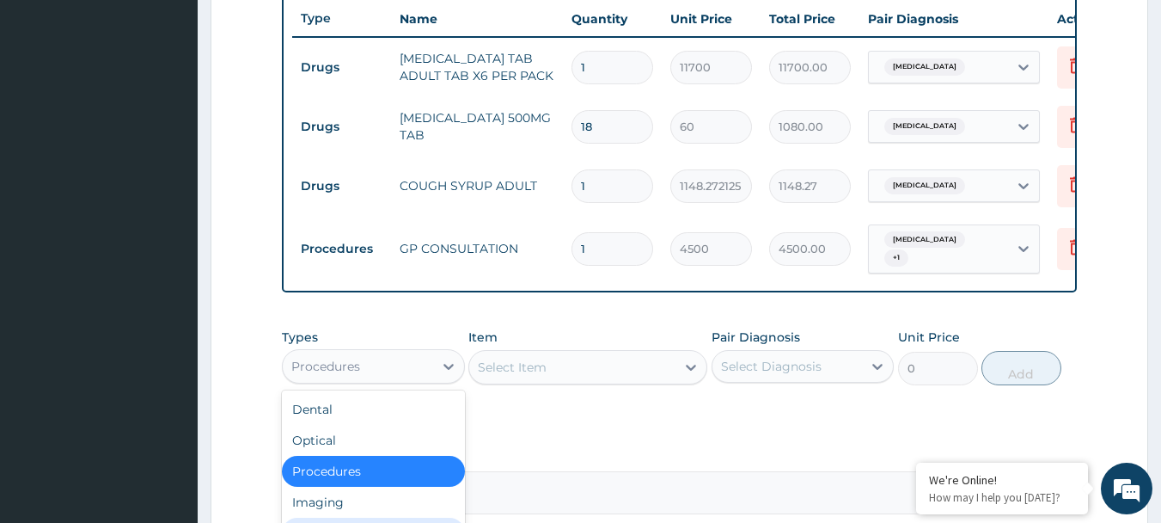
scroll to position [58, 0]
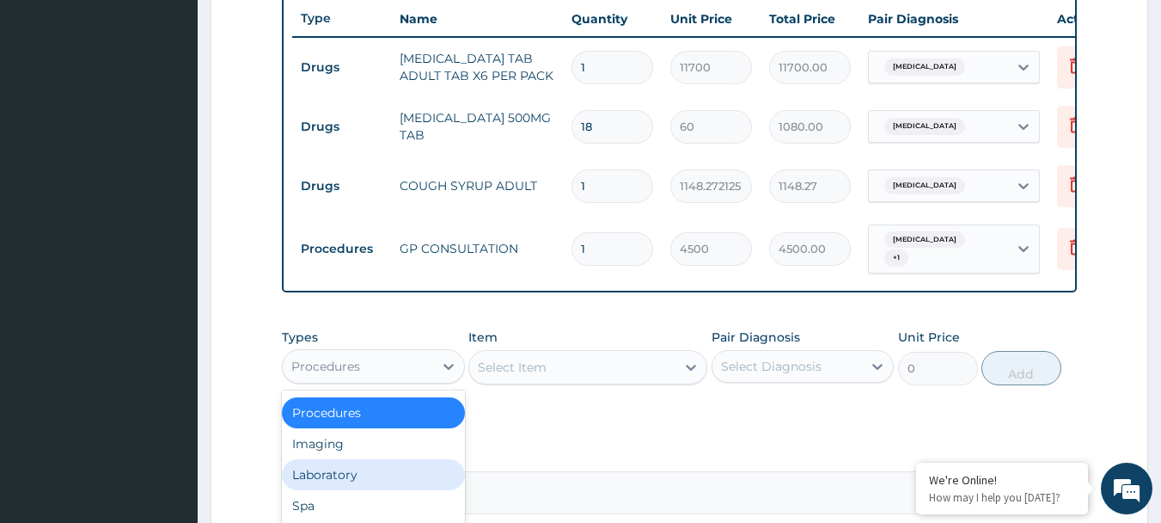
click at [342, 474] on div "Laboratory" at bounding box center [373, 474] width 183 height 31
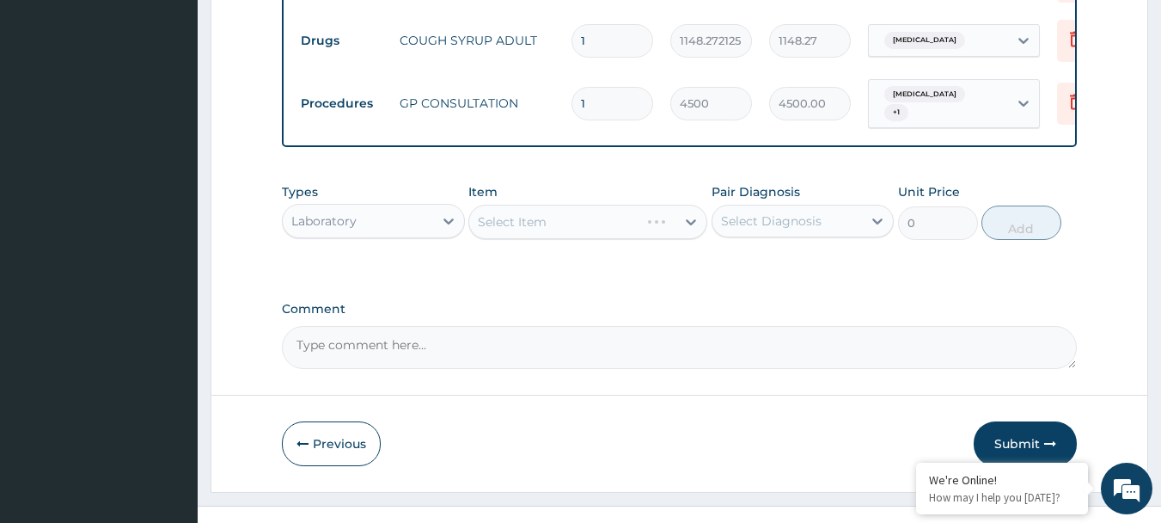
scroll to position [826, 0]
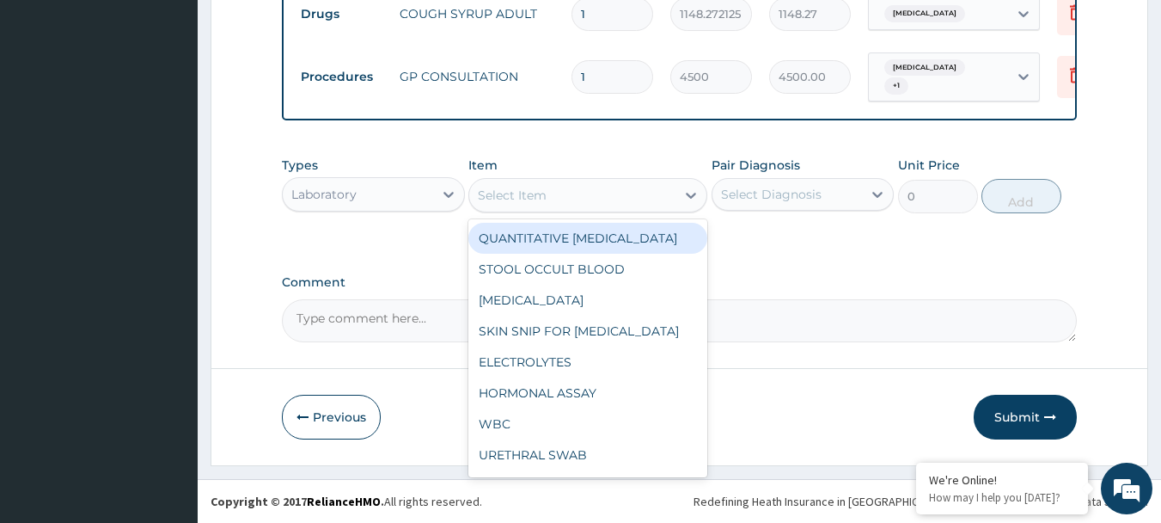
click at [591, 199] on div "Select Item" at bounding box center [572, 195] width 206 height 28
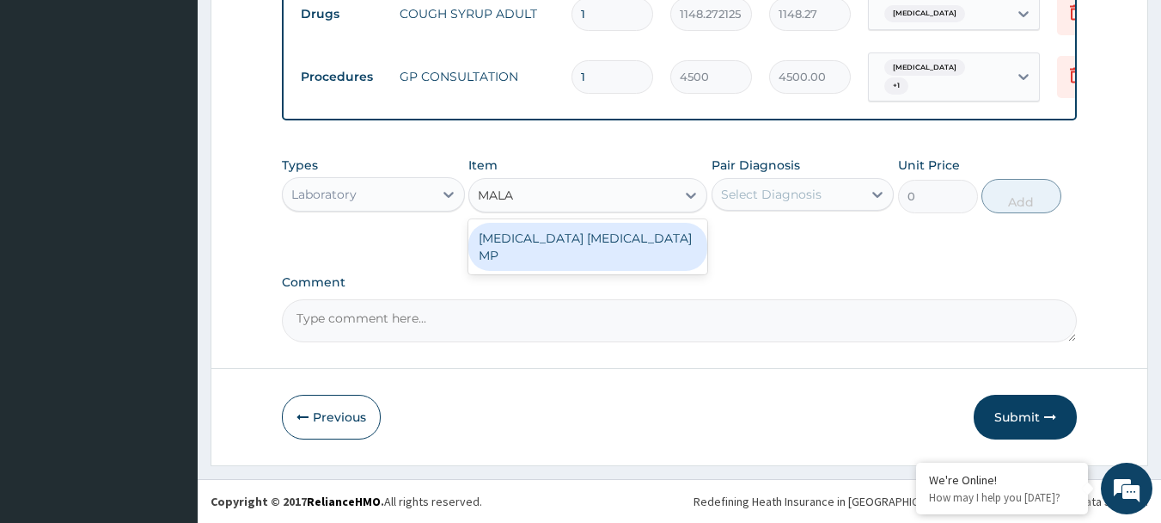
type input "MALAR"
click at [570, 232] on div "MALARIA PARASITE MP" at bounding box center [587, 247] width 239 height 48
type input "2250"
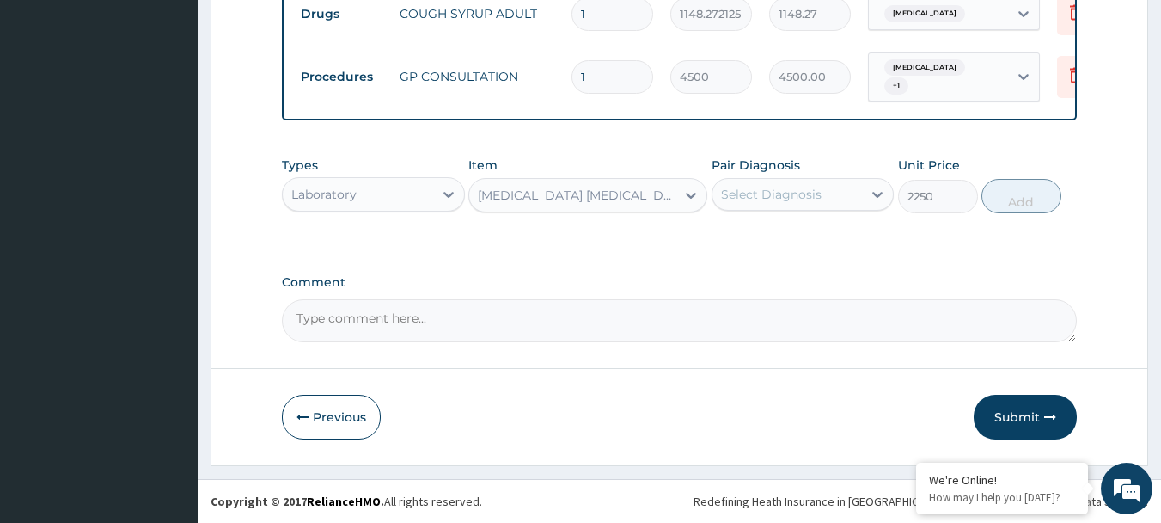
click at [759, 180] on div "Select Diagnosis" at bounding box center [788, 194] width 150 height 28
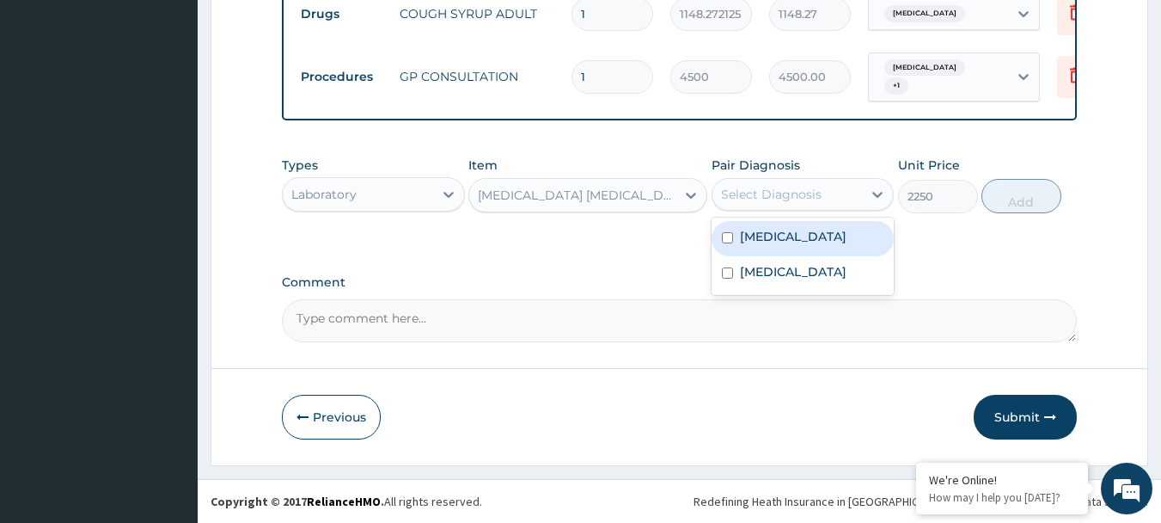
click at [765, 235] on label "Malaria" at bounding box center [793, 236] width 107 height 17
checkbox input "true"
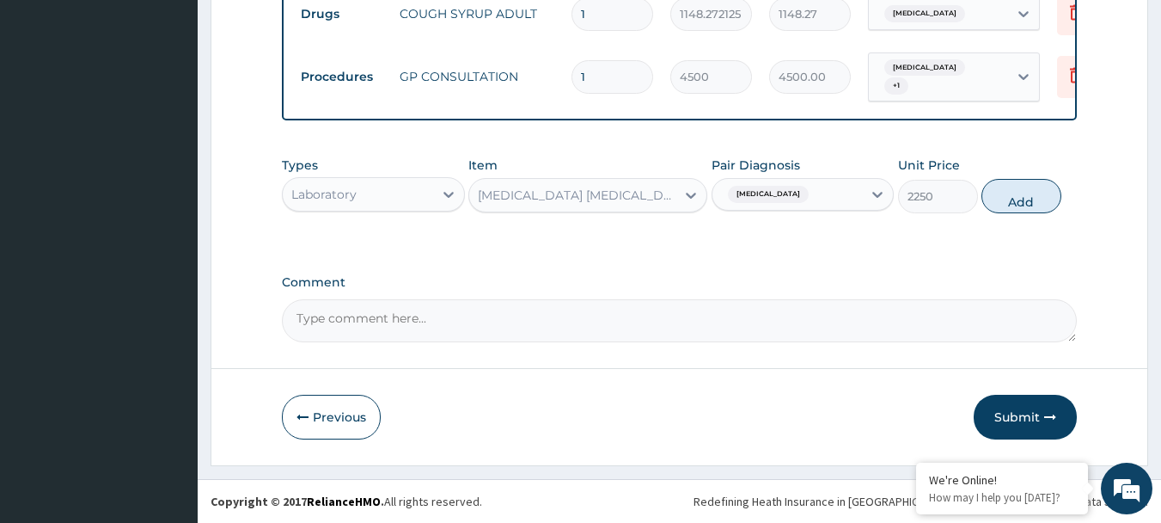
click at [1017, 194] on button "Add" at bounding box center [1022, 196] width 80 height 34
type input "0"
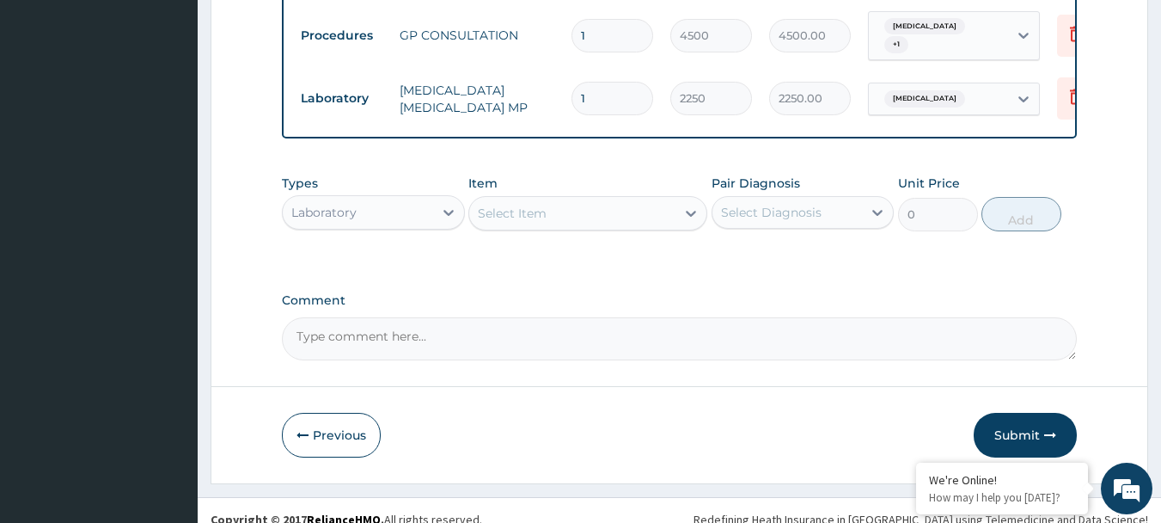
scroll to position [885, 0]
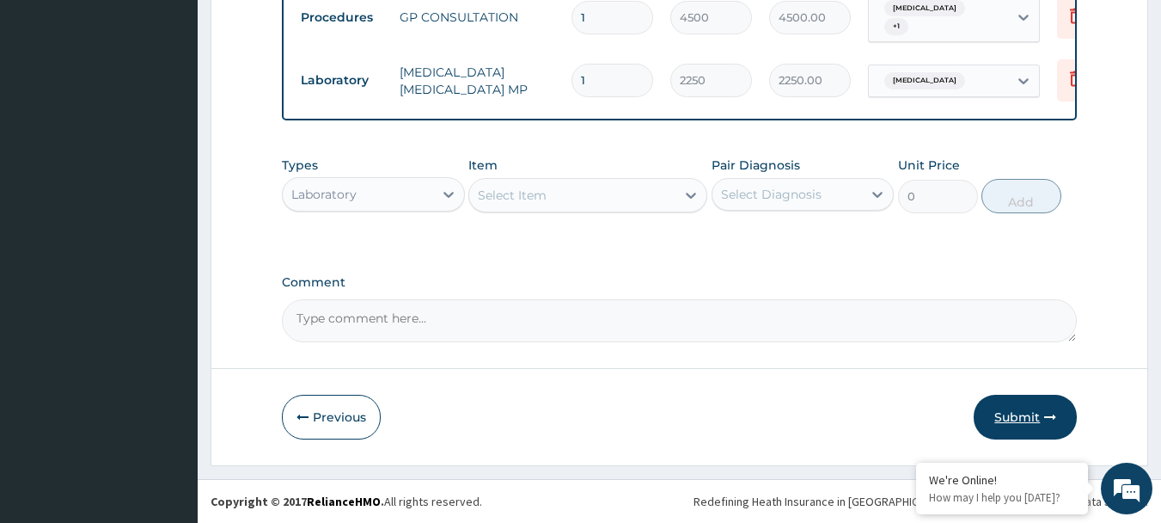
click at [1041, 415] on button "Submit" at bounding box center [1025, 416] width 103 height 45
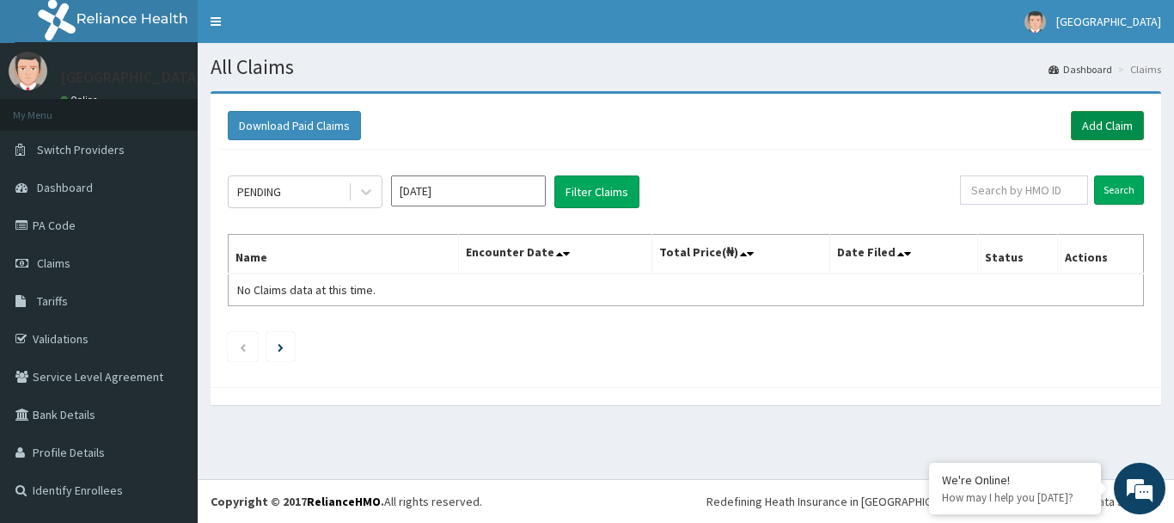
click at [1098, 125] on link "Add Claim" at bounding box center [1107, 125] width 73 height 29
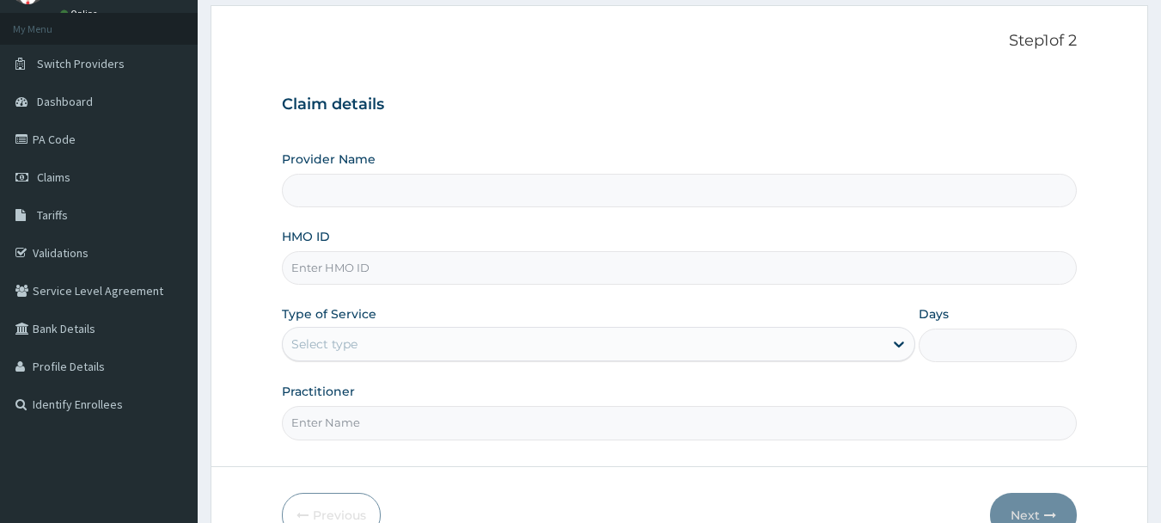
scroll to position [86, 0]
click at [407, 267] on input "HMO ID" at bounding box center [680, 268] width 796 height 34
type input "[GEOGRAPHIC_DATA](Signature)"
paste input "EHT/10001/A"
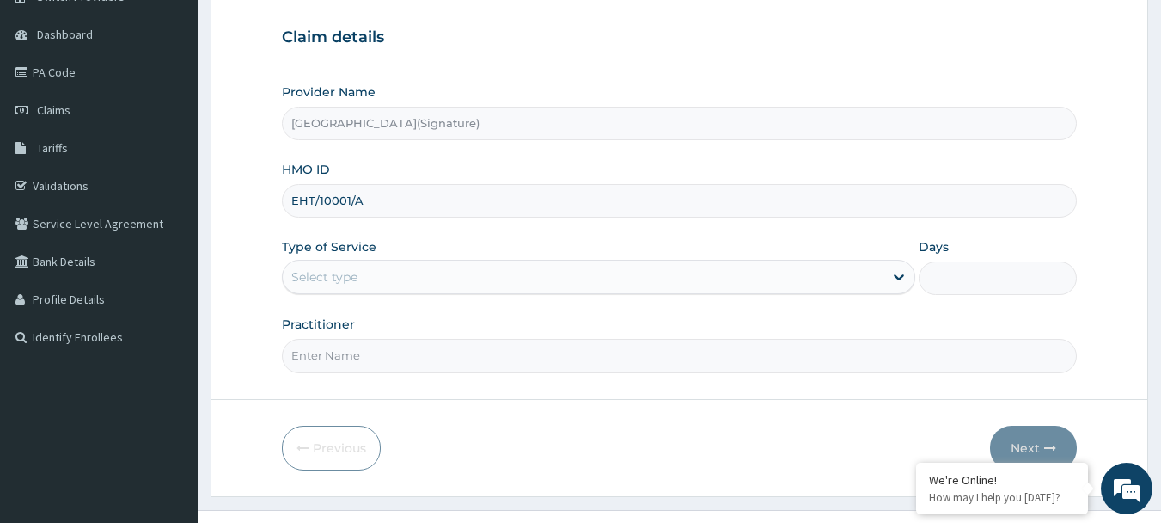
scroll to position [172, 0]
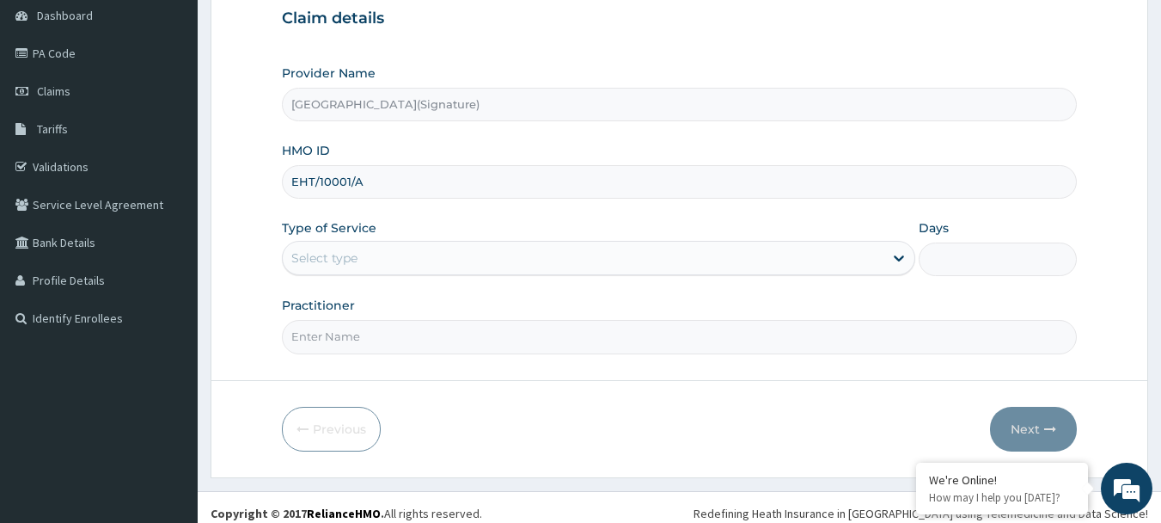
type input "EHT/10001/A"
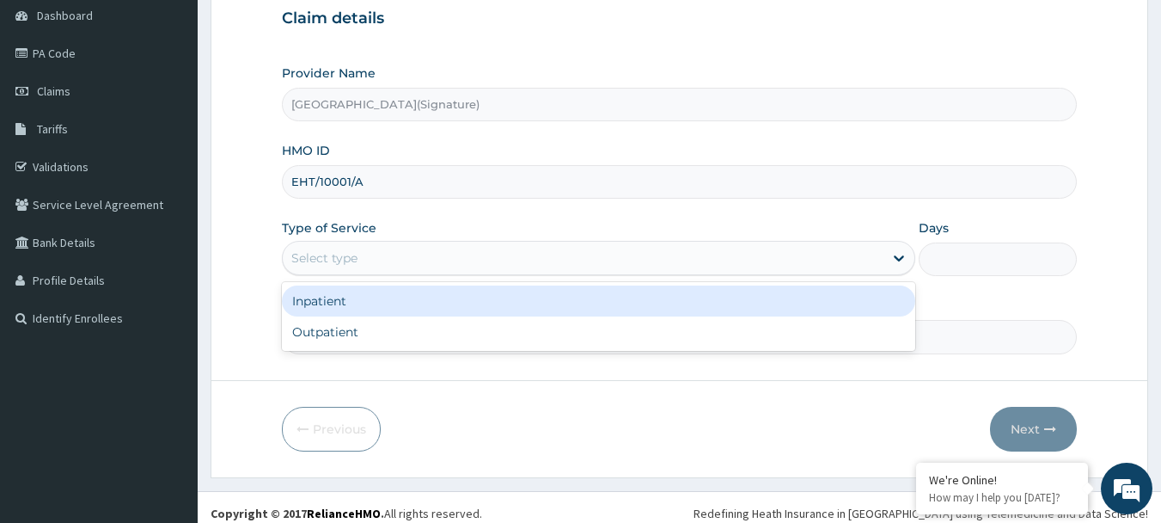
click at [363, 253] on div "Select type" at bounding box center [583, 258] width 601 height 28
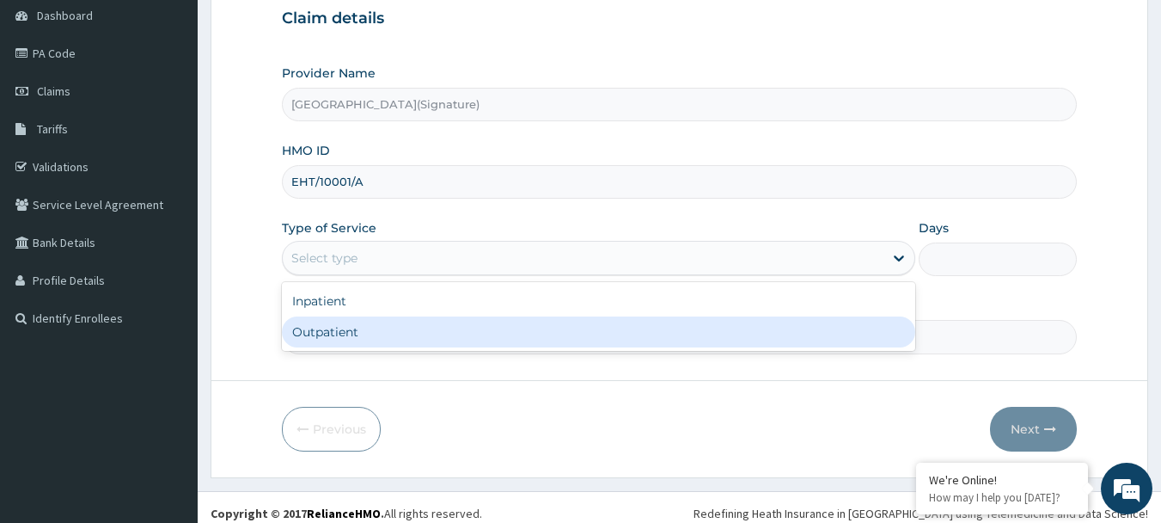
click at [397, 329] on div "Outpatient" at bounding box center [598, 331] width 633 height 31
type input "1"
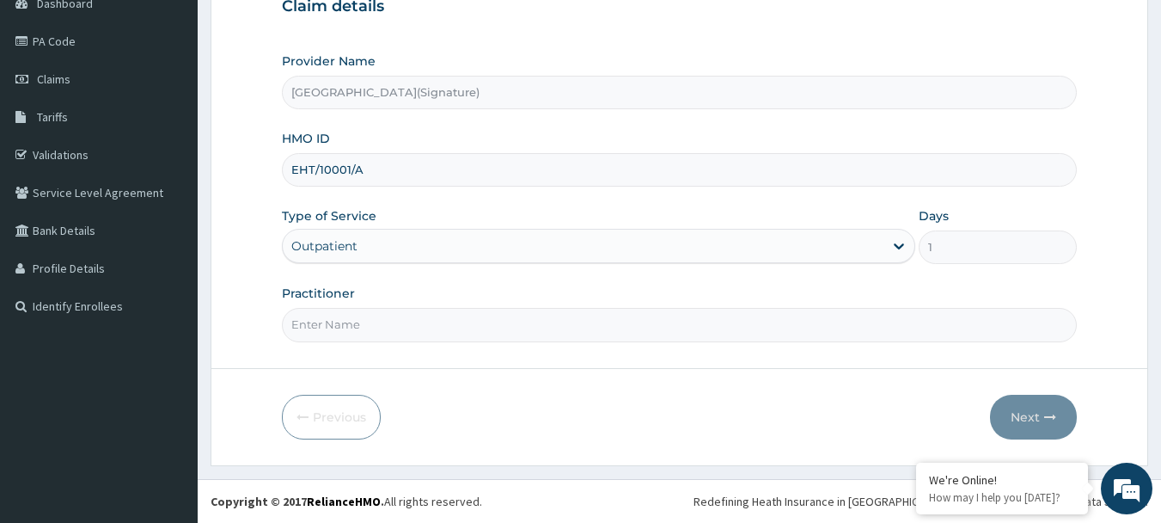
scroll to position [0, 0]
click at [372, 330] on input "Practitioner" at bounding box center [680, 325] width 796 height 34
paste input "Dr. IGONIKON TAMUNOENE"
type input "Dr. IGONIKON TAMUNOENE"
click at [1022, 419] on button "Next" at bounding box center [1033, 416] width 87 height 45
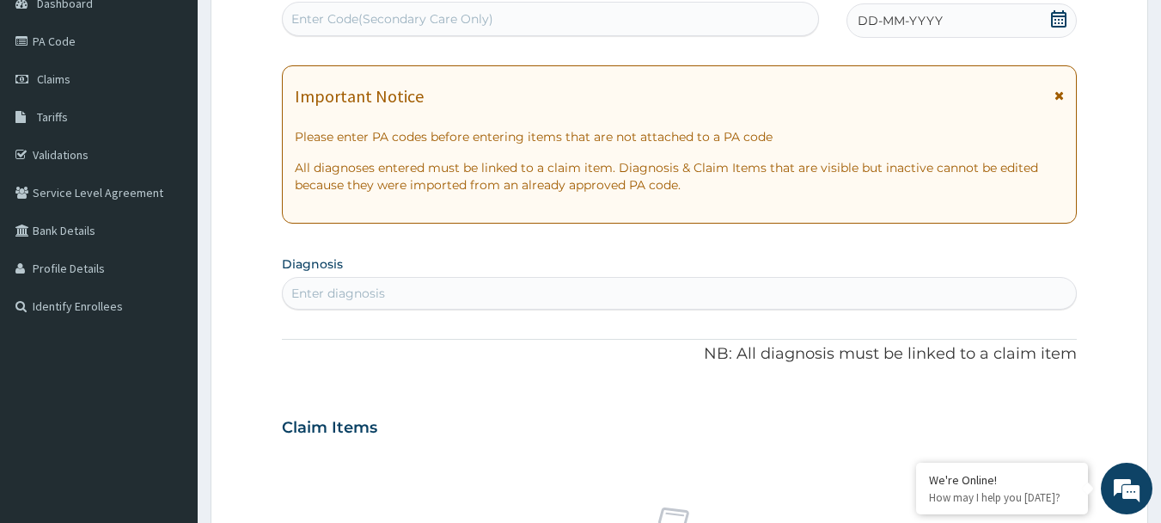
scroll to position [12, 0]
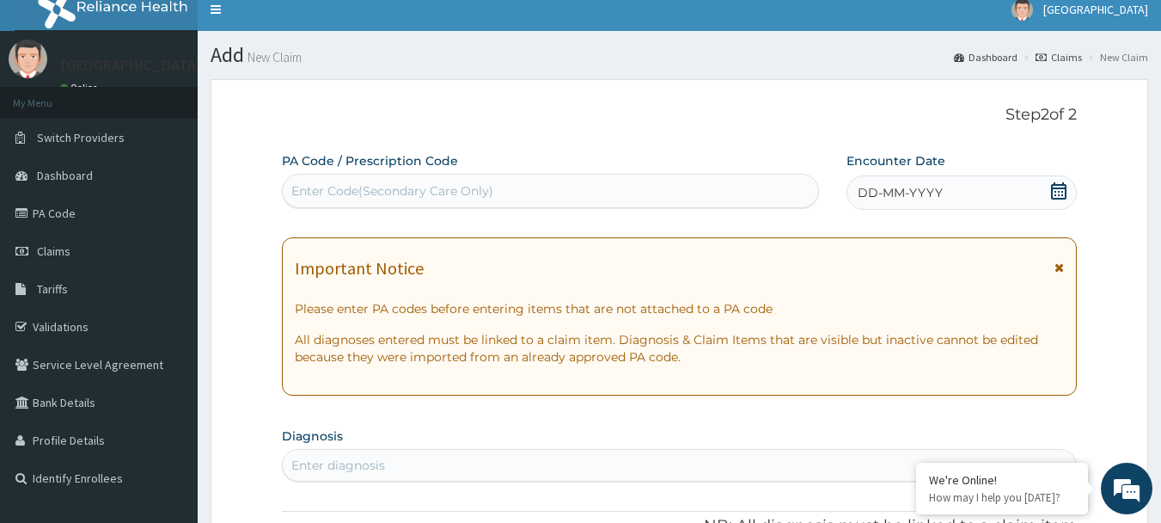
click at [1063, 193] on icon at bounding box center [1058, 190] width 17 height 17
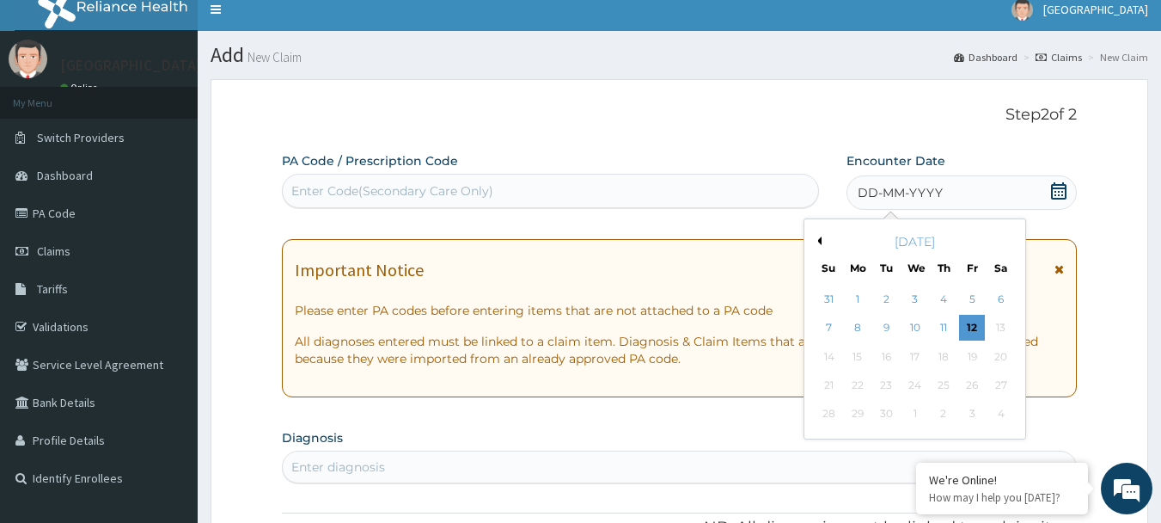
click at [819, 242] on button "Previous Month" at bounding box center [817, 240] width 9 height 9
click at [890, 382] on div "19" at bounding box center [887, 385] width 26 height 26
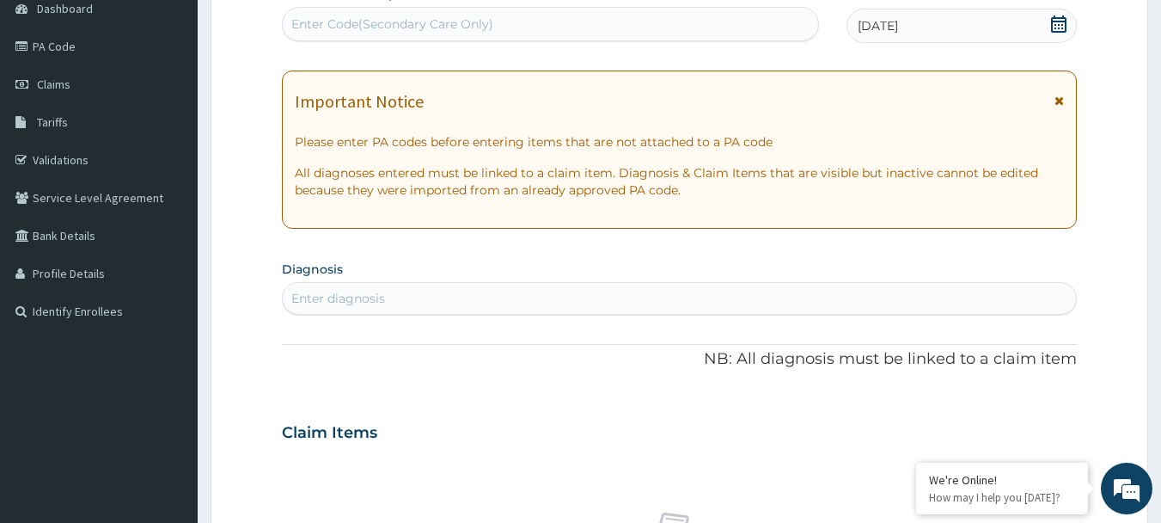
scroll to position [356, 0]
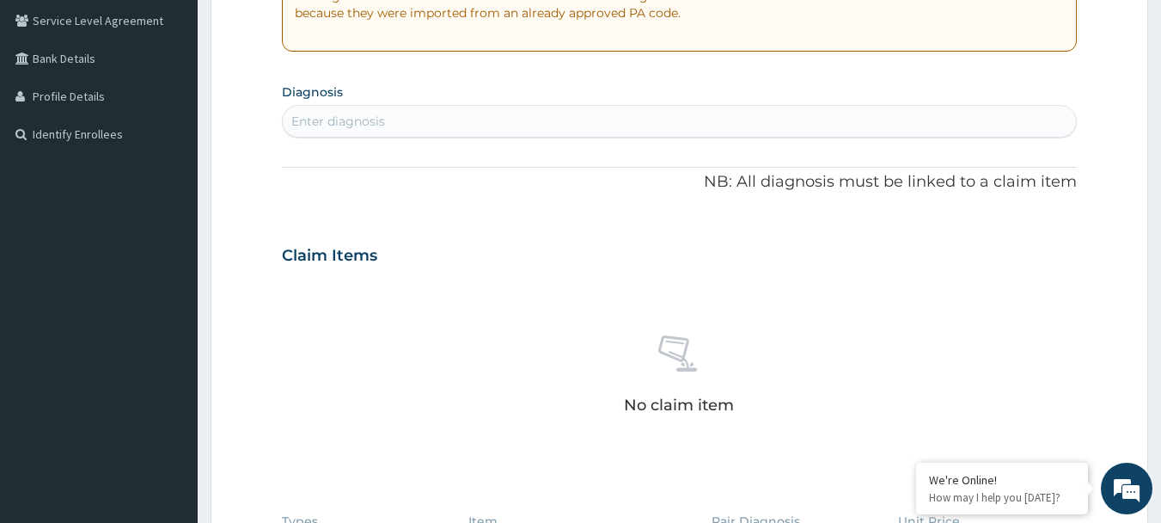
click at [381, 126] on div "Enter diagnosis" at bounding box center [338, 121] width 94 height 17
type input "SEPSIS"
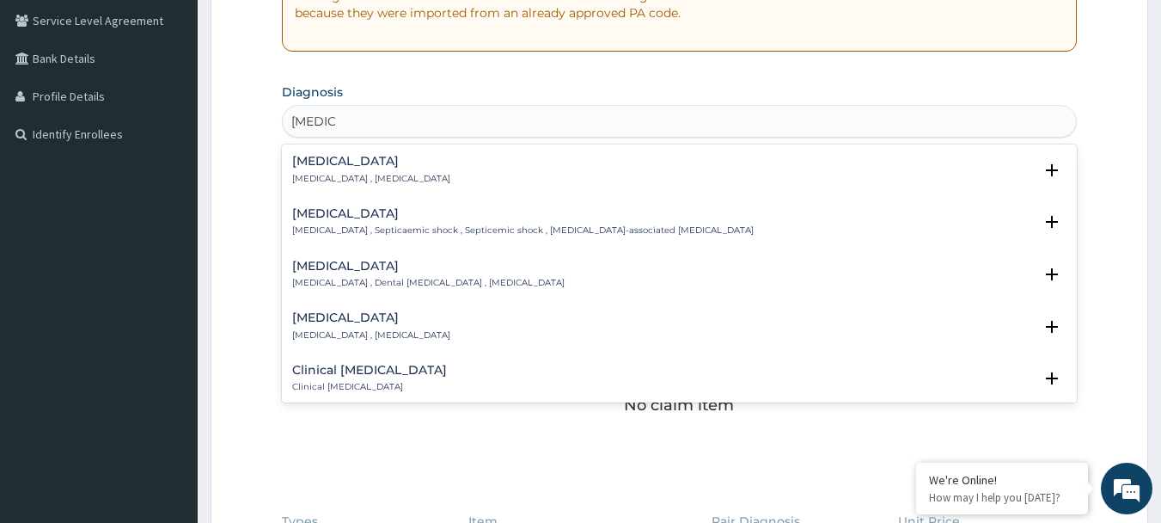
click at [306, 173] on p "Systemic infection , Sepsis" at bounding box center [371, 179] width 158 height 12
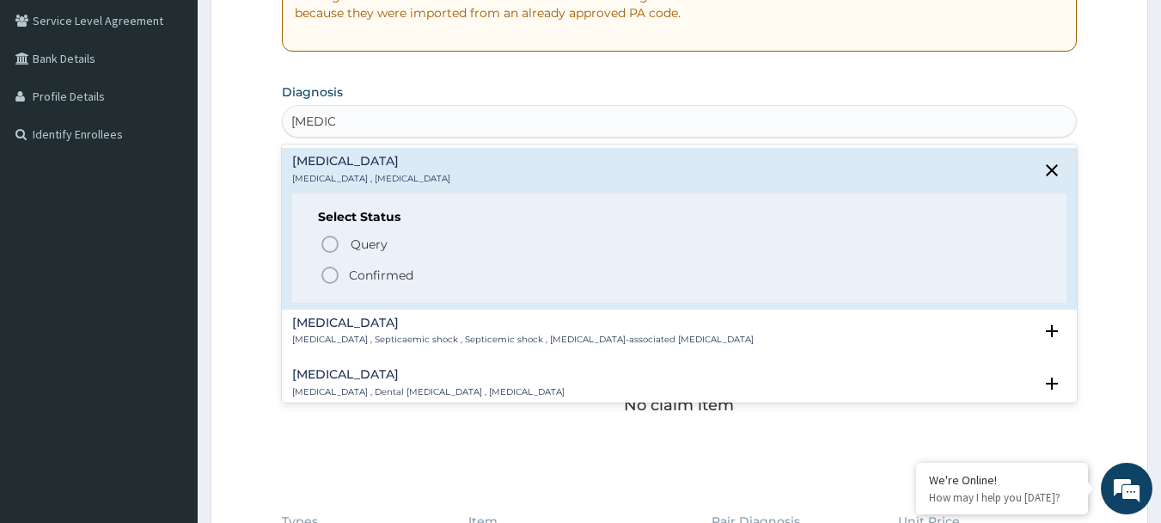
click at [334, 273] on icon "status option filled" at bounding box center [330, 275] width 21 height 21
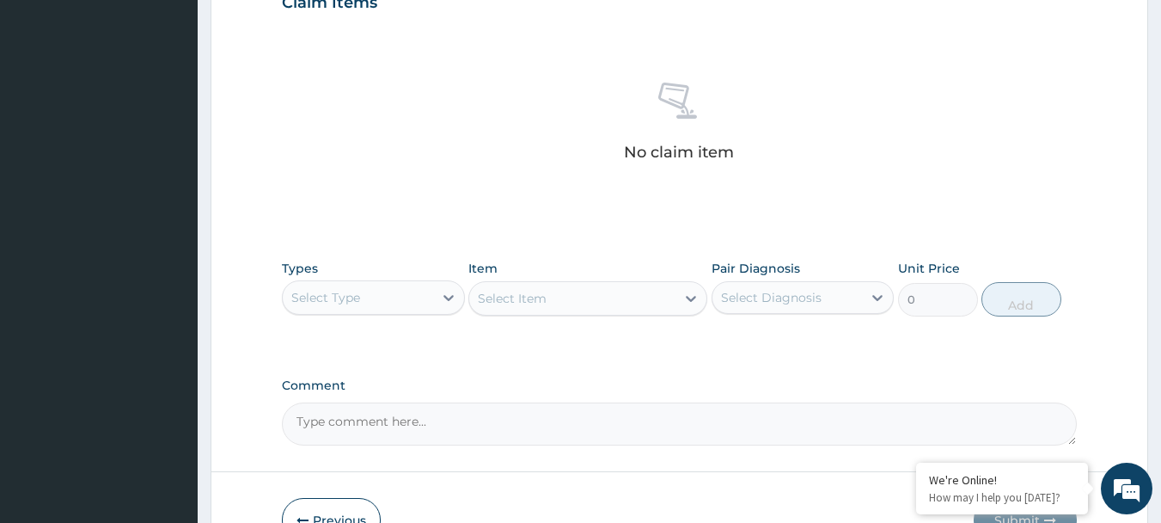
scroll to position [700, 0]
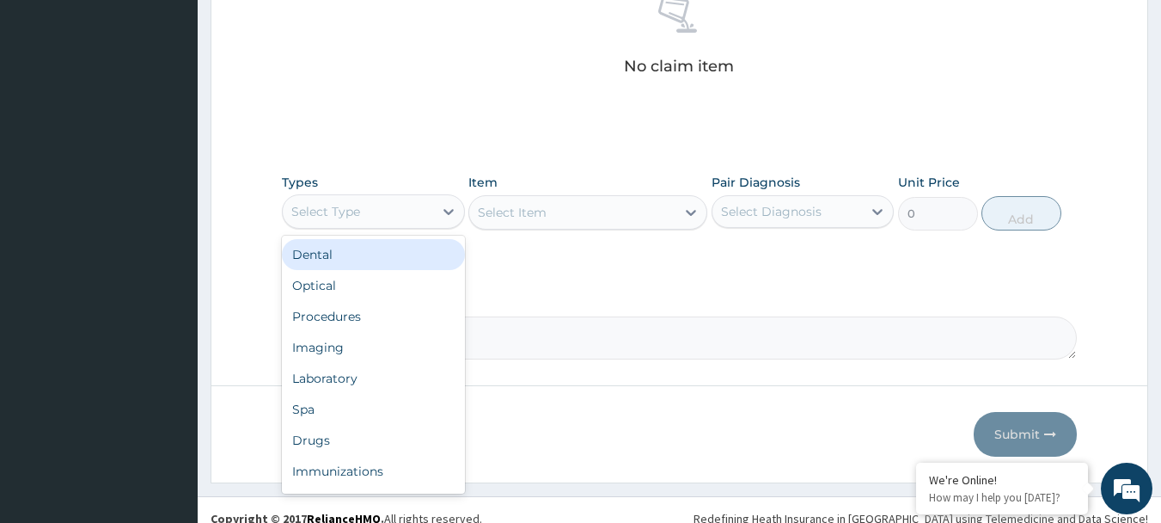
click at [370, 209] on div "Select Type" at bounding box center [358, 212] width 150 height 28
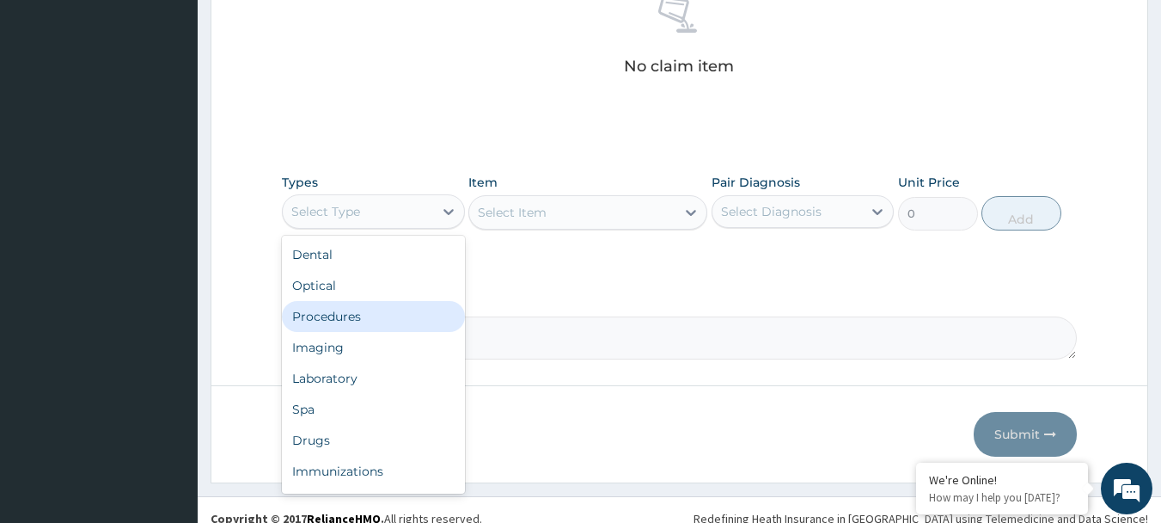
click at [352, 318] on div "Procedures" at bounding box center [373, 316] width 183 height 31
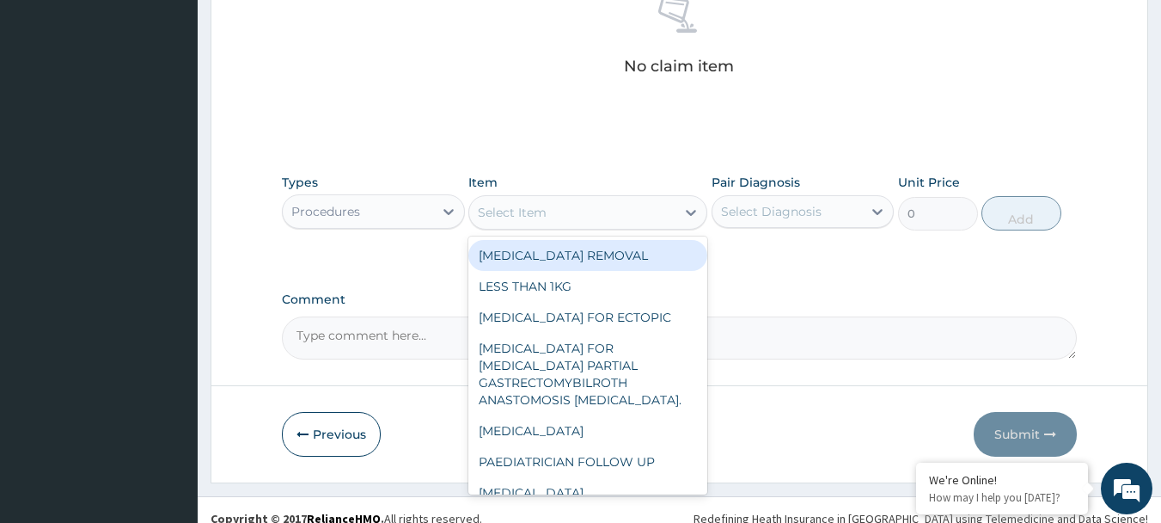
click at [573, 199] on div "Select Item" at bounding box center [572, 213] width 206 height 28
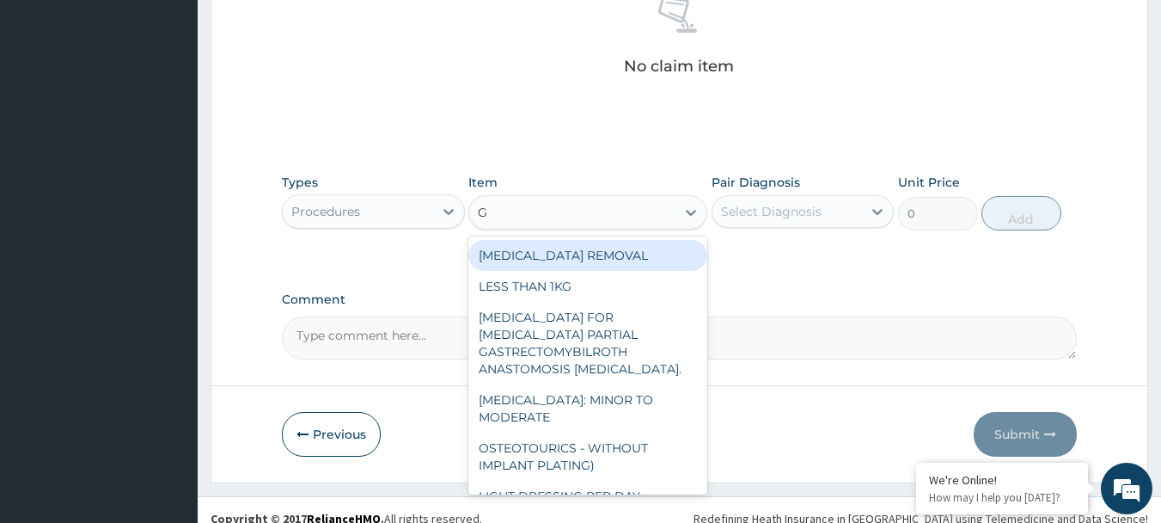
type input "GP"
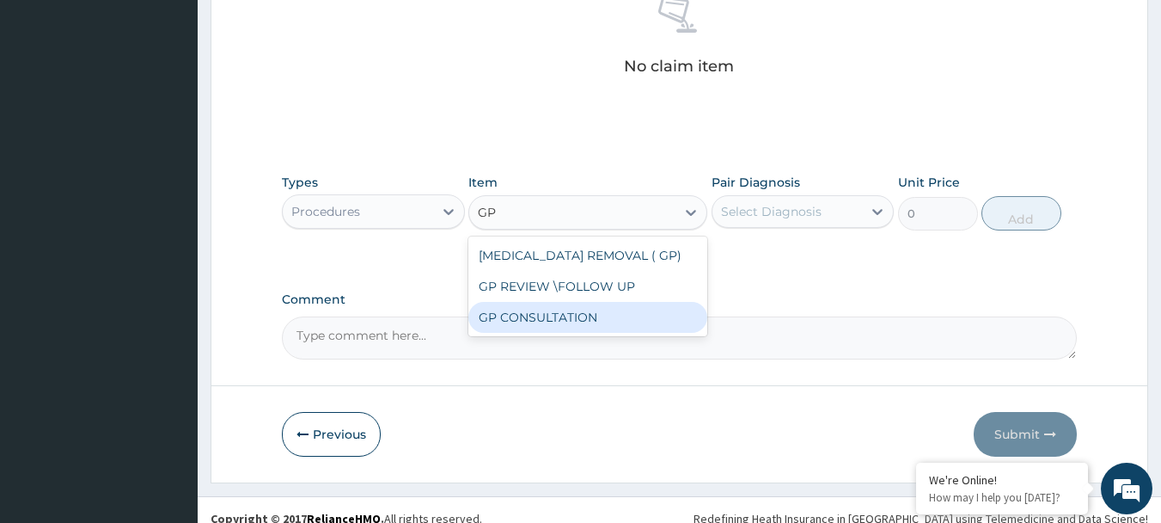
click at [530, 312] on div "GP CONSULTATION" at bounding box center [587, 317] width 239 height 31
type input "4500"
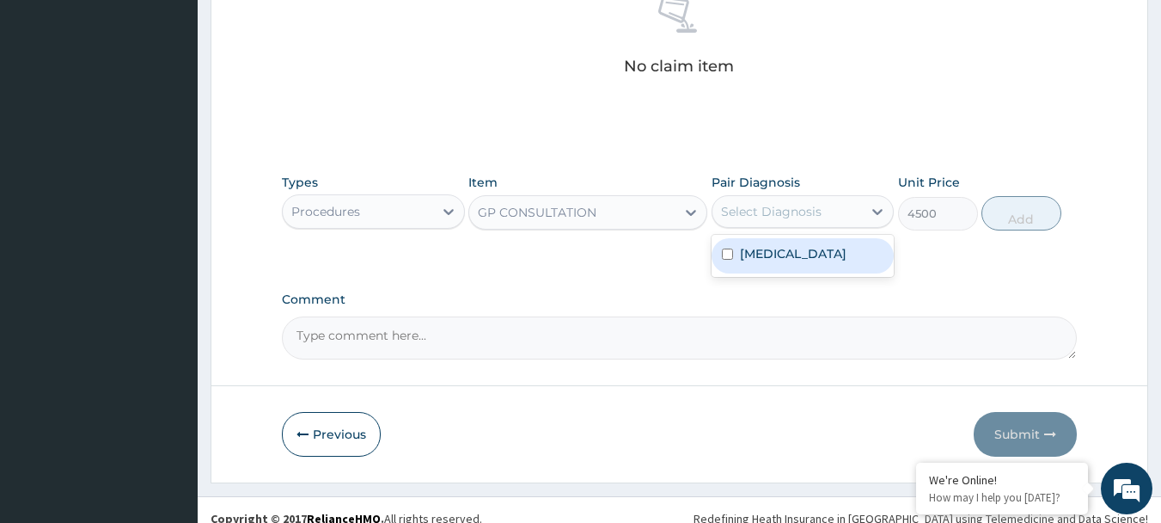
click at [817, 212] on div "Select Diagnosis" at bounding box center [771, 211] width 101 height 17
click at [800, 250] on div "Sepsis" at bounding box center [803, 255] width 183 height 35
checkbox input "true"
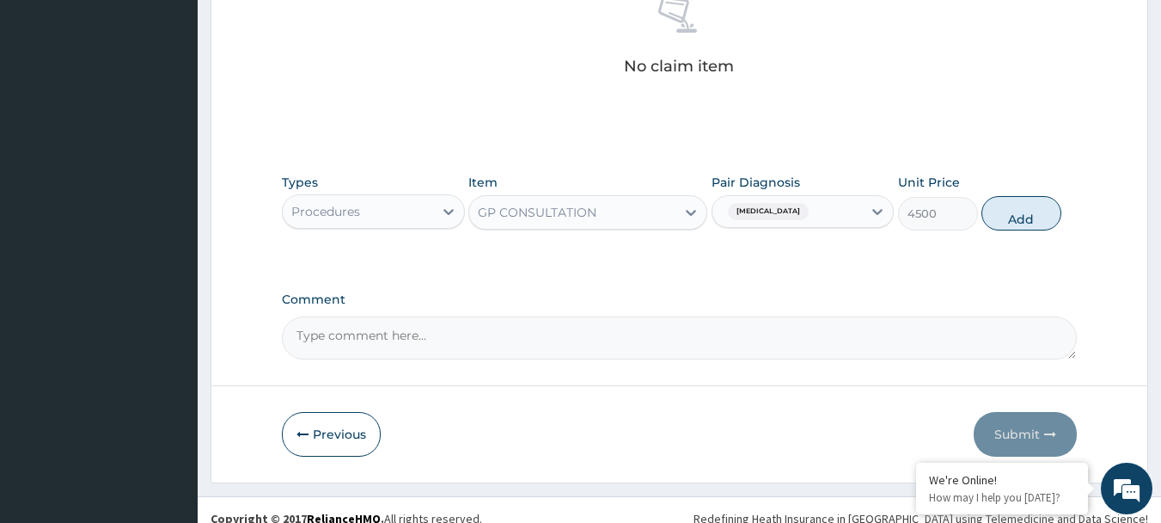
drag, startPoint x: 1049, startPoint y: 215, endPoint x: 1041, endPoint y: 217, distance: 8.8
click at [1048, 216] on button "Add" at bounding box center [1022, 213] width 80 height 34
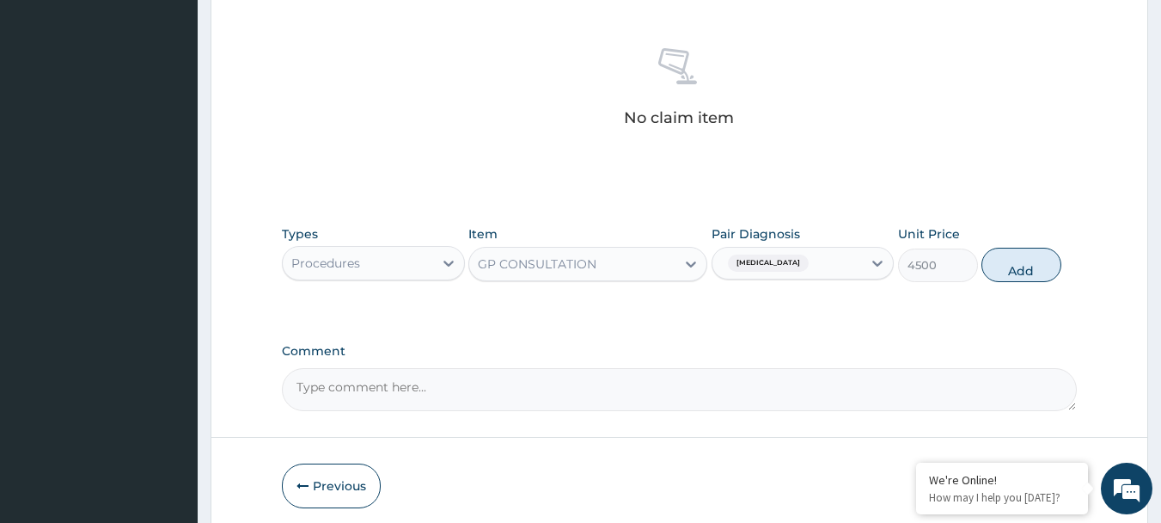
type input "0"
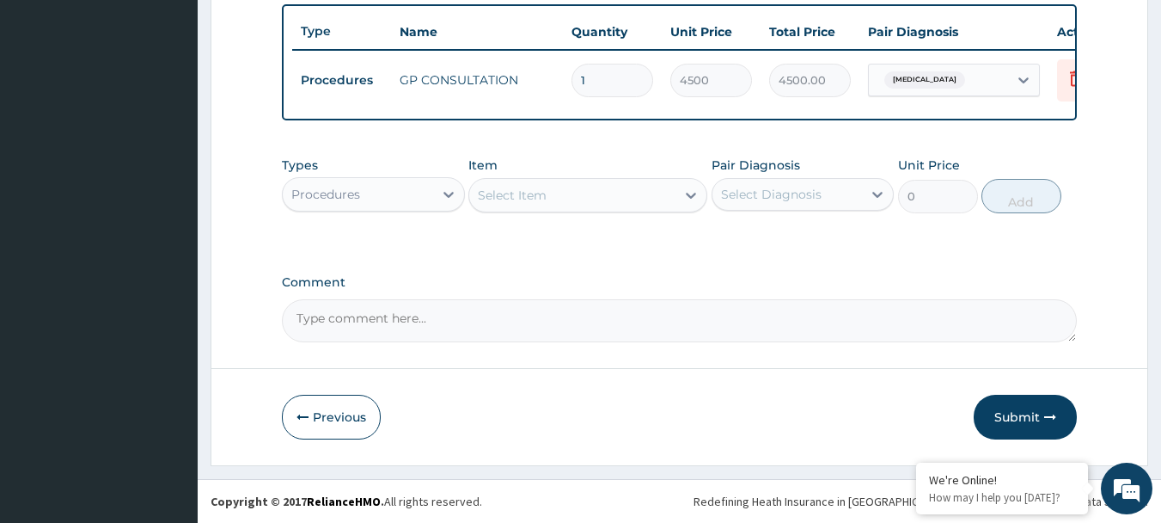
click at [377, 197] on div "Procedures" at bounding box center [358, 194] width 150 height 28
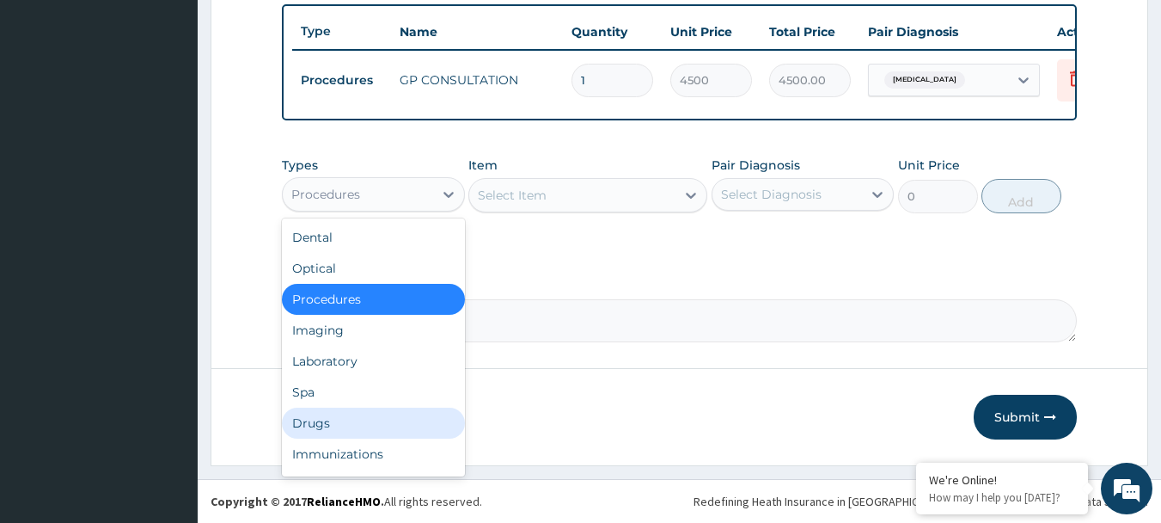
drag, startPoint x: 340, startPoint y: 420, endPoint x: 522, endPoint y: 224, distance: 267.0
click at [340, 419] on div "Drugs" at bounding box center [373, 422] width 183 height 31
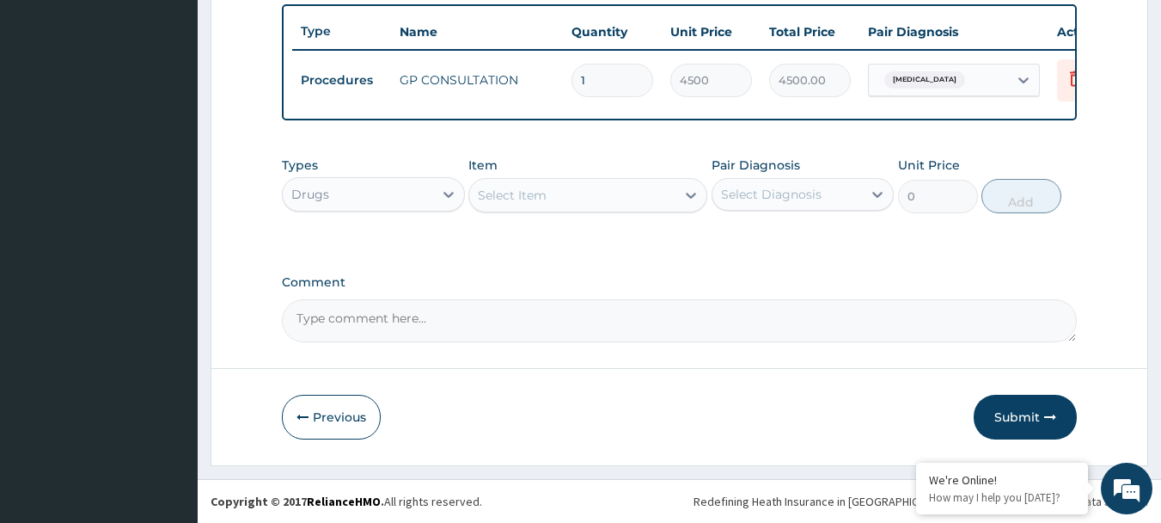
click at [533, 201] on div "Select Item" at bounding box center [512, 195] width 69 height 17
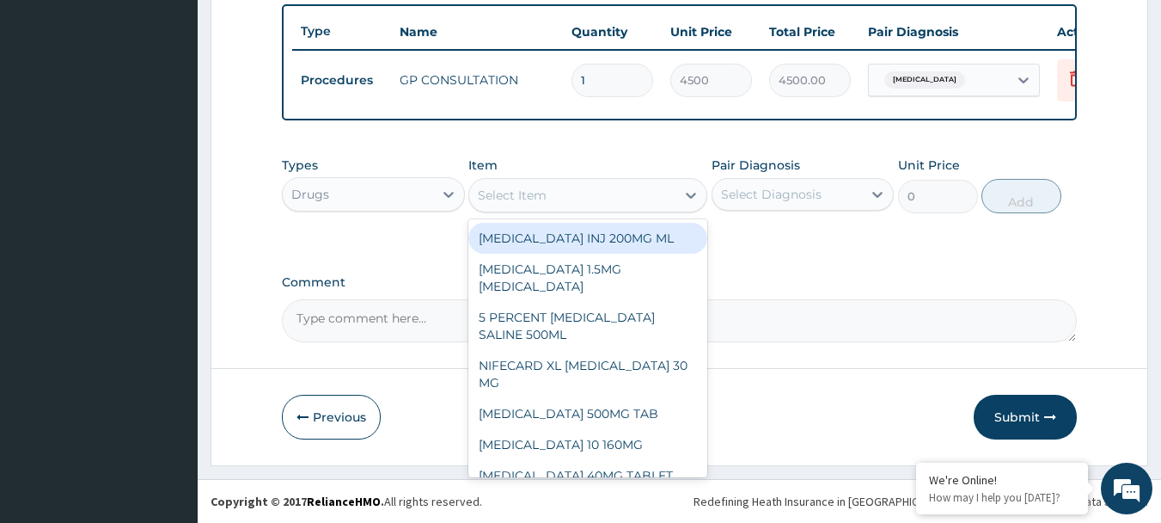
paste input "Levofloxacin"
type input "Levofloxacin"
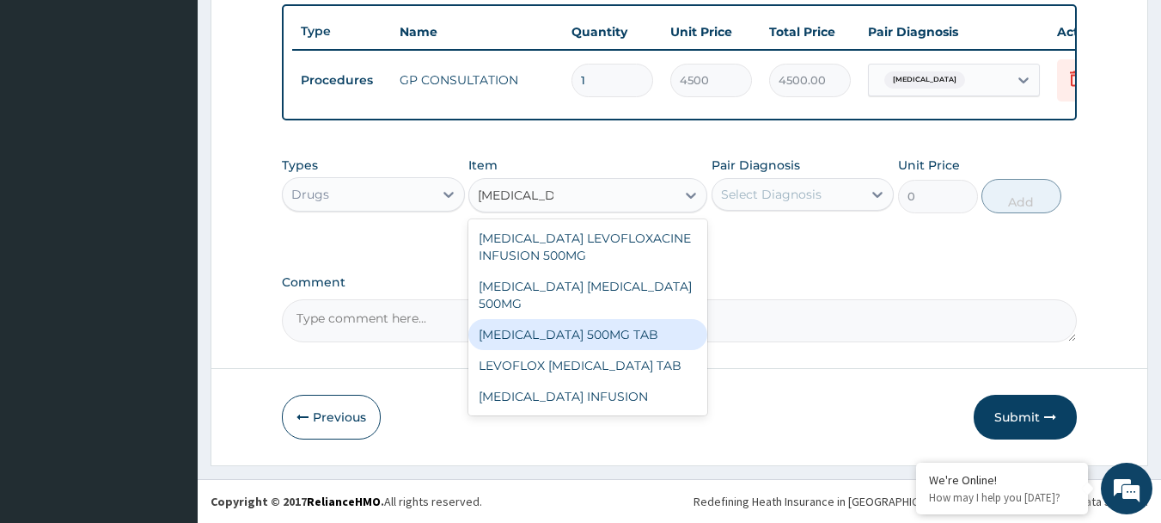
drag, startPoint x: 540, startPoint y: 314, endPoint x: 704, endPoint y: 271, distance: 169.7
click at [541, 319] on div "LEVOFLOXACIN 500MG TAB" at bounding box center [587, 334] width 239 height 31
type input "500.6381249999999"
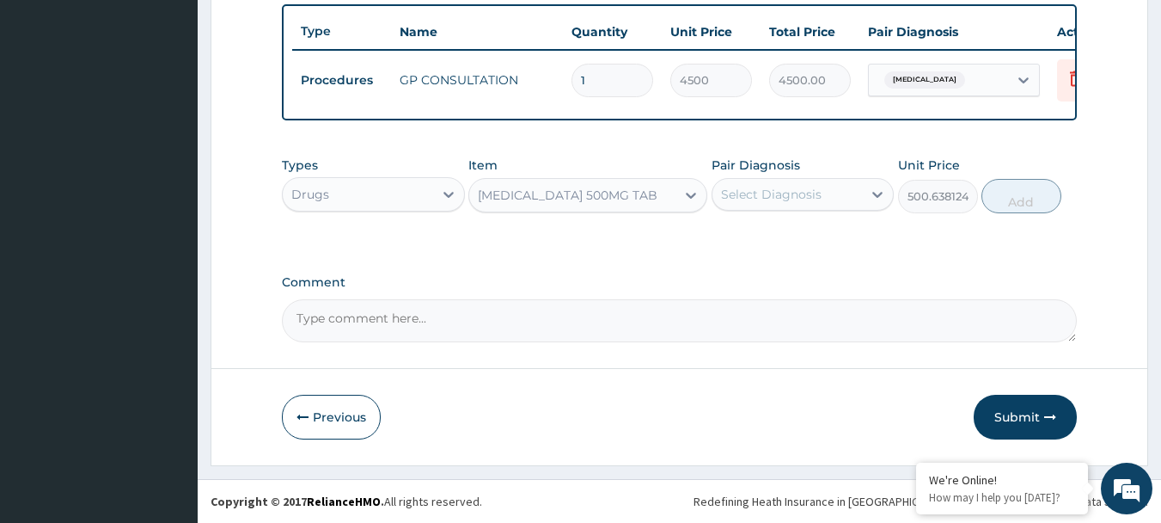
click at [755, 202] on div "Select Diagnosis" at bounding box center [771, 194] width 101 height 17
click at [757, 235] on label "Sepsis" at bounding box center [793, 236] width 107 height 17
checkbox input "true"
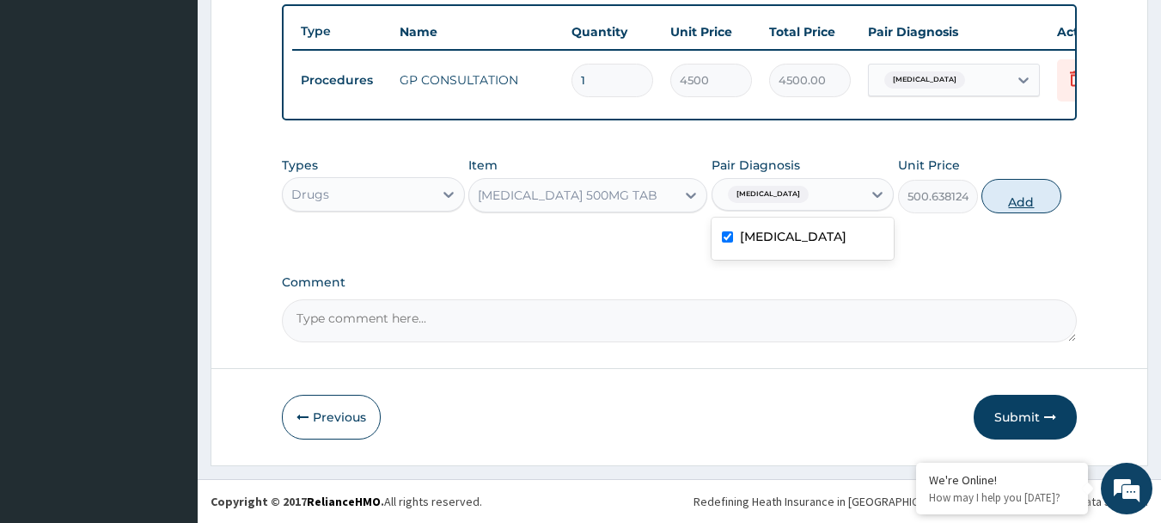
click at [1029, 202] on button "Add" at bounding box center [1022, 196] width 80 height 34
type input "0"
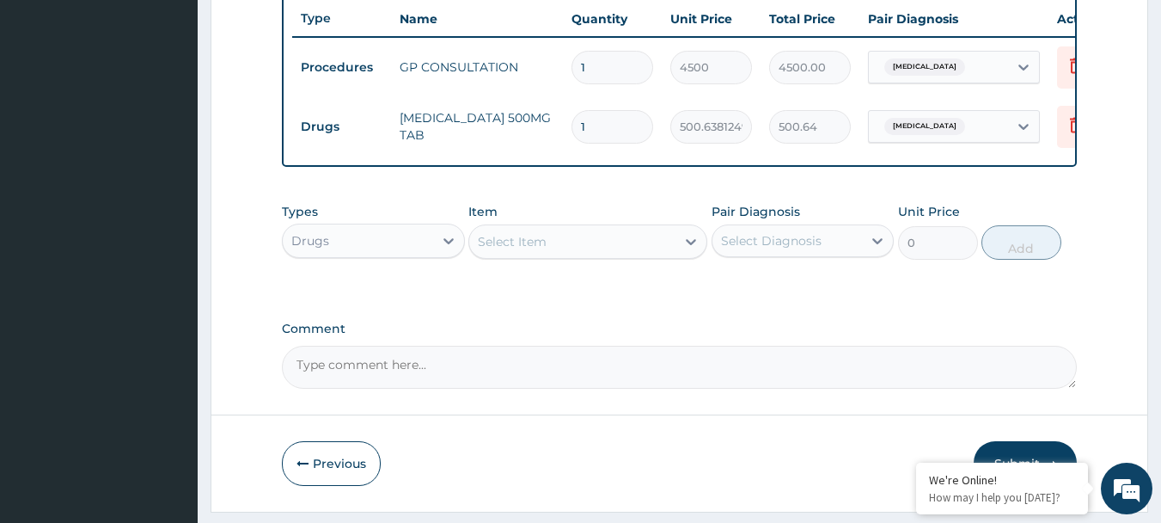
type input "0.00"
type input "5"
type input "2503.19"
type input "5"
drag, startPoint x: 1031, startPoint y: 200, endPoint x: 1014, endPoint y: 209, distance: 19.2
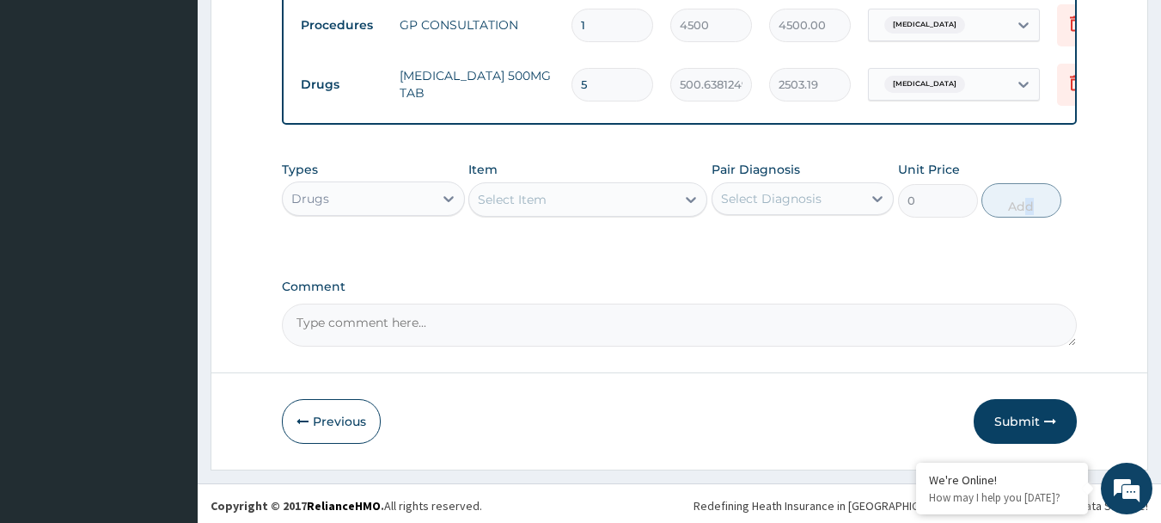
scroll to position [707, 0]
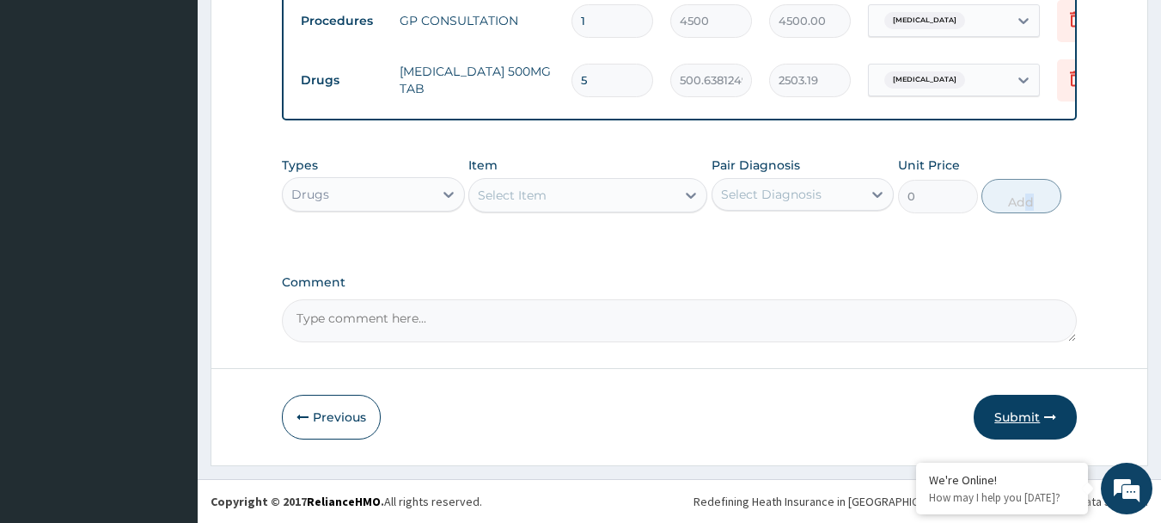
click at [1027, 415] on button "Submit" at bounding box center [1025, 416] width 103 height 45
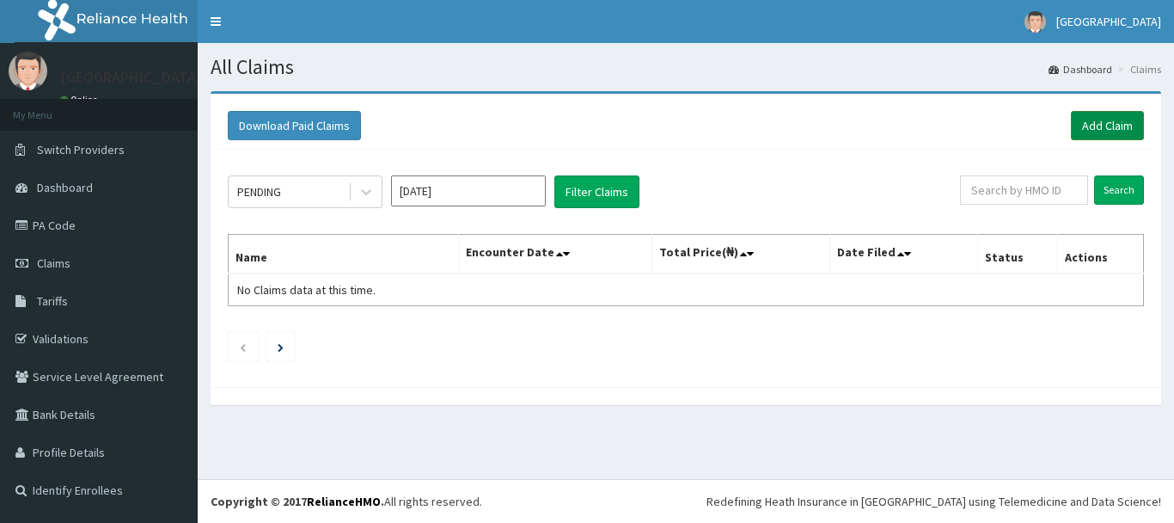
click at [1102, 119] on link "Add Claim" at bounding box center [1107, 125] width 73 height 29
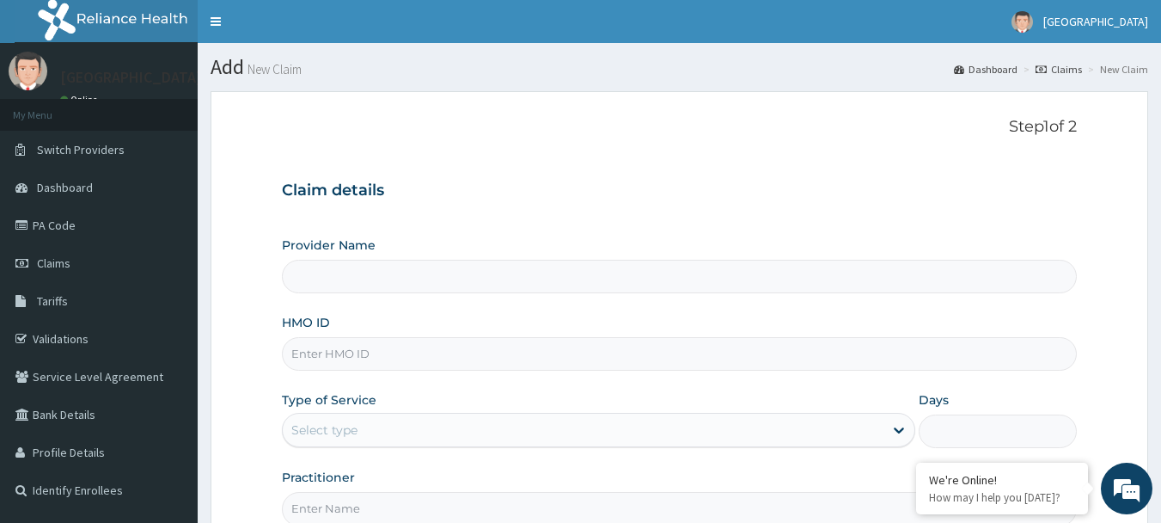
type input "Princess Medical Center(Signature)"
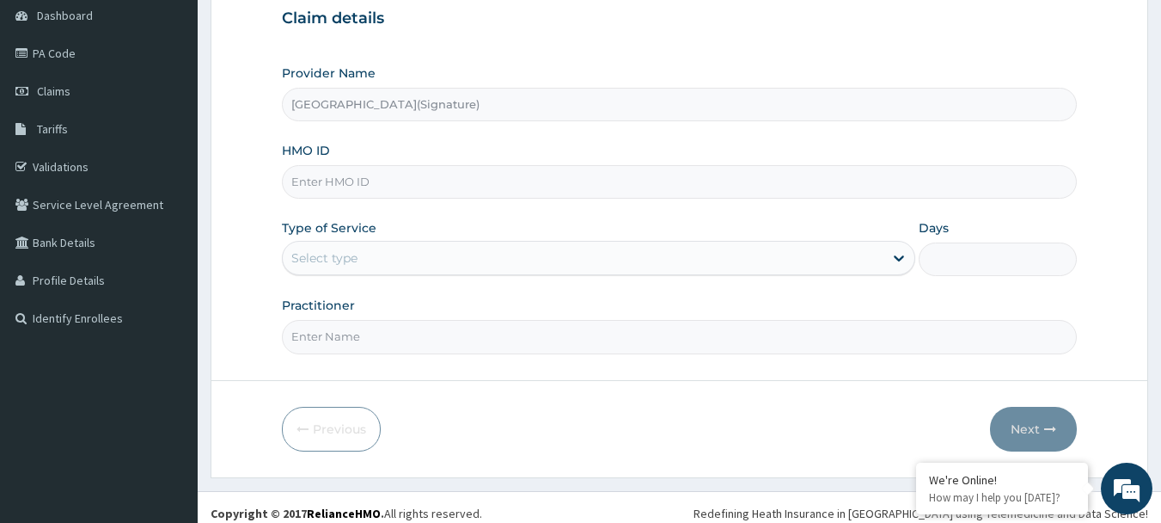
scroll to position [184, 0]
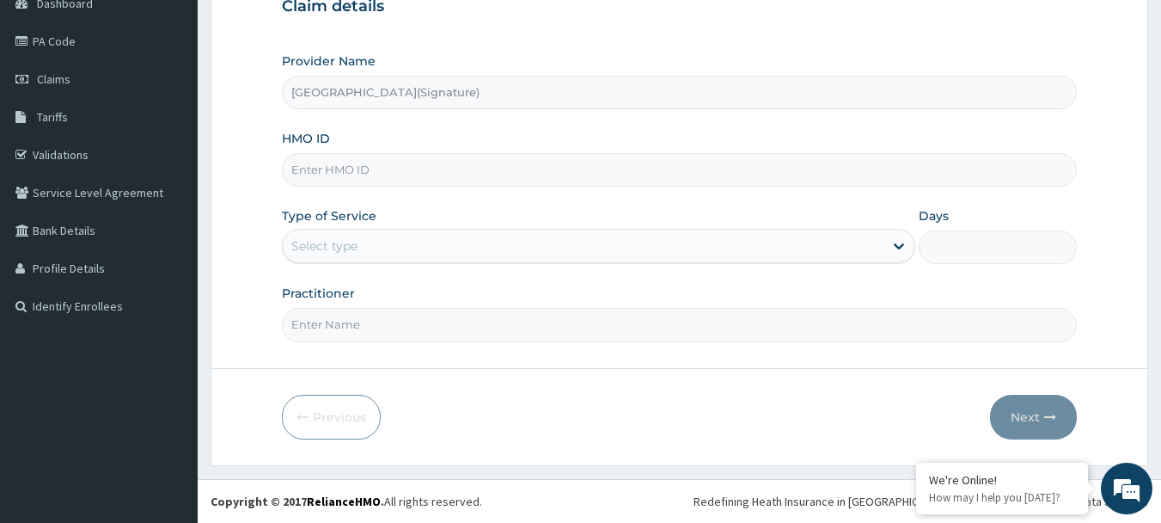
click at [332, 163] on input "HMO ID" at bounding box center [680, 170] width 796 height 34
paste input "NBC/11263/B"
type input "NBC/11263/B"
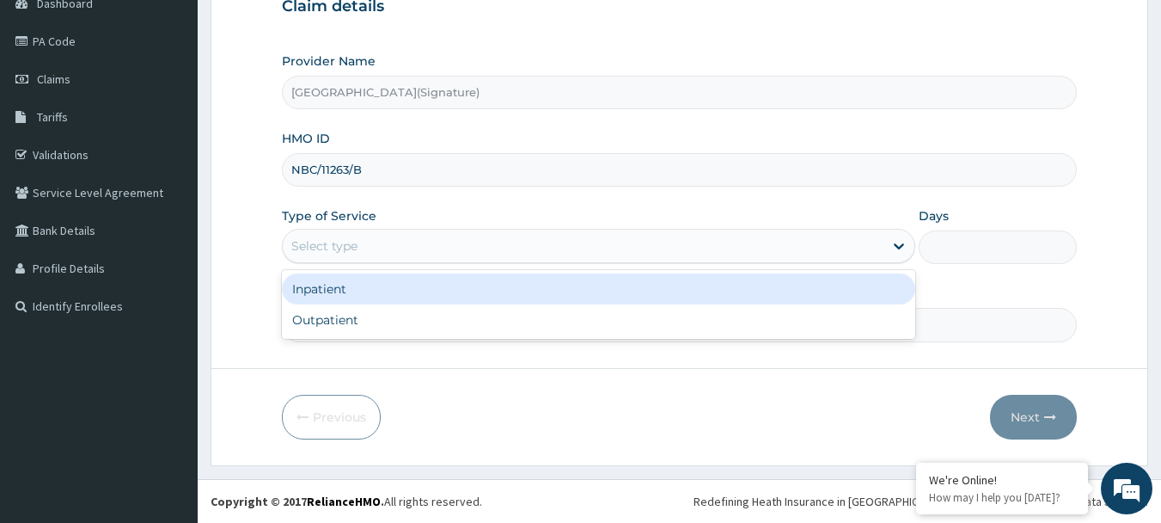
click at [332, 252] on div "Select type" at bounding box center [324, 245] width 66 height 17
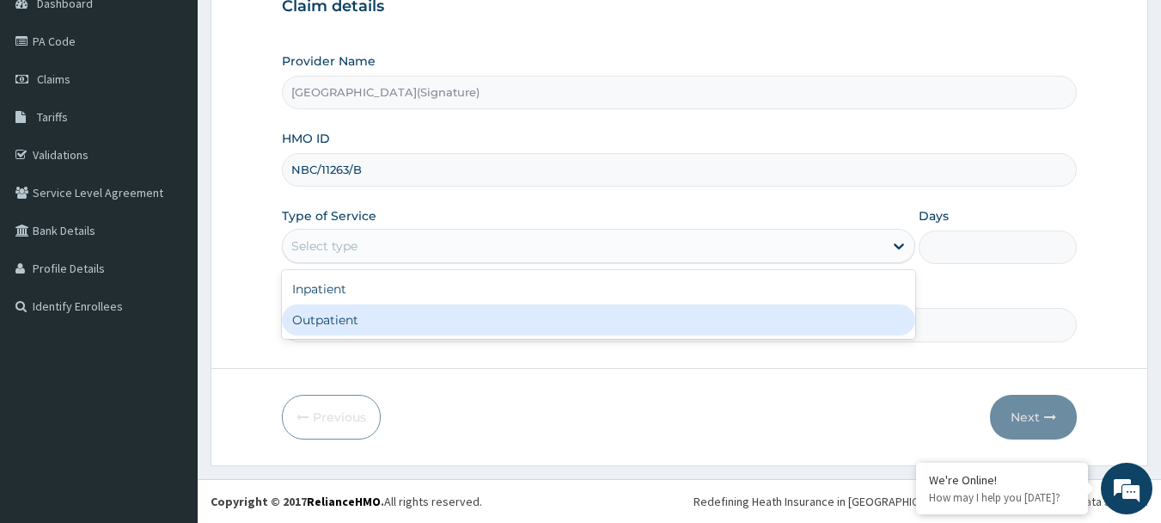
click at [346, 317] on div "Outpatient" at bounding box center [598, 319] width 633 height 31
type input "1"
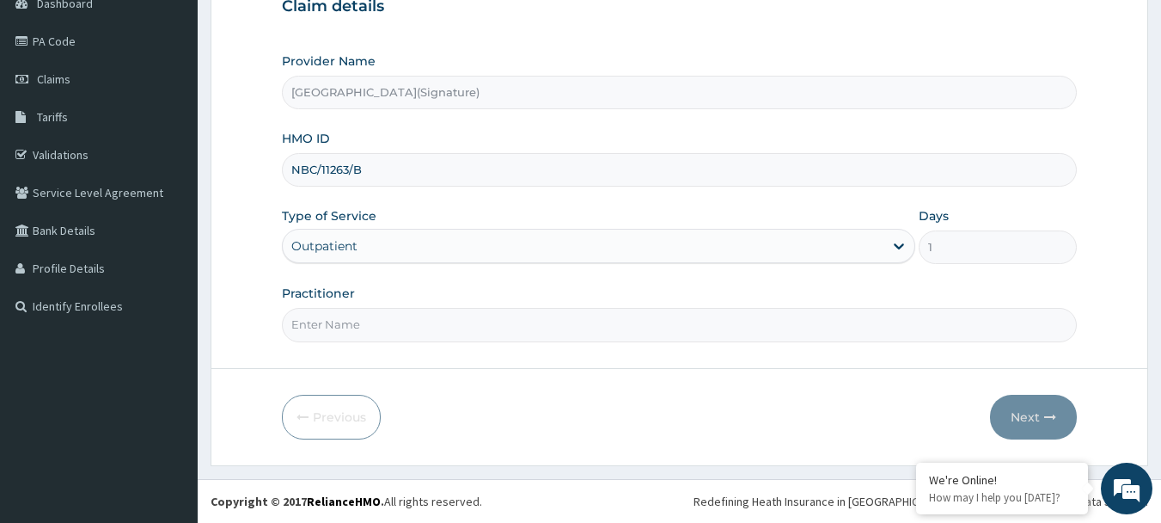
click at [336, 327] on input "Practitioner" at bounding box center [680, 325] width 796 height 34
paste input "Dr. CHIORLU JOHN"
type input "Dr. CHIORLU JOHN"
click at [1044, 416] on icon "button" at bounding box center [1050, 417] width 12 height 12
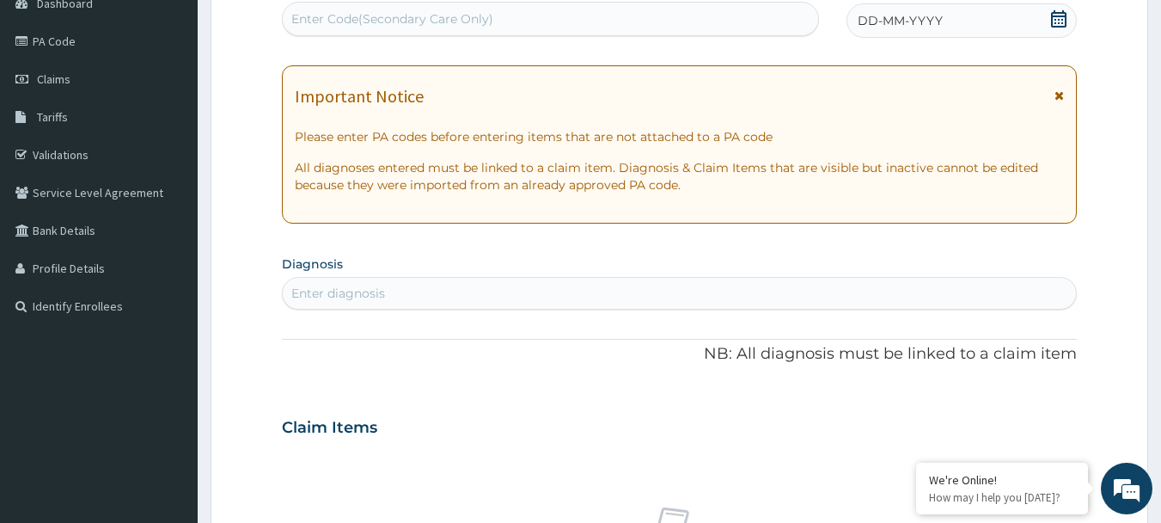
click at [1062, 10] on icon at bounding box center [1058, 18] width 17 height 17
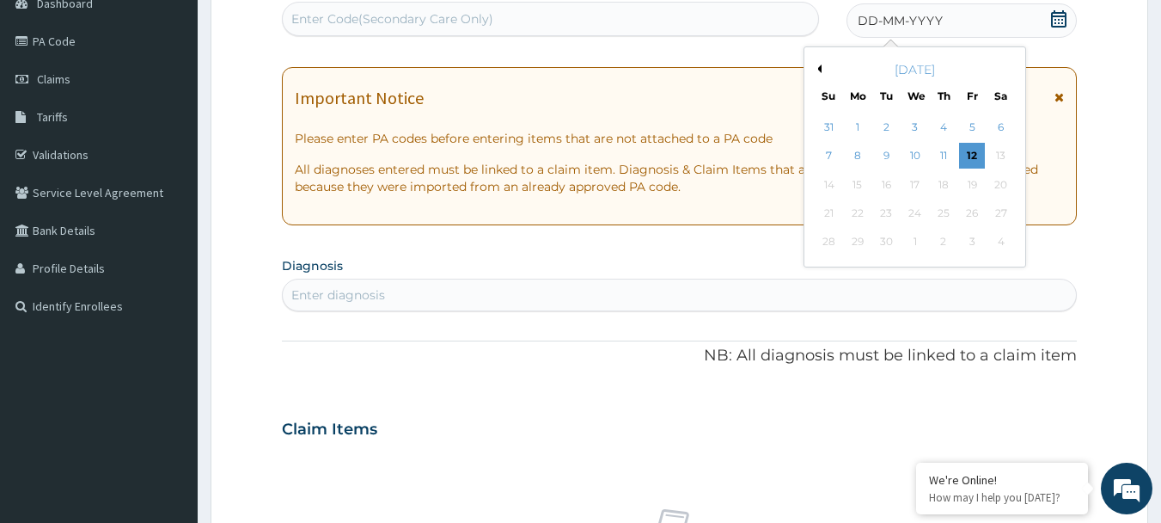
click at [822, 65] on div "September 2025" at bounding box center [914, 69] width 207 height 17
click at [816, 69] on button "Previous Month" at bounding box center [817, 68] width 9 height 9
click at [911, 210] on div "20" at bounding box center [915, 213] width 26 height 26
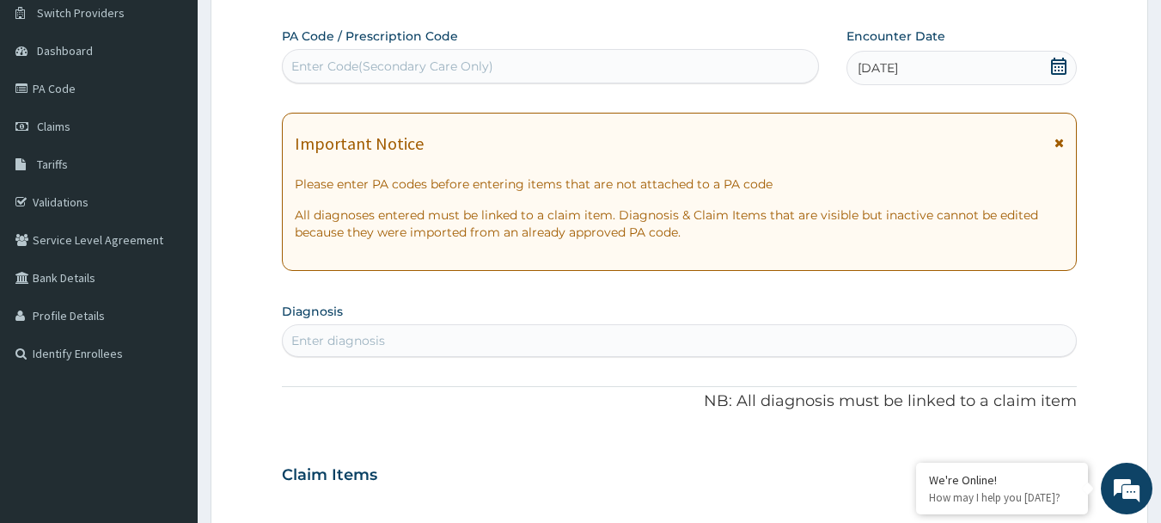
scroll to position [98, 0]
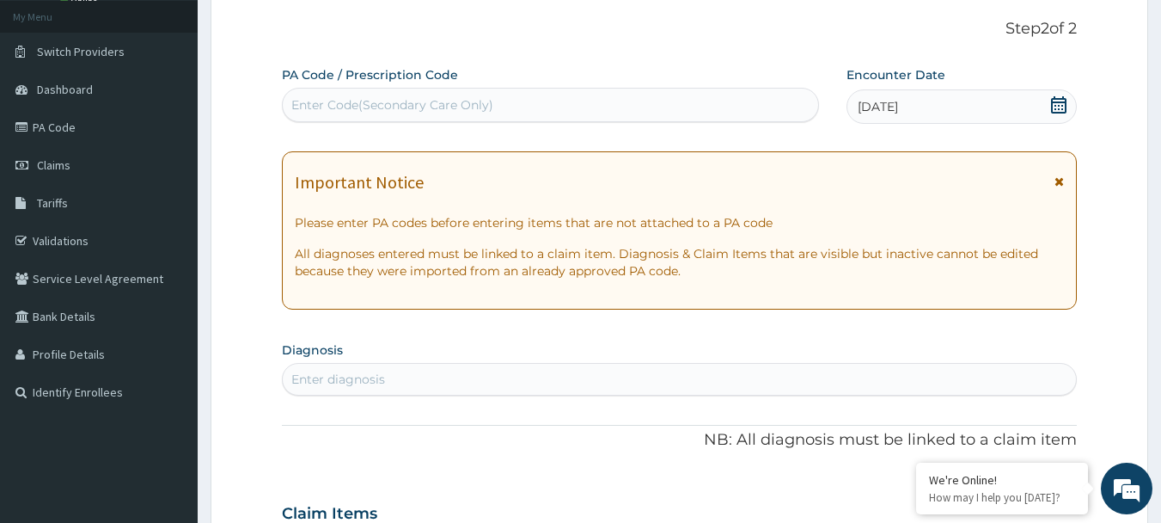
click at [354, 97] on div "Enter Code(Secondary Care Only)" at bounding box center [392, 104] width 202 height 17
paste input "PA/2B7A45"
type input "PA/2B7A45"
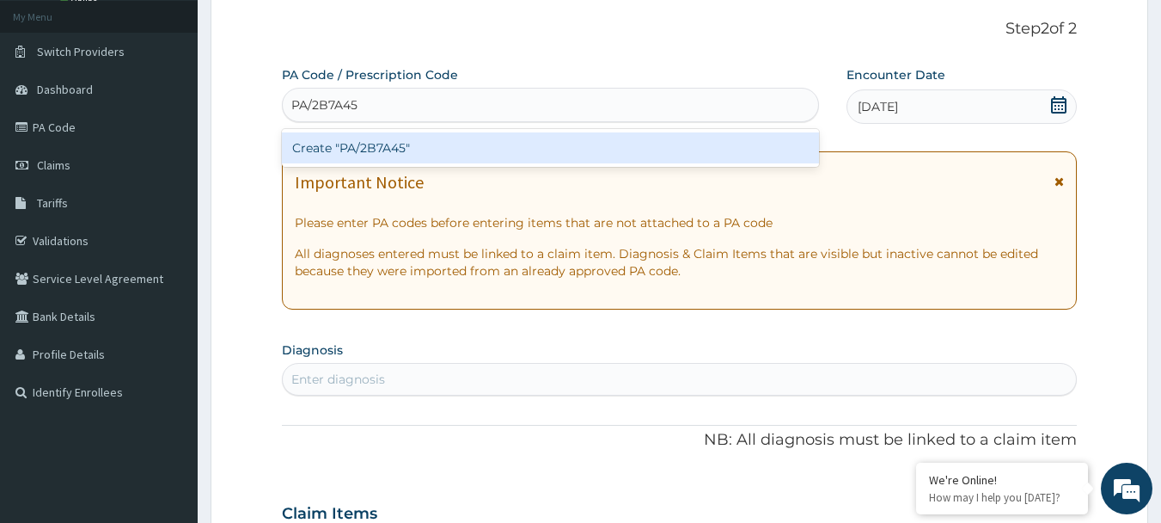
click at [390, 141] on div "Create "PA/2B7A45"" at bounding box center [551, 147] width 538 height 31
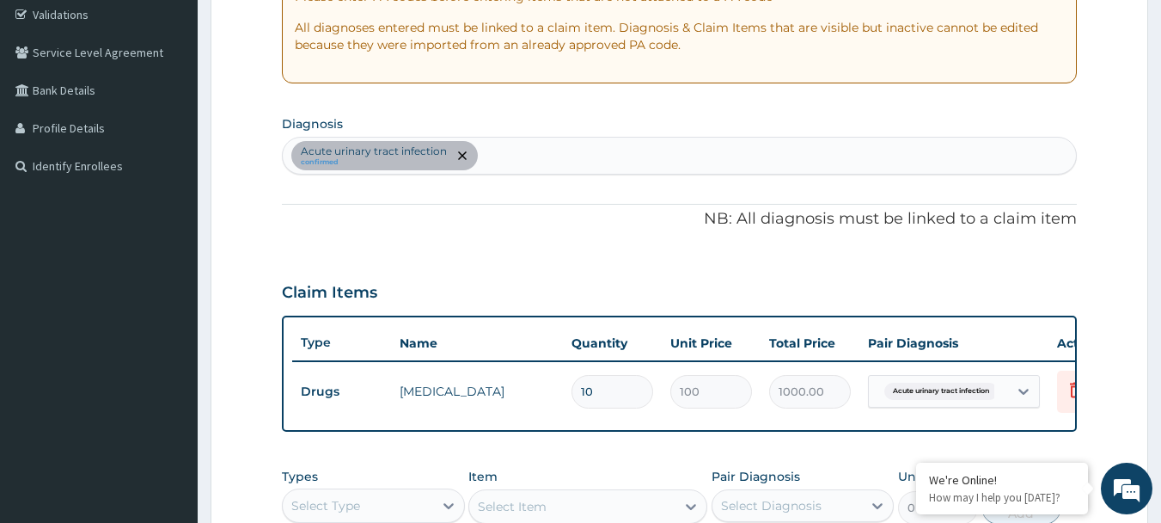
scroll to position [282, 0]
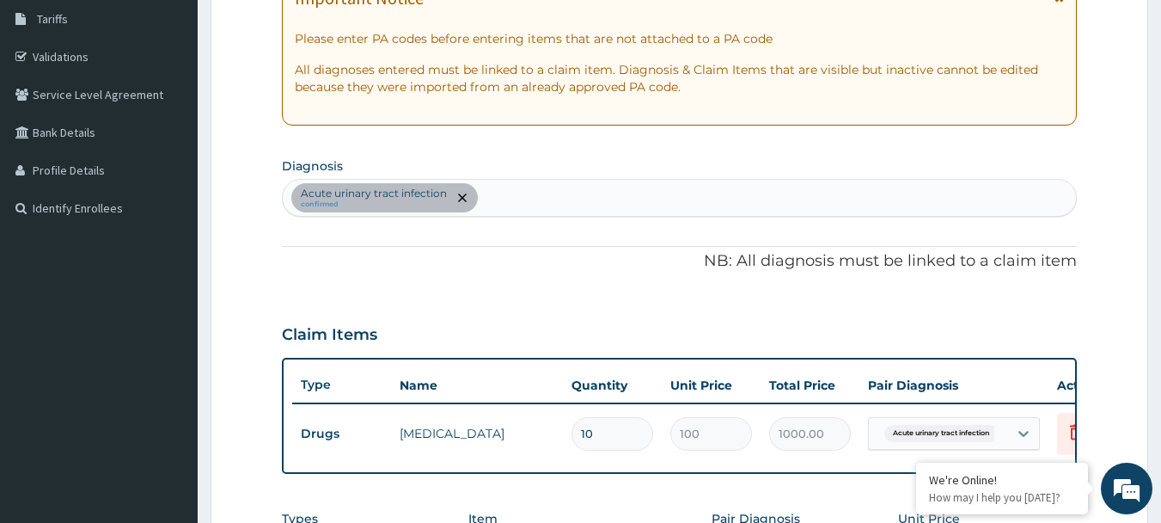
click at [531, 196] on div "Acute urinary tract infection confirmed" at bounding box center [680, 198] width 794 height 36
click at [520, 184] on div "Acute urinary tract infection confirmed" at bounding box center [680, 198] width 794 height 36
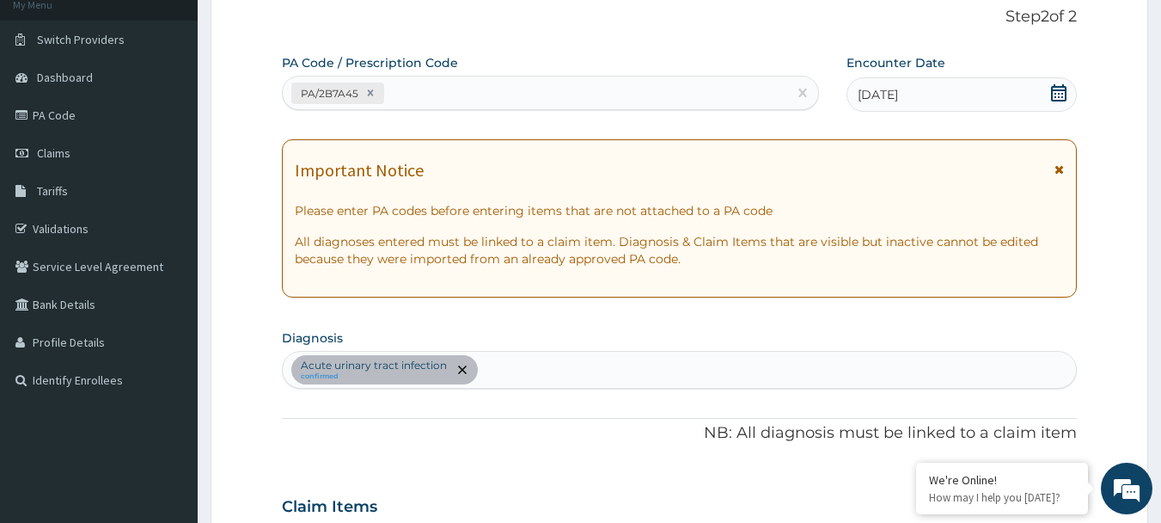
scroll to position [24, 0]
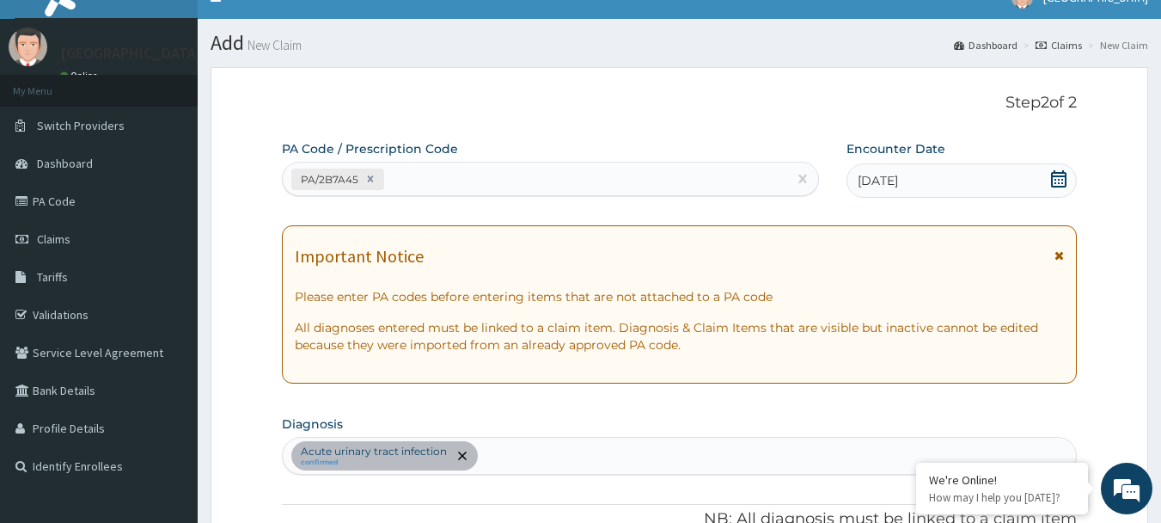
click at [436, 174] on div "PA/2B7A45" at bounding box center [535, 179] width 505 height 28
paste input "PA/E8E268"
type input "PA/E8E268"
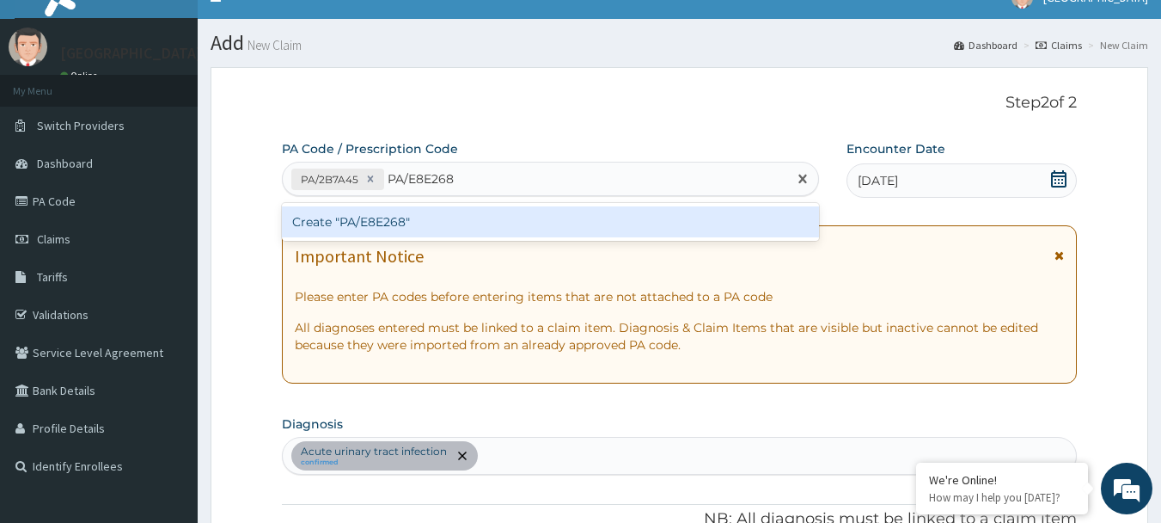
click at [380, 219] on div "Create "PA/E8E268"" at bounding box center [551, 221] width 538 height 31
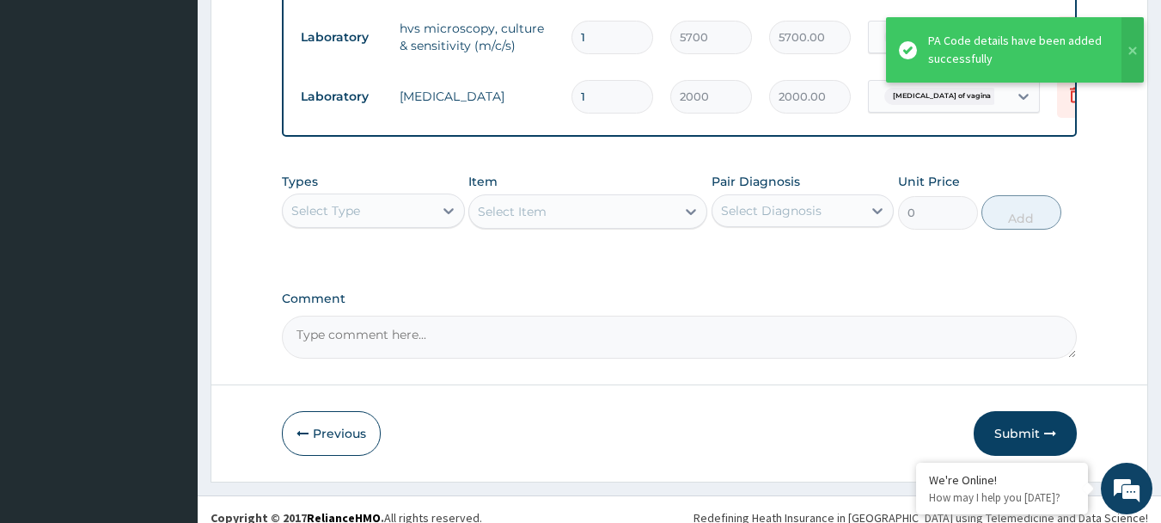
scroll to position [744, 0]
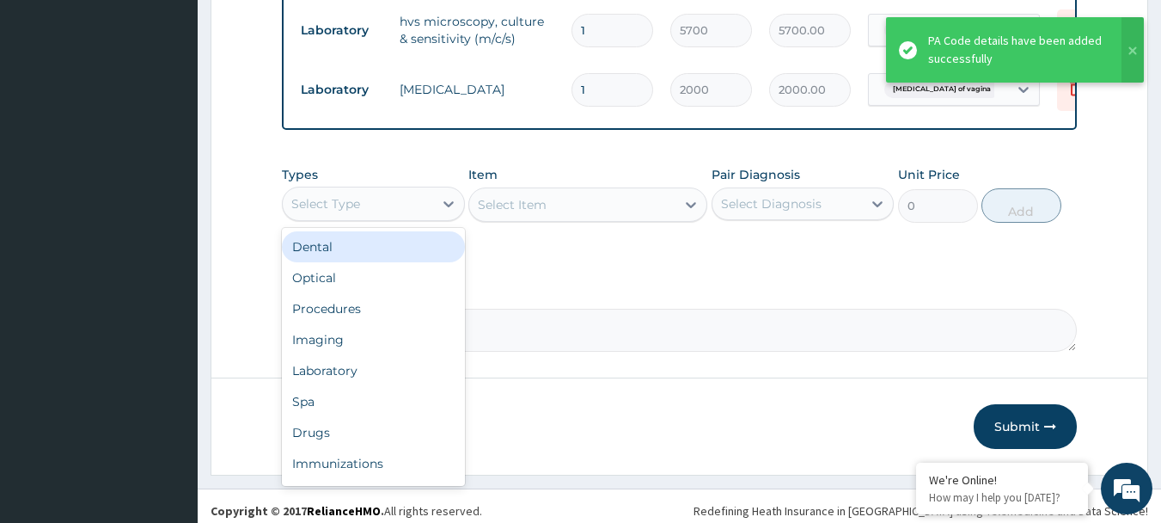
click at [369, 215] on div "Select Type" at bounding box center [358, 204] width 150 height 28
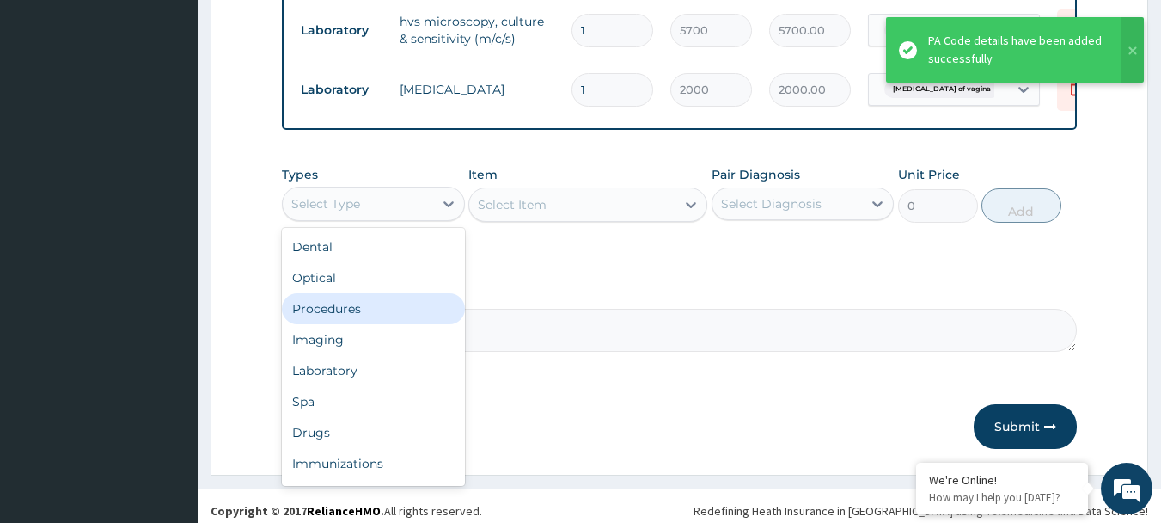
click at [344, 319] on div "Procedures" at bounding box center [373, 308] width 183 height 31
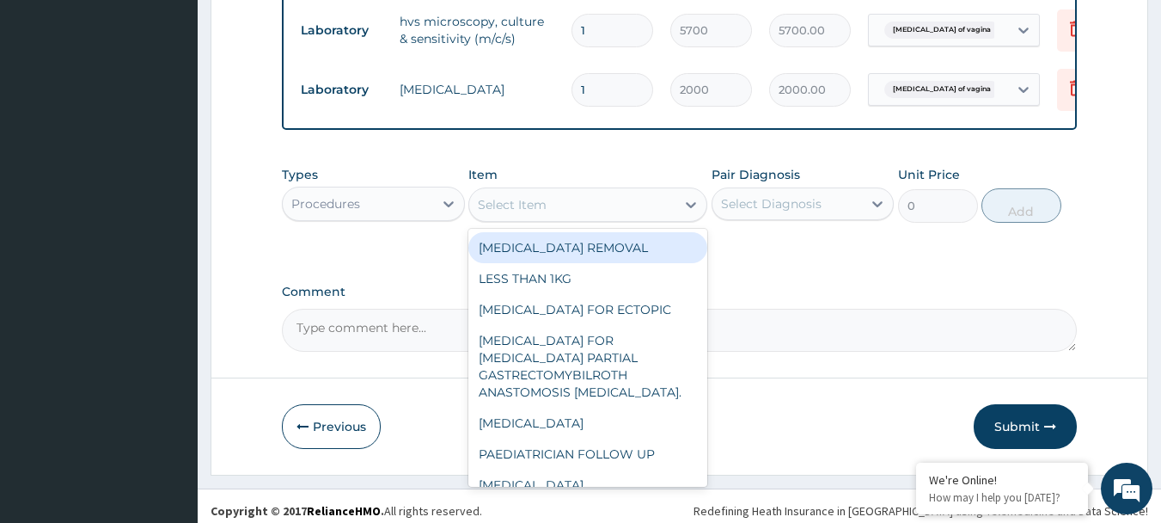
click at [563, 216] on div "Select Item" at bounding box center [572, 205] width 206 height 28
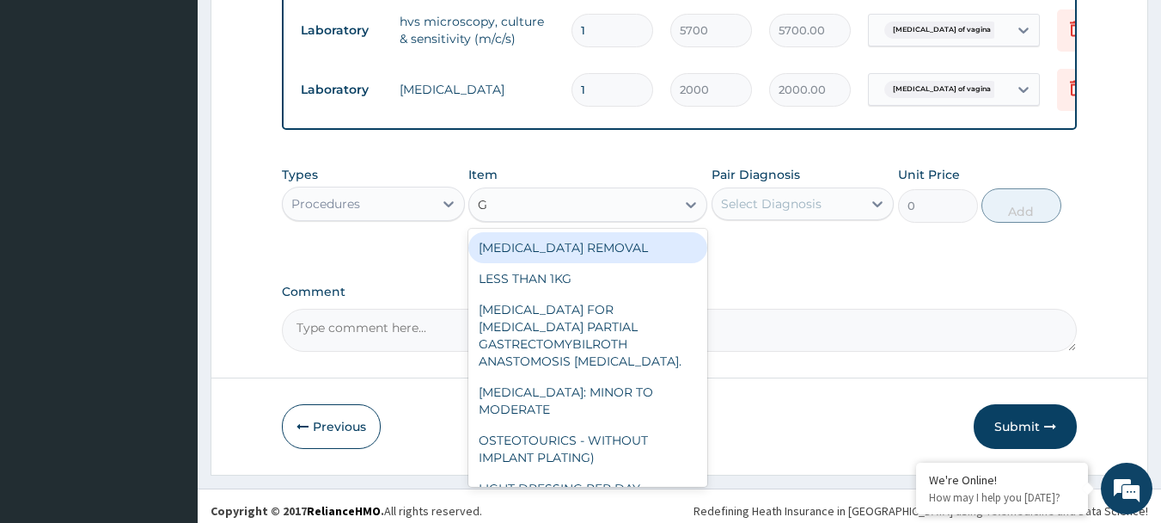
type input "GP"
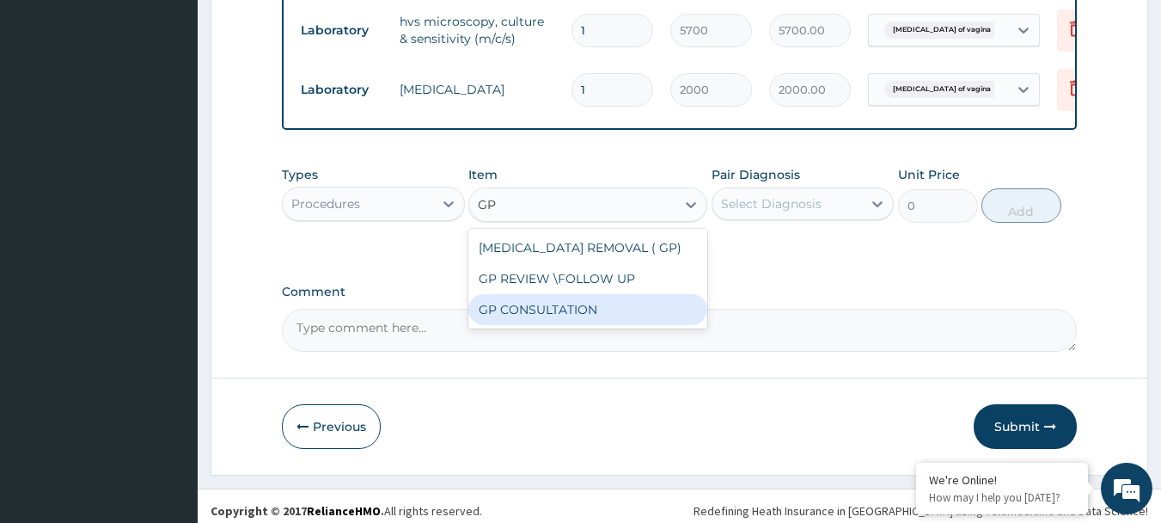
click at [527, 325] on div "GP CONSULTATION" at bounding box center [587, 309] width 239 height 31
type input "4500"
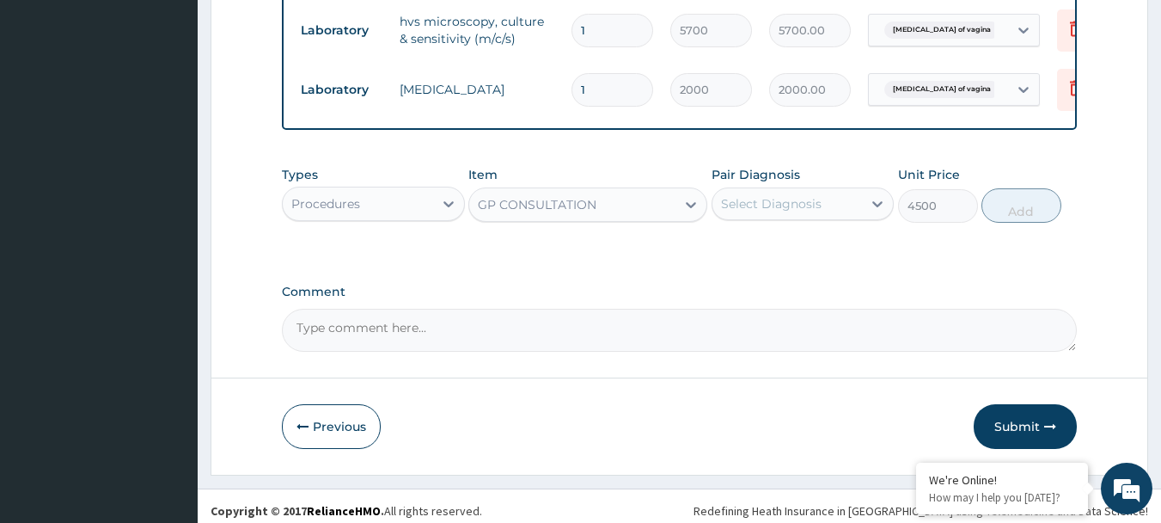
click at [792, 212] on div "Select Diagnosis" at bounding box center [771, 203] width 101 height 17
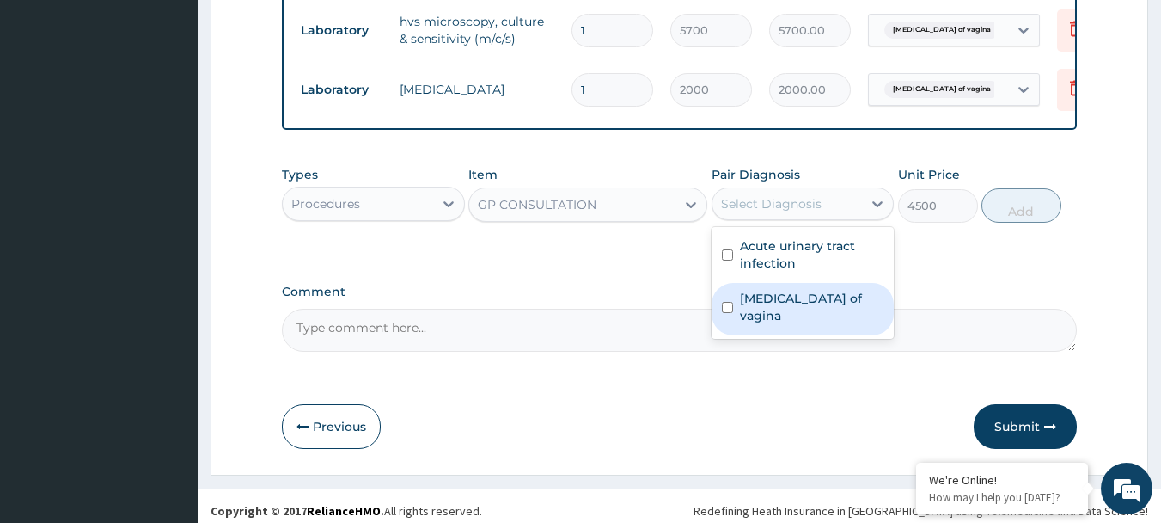
click at [768, 315] on label "Candidiasis of vagina" at bounding box center [812, 307] width 144 height 34
checkbox input "true"
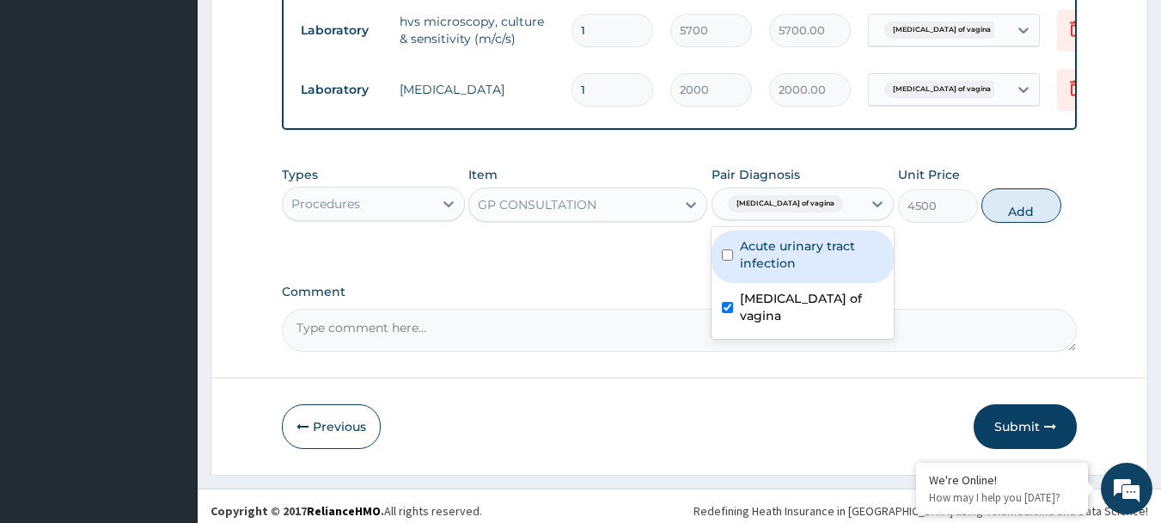
click at [760, 262] on label "Acute urinary tract infection" at bounding box center [812, 254] width 144 height 34
checkbox input "true"
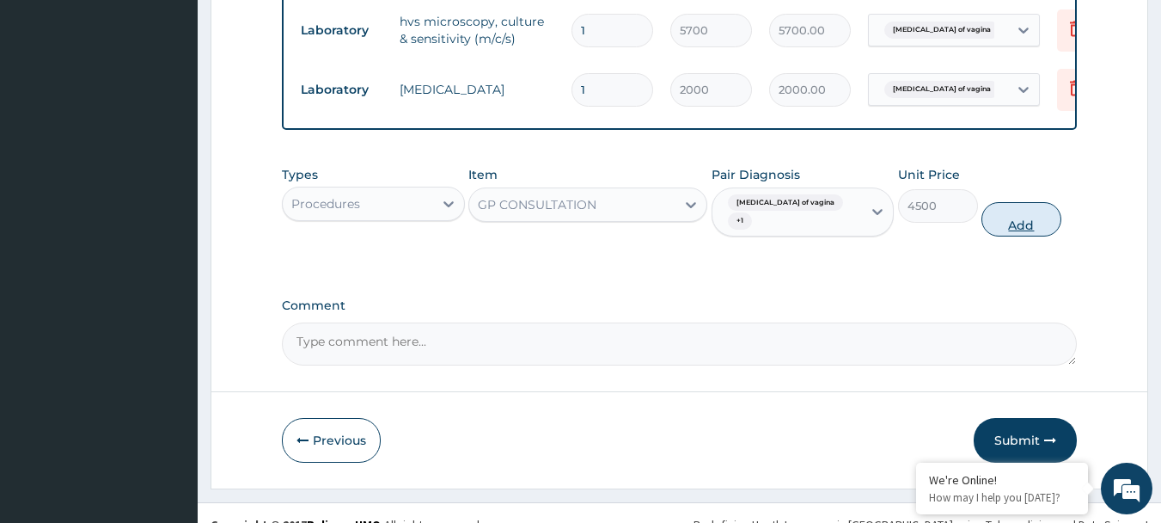
click at [1023, 229] on button "Add" at bounding box center [1022, 219] width 80 height 34
type input "0"
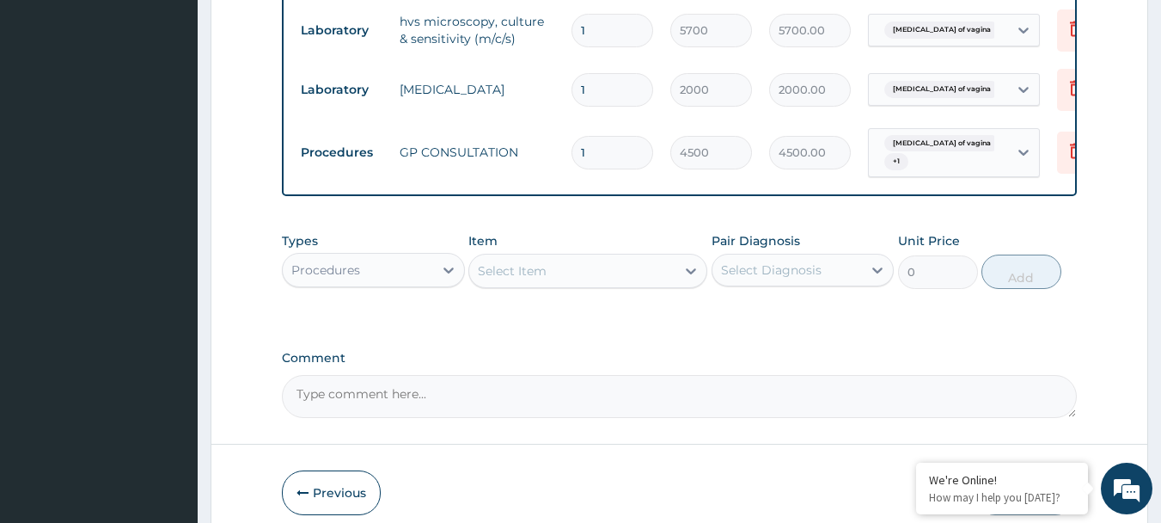
click at [388, 284] on div "Procedures" at bounding box center [358, 270] width 150 height 28
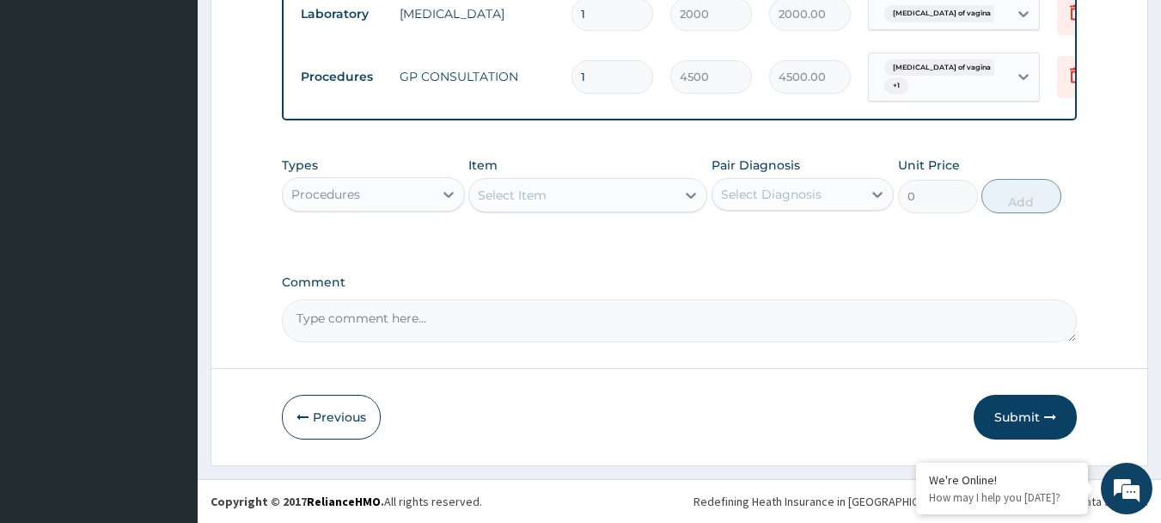
scroll to position [833, 0]
click at [1009, 417] on button "Submit" at bounding box center [1025, 416] width 103 height 45
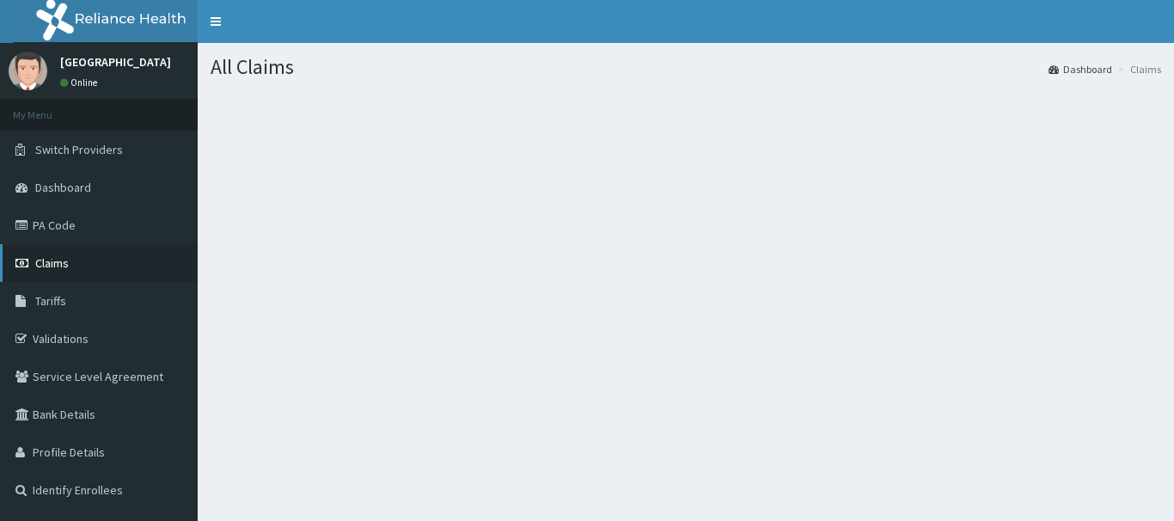
click at [45, 266] on span "Claims" at bounding box center [52, 262] width 34 height 15
click at [54, 266] on span "Claims" at bounding box center [52, 262] width 34 height 15
click at [58, 225] on link "PA Code" at bounding box center [99, 225] width 198 height 38
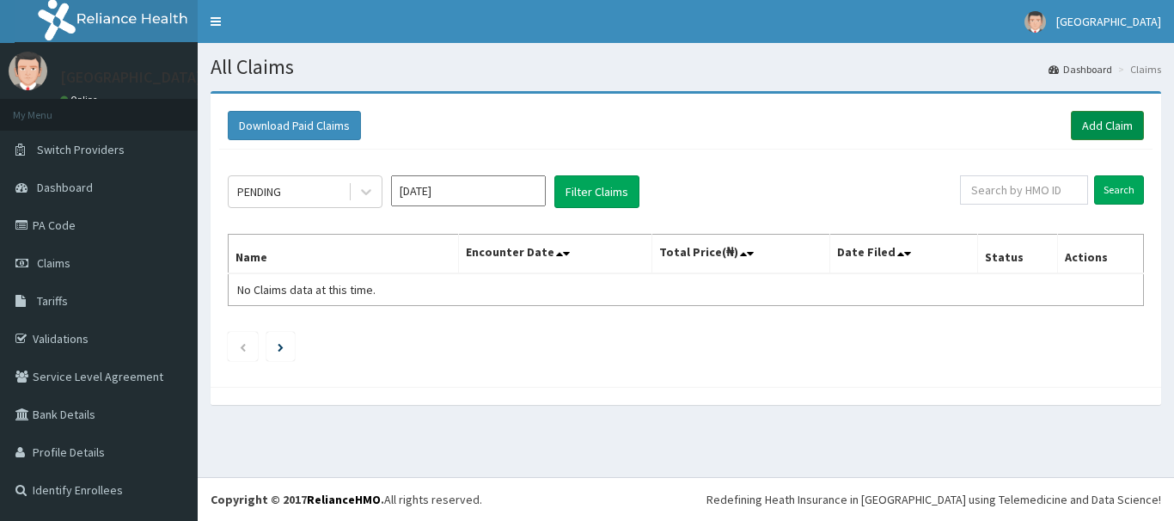
click at [1104, 125] on link "Add Claim" at bounding box center [1107, 125] width 73 height 29
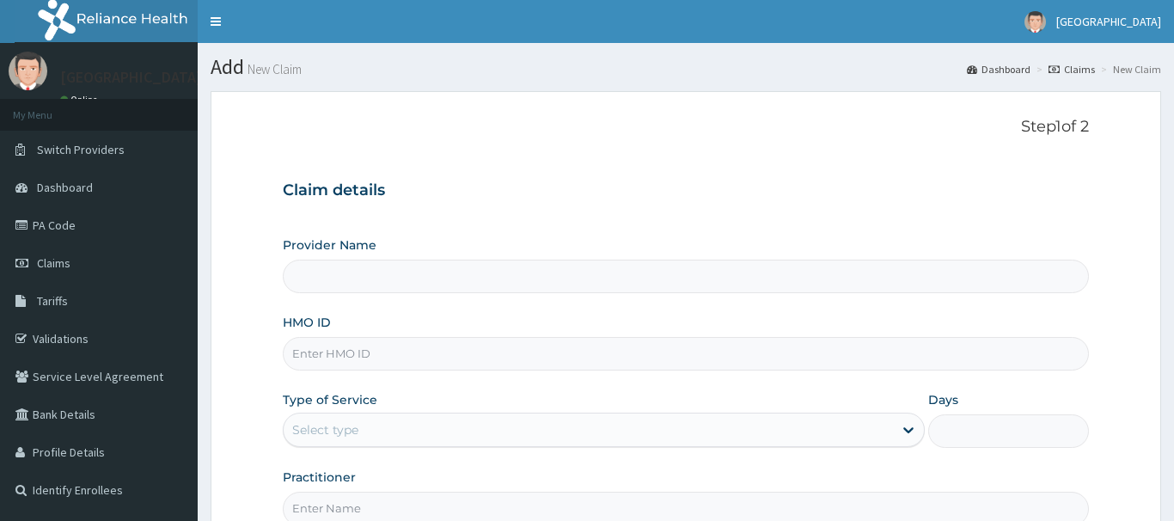
type input "[GEOGRAPHIC_DATA](Signature)"
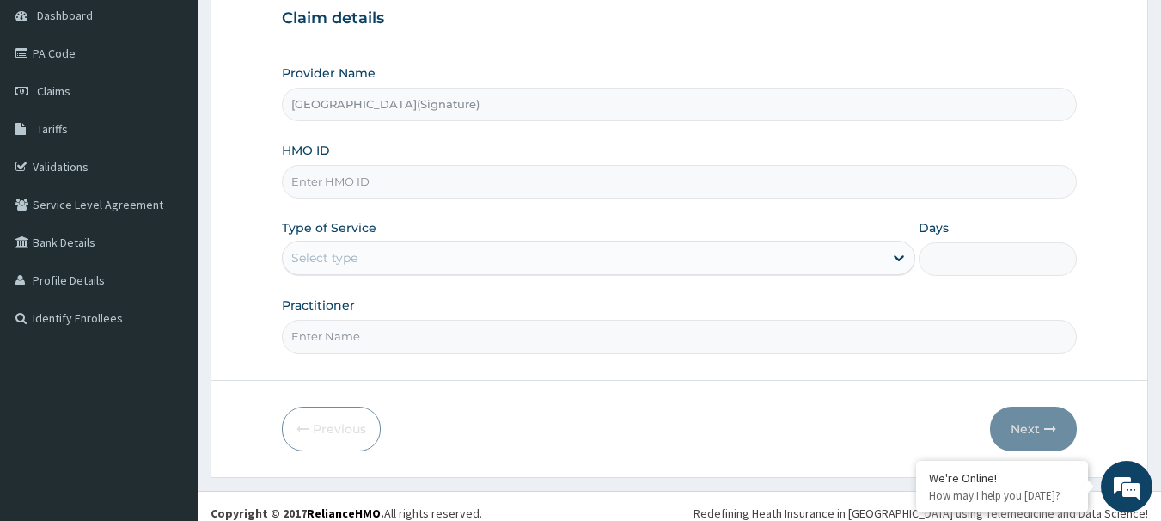
click at [328, 177] on input "HMO ID" at bounding box center [680, 182] width 796 height 34
paste input "NBC/11263/D"
type input "NBC/11263/D"
click at [384, 259] on div "Select type" at bounding box center [583, 258] width 601 height 28
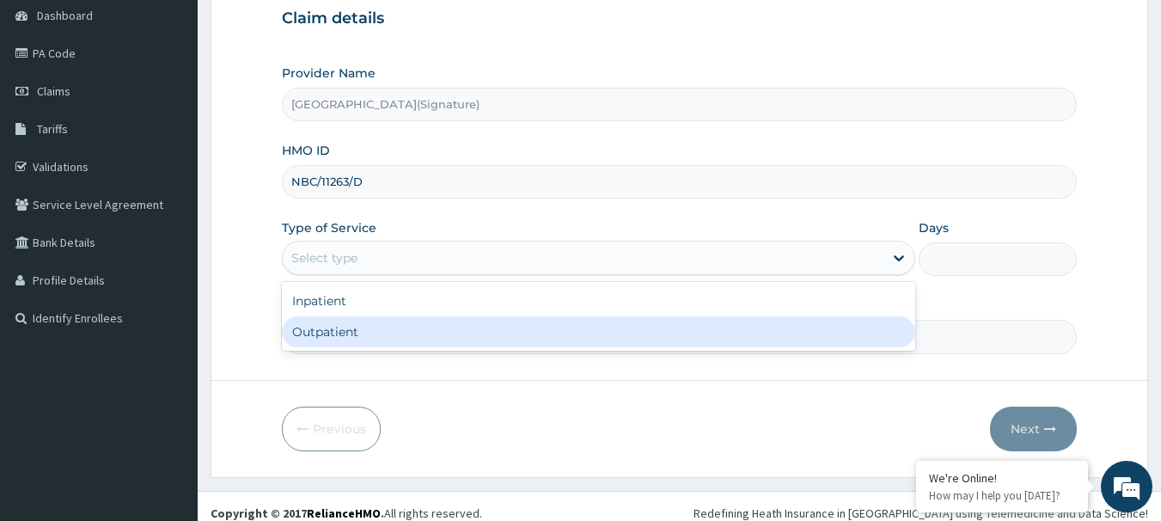
click at [376, 333] on div "Outpatient" at bounding box center [598, 331] width 633 height 31
type input "1"
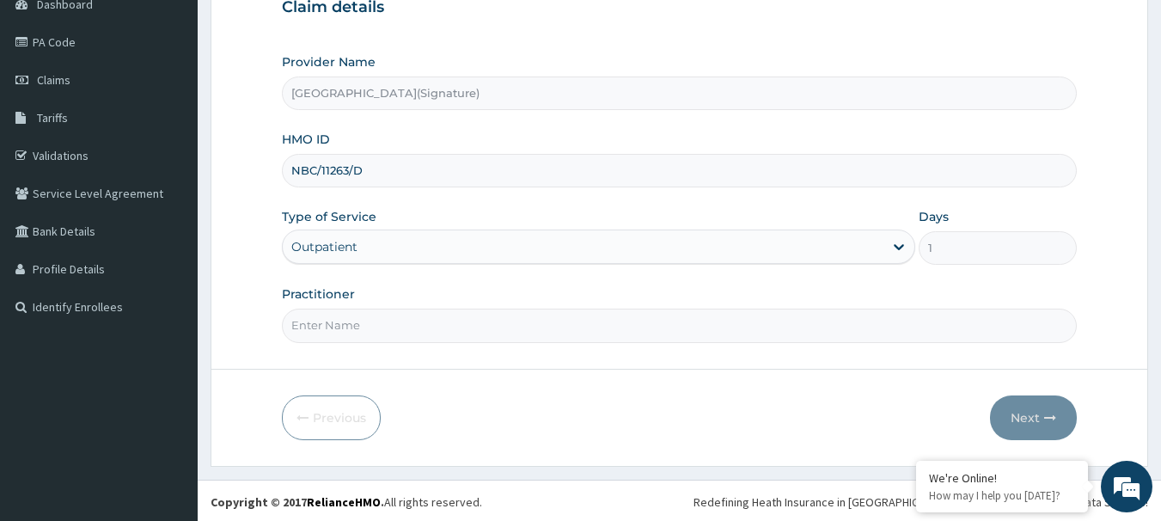
scroll to position [186, 0]
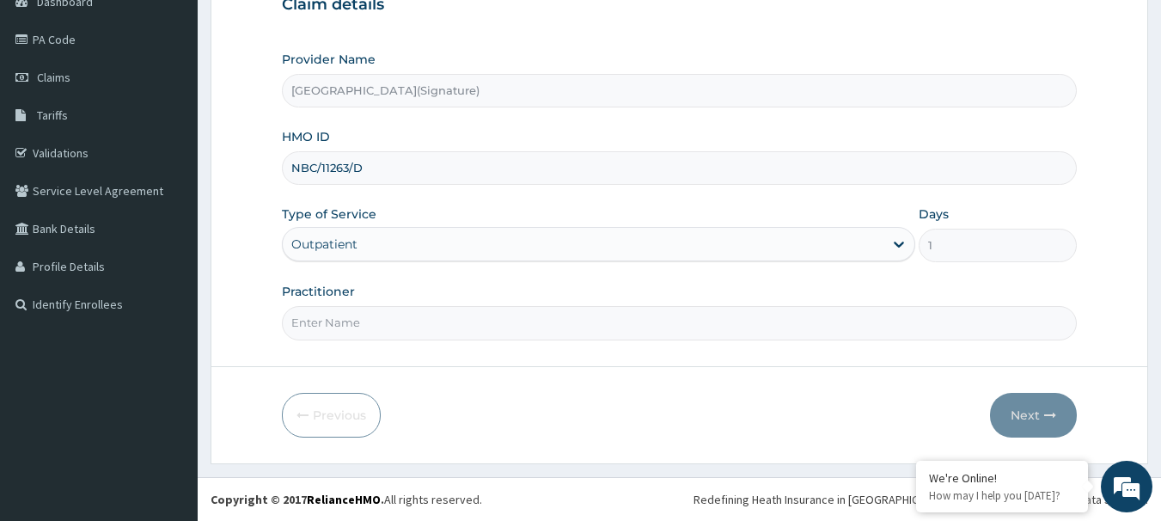
click at [360, 324] on input "Practitioner" at bounding box center [680, 323] width 796 height 34
paste input "Dr. CHIORLU JOHN"
type input "Dr. CHIORLU JOHN"
click at [1023, 419] on button "Next" at bounding box center [1033, 415] width 87 height 45
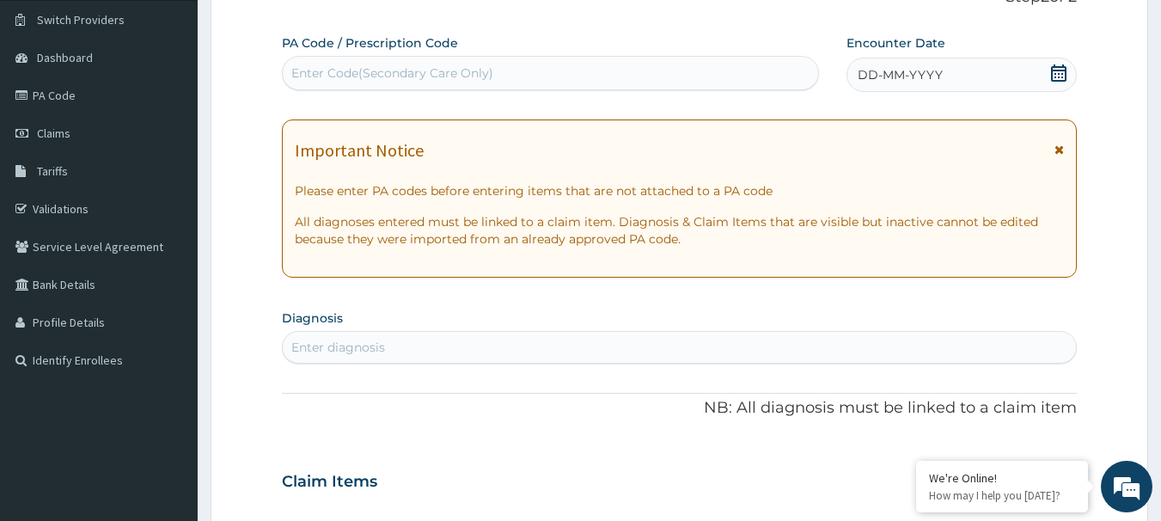
scroll to position [14, 0]
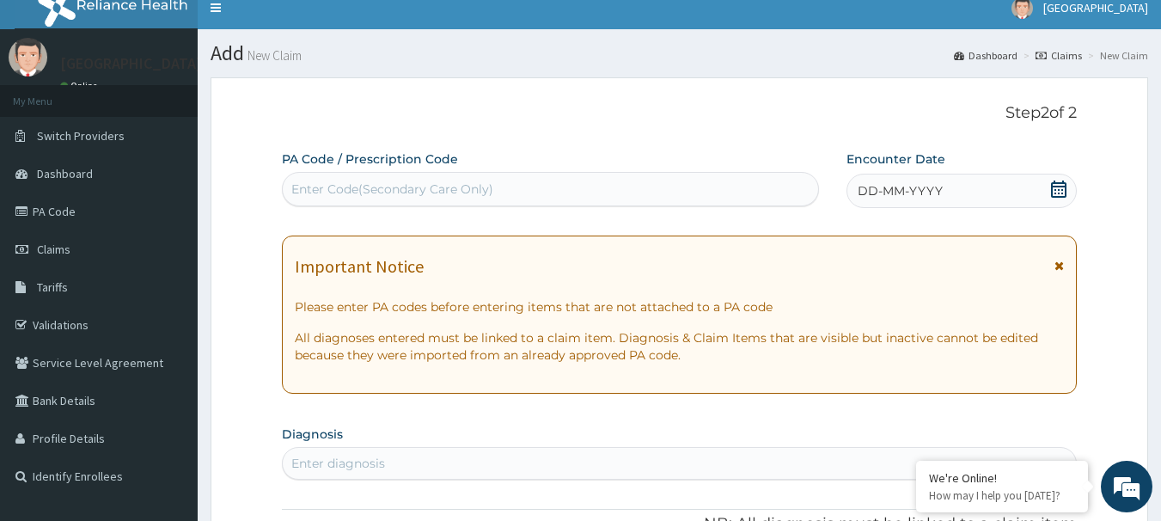
click at [1066, 187] on icon at bounding box center [1058, 188] width 15 height 17
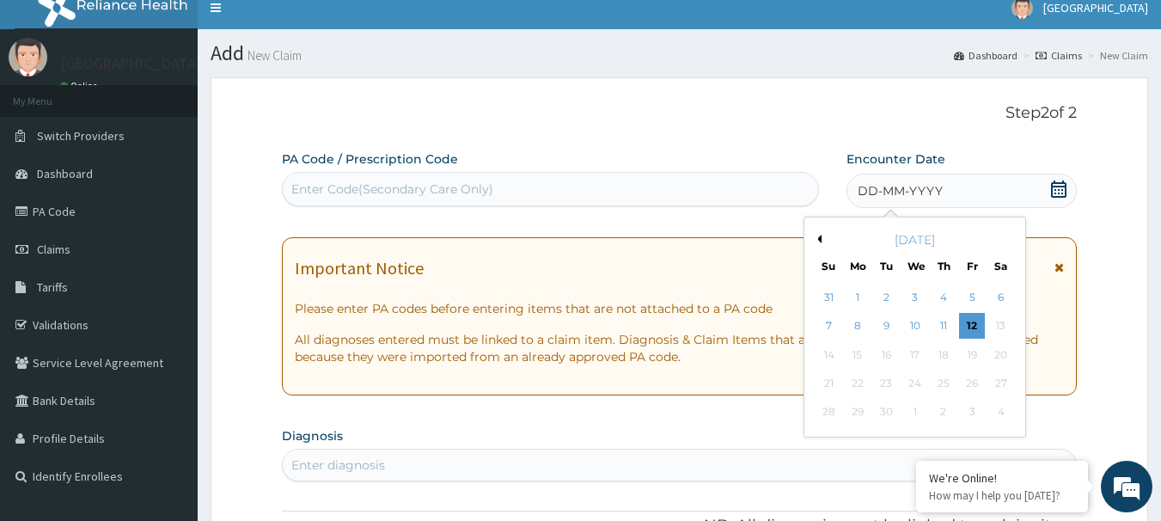
click at [817, 240] on button "Previous Month" at bounding box center [817, 239] width 9 height 9
click at [914, 379] on div "20" at bounding box center [915, 383] width 26 height 26
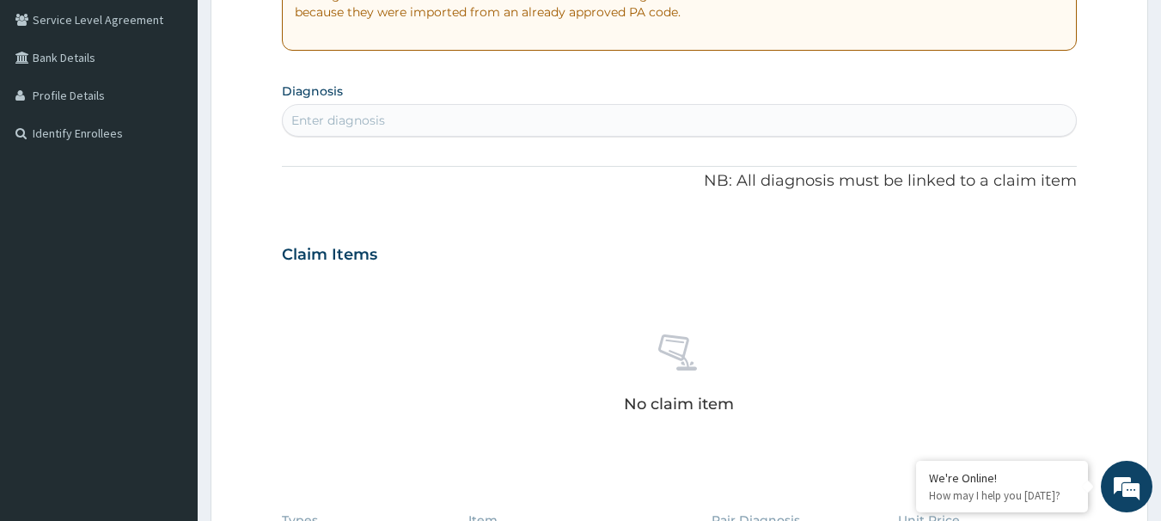
scroll to position [358, 0]
click at [386, 125] on div "Enter diagnosis" at bounding box center [680, 120] width 794 height 28
type input "MALA"
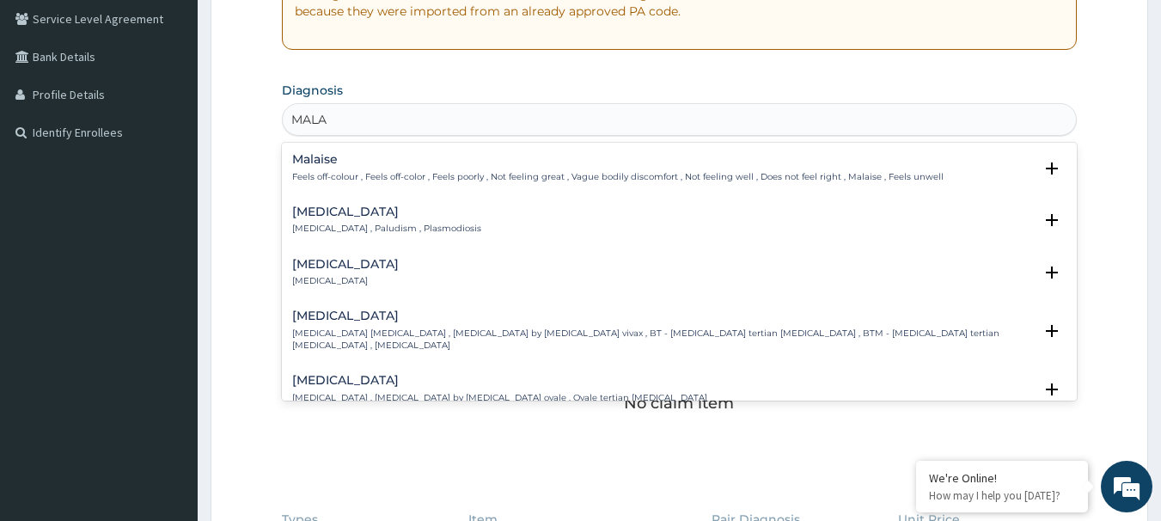
click at [328, 223] on p "Malaria , Paludism , Plasmodiosis" at bounding box center [386, 229] width 189 height 12
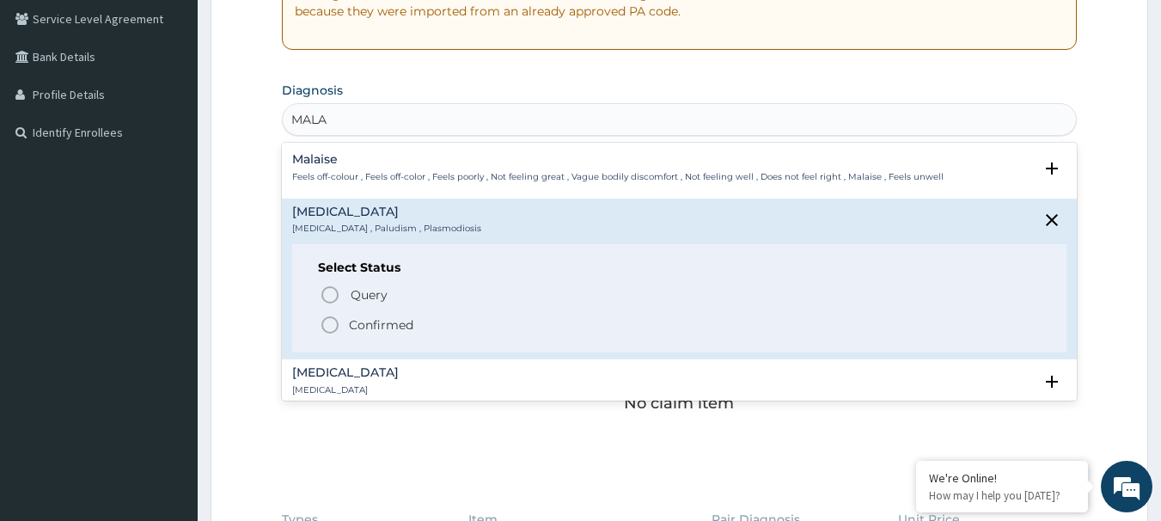
click at [334, 322] on icon "status option filled" at bounding box center [330, 325] width 21 height 21
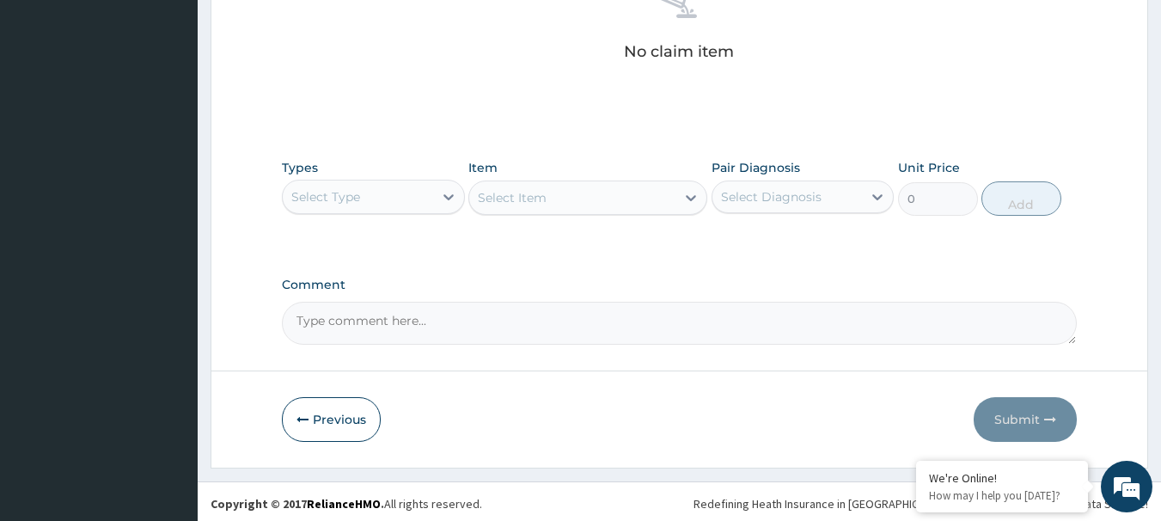
scroll to position [719, 0]
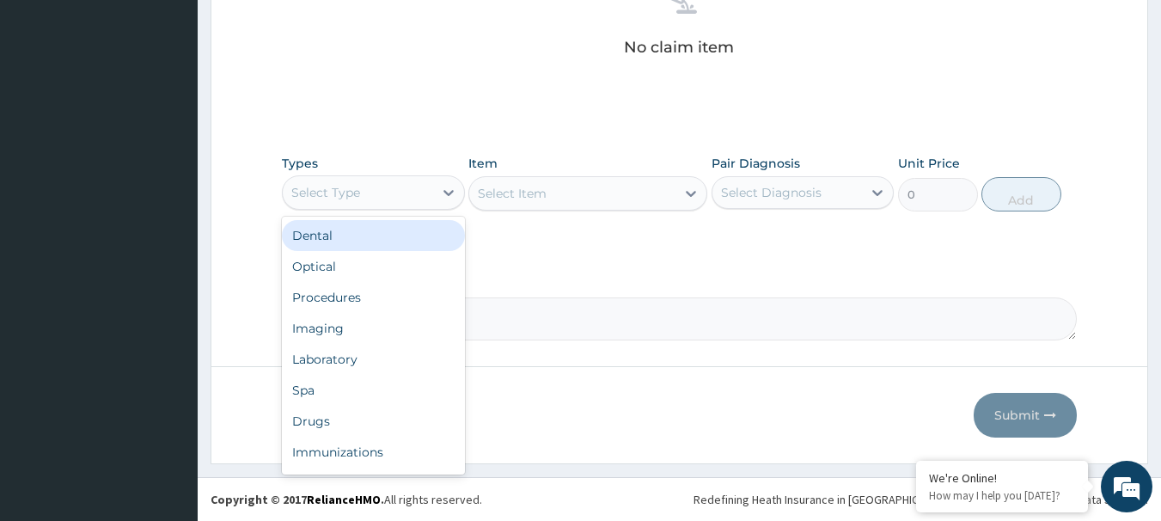
click at [349, 193] on div "Select Type" at bounding box center [325, 192] width 69 height 17
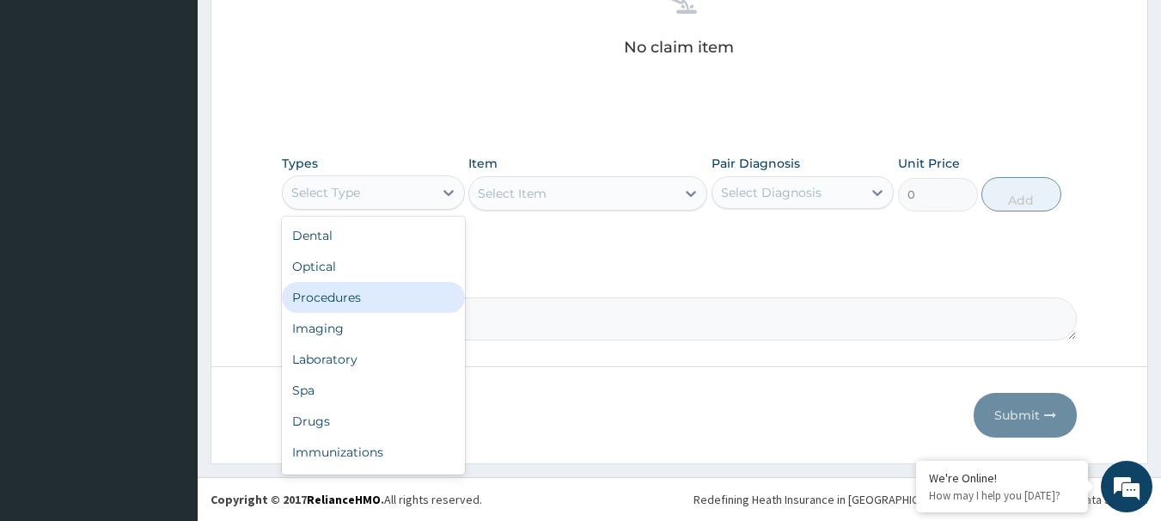
drag, startPoint x: 358, startPoint y: 300, endPoint x: 421, endPoint y: 256, distance: 76.5
click at [358, 298] on div "Procedures" at bounding box center [373, 297] width 183 height 31
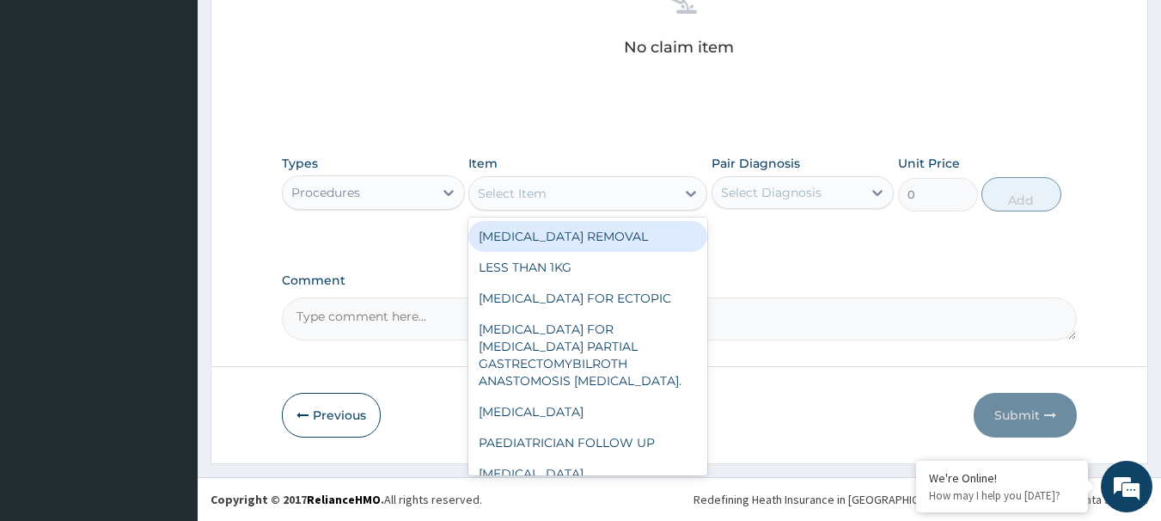
click at [566, 193] on div "Select Item" at bounding box center [572, 194] width 206 height 28
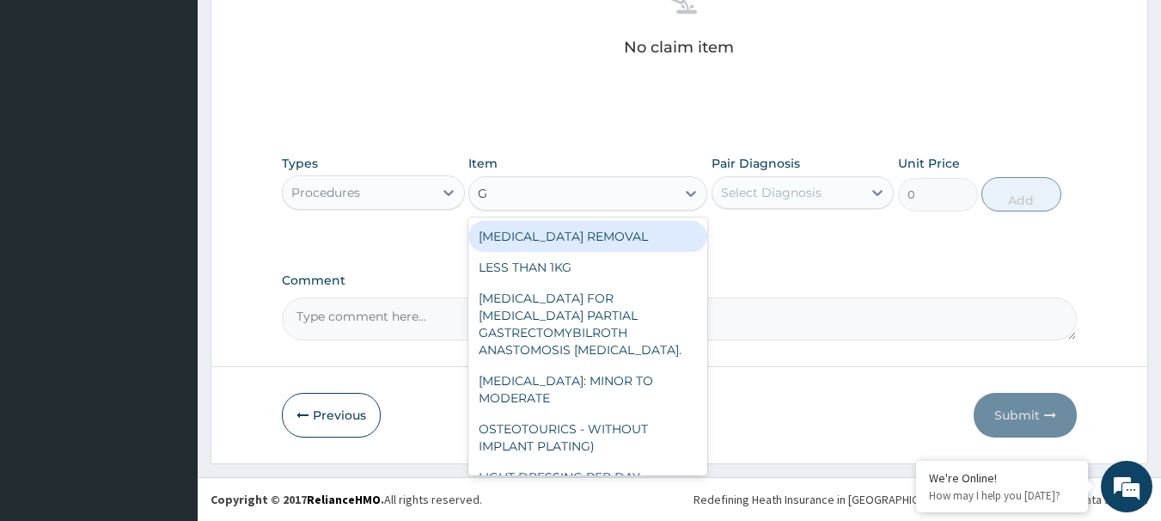
type input "GP"
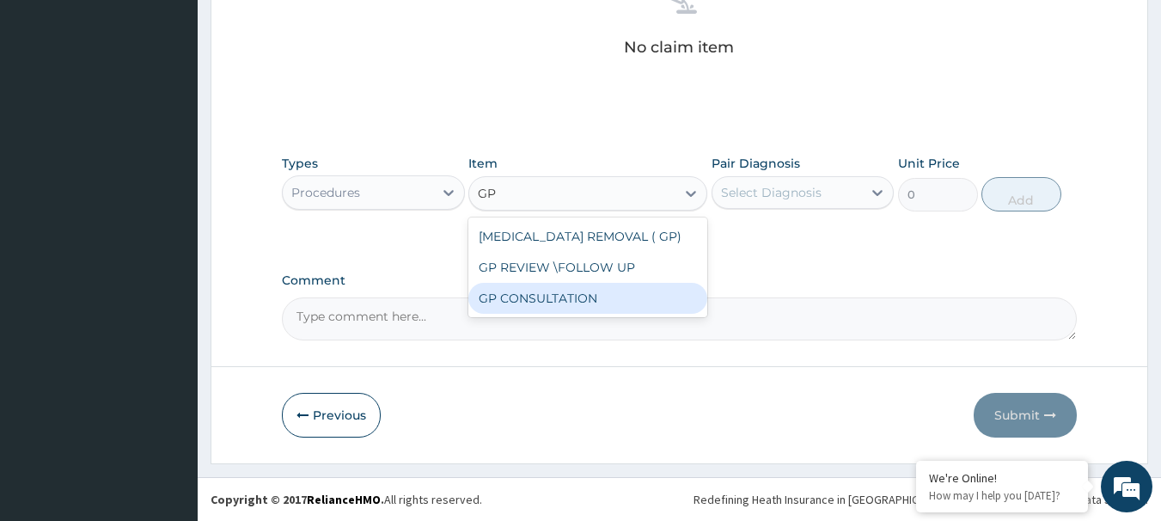
click at [526, 302] on div "GP CONSULTATION" at bounding box center [587, 298] width 239 height 31
type input "4500"
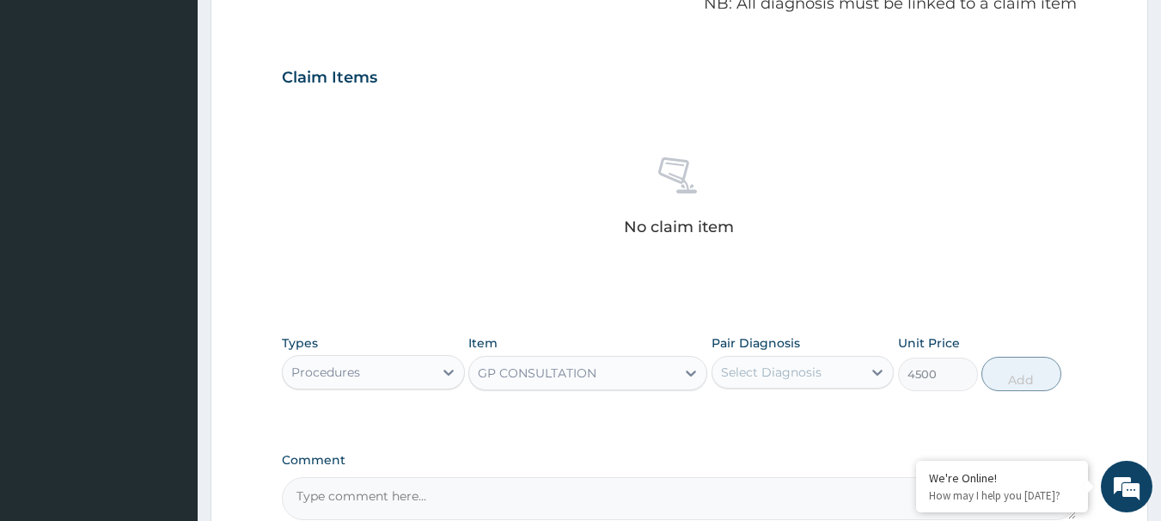
scroll to position [547, 0]
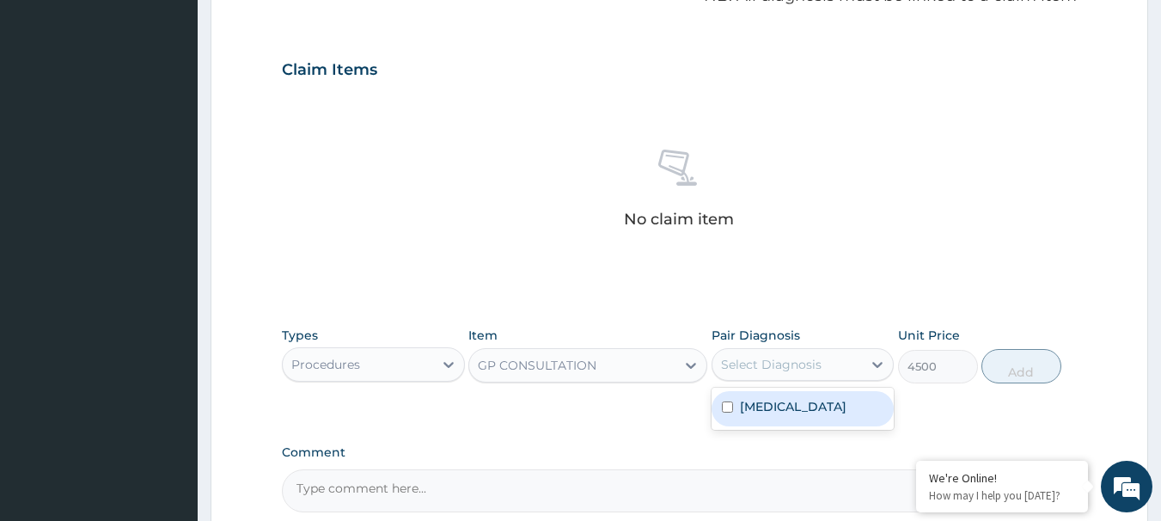
click at [798, 364] on div "Select Diagnosis" at bounding box center [771, 364] width 101 height 17
drag, startPoint x: 757, startPoint y: 418, endPoint x: 834, endPoint y: 413, distance: 76.7
click at [758, 415] on div "Malaria" at bounding box center [803, 408] width 183 height 35
checkbox input "true"
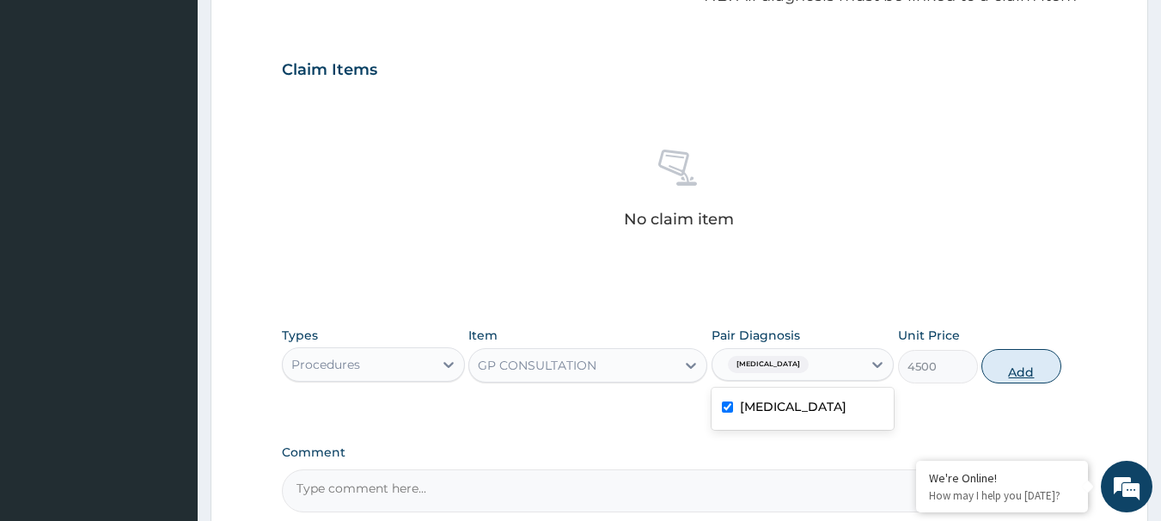
click at [1028, 381] on button "Add" at bounding box center [1022, 366] width 80 height 34
type input "0"
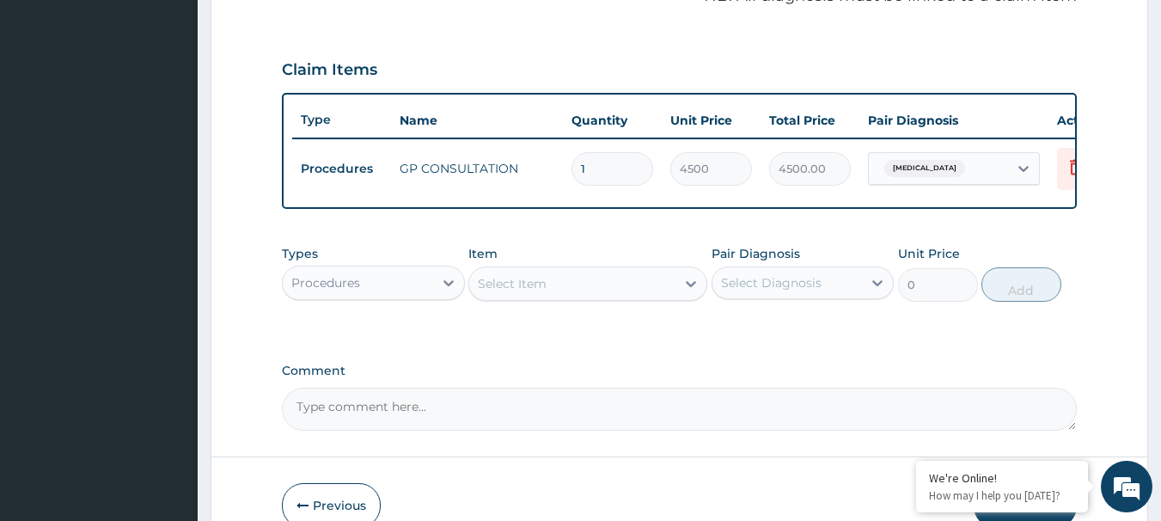
click at [382, 295] on div "Procedures" at bounding box center [358, 283] width 150 height 28
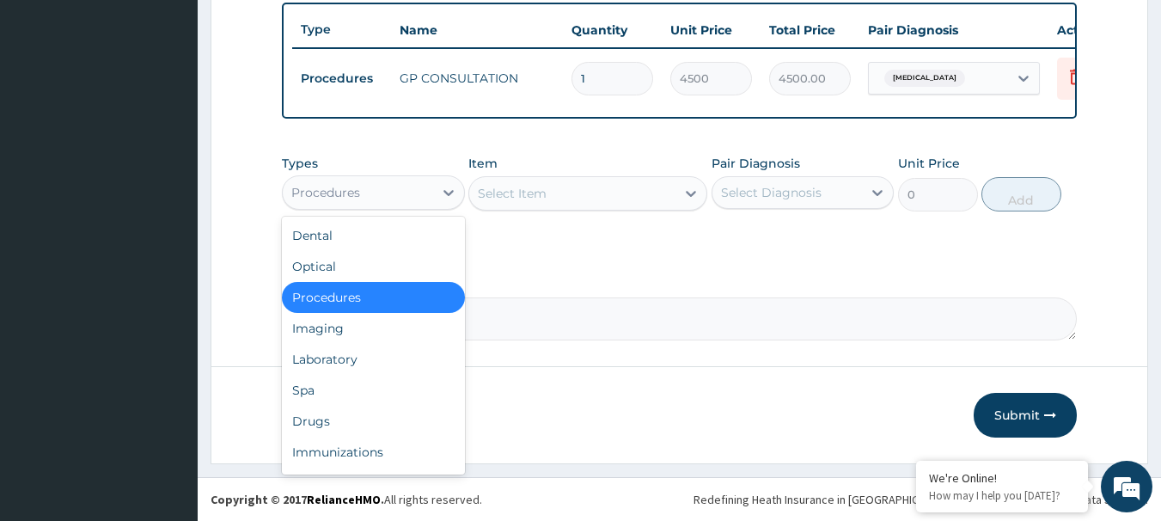
scroll to position [650, 0]
click at [330, 419] on div "Drugs" at bounding box center [373, 421] width 183 height 31
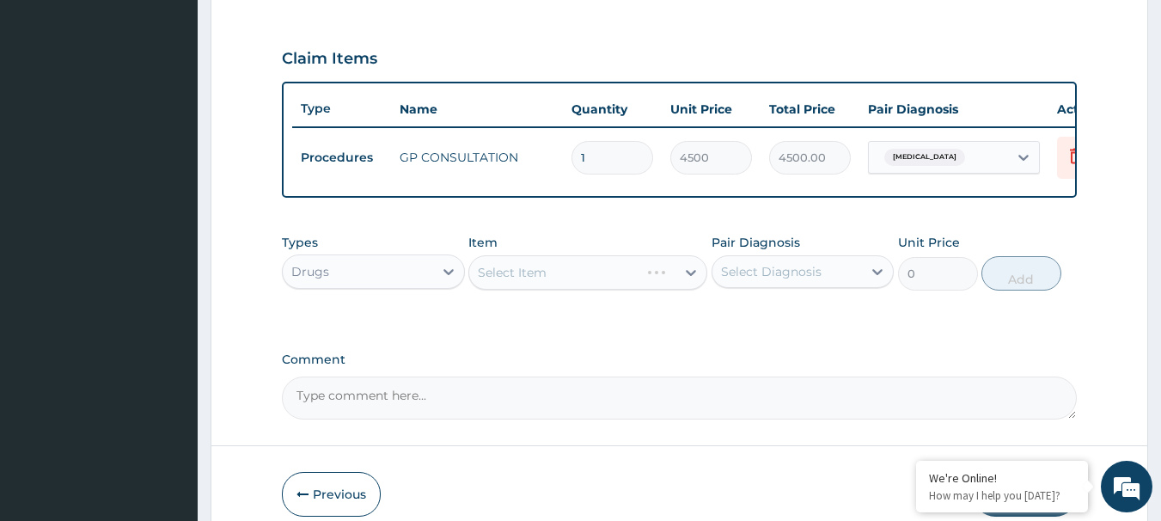
scroll to position [564, 0]
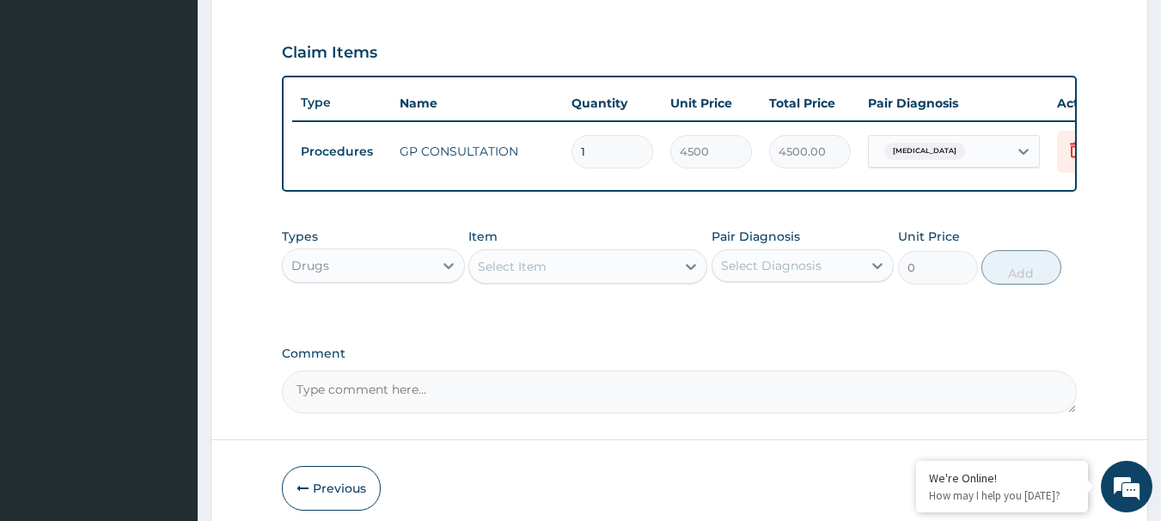
click at [554, 274] on div "Select Item" at bounding box center [572, 267] width 206 height 28
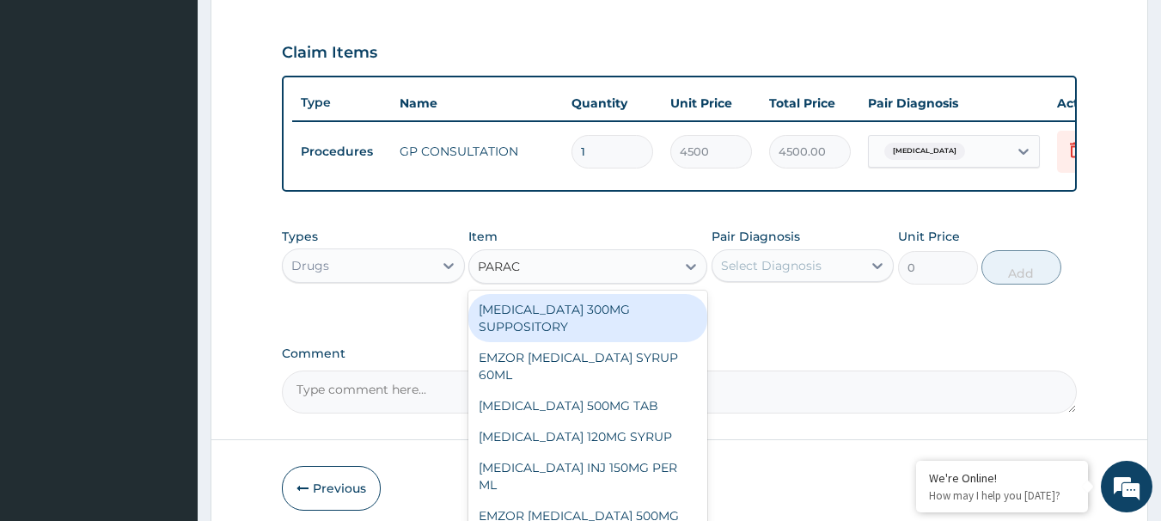
type input "PARACE"
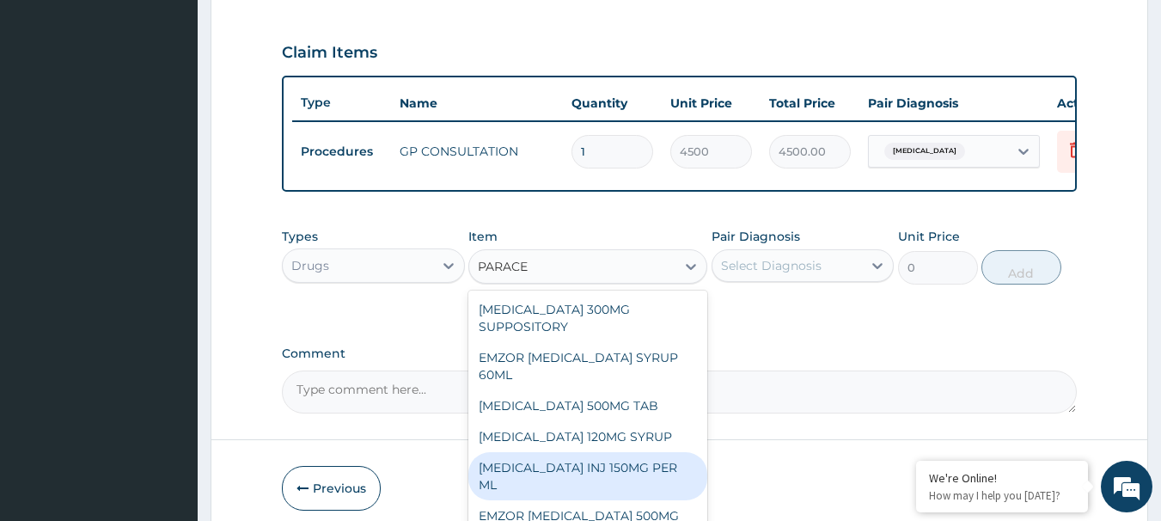
scroll to position [65, 0]
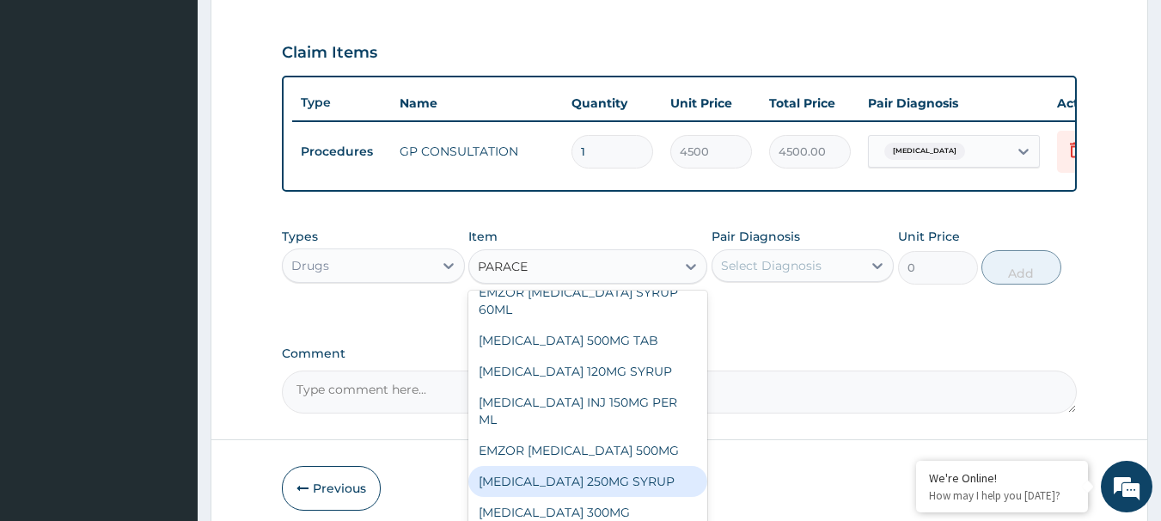
click at [578, 492] on div "PARACETAMOL 250MG SYRUP" at bounding box center [587, 481] width 239 height 31
type input "2000"
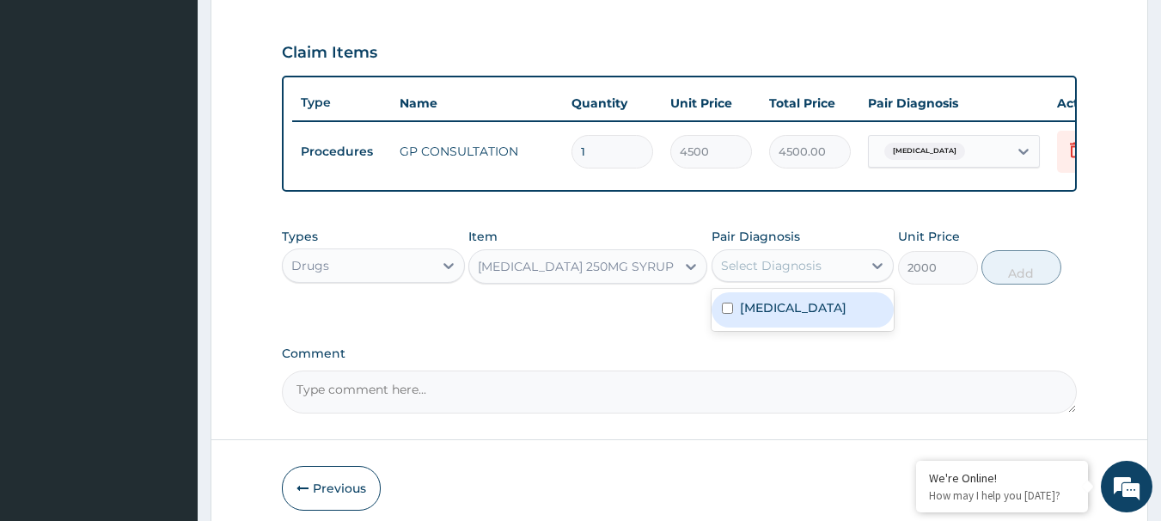
click at [777, 268] on div "Select Diagnosis" at bounding box center [788, 266] width 150 height 28
click at [769, 316] on label "Malaria" at bounding box center [793, 307] width 107 height 17
checkbox input "true"
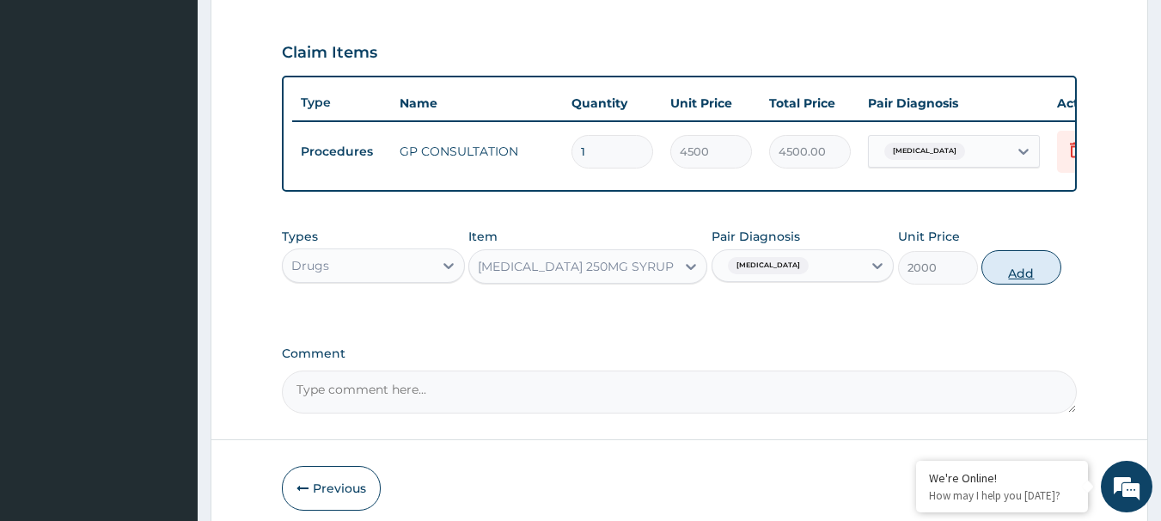
click at [1014, 282] on button "Add" at bounding box center [1022, 267] width 80 height 34
type input "0"
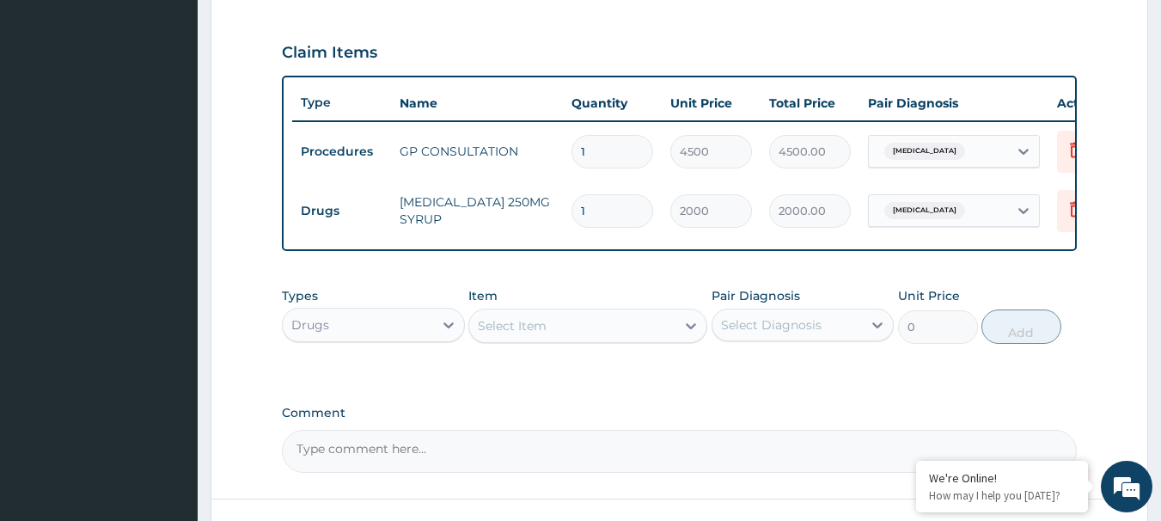
click at [545, 334] on div "Select Item" at bounding box center [512, 325] width 69 height 17
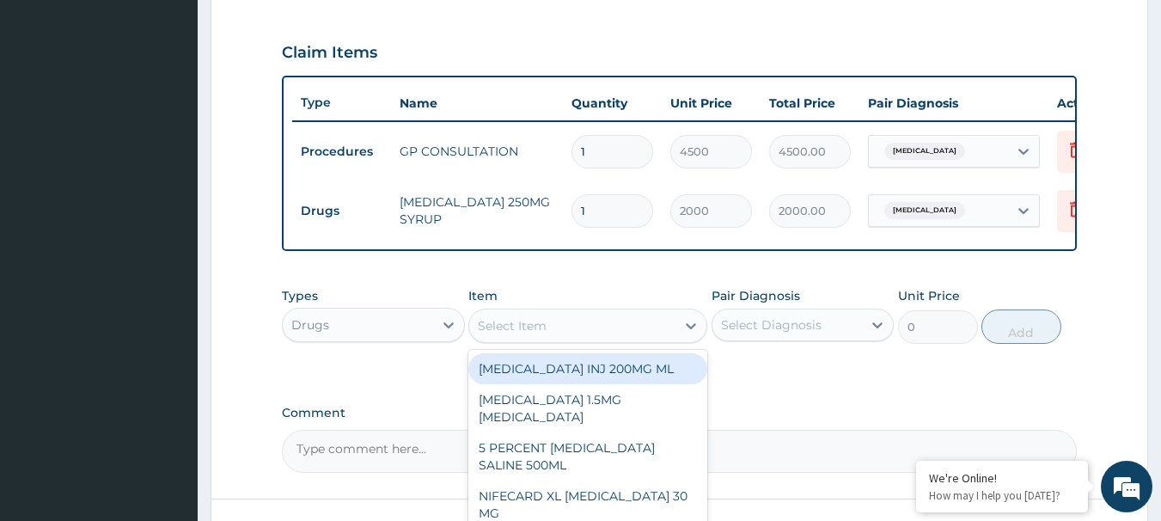
paste input "Amoxicillin"
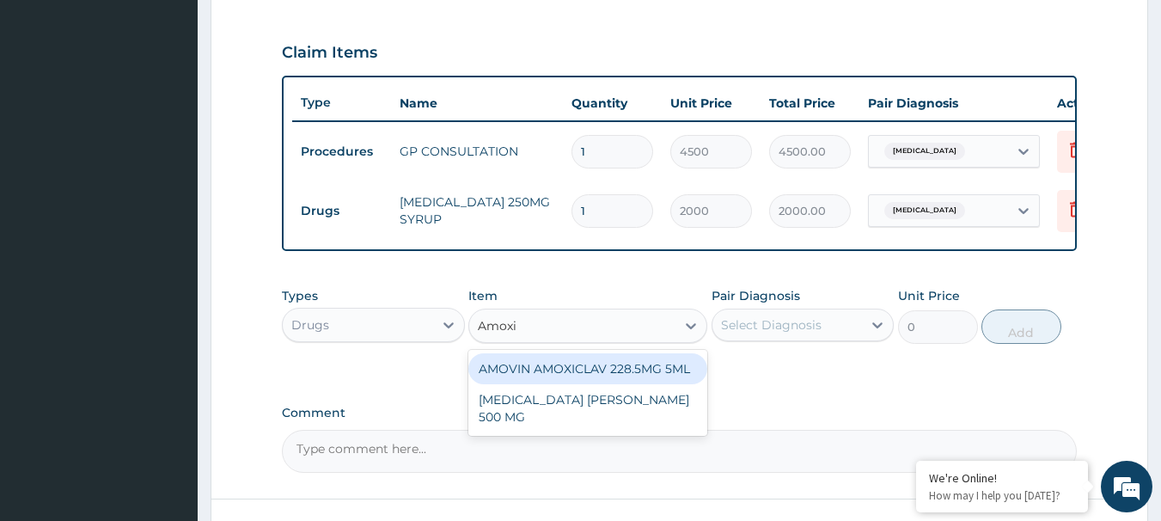
type input "Amox"
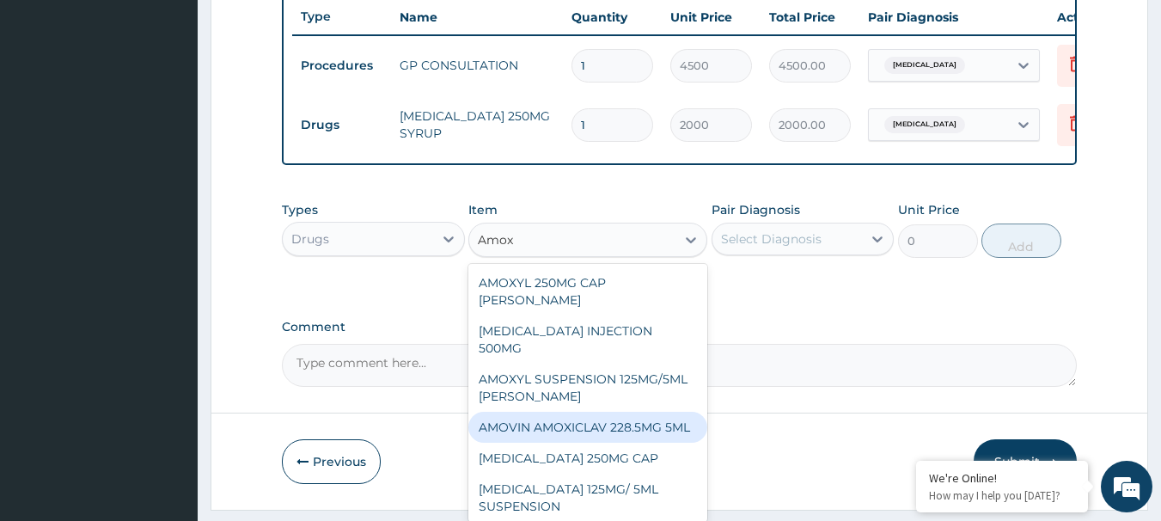
scroll to position [79, 0]
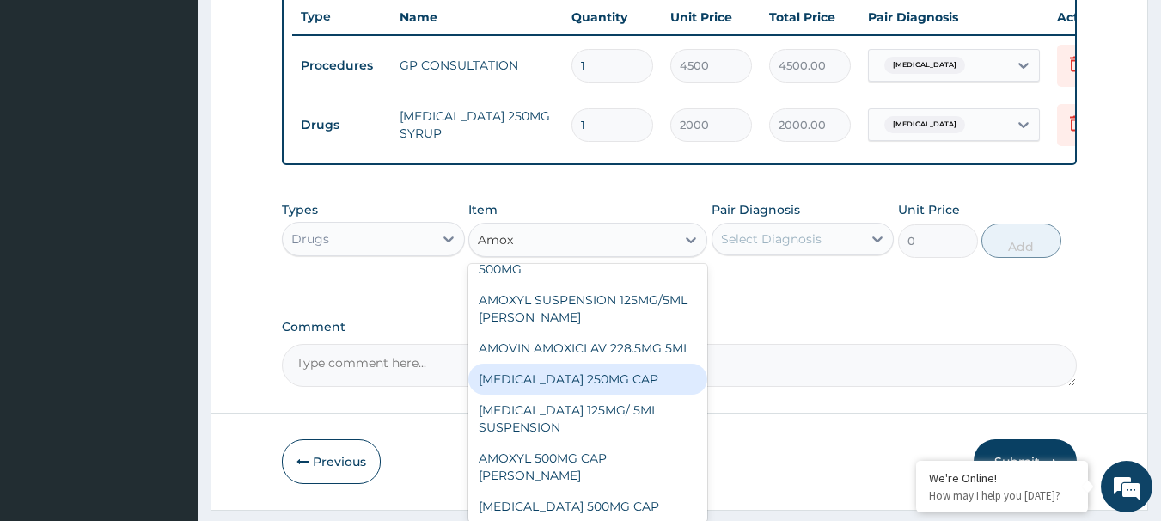
click at [555, 376] on div "AMOXYCILLIN 250MG CAP" at bounding box center [587, 379] width 239 height 31
type input "153.387"
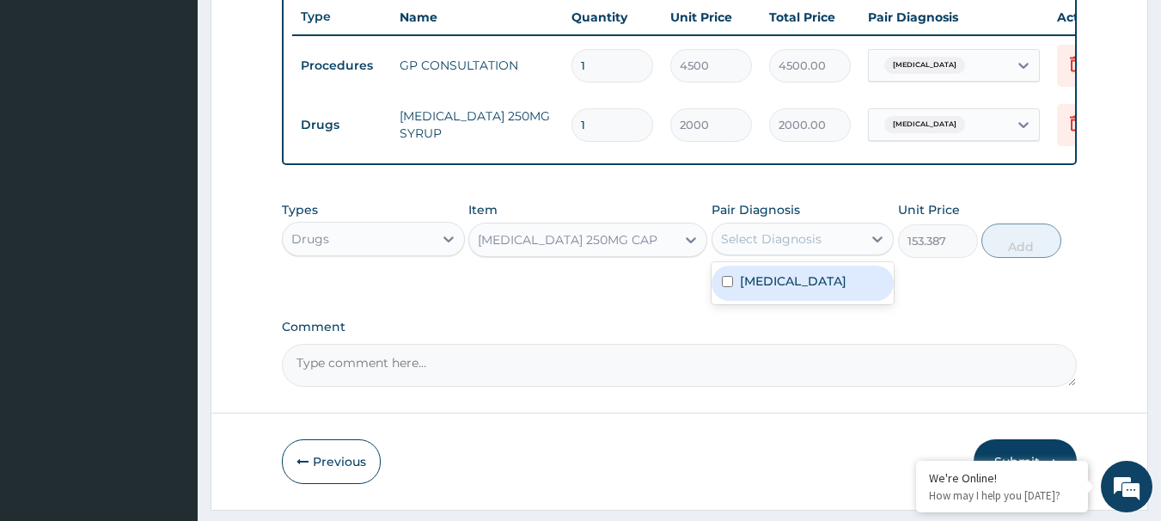
click at [774, 243] on div "Select Diagnosis" at bounding box center [771, 238] width 101 height 17
click at [1068, 124] on icon at bounding box center [1076, 123] width 21 height 21
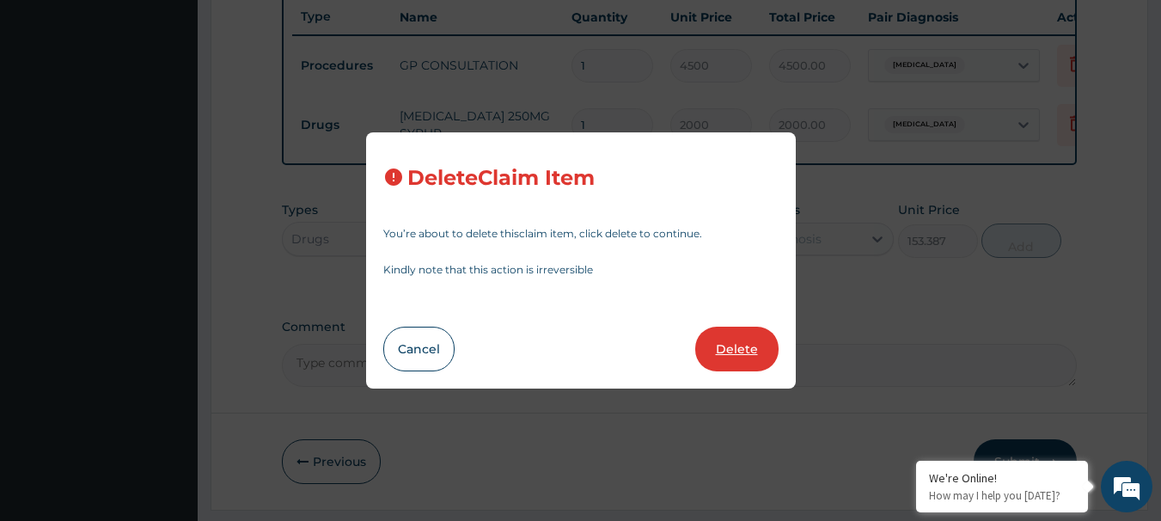
click at [741, 337] on button "Delete" at bounding box center [736, 349] width 83 height 45
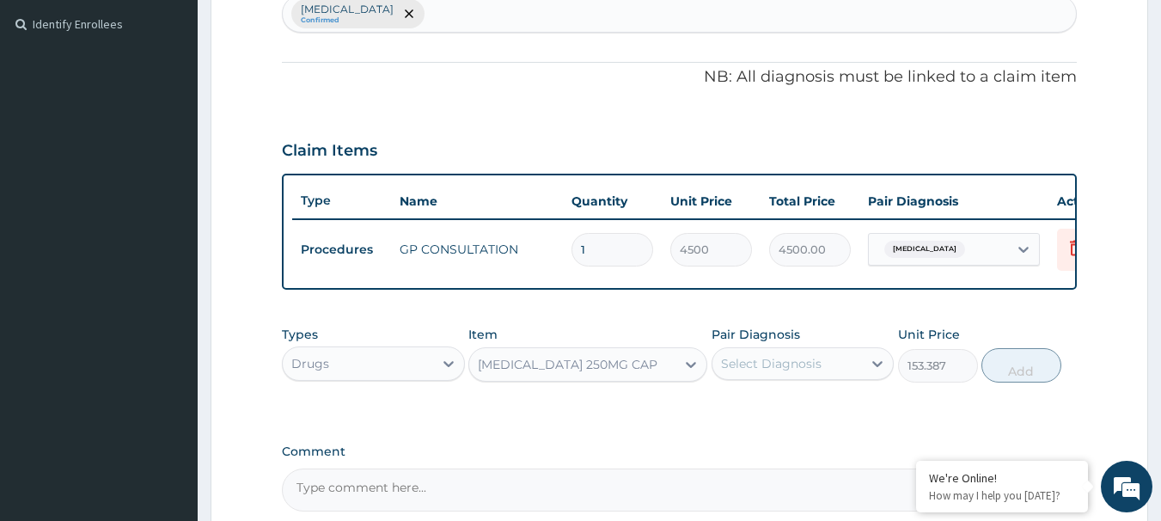
scroll to position [392, 0]
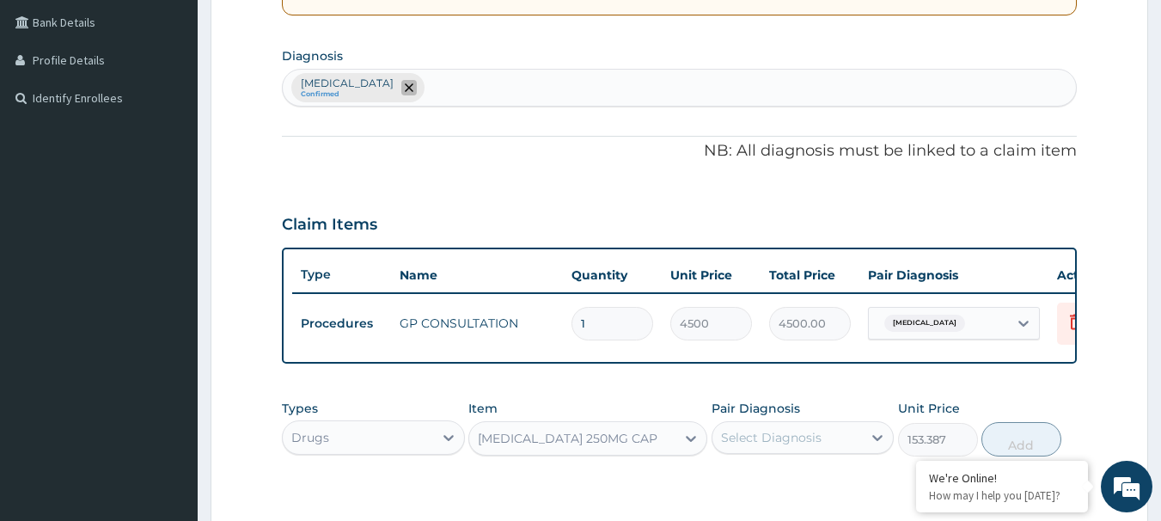
click at [405, 87] on icon "remove selection option" at bounding box center [409, 87] width 9 height 9
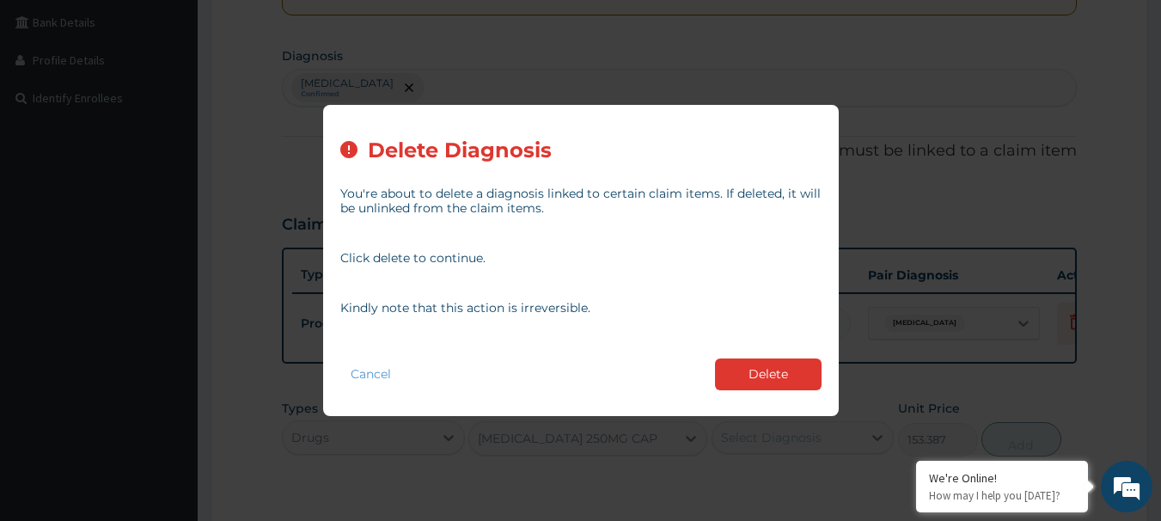
click at [774, 376] on button "Delete" at bounding box center [768, 374] width 107 height 32
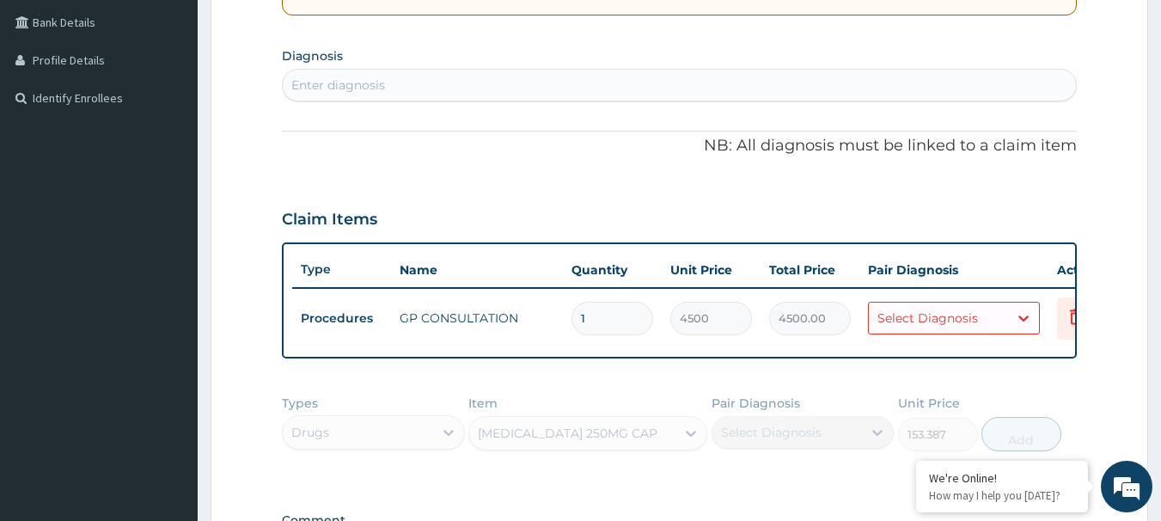
click at [369, 86] on div "Enter diagnosis" at bounding box center [338, 84] width 94 height 17
type input "UPPER RESPI"
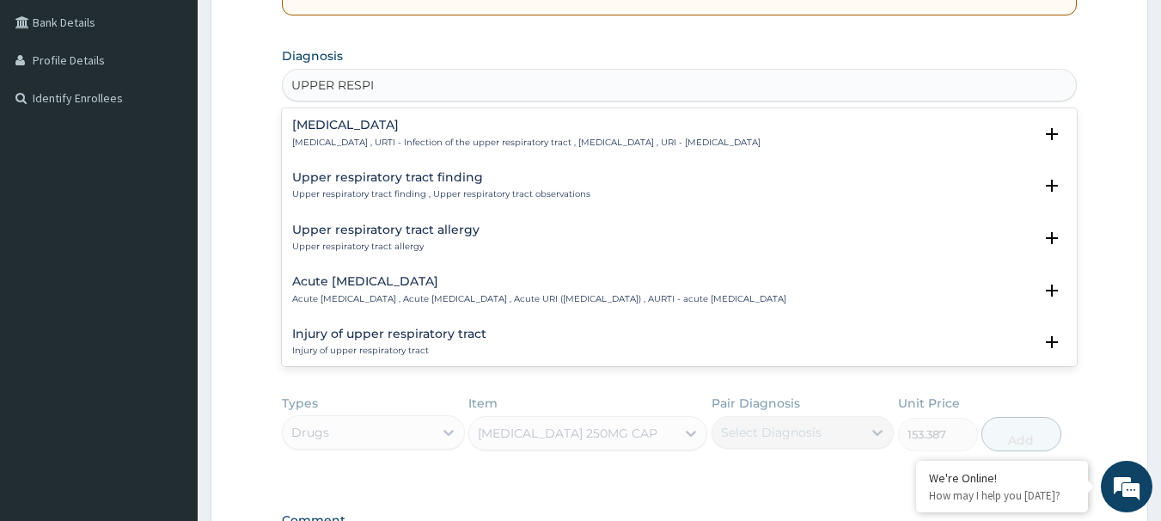
click at [383, 138] on p "Upper respiratory infection , URTI - Infection of the upper respiratory tract ,…" at bounding box center [526, 143] width 468 height 12
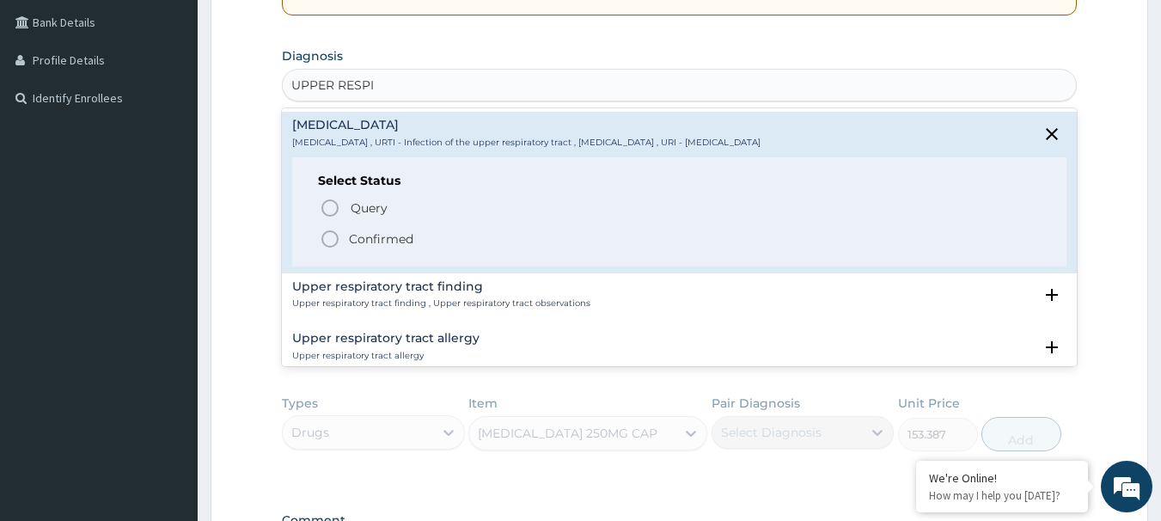
click at [360, 239] on p "Confirmed" at bounding box center [381, 238] width 64 height 17
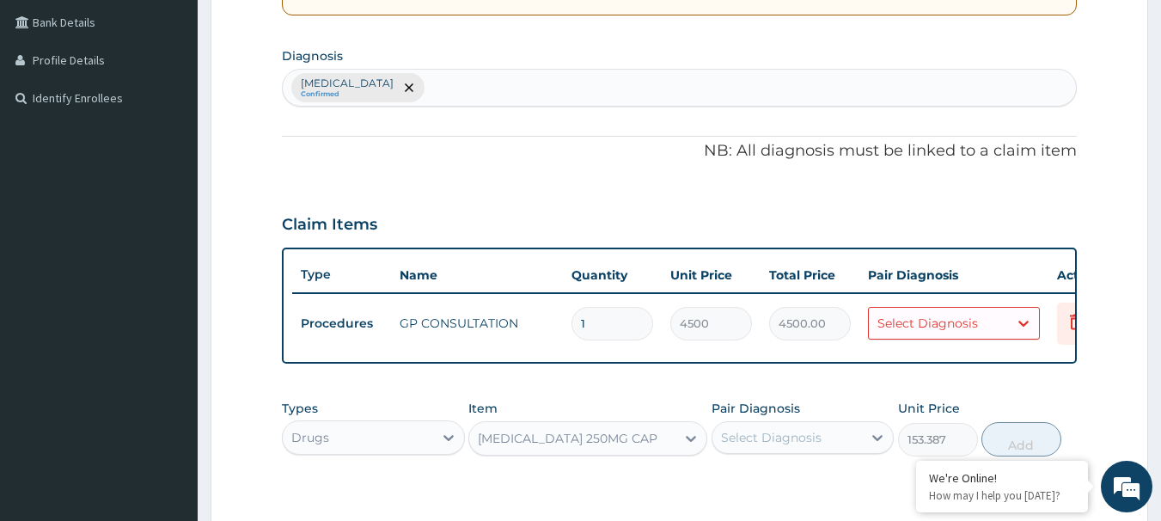
click at [967, 322] on div "Select Diagnosis" at bounding box center [928, 323] width 101 height 17
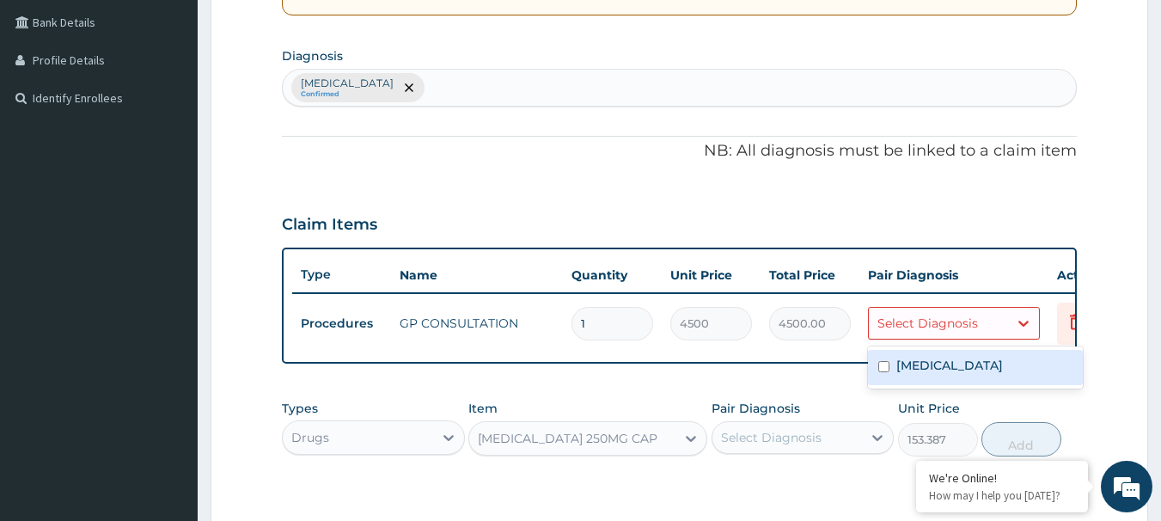
click at [938, 365] on label "Upper respiratory infection" at bounding box center [949, 365] width 107 height 17
checkbox input "true"
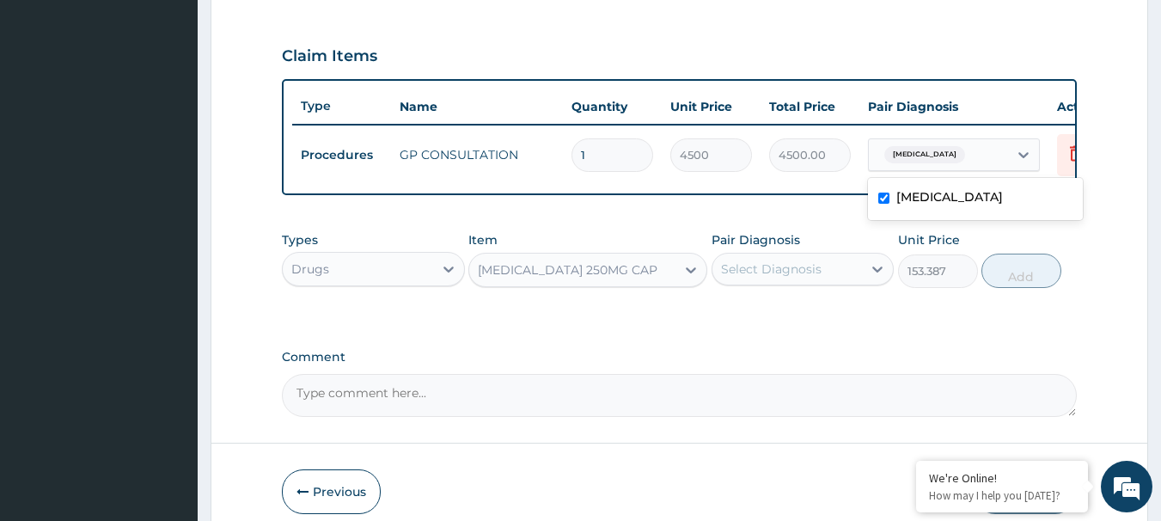
scroll to position [564, 0]
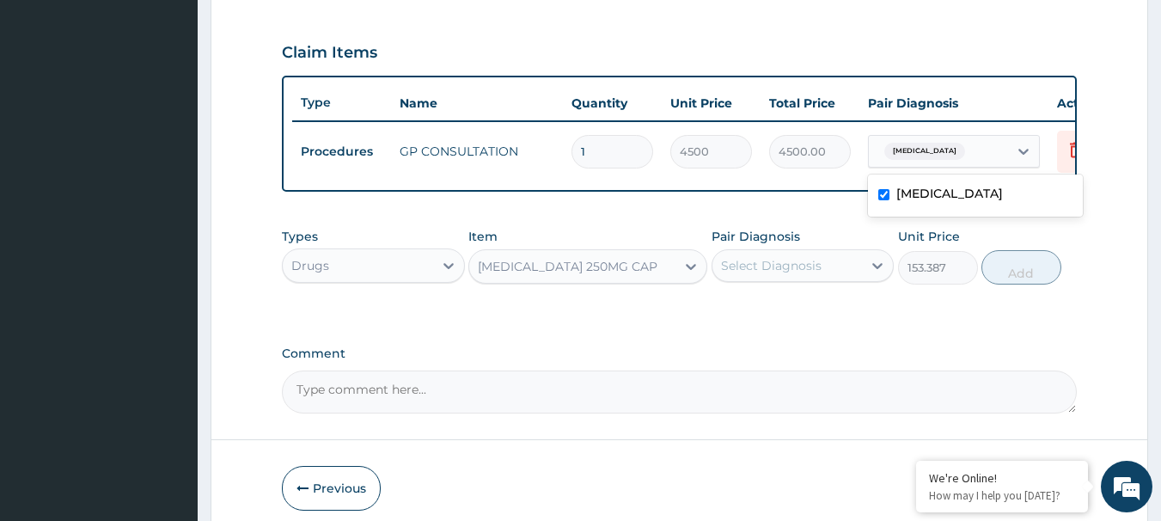
click at [781, 274] on div "Select Diagnosis" at bounding box center [771, 265] width 101 height 17
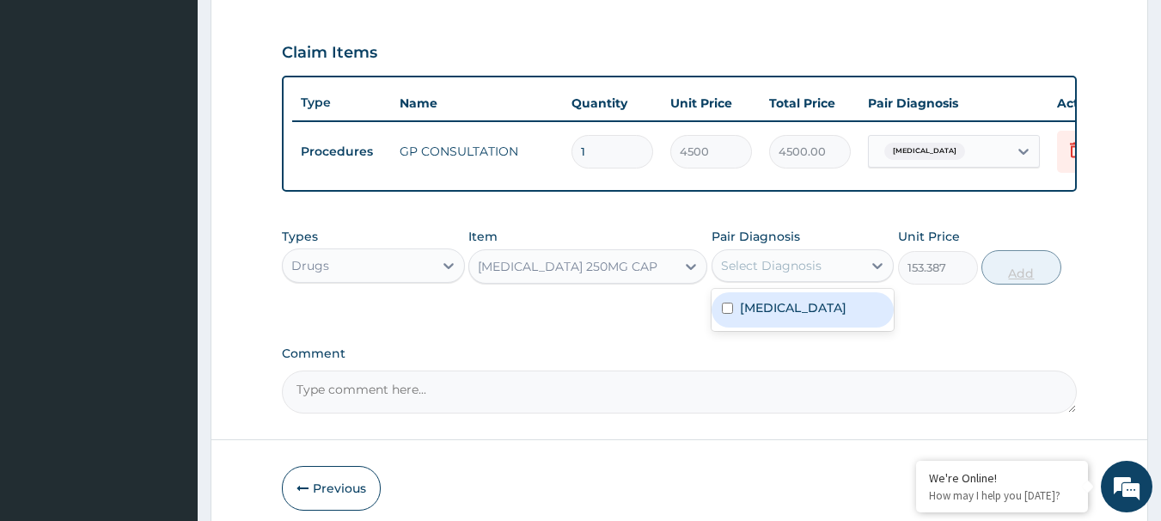
drag, startPoint x: 765, startPoint y: 333, endPoint x: 1028, endPoint y: 297, distance: 265.5
click at [774, 316] on label "Upper respiratory infection" at bounding box center [793, 307] width 107 height 17
checkbox input "true"
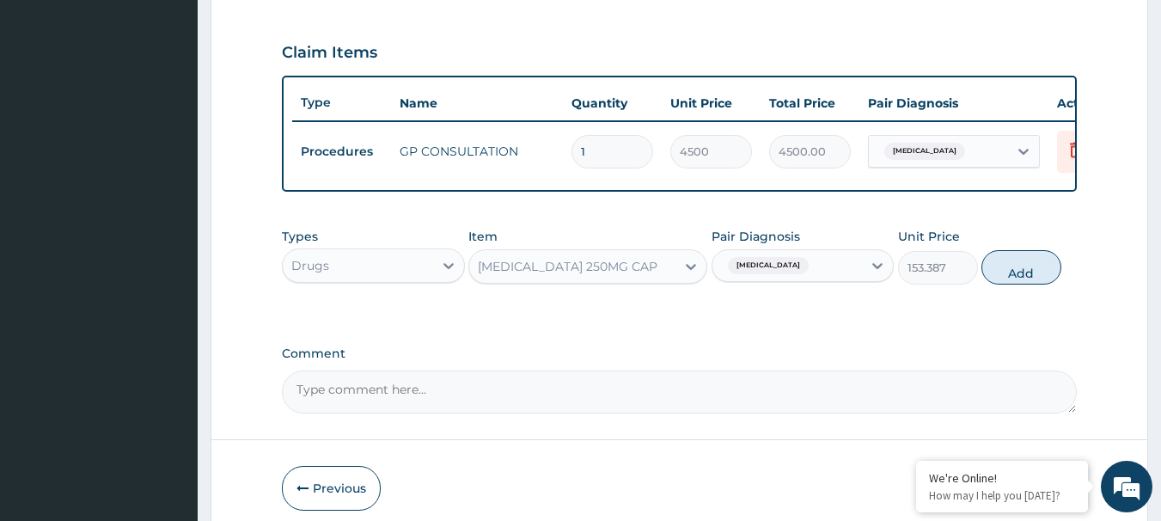
click at [1023, 275] on button "Add" at bounding box center [1022, 267] width 80 height 34
type input "0"
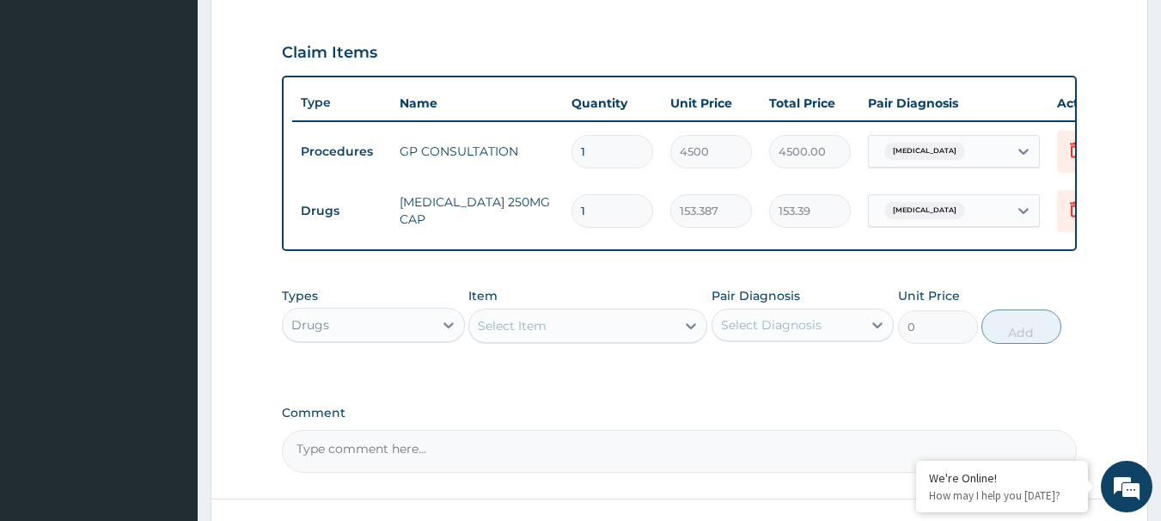
type input "14"
type input "2147.42"
type input "14"
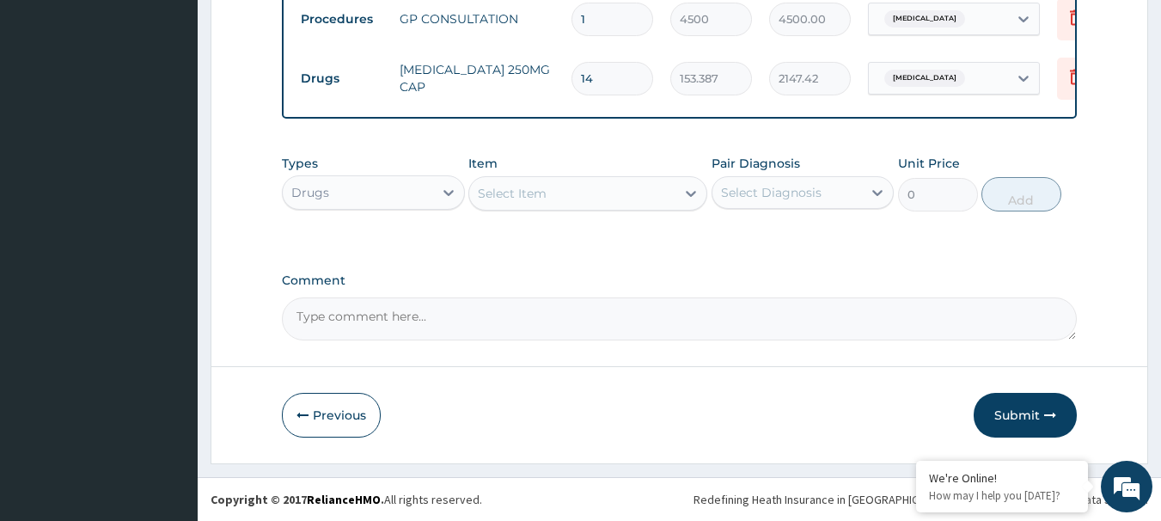
scroll to position [709, 0]
click at [558, 191] on div "Select Item" at bounding box center [572, 194] width 206 height 28
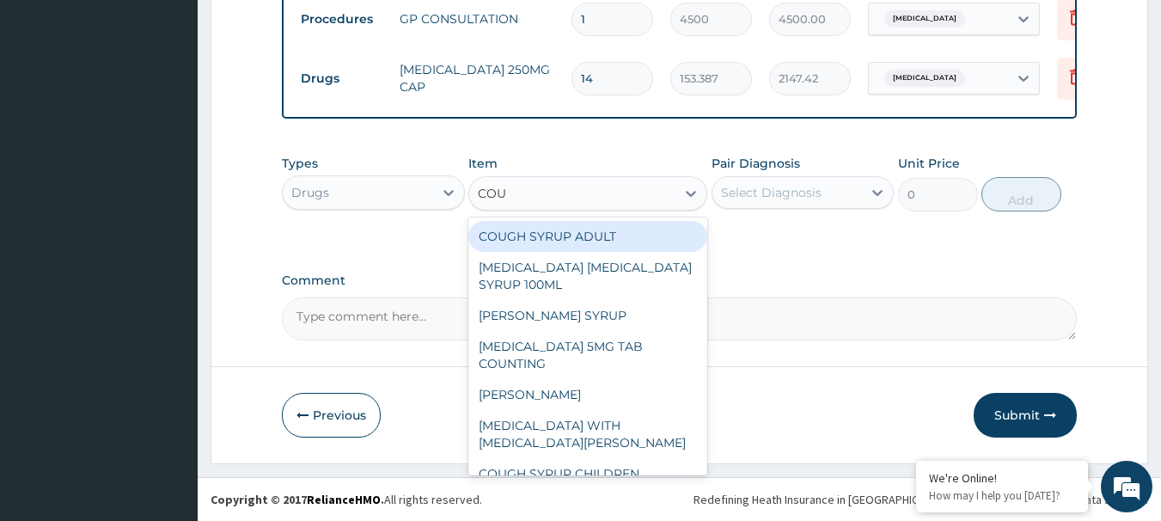
type input "COUG"
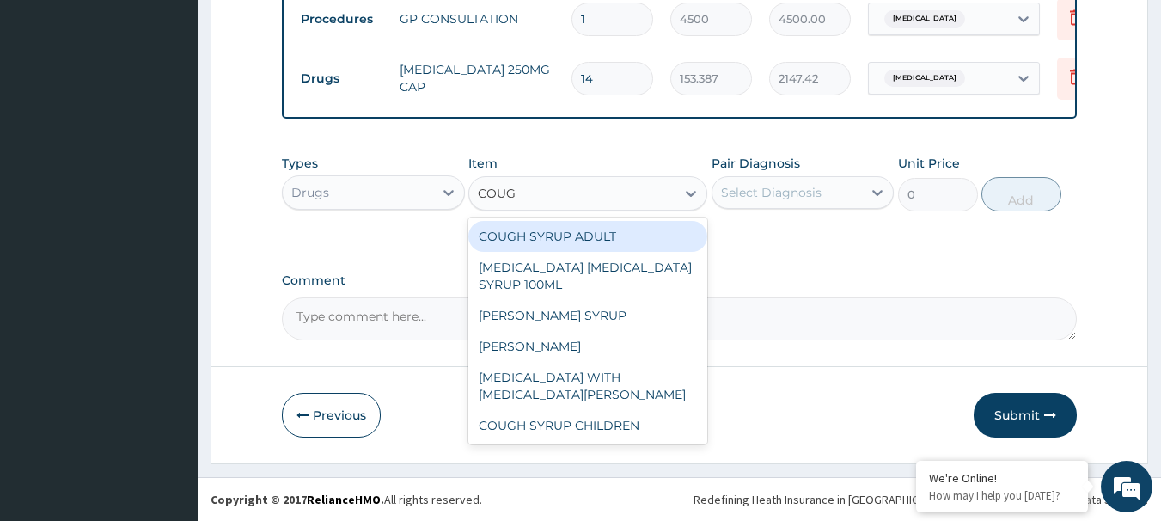
click at [552, 239] on div "COUGH SYRUP ADULT" at bounding box center [587, 236] width 239 height 31
type input "1148.272125"
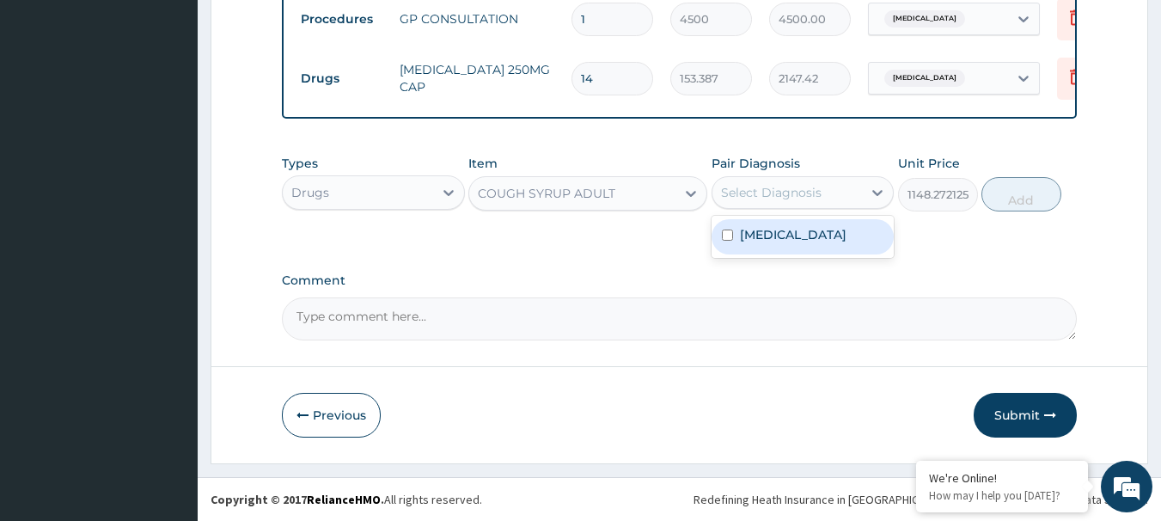
click at [786, 189] on div "Select Diagnosis" at bounding box center [771, 192] width 101 height 17
click at [761, 243] on label "Upper respiratory infection" at bounding box center [793, 234] width 107 height 17
checkbox input "true"
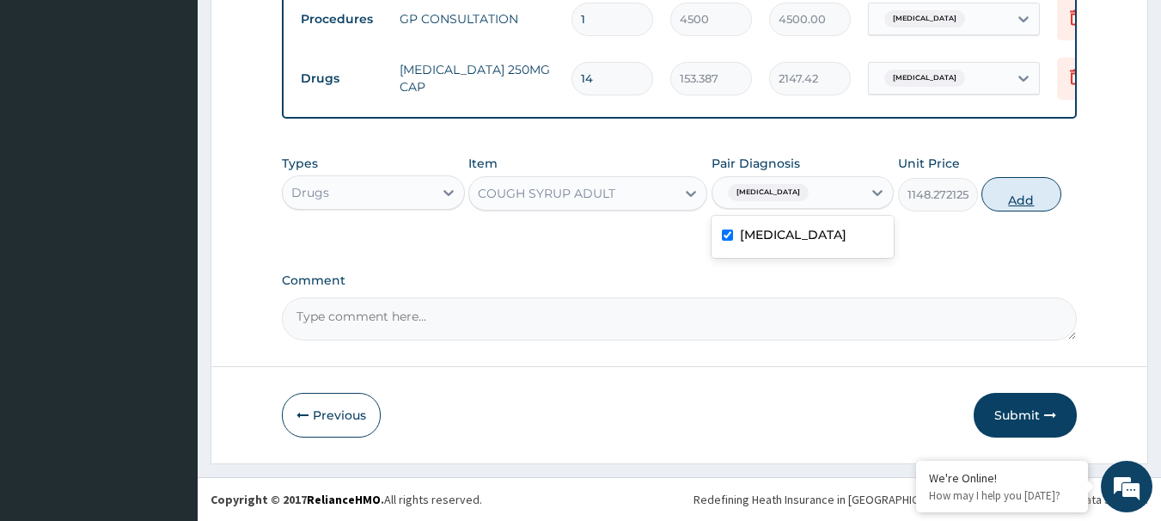
click at [1010, 189] on button "Add" at bounding box center [1022, 194] width 80 height 34
type input "0"
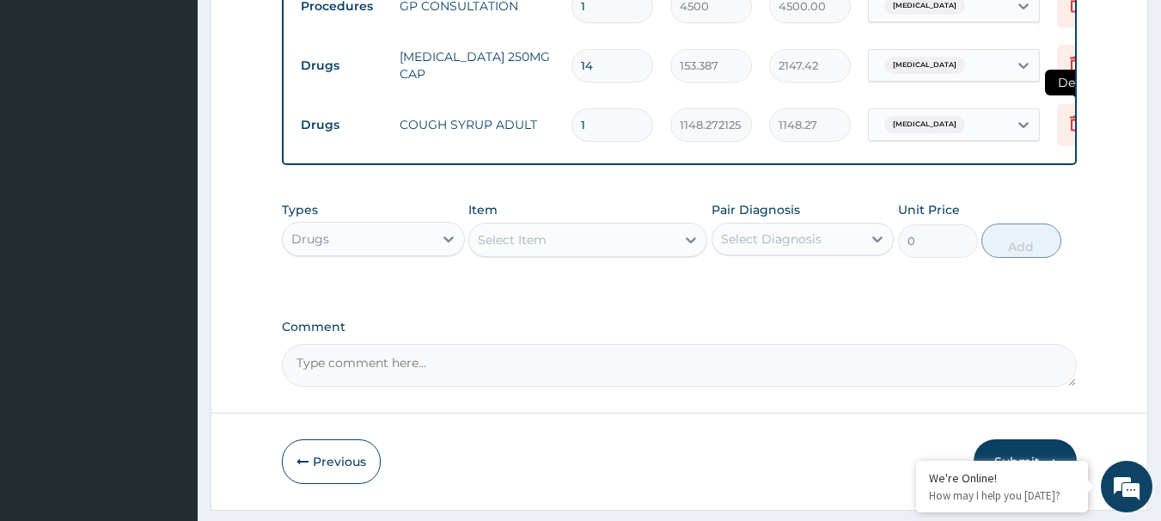
click at [1067, 127] on icon at bounding box center [1076, 123] width 21 height 21
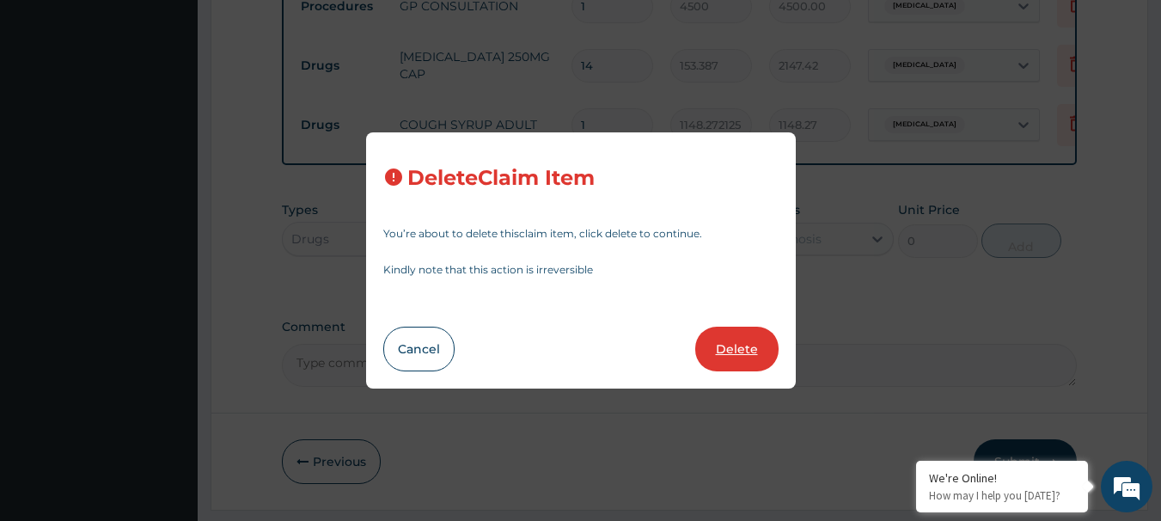
click at [741, 339] on button "Delete" at bounding box center [736, 349] width 83 height 45
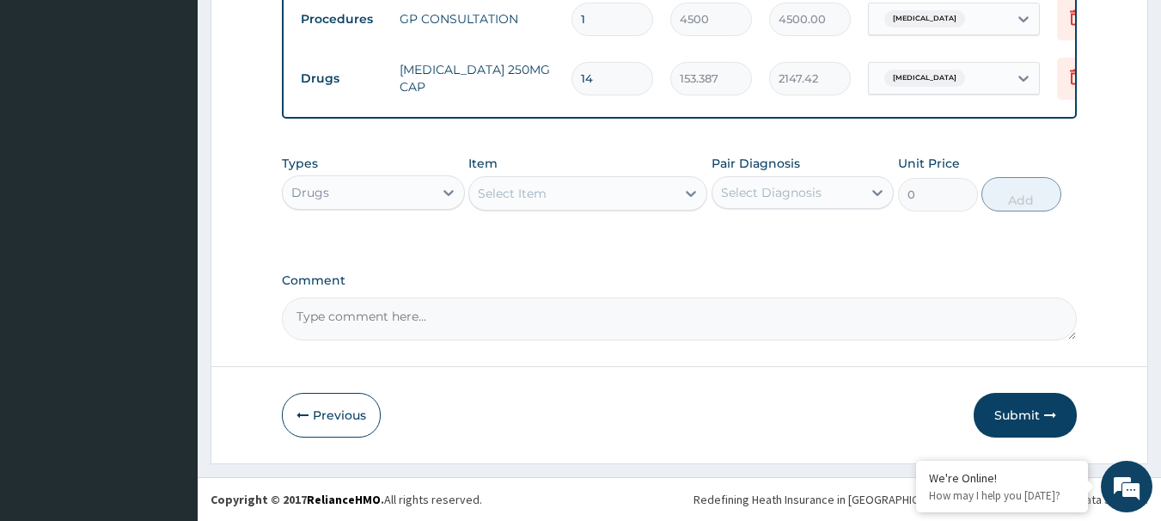
click at [523, 187] on div "Select Item" at bounding box center [512, 193] width 69 height 17
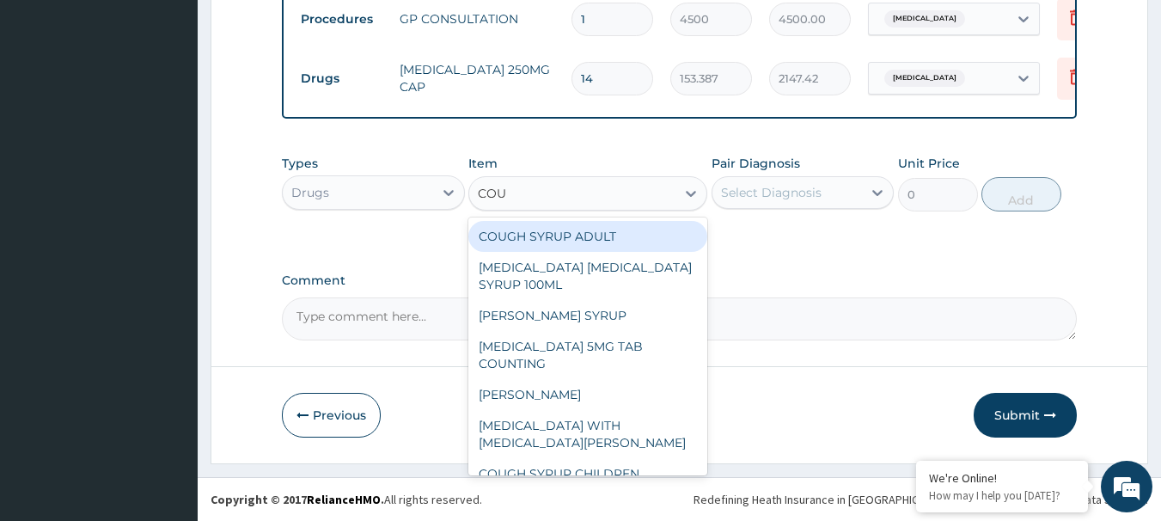
type input "COUG"
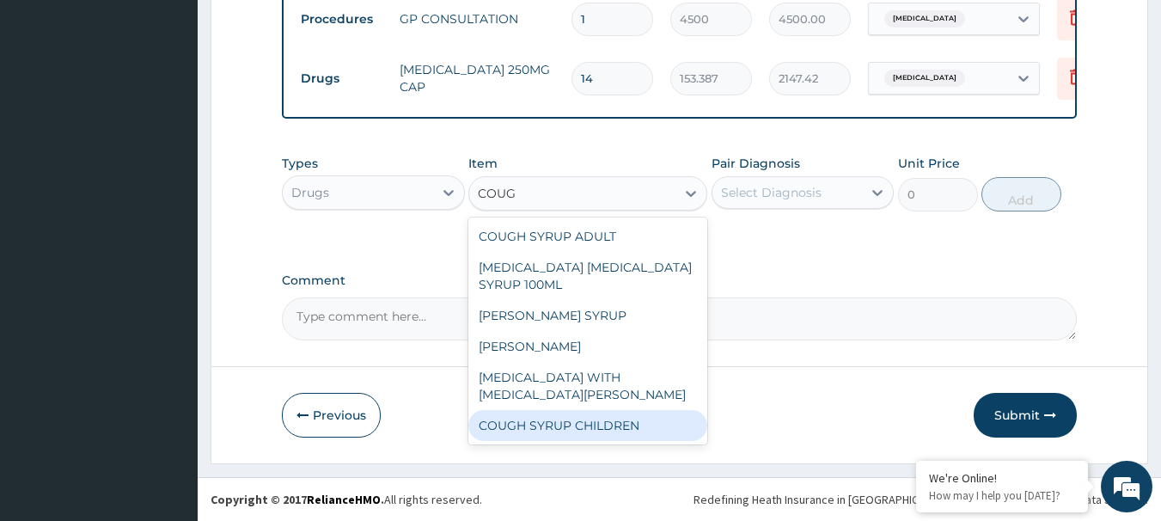
click at [564, 427] on div "COUGH SYRUP CHILDREN" at bounding box center [587, 425] width 239 height 31
type input "1112.05575"
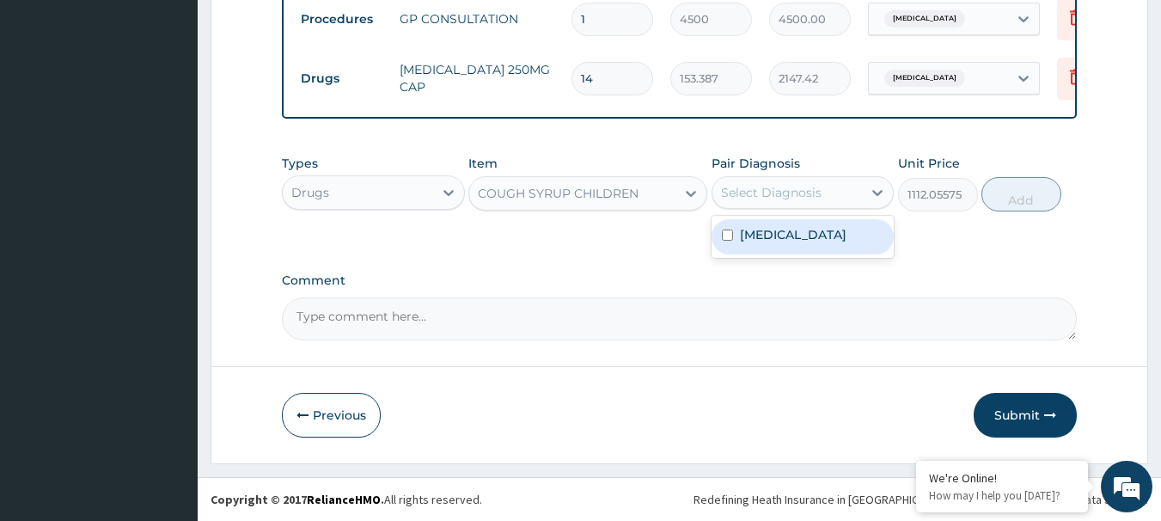
click at [758, 199] on div "Select Diagnosis" at bounding box center [771, 192] width 101 height 17
click at [760, 243] on label "Upper respiratory infection" at bounding box center [793, 234] width 107 height 17
checkbox input "true"
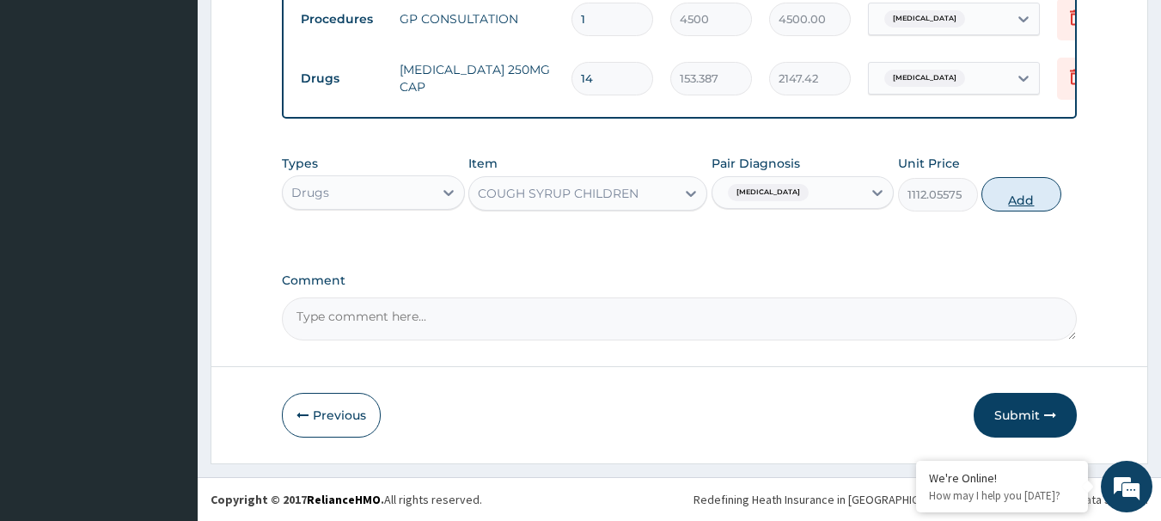
click at [1020, 199] on button "Add" at bounding box center [1022, 194] width 80 height 34
type input "0"
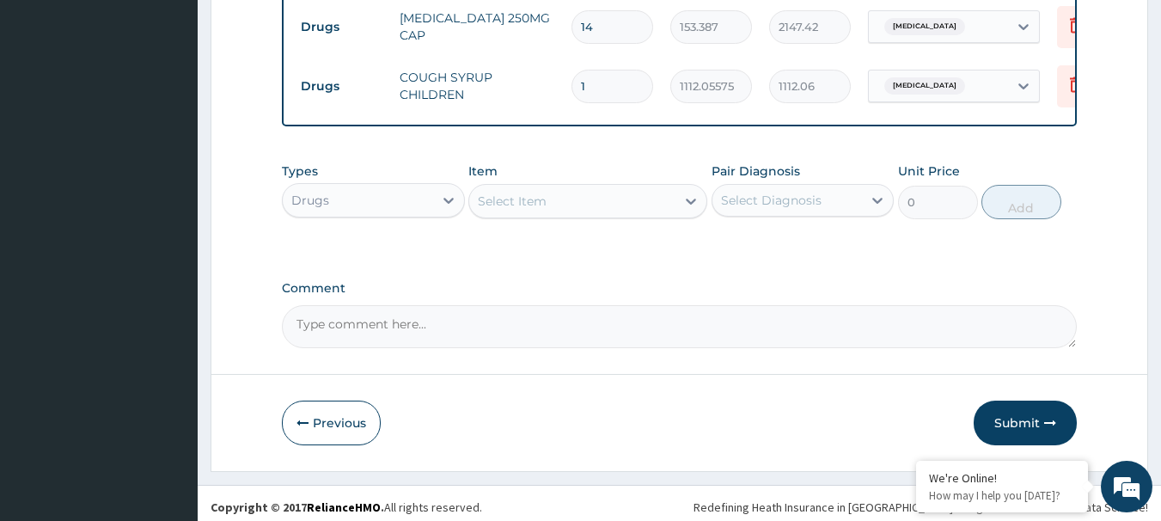
scroll to position [768, 0]
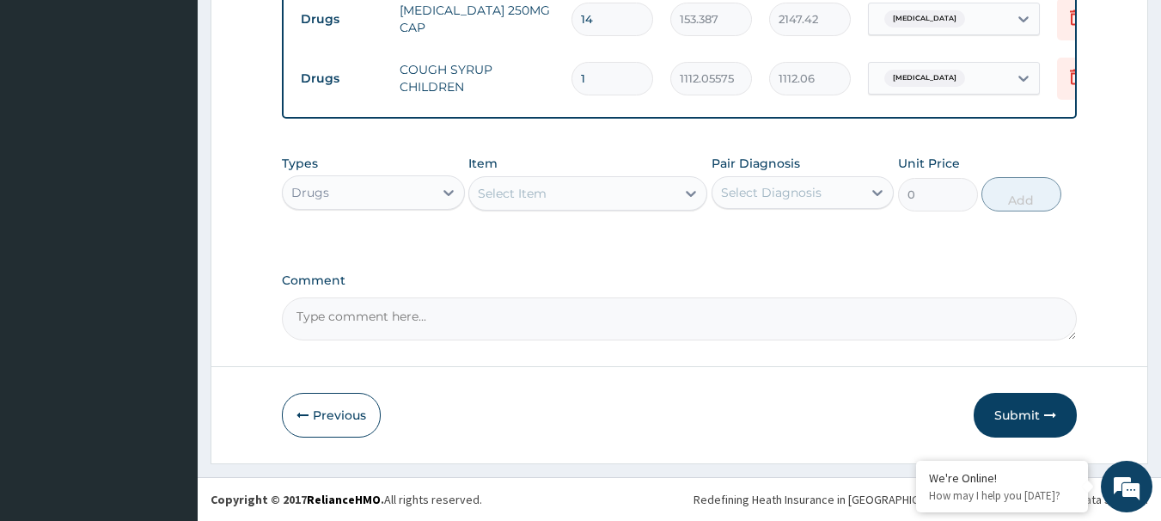
click at [608, 279] on label "Comment" at bounding box center [680, 280] width 796 height 15
click at [608, 297] on textarea "Comment" at bounding box center [680, 318] width 796 height 43
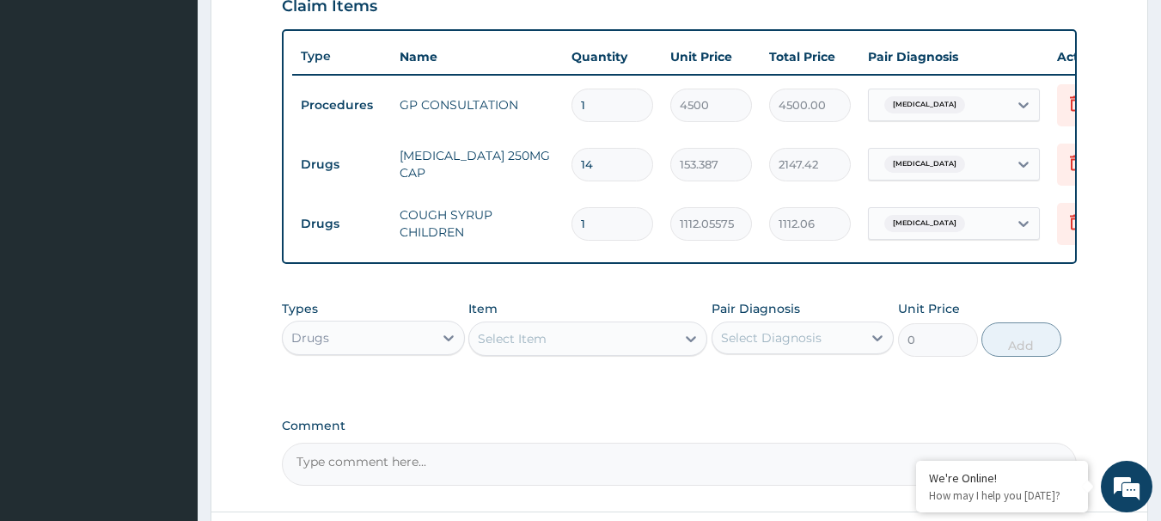
scroll to position [596, 0]
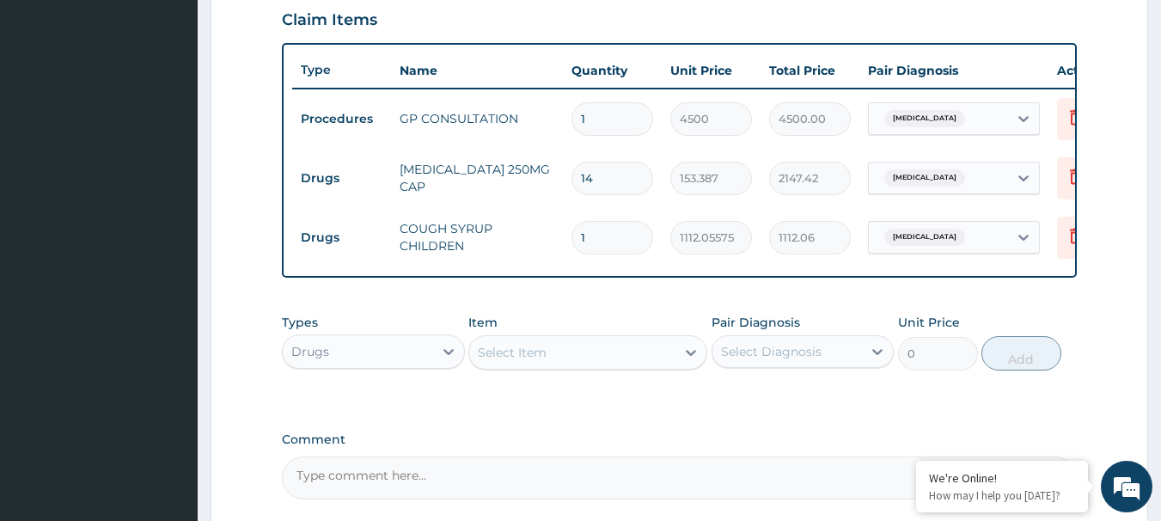
click at [529, 361] on div "Select Item" at bounding box center [512, 352] width 69 height 17
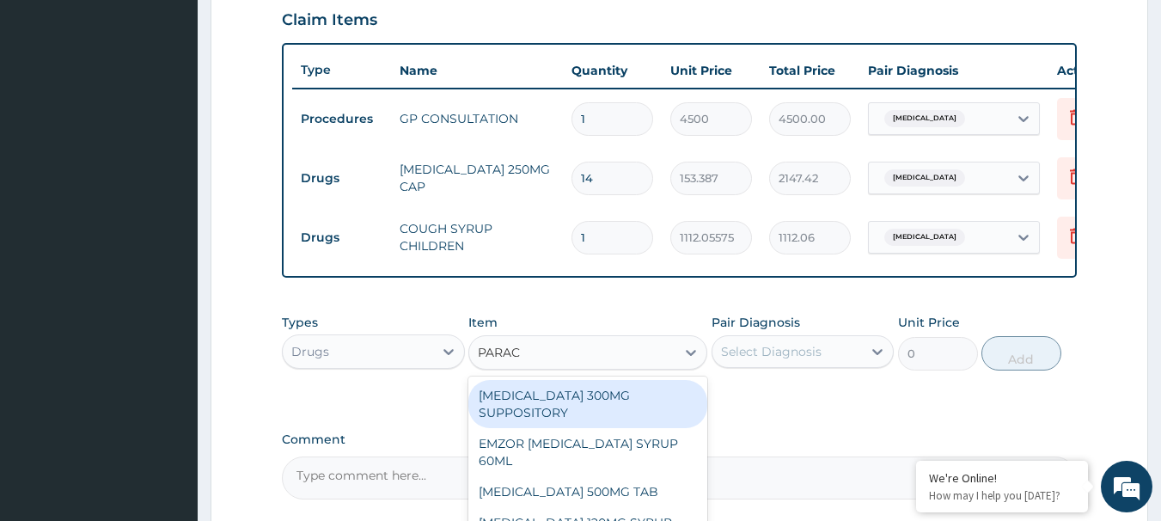
type input "PARACE"
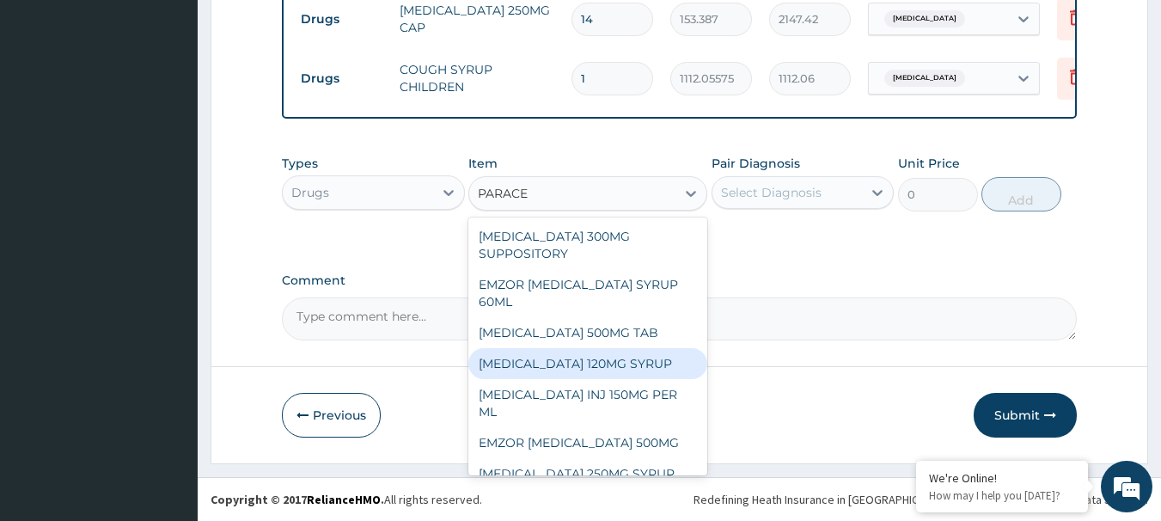
scroll to position [65, 0]
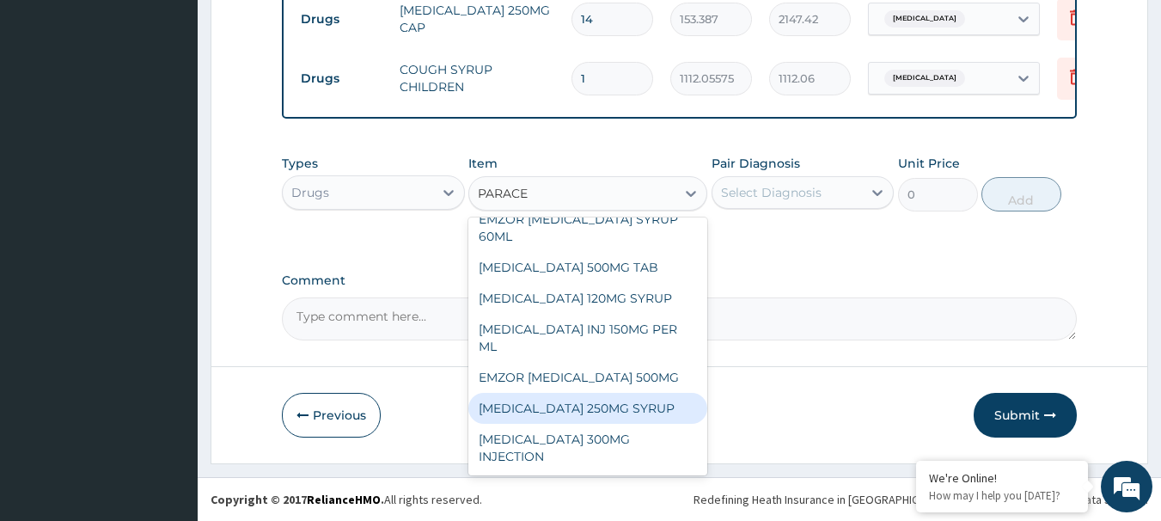
click at [590, 413] on div "PARACETAMOL 250MG SYRUP" at bounding box center [587, 408] width 239 height 31
type input "2000"
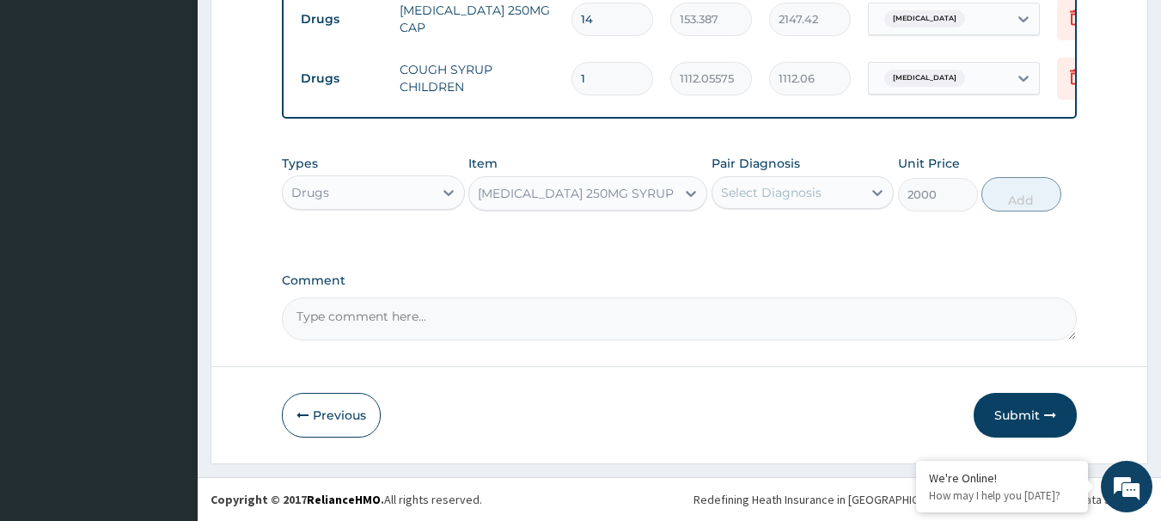
click at [790, 187] on div "Select Diagnosis" at bounding box center [771, 192] width 101 height 17
click at [785, 243] on label "Upper respiratory infection" at bounding box center [793, 234] width 107 height 17
checkbox input "true"
click at [1031, 201] on button "Add" at bounding box center [1022, 194] width 80 height 34
type input "0"
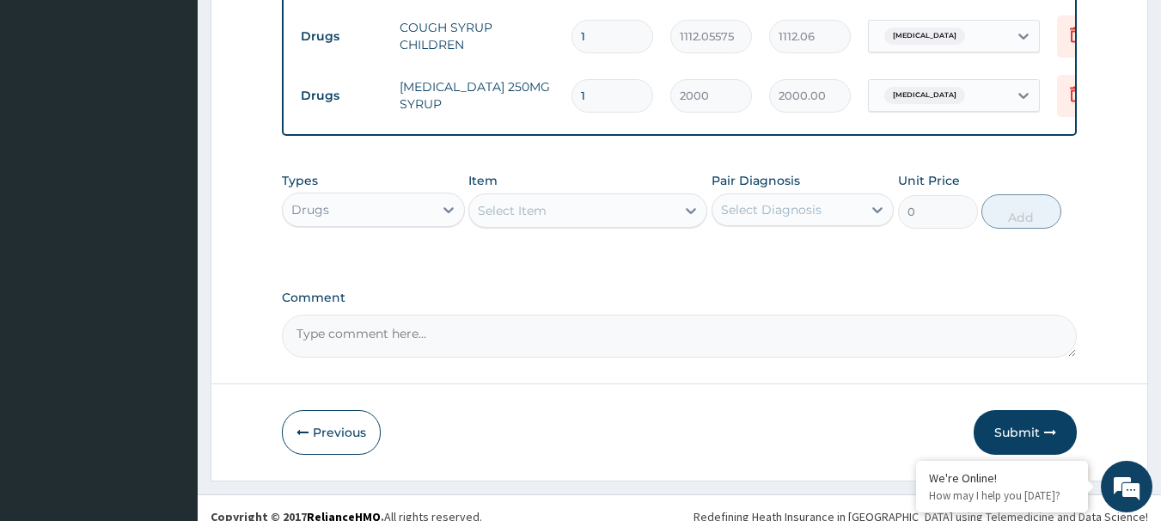
scroll to position [828, 0]
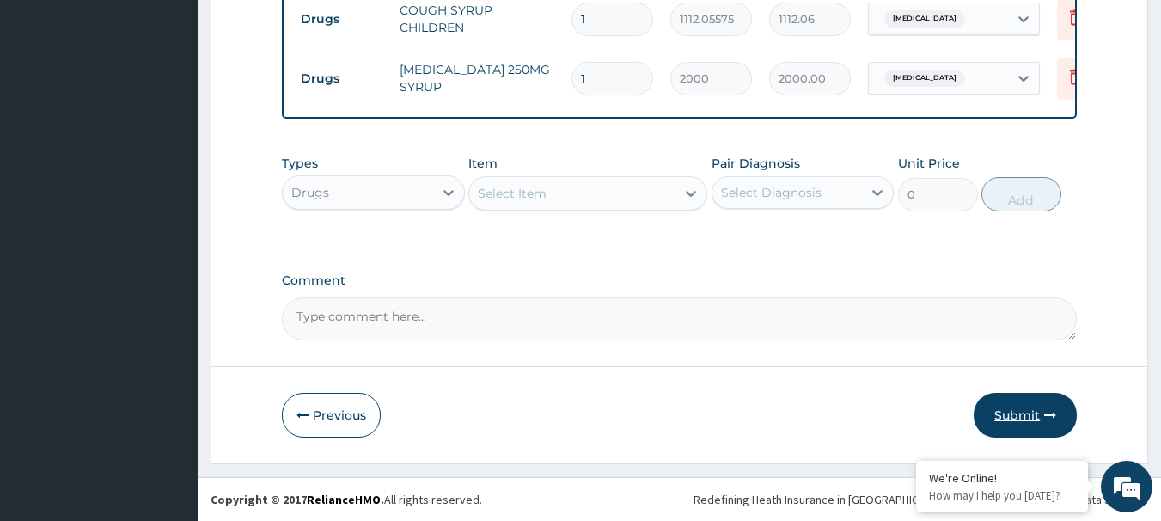
click at [1014, 412] on button "Submit" at bounding box center [1025, 415] width 103 height 45
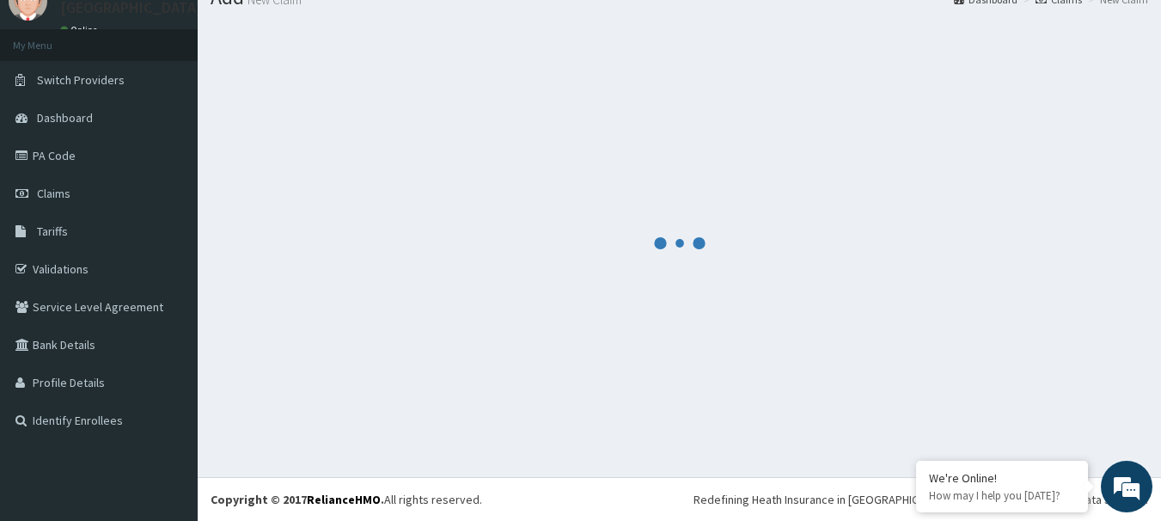
scroll to position [70, 0]
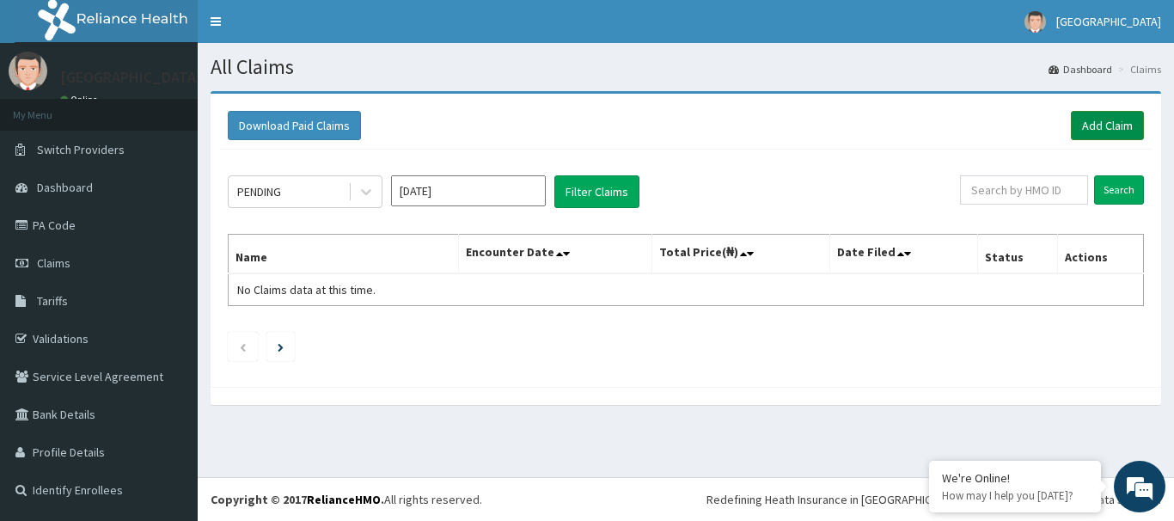
click at [1100, 116] on link "Add Claim" at bounding box center [1107, 125] width 73 height 29
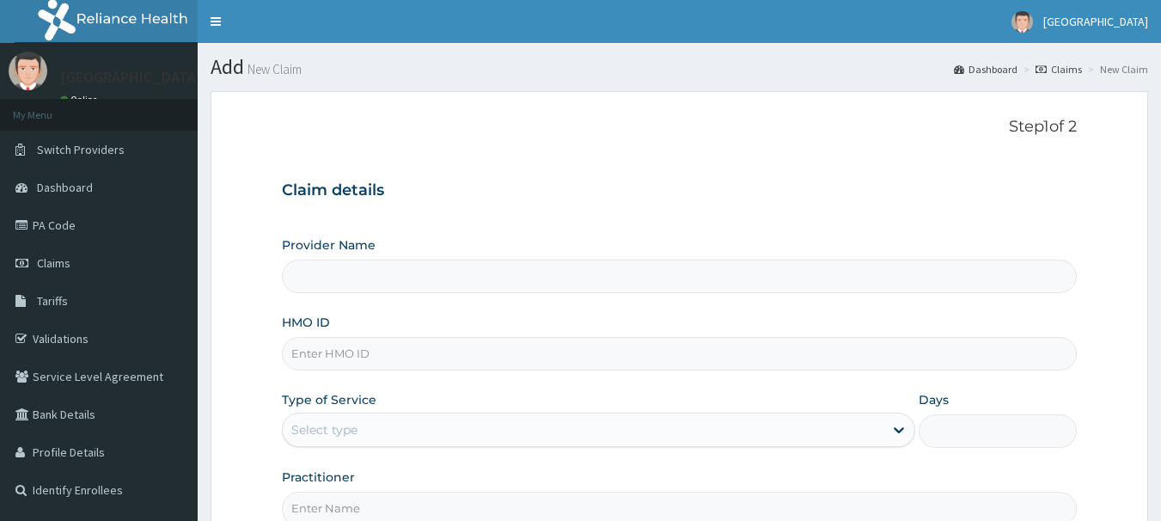
type input "[GEOGRAPHIC_DATA](Signature)"
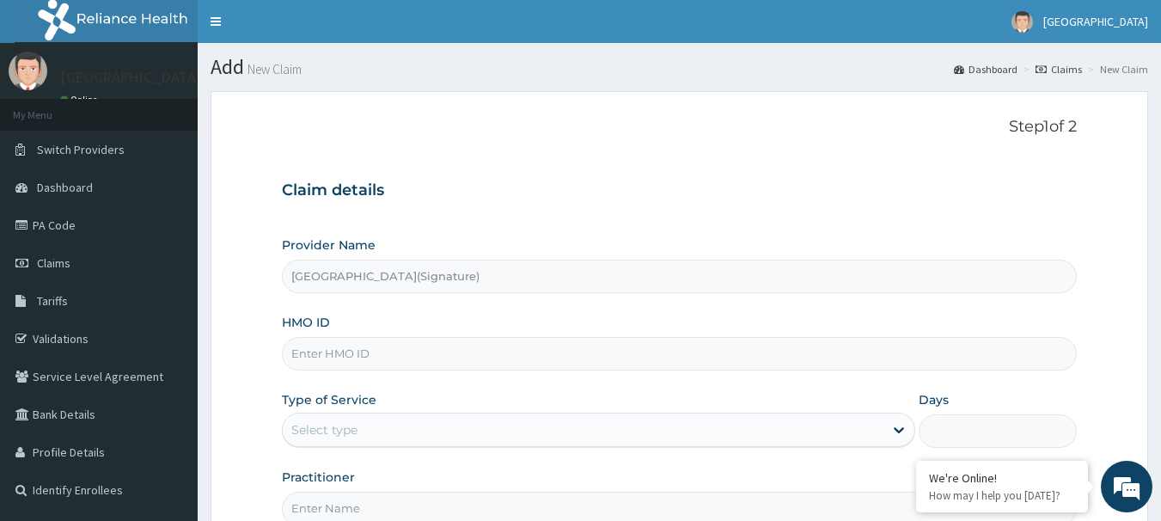
click at [352, 358] on input "HMO ID" at bounding box center [680, 354] width 796 height 34
paste input "NBC/11263/F"
type input "NBC/11263/F"
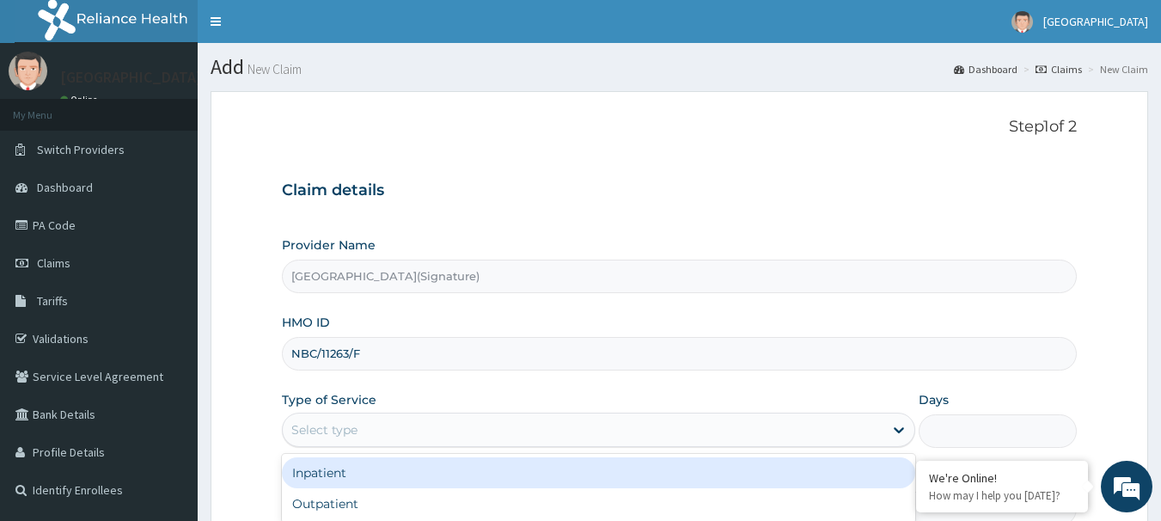
click at [367, 425] on div "Select type" at bounding box center [583, 430] width 601 height 28
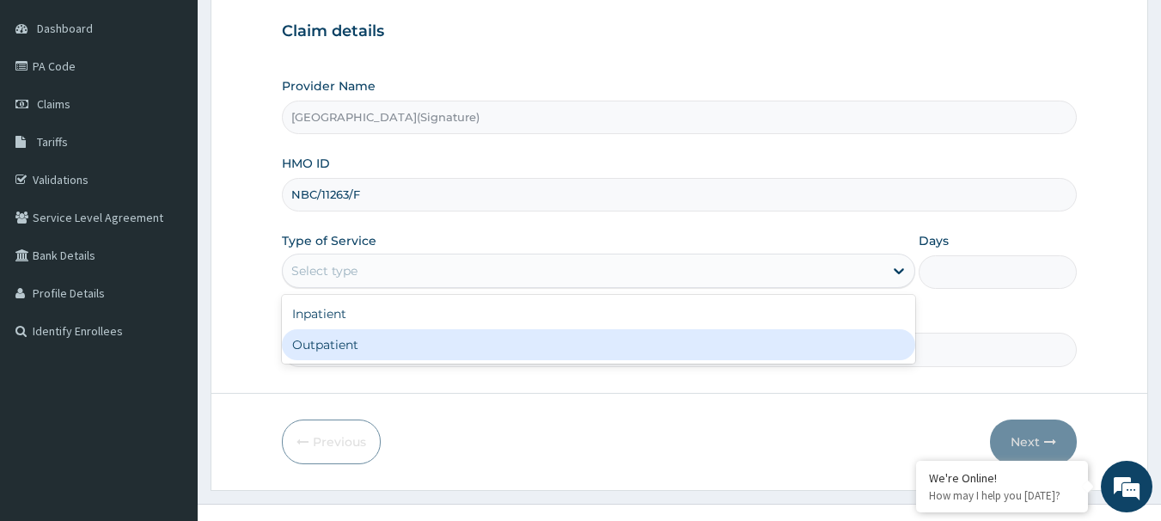
scroll to position [186, 0]
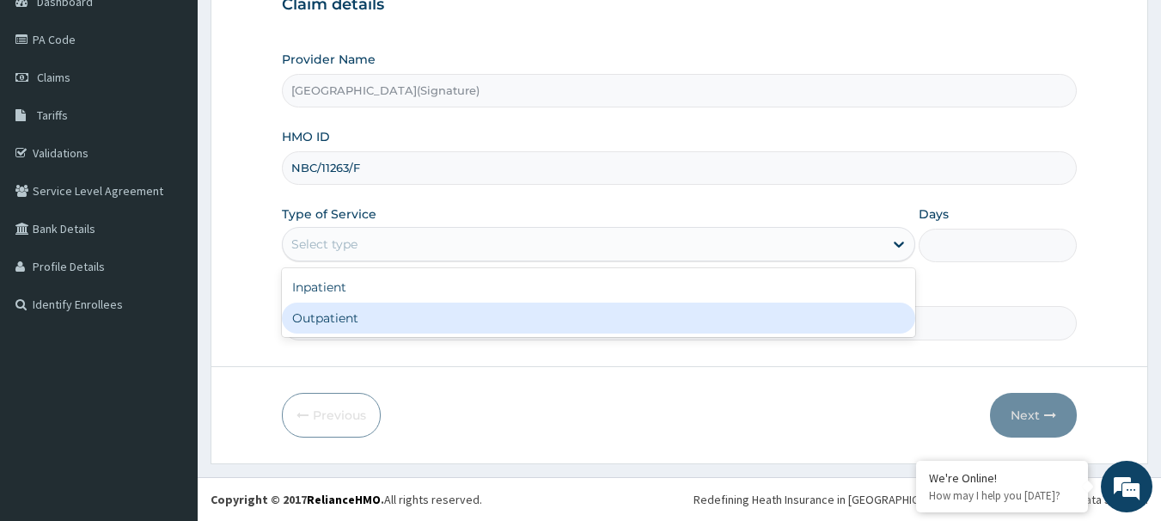
click at [361, 323] on div "Outpatient" at bounding box center [598, 318] width 633 height 31
type input "1"
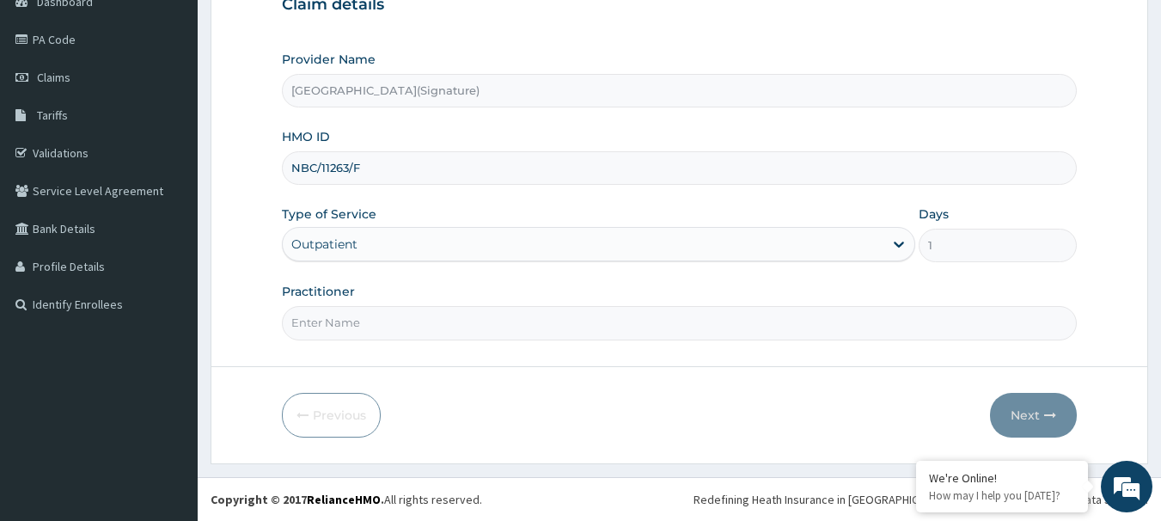
click at [406, 324] on input "Practitioner" at bounding box center [680, 323] width 796 height 34
paste input "Dr. [PERSON_NAME]"
type input "Dr. [PERSON_NAME]"
click at [1017, 411] on button "Next" at bounding box center [1033, 415] width 87 height 45
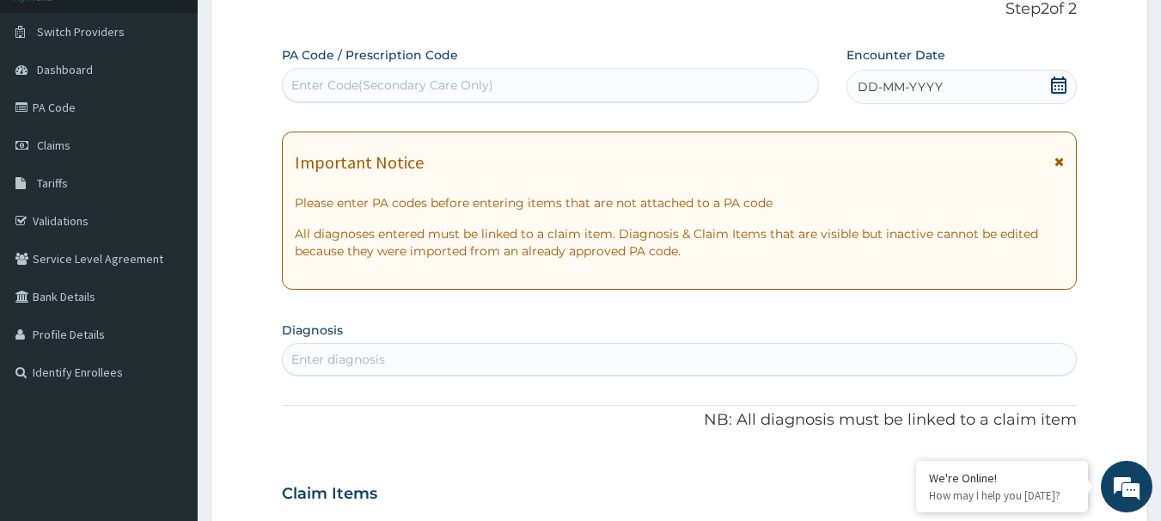
scroll to position [14, 0]
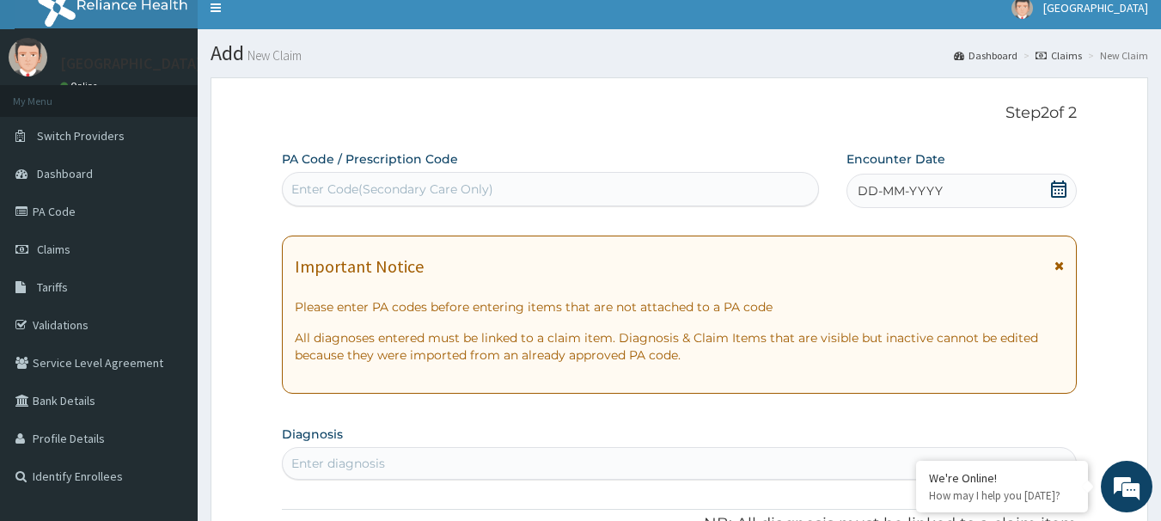
click at [1060, 188] on icon at bounding box center [1058, 188] width 17 height 17
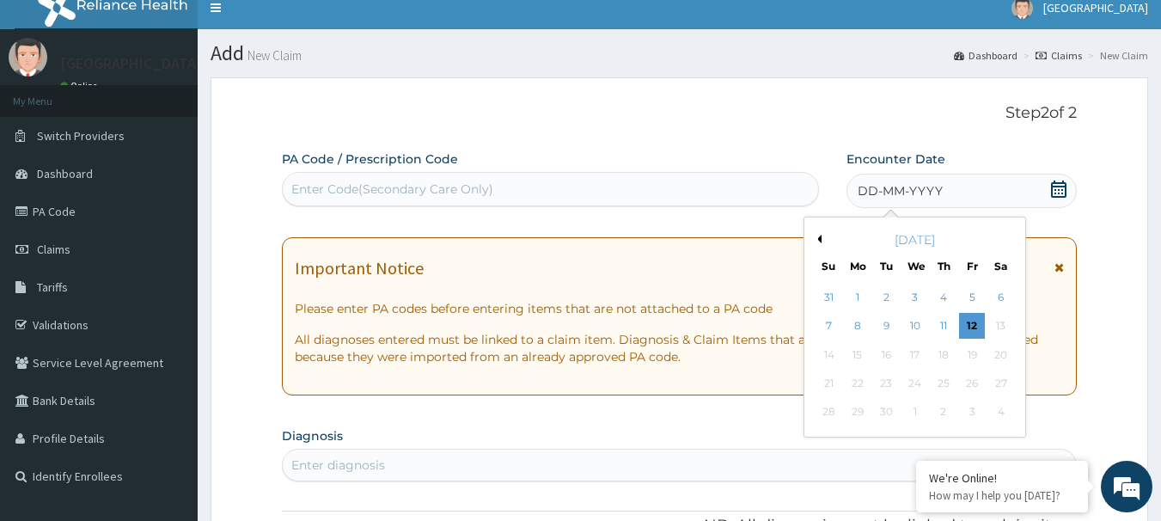
click at [817, 238] on button "Previous Month" at bounding box center [817, 239] width 9 height 9
click at [914, 379] on div "20" at bounding box center [915, 383] width 26 height 26
click at [914, 379] on div "Important Notice Please enter PA codes before entering items that are not attac…" at bounding box center [680, 316] width 796 height 158
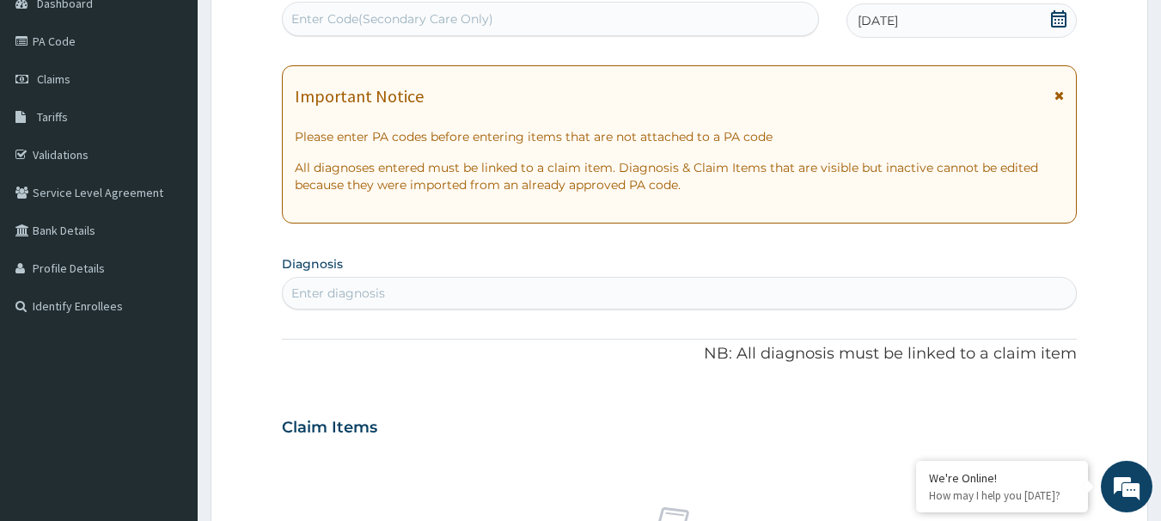
scroll to position [186, 0]
click at [409, 296] on div "Enter diagnosis" at bounding box center [680, 292] width 794 height 28
type input "MALARIA"
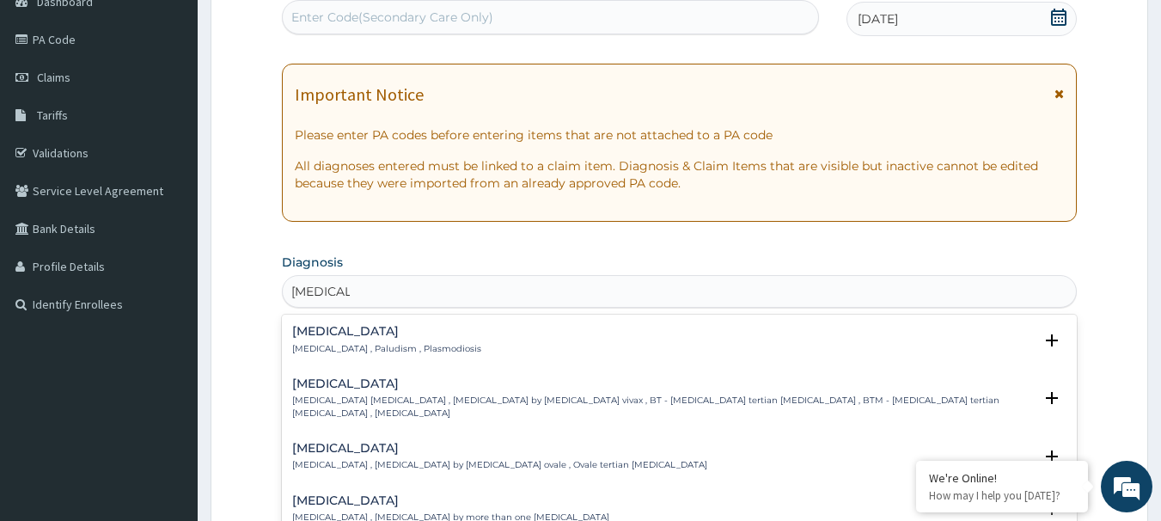
click at [346, 333] on h4 "Malaria" at bounding box center [386, 331] width 189 height 13
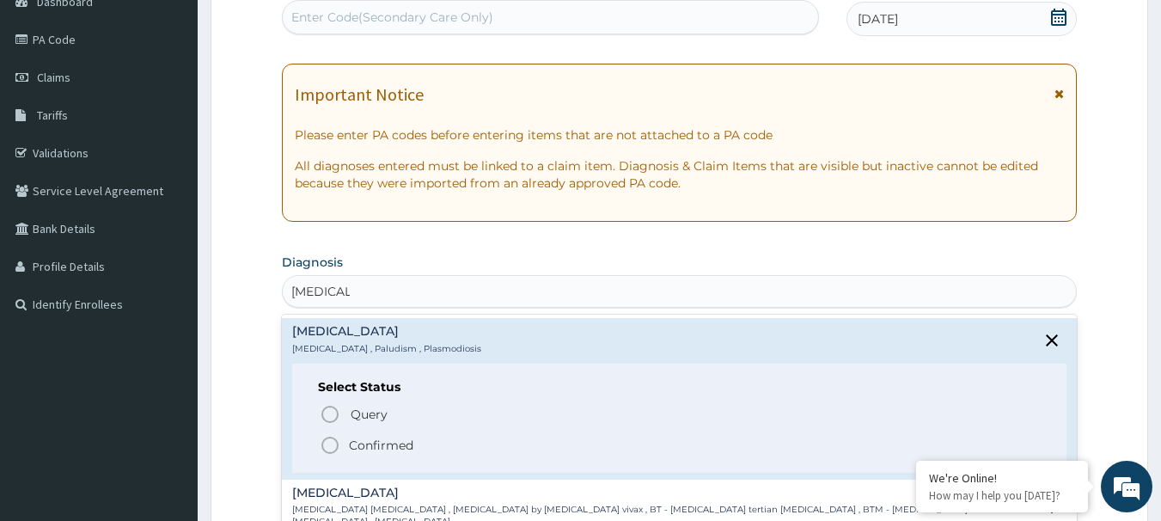
click at [360, 443] on p "Confirmed" at bounding box center [381, 445] width 64 height 17
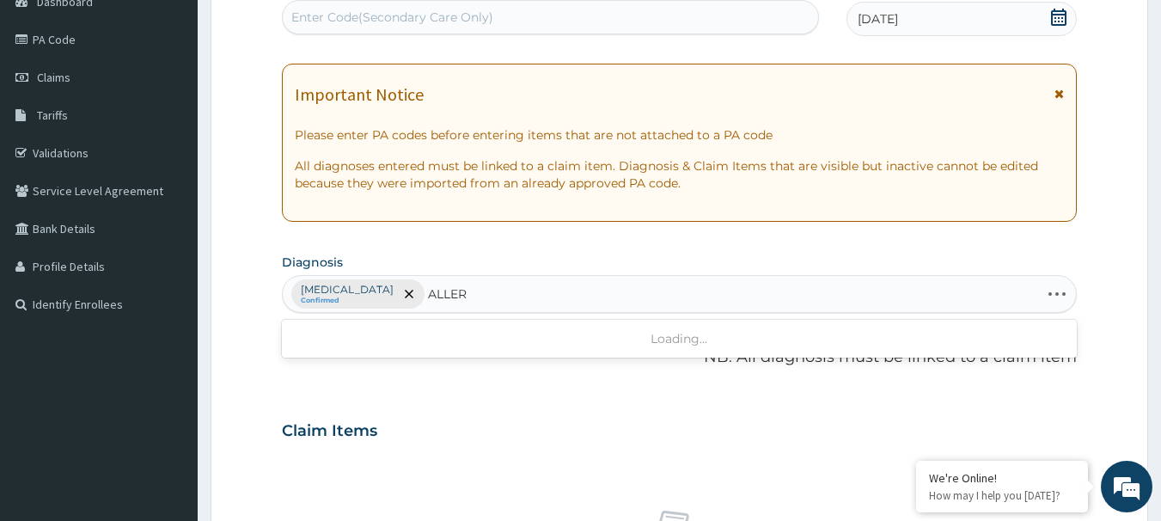
type input "ALLER"
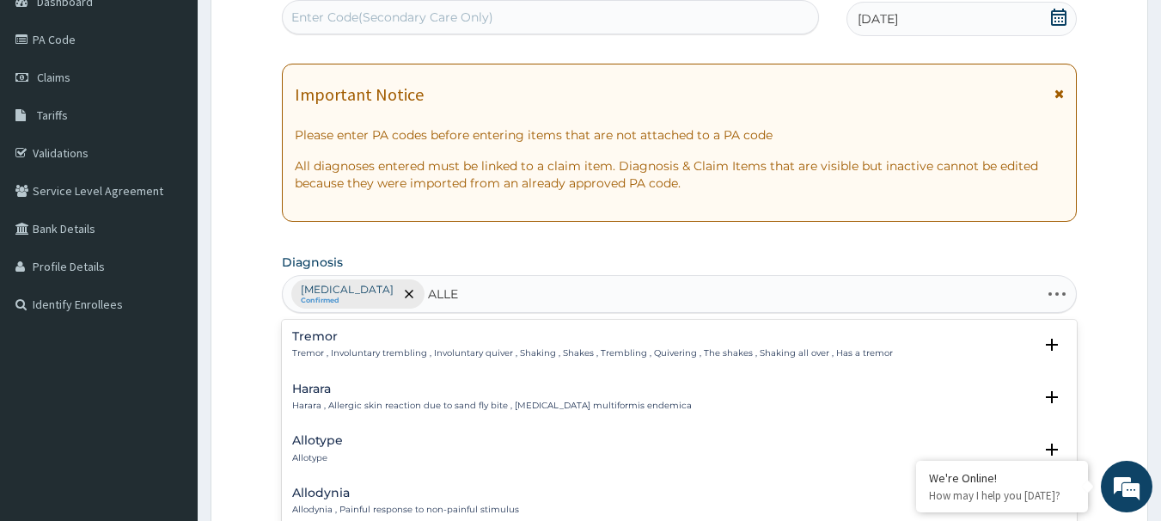
type input "ALLER"
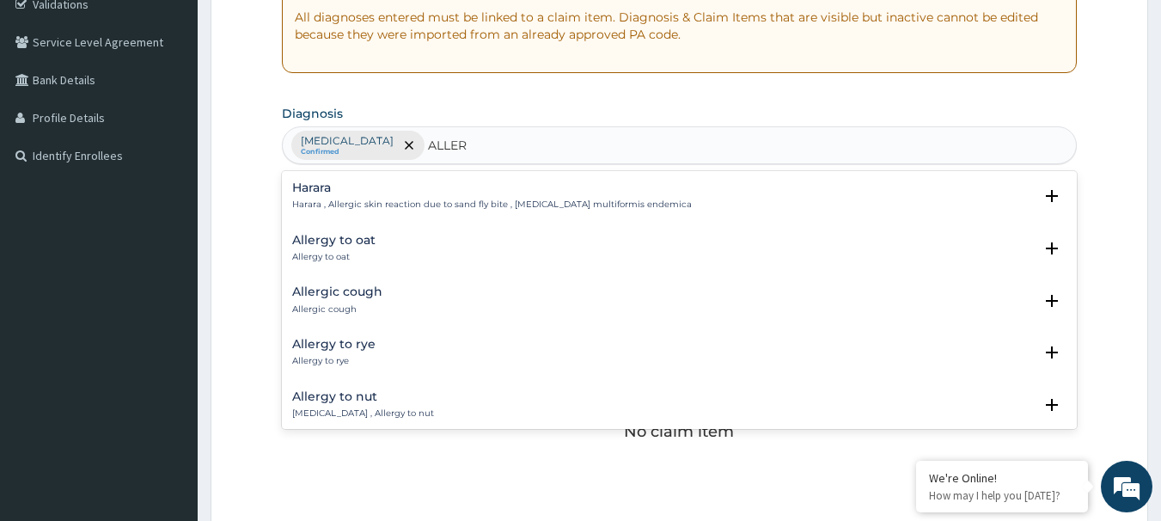
scroll to position [358, 0]
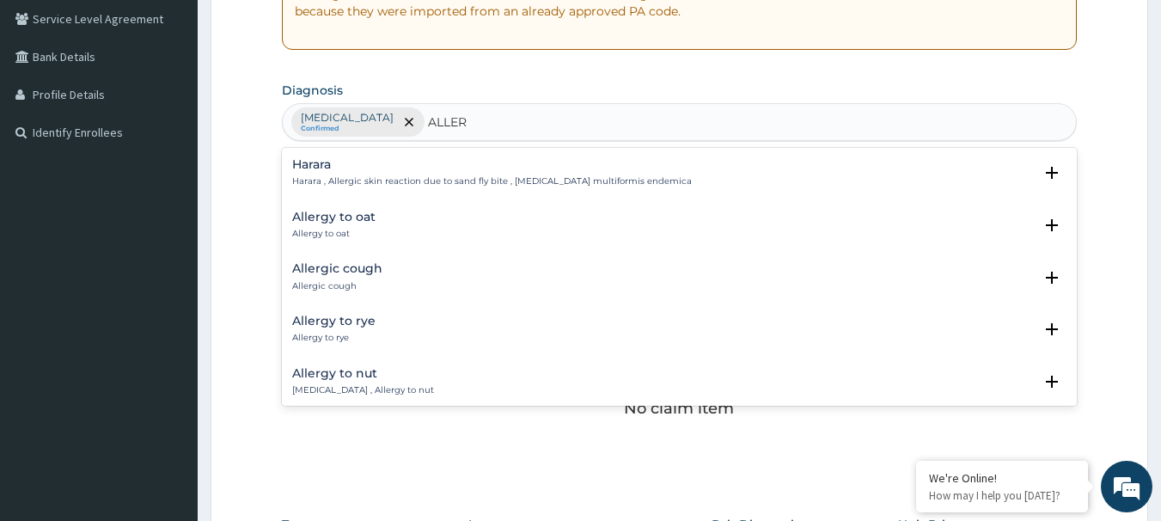
click at [338, 271] on h4 "Allergic cough" at bounding box center [337, 268] width 90 height 13
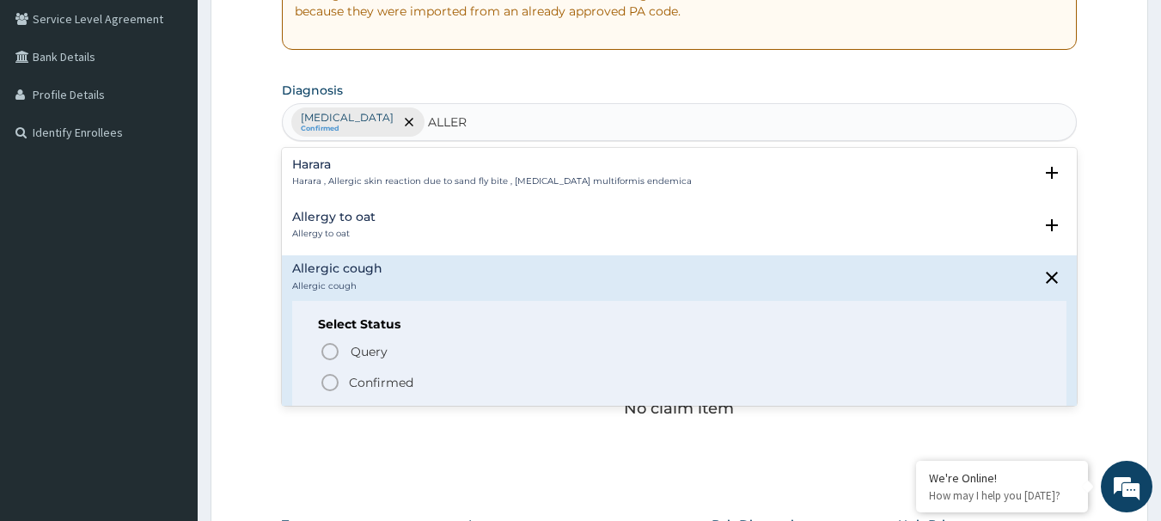
click at [325, 380] on icon "status option filled" at bounding box center [330, 382] width 21 height 21
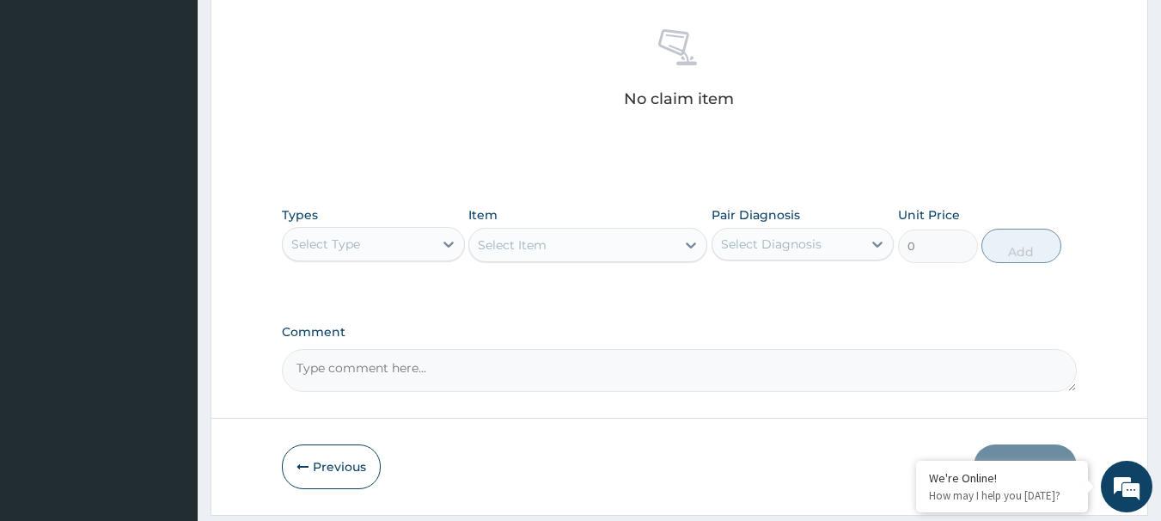
scroll to position [719, 0]
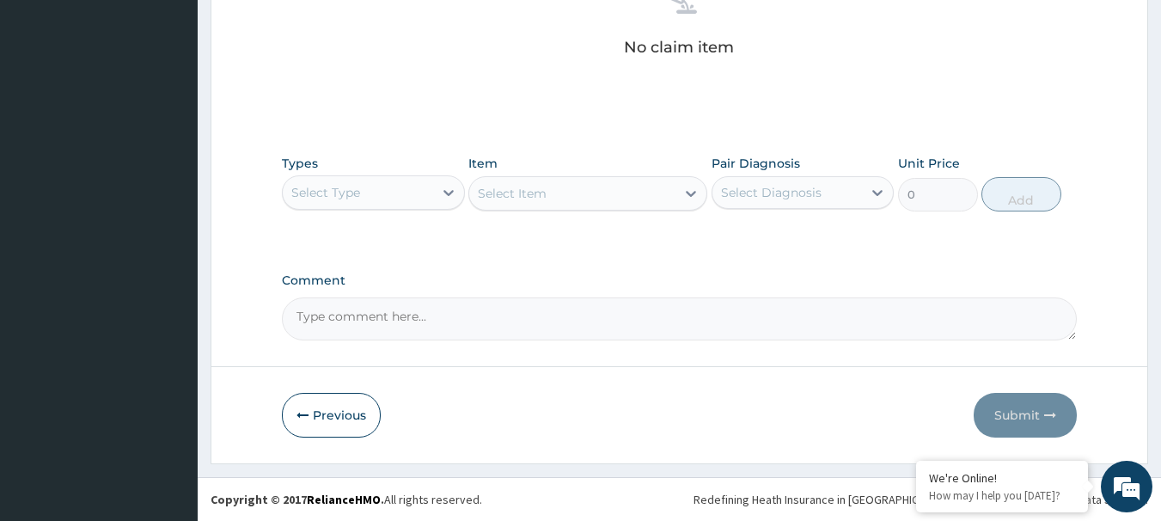
click at [383, 193] on div "Select Type" at bounding box center [358, 193] width 150 height 28
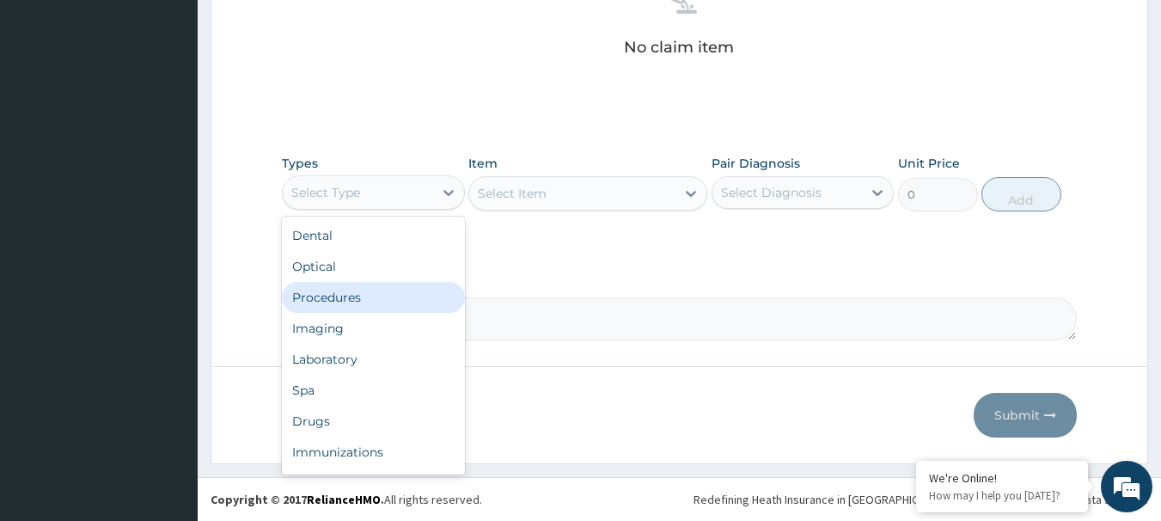
click at [355, 297] on div "Procedures" at bounding box center [373, 297] width 183 height 31
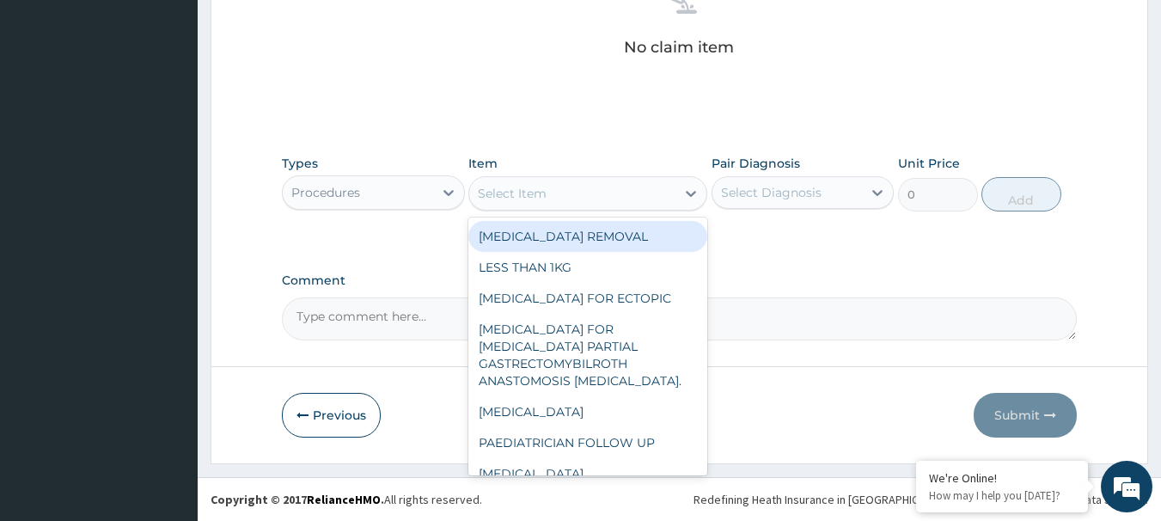
click at [575, 181] on div "Select Item" at bounding box center [572, 194] width 206 height 28
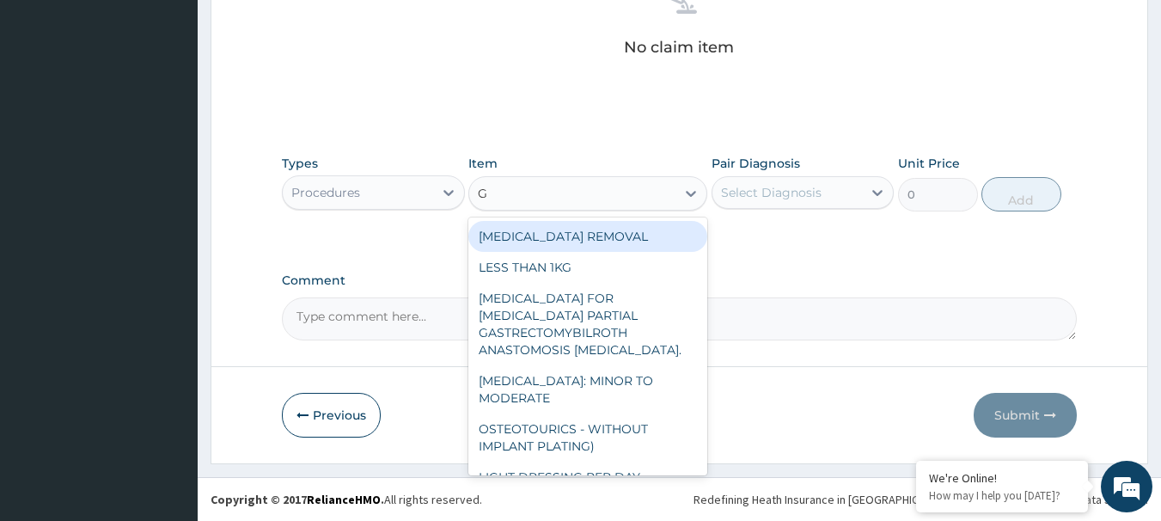
type input "GP"
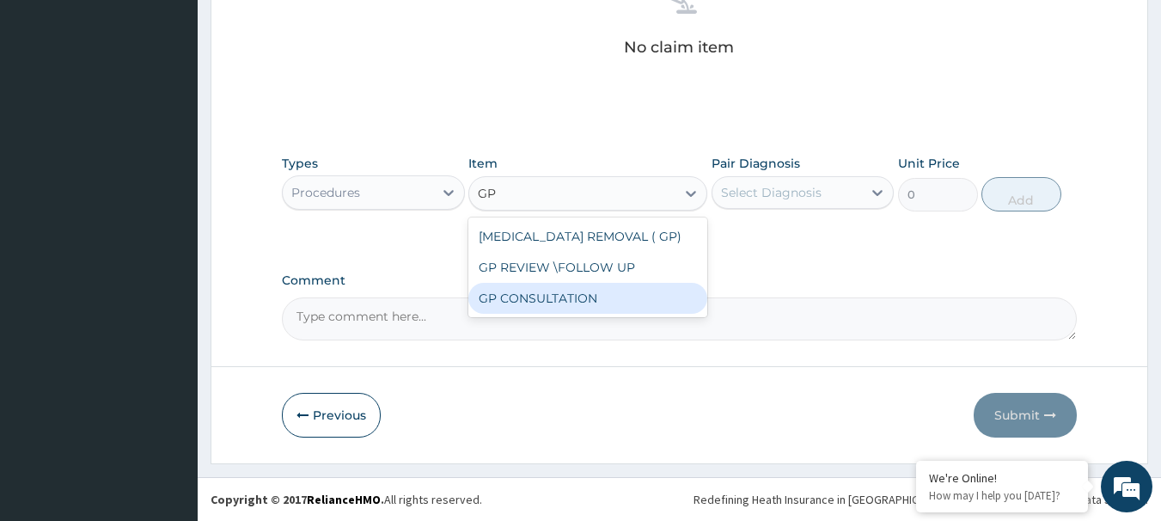
drag, startPoint x: 555, startPoint y: 303, endPoint x: 581, endPoint y: 284, distance: 31.5
click at [557, 303] on div "GP CONSULTATION" at bounding box center [587, 298] width 239 height 31
type input "4500"
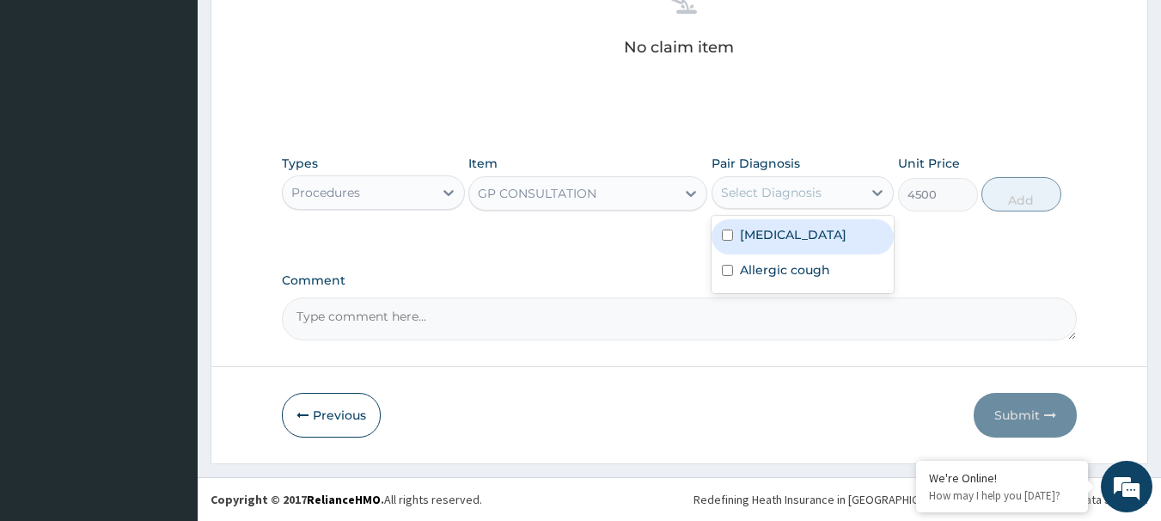
click at [774, 191] on div "Select Diagnosis" at bounding box center [771, 192] width 101 height 17
drag, startPoint x: 767, startPoint y: 223, endPoint x: 773, endPoint y: 243, distance: 20.7
click at [766, 229] on div "Malaria" at bounding box center [803, 236] width 183 height 35
checkbox input "true"
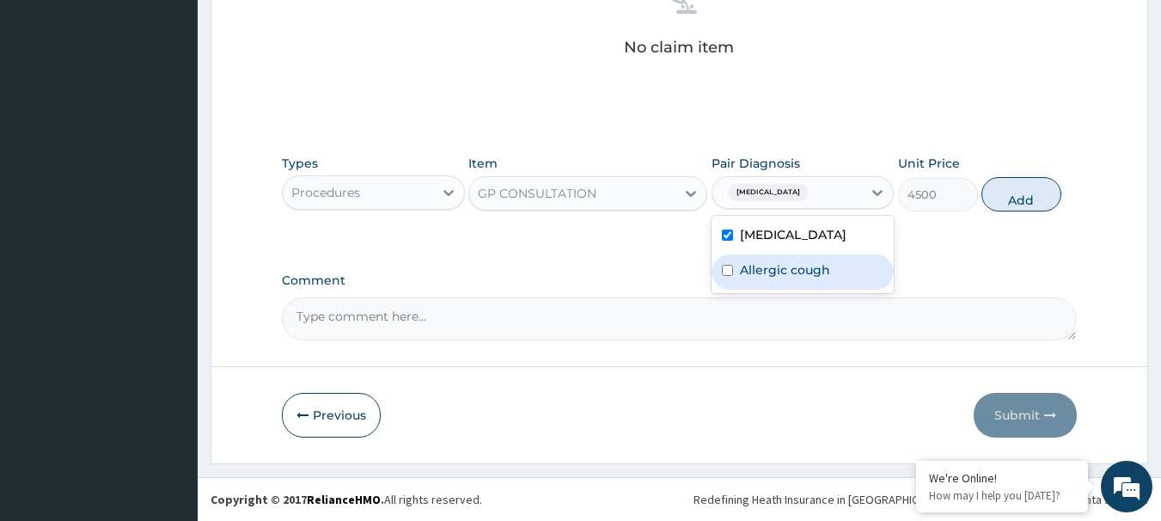
click at [783, 277] on label "Allergic cough" at bounding box center [785, 269] width 90 height 17
checkbox input "true"
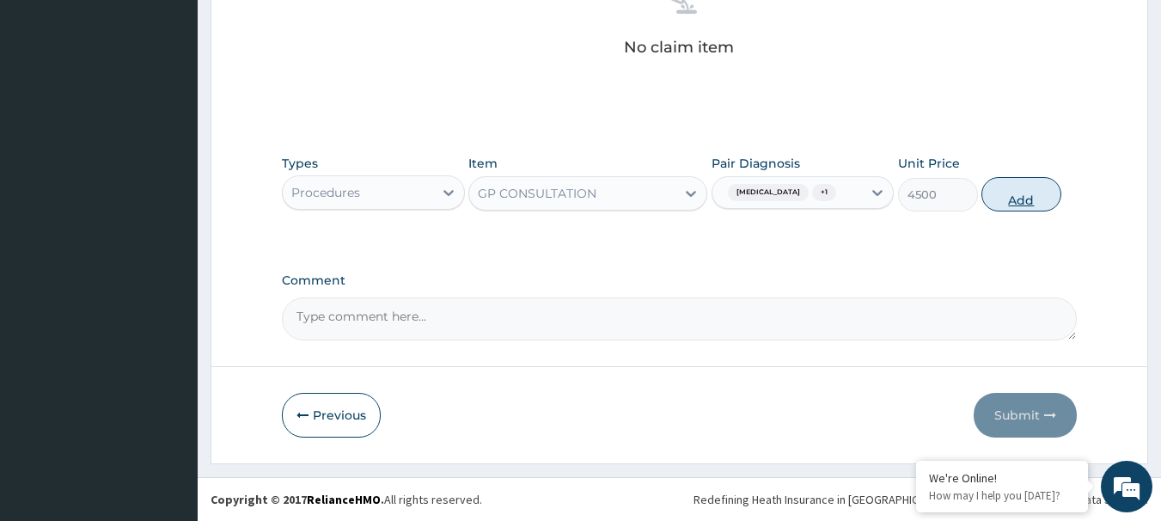
click at [1016, 188] on button "Add" at bounding box center [1022, 194] width 80 height 34
type input "0"
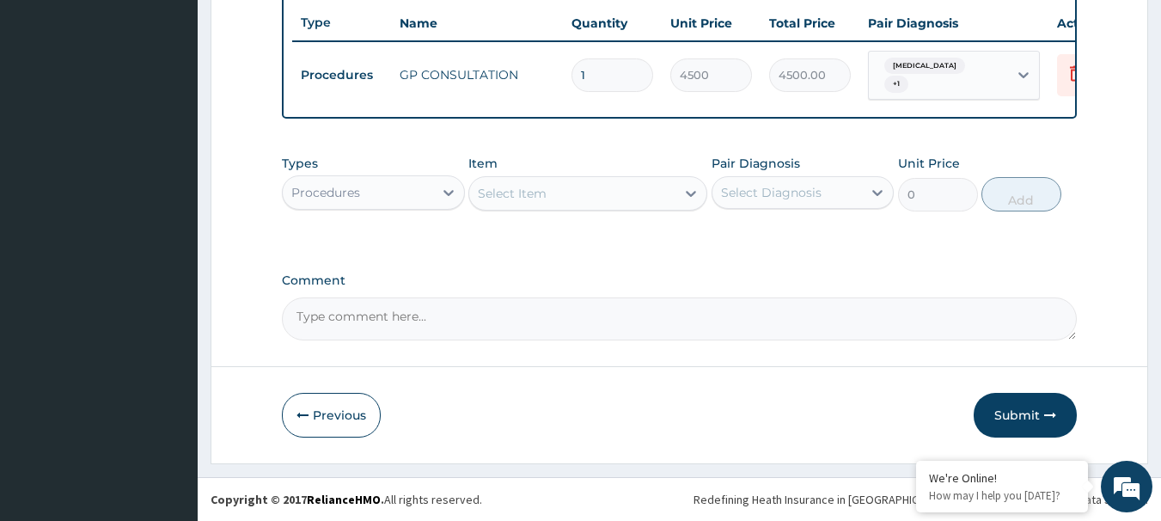
scroll to position [650, 0]
drag, startPoint x: 389, startPoint y: 183, endPoint x: 382, endPoint y: 215, distance: 32.7
click at [388, 183] on div "Procedures" at bounding box center [358, 193] width 150 height 28
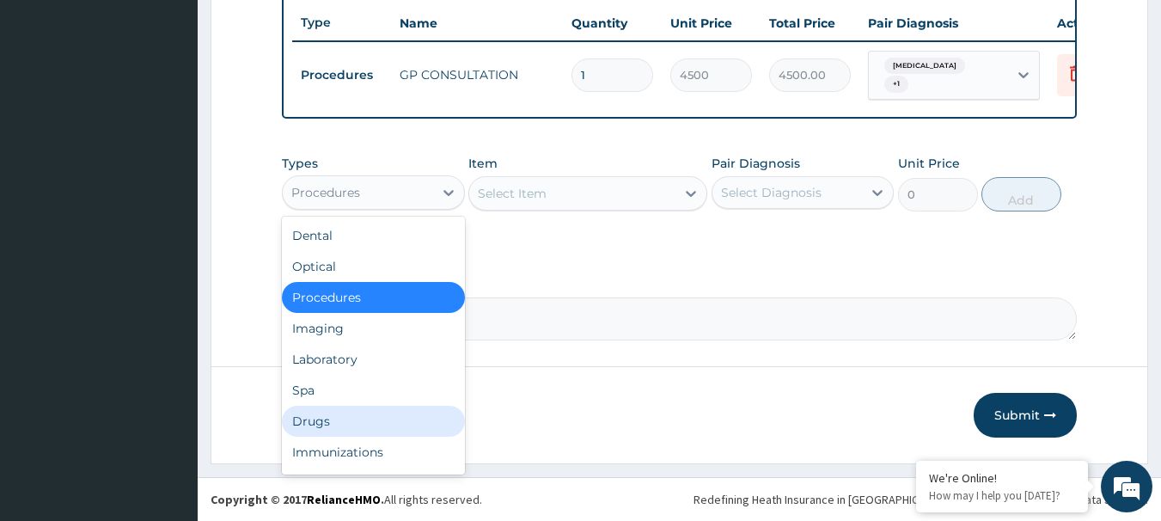
drag, startPoint x: 334, startPoint y: 427, endPoint x: 370, endPoint y: 399, distance: 45.9
click at [335, 424] on div "Drugs" at bounding box center [373, 421] width 183 height 31
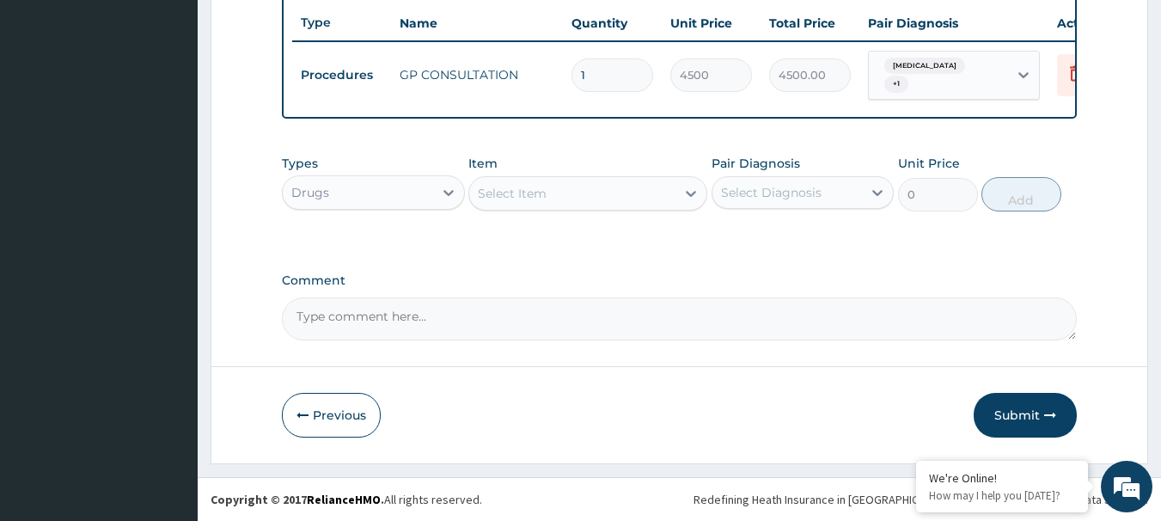
click at [531, 192] on div "Select Item" at bounding box center [512, 193] width 69 height 17
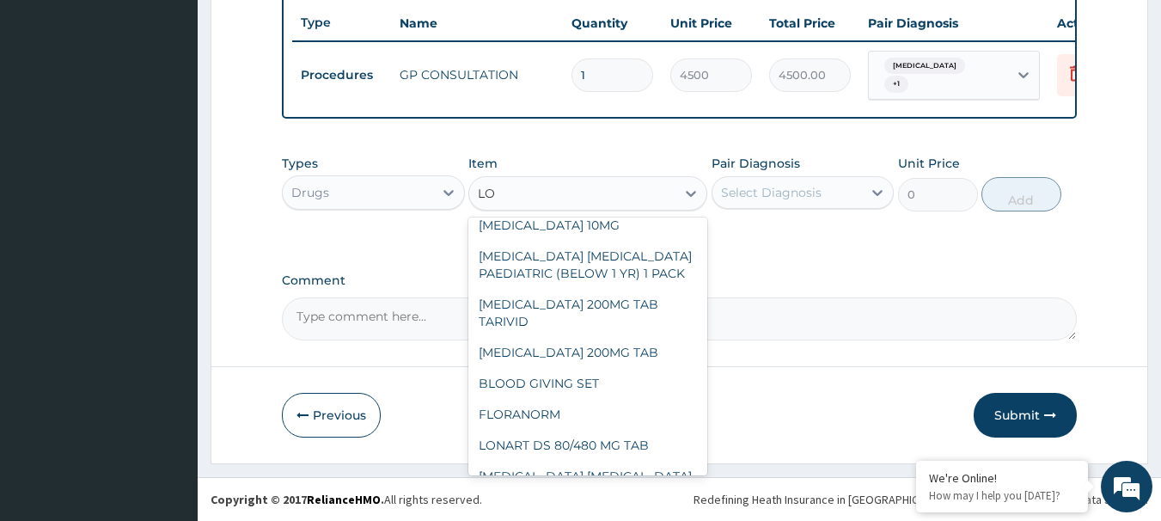
scroll to position [258, 0]
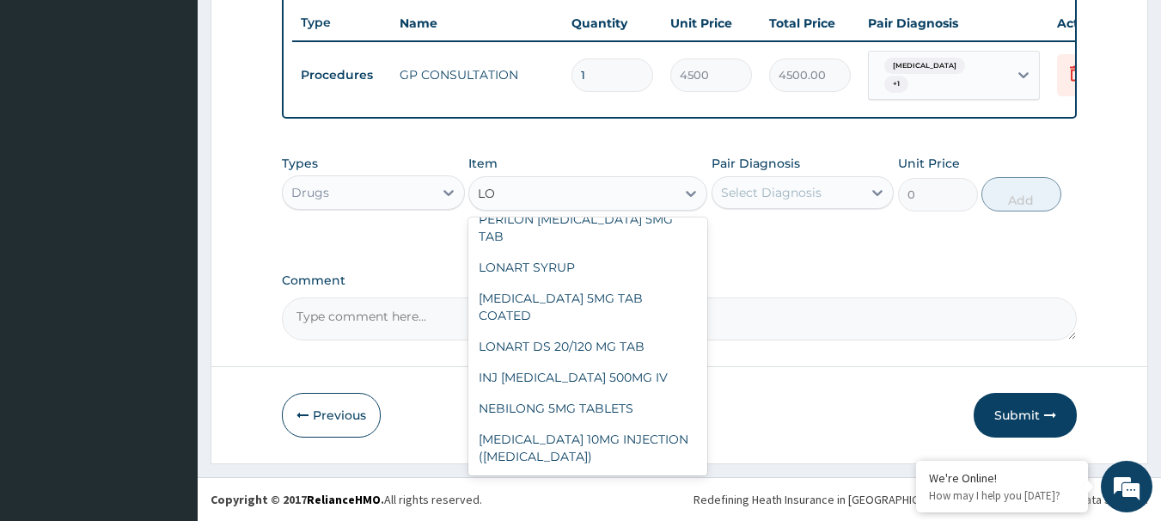
type input "LON"
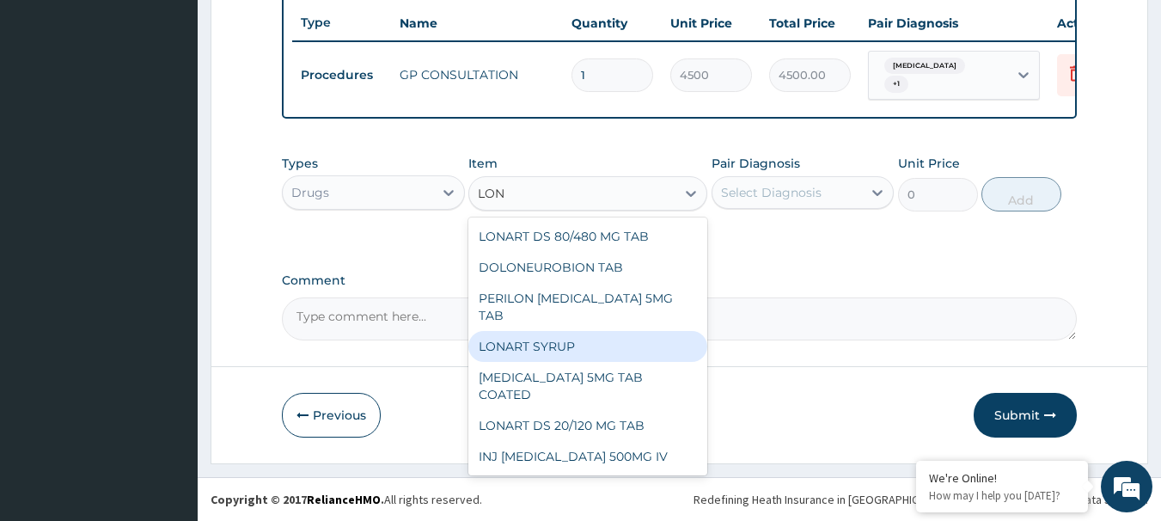
click at [535, 350] on div "LONART SYRUP" at bounding box center [587, 346] width 239 height 31
type input "6052.395375"
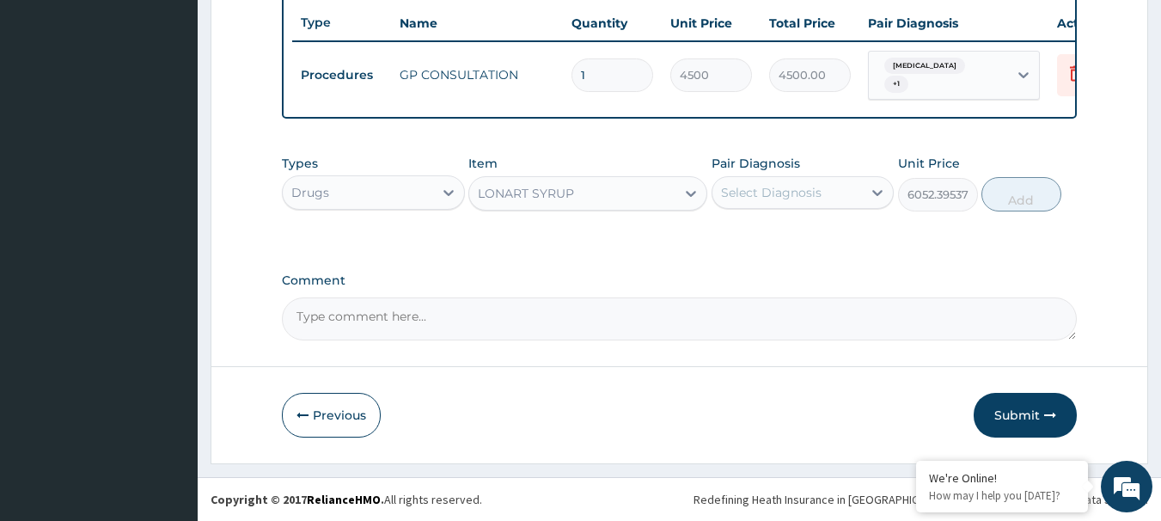
click at [739, 189] on div "Select Diagnosis" at bounding box center [771, 192] width 101 height 17
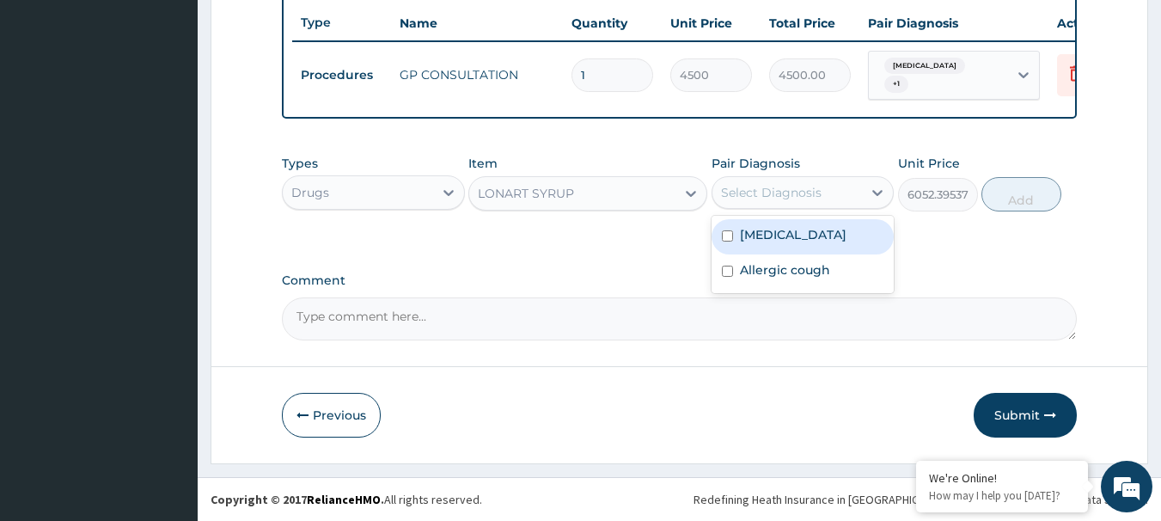
click at [746, 242] on label "Malaria" at bounding box center [793, 234] width 107 height 17
checkbox input "true"
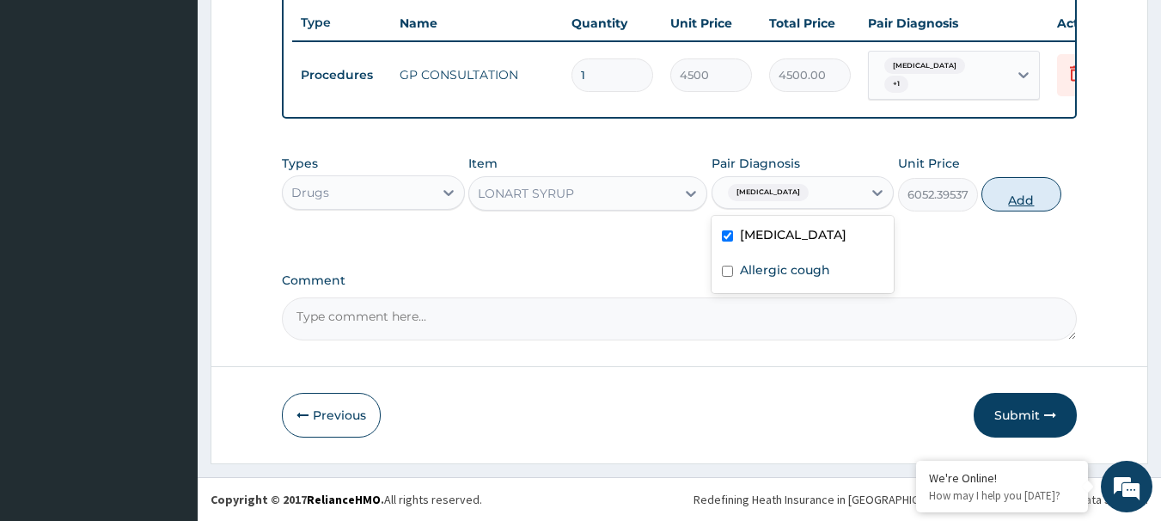
click at [1032, 203] on button "Add" at bounding box center [1022, 194] width 80 height 34
type input "0"
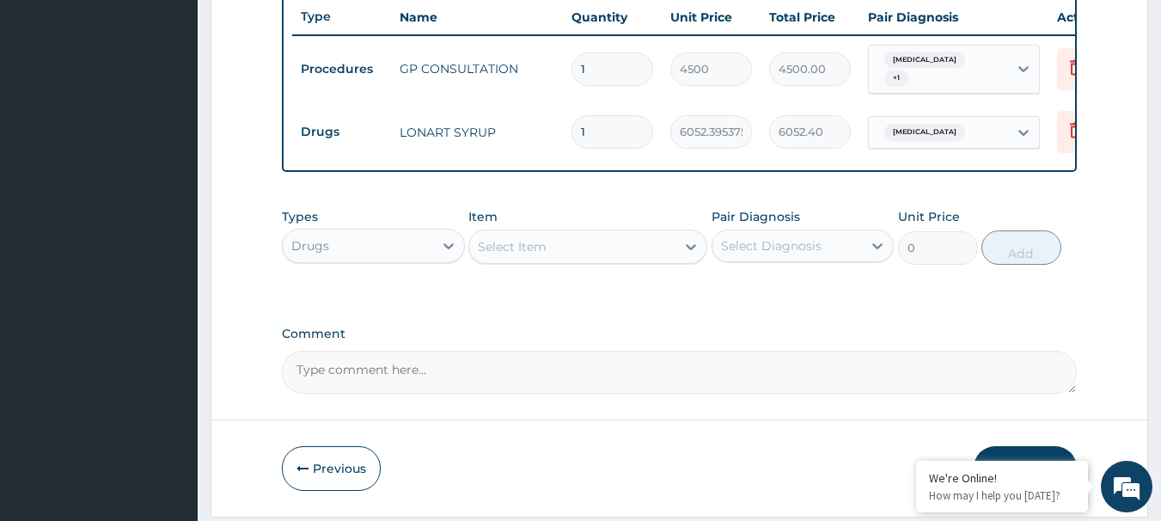
click at [622, 264] on div "Select Item" at bounding box center [587, 246] width 239 height 34
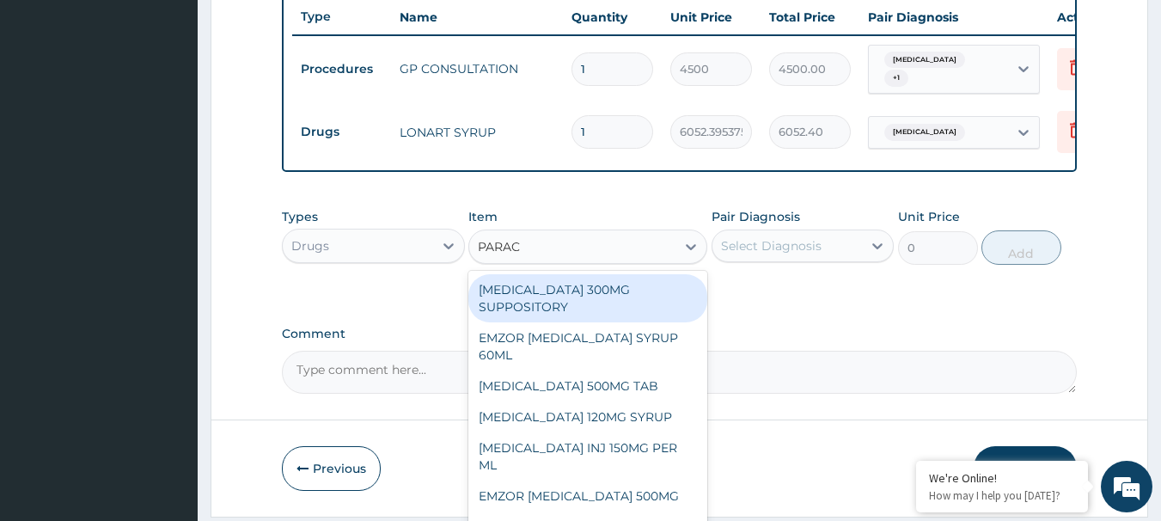
type input "PARACE"
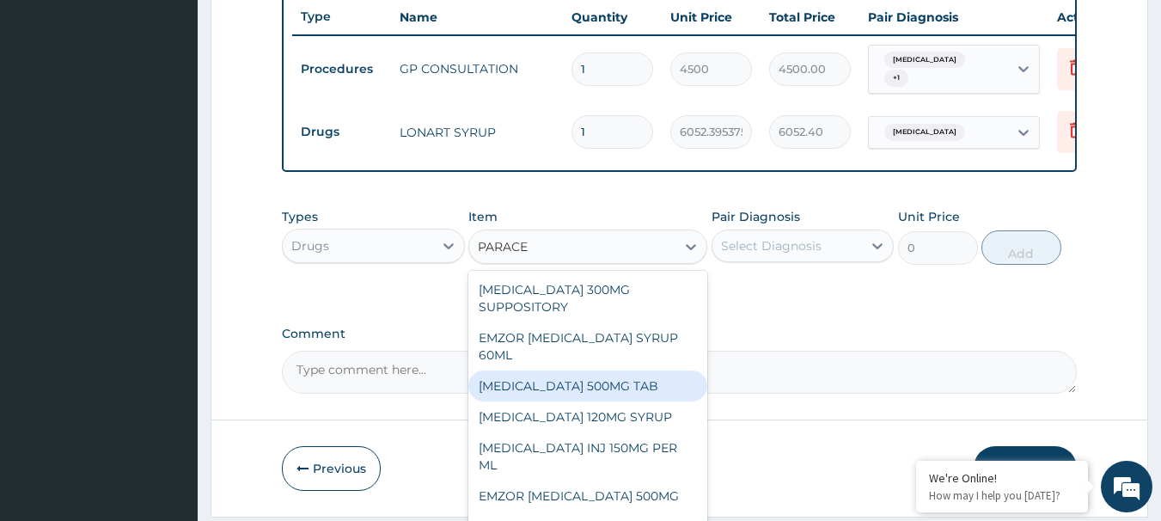
scroll to position [65, 0]
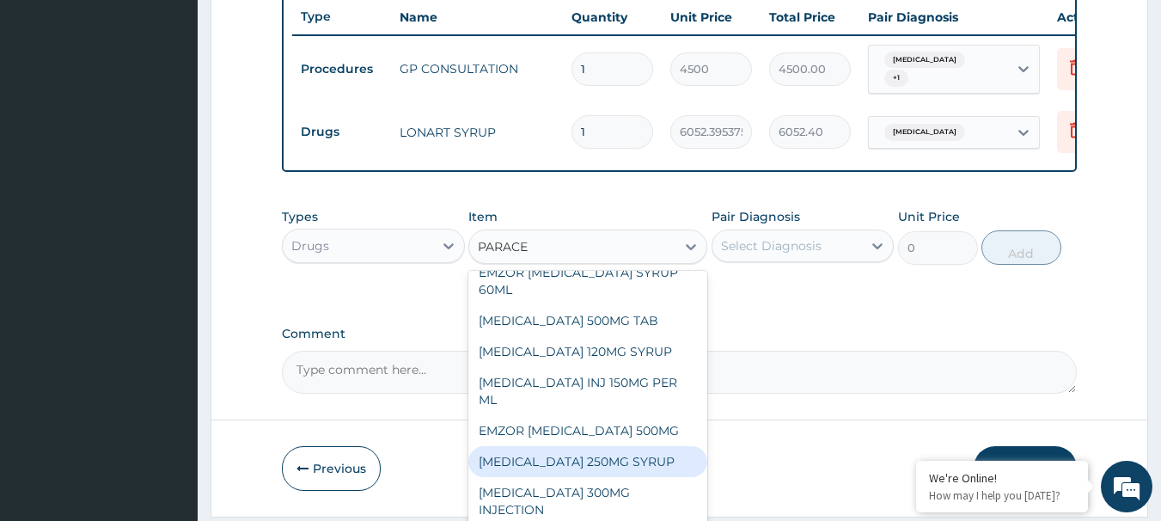
click at [610, 462] on div "PARACETAMOL 250MG SYRUP" at bounding box center [587, 461] width 239 height 31
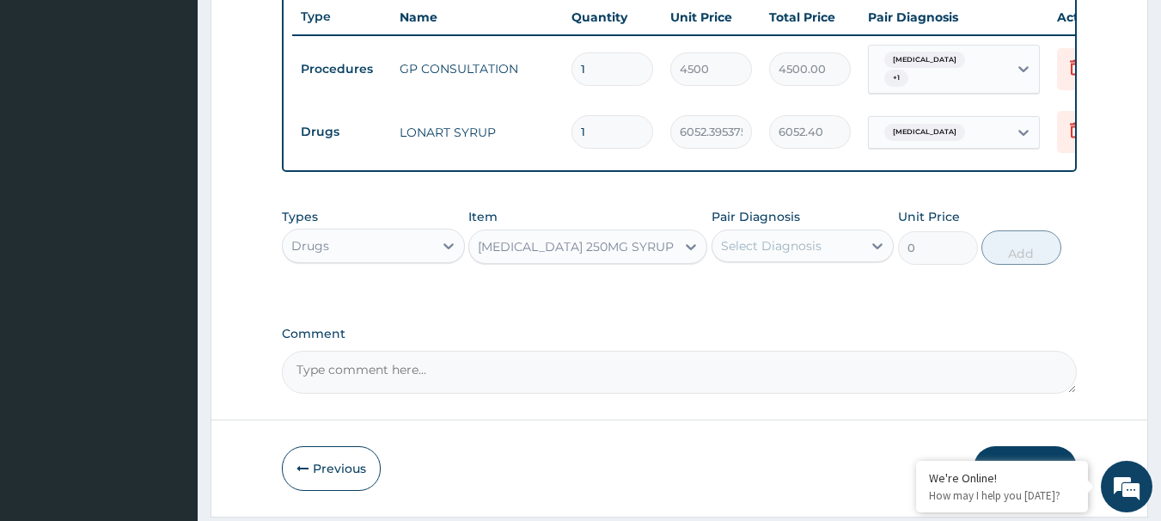
type input "2000"
click at [780, 244] on div "Select Diagnosis" at bounding box center [771, 245] width 101 height 17
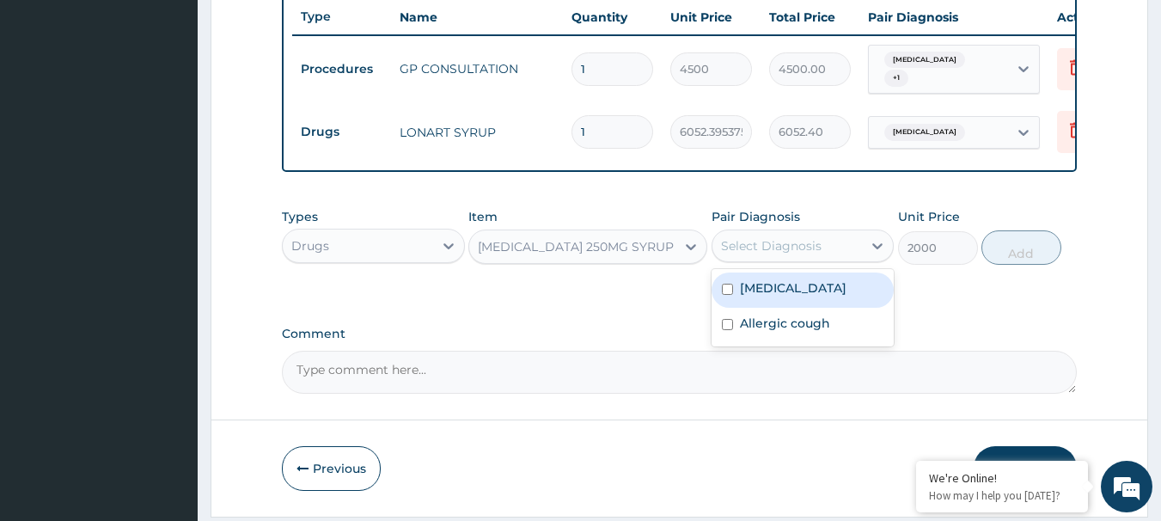
click at [761, 289] on label "Malaria" at bounding box center [793, 287] width 107 height 17
checkbox input "true"
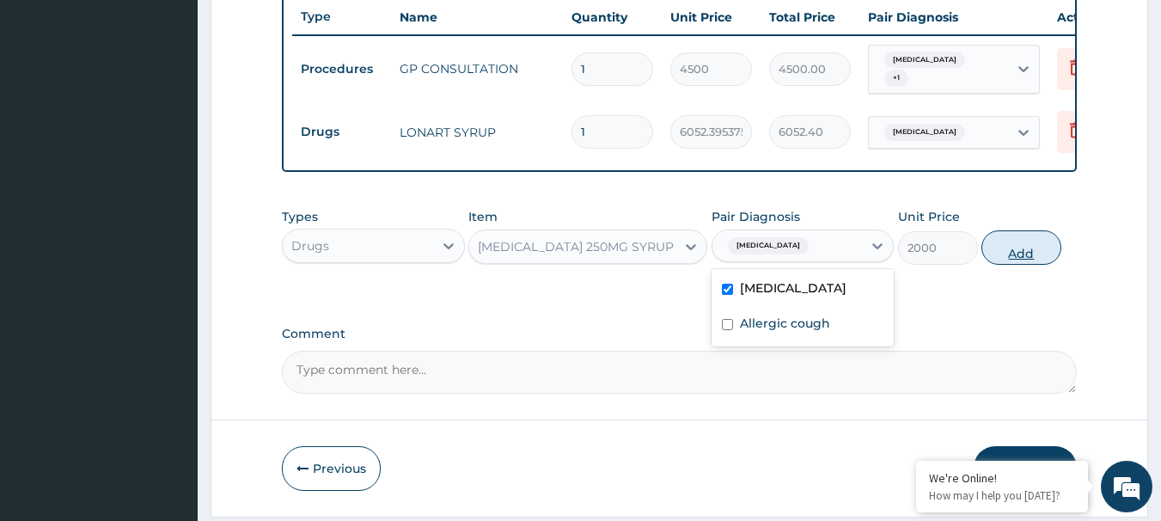
click at [1000, 251] on button "Add" at bounding box center [1022, 247] width 80 height 34
type input "0"
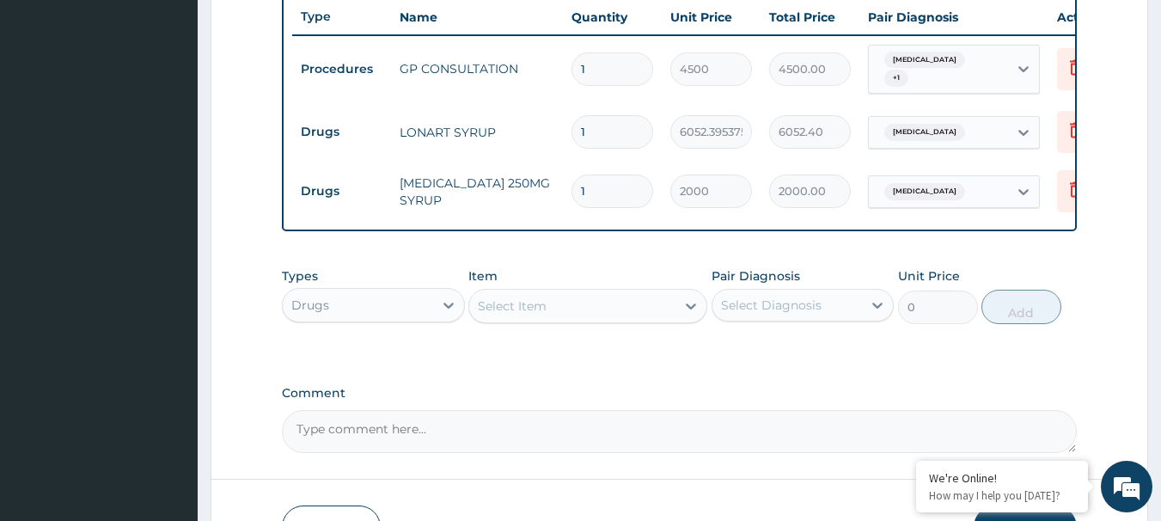
click at [512, 309] on div "Select Item" at bounding box center [512, 305] width 69 height 17
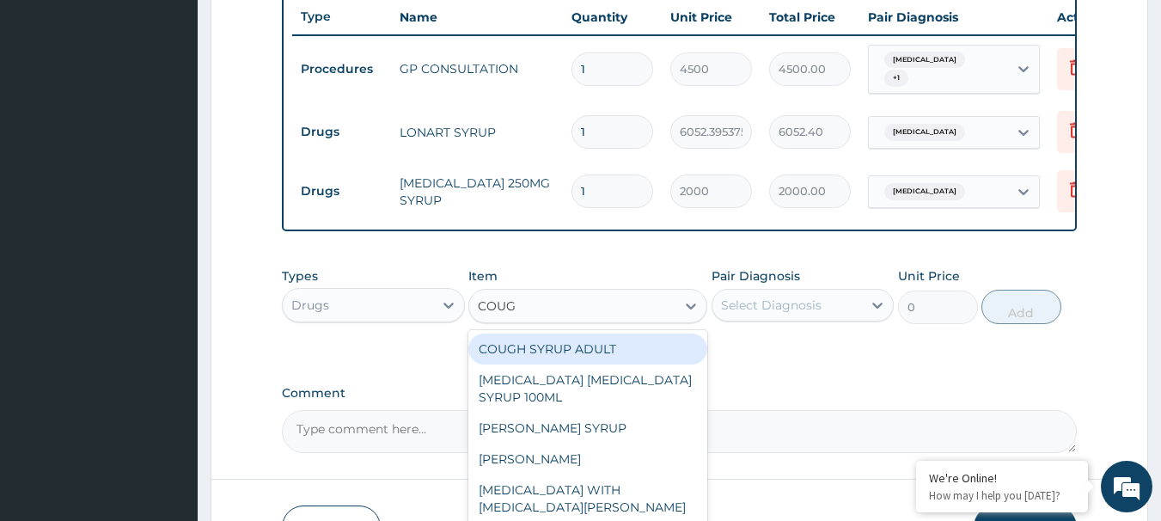
type input "COUGH"
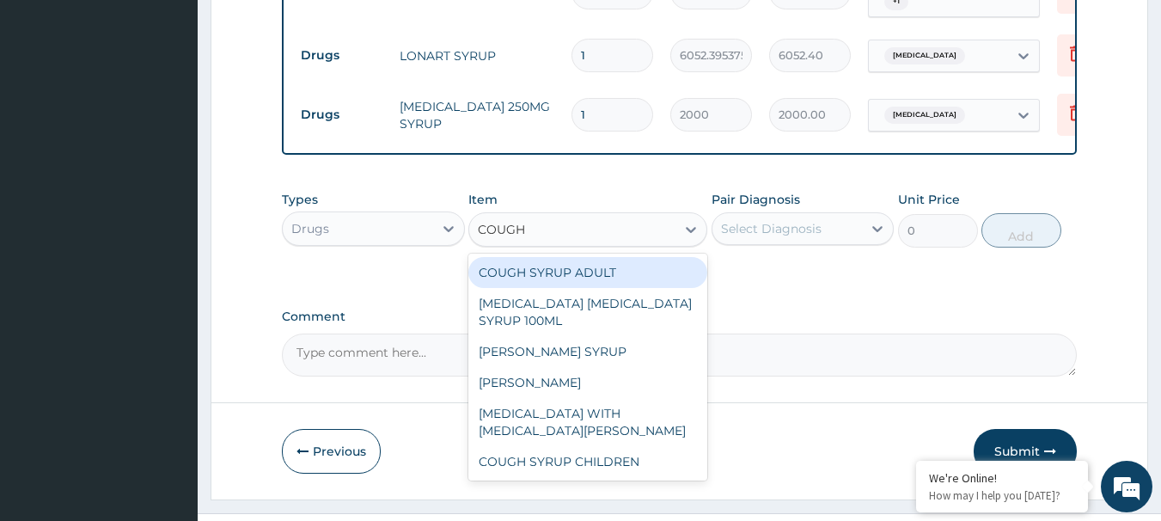
scroll to position [736, 0]
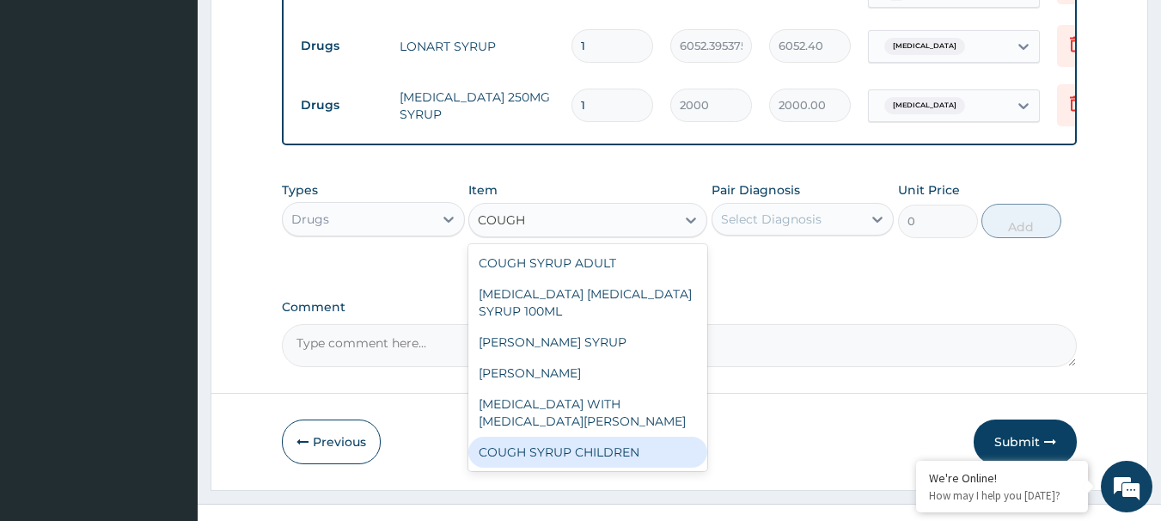
click at [580, 461] on div "COUGH SYRUP CHILDREN" at bounding box center [587, 452] width 239 height 31
type input "1112.05575"
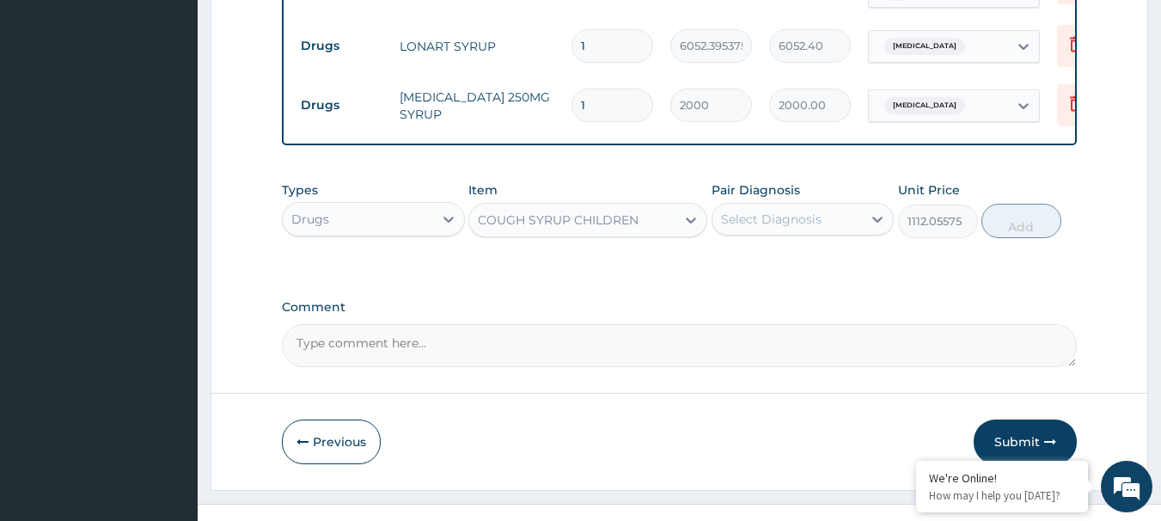
click at [776, 218] on div "Select Diagnosis" at bounding box center [771, 219] width 101 height 17
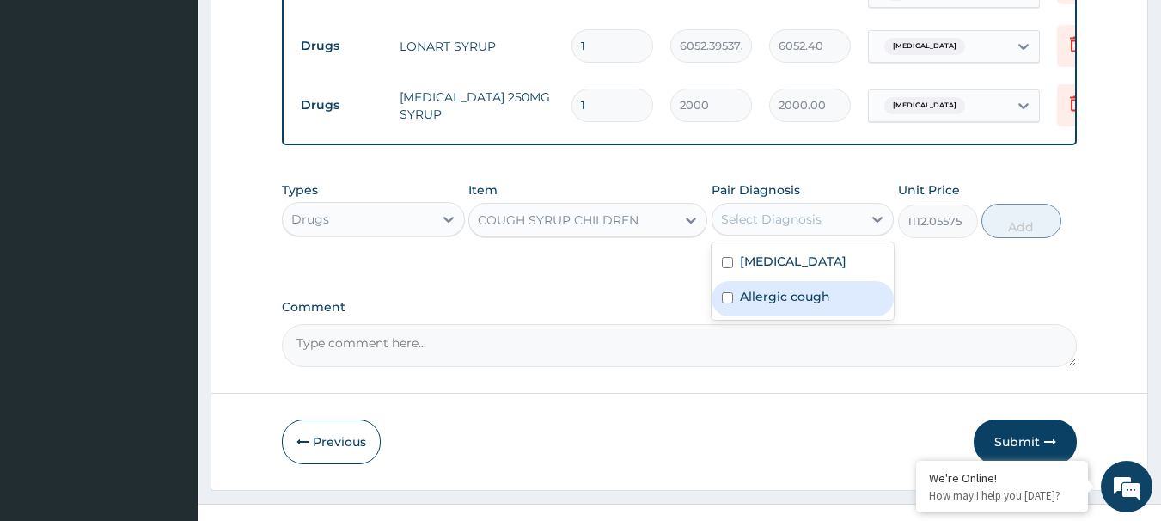
click at [753, 303] on label "Allergic cough" at bounding box center [785, 296] width 90 height 17
checkbox input "true"
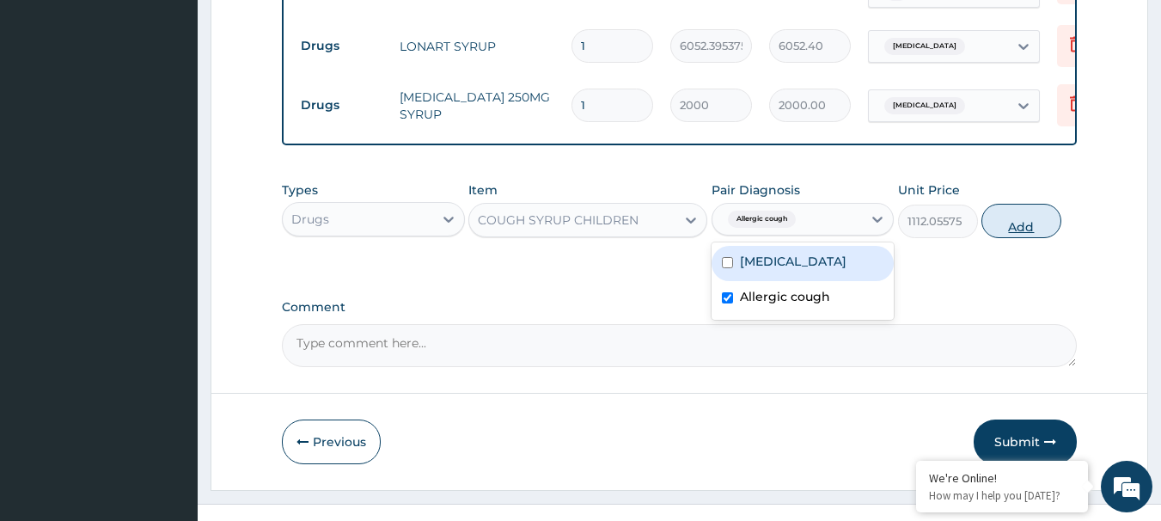
click at [996, 227] on button "Add" at bounding box center [1022, 221] width 80 height 34
type input "0"
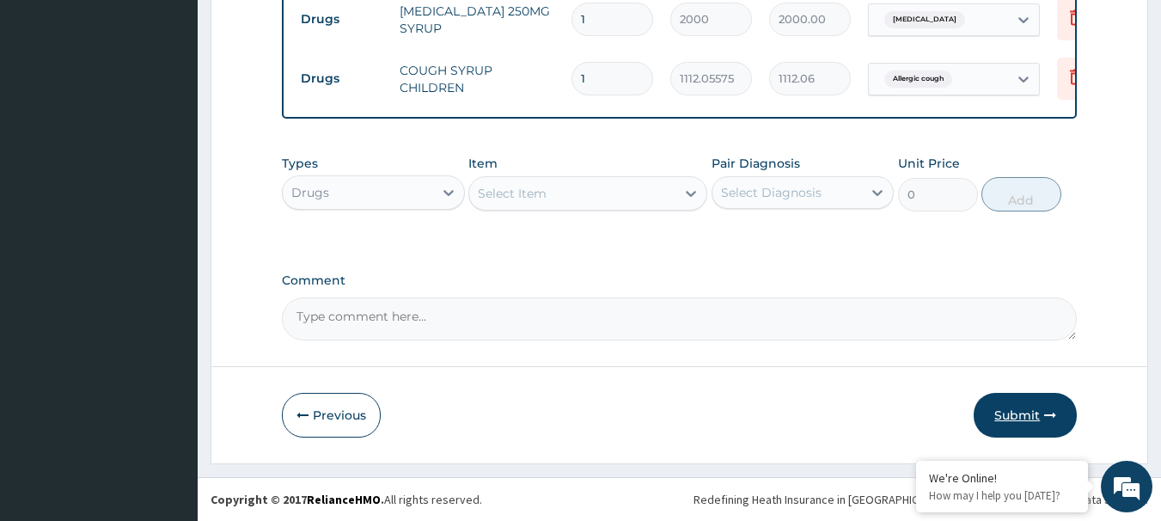
click at [1021, 415] on button "Submit" at bounding box center [1025, 415] width 103 height 45
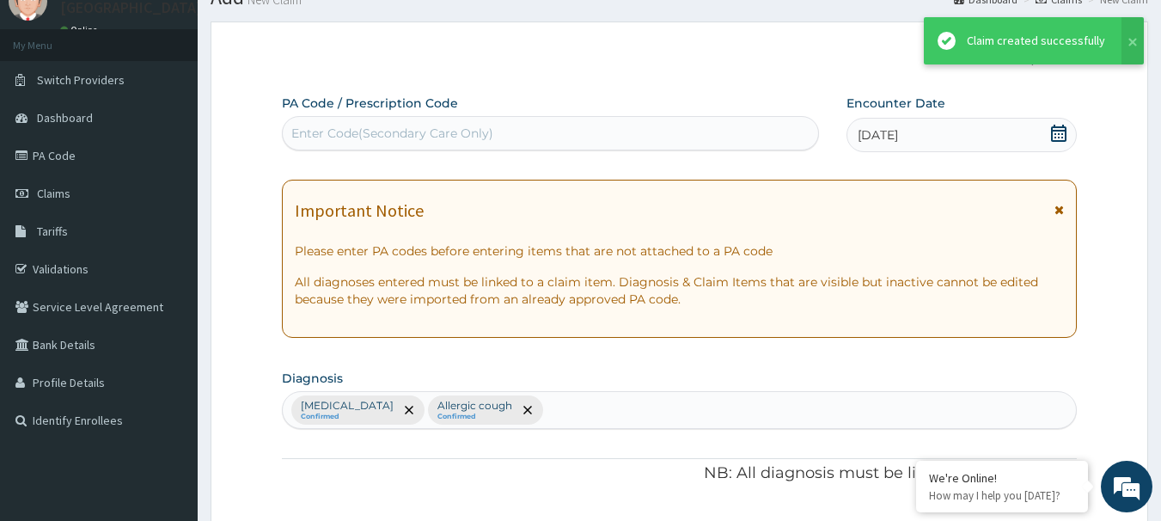
scroll to position [828, 0]
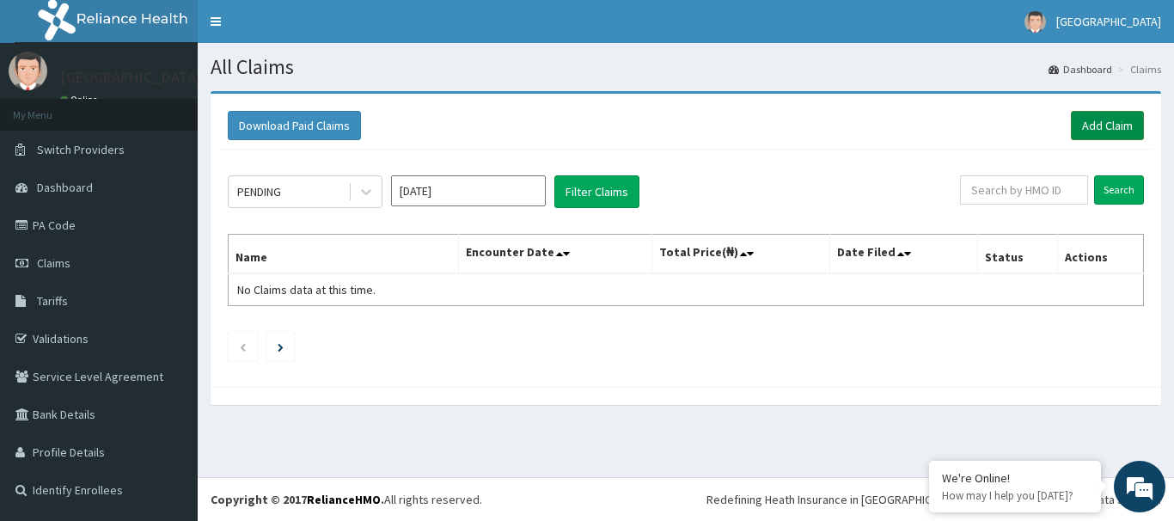
click at [1112, 135] on link "Add Claim" at bounding box center [1107, 125] width 73 height 29
